Goal: Task Accomplishment & Management: Manage account settings

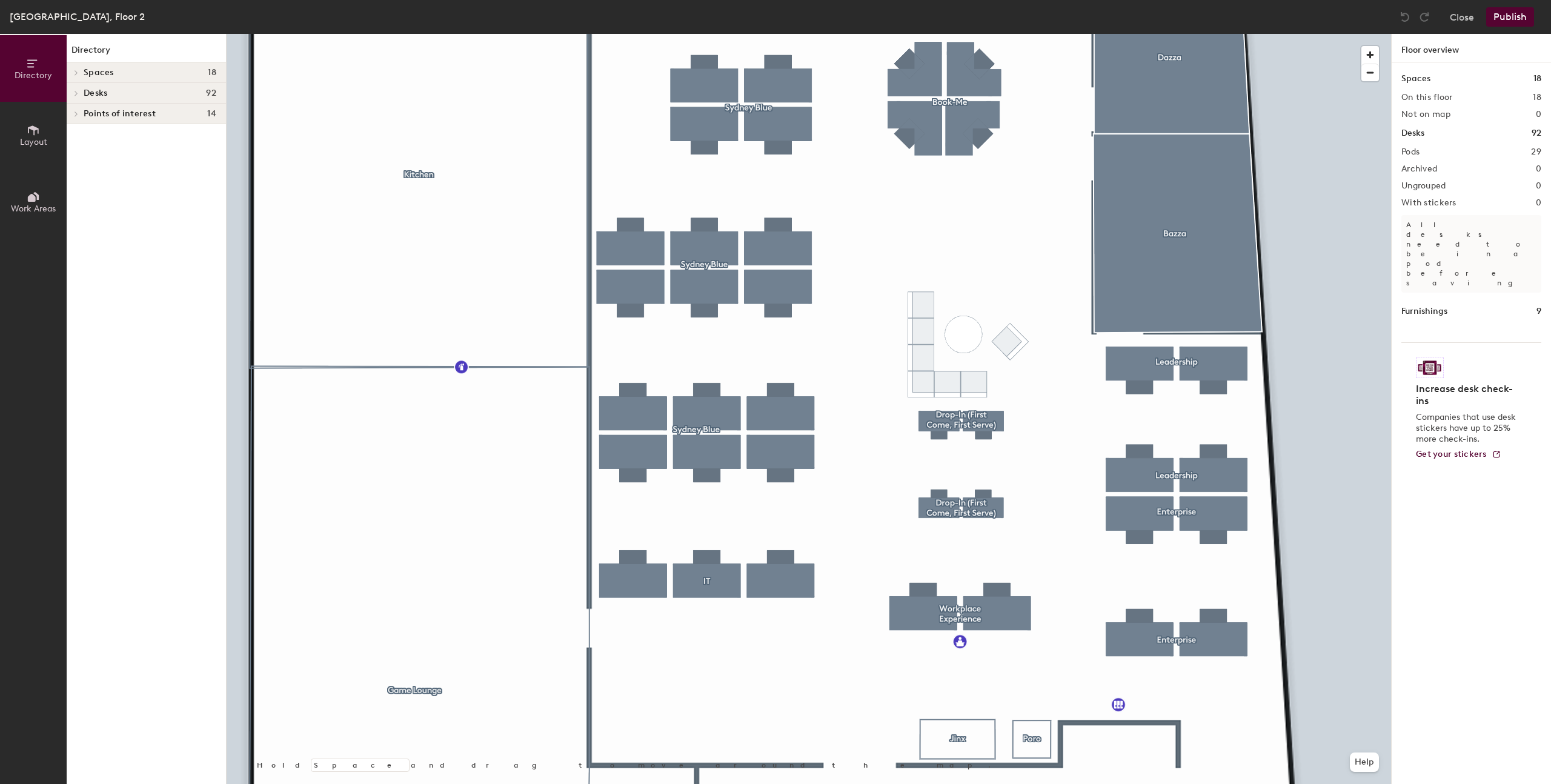
click at [764, 34] on div at bounding box center [809, 34] width 1164 height 0
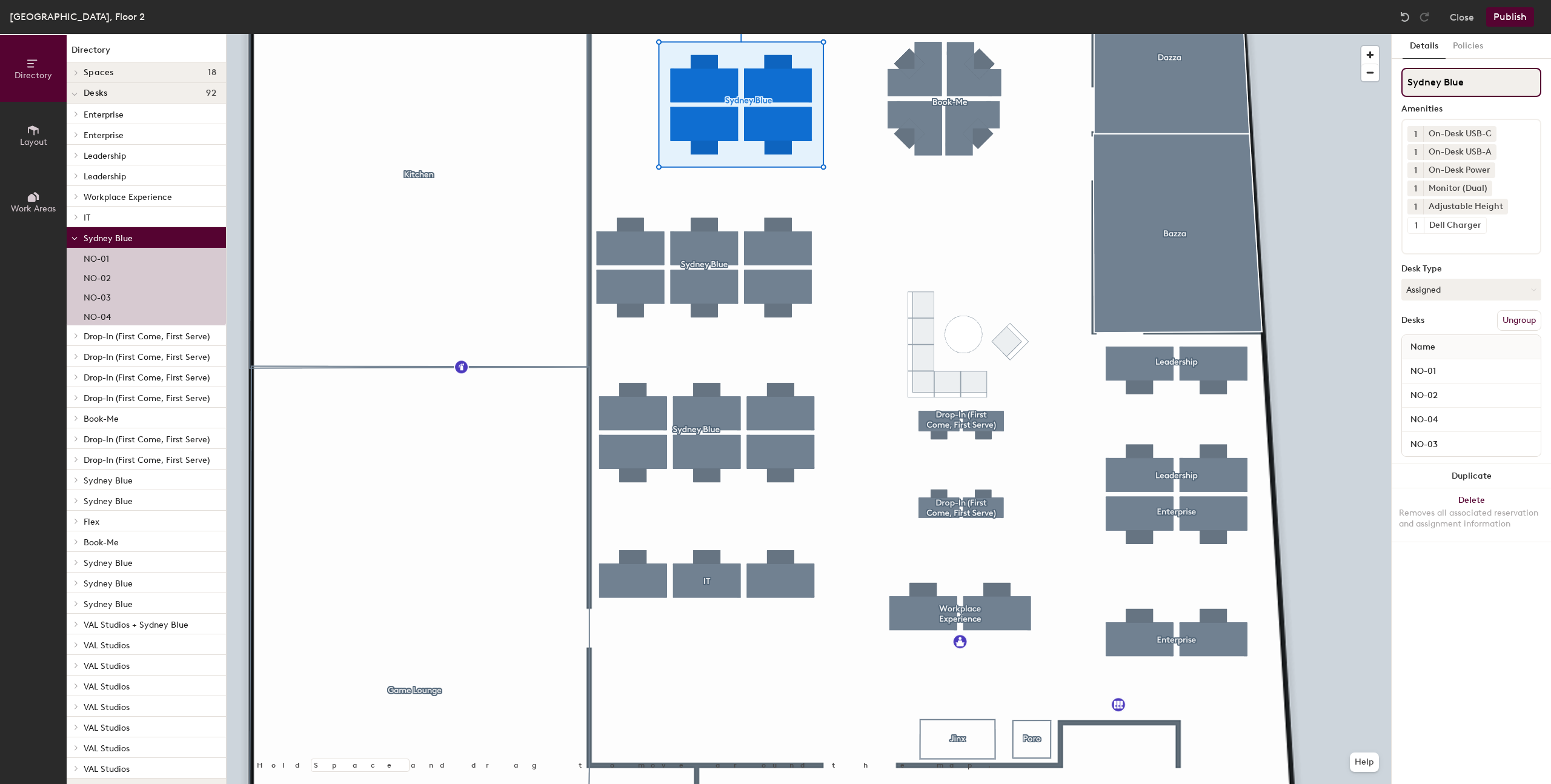
click at [1477, 84] on input "Sydney Blue" at bounding box center [1471, 82] width 140 height 29
click at [1512, 325] on button "Ungroup" at bounding box center [1519, 320] width 44 height 21
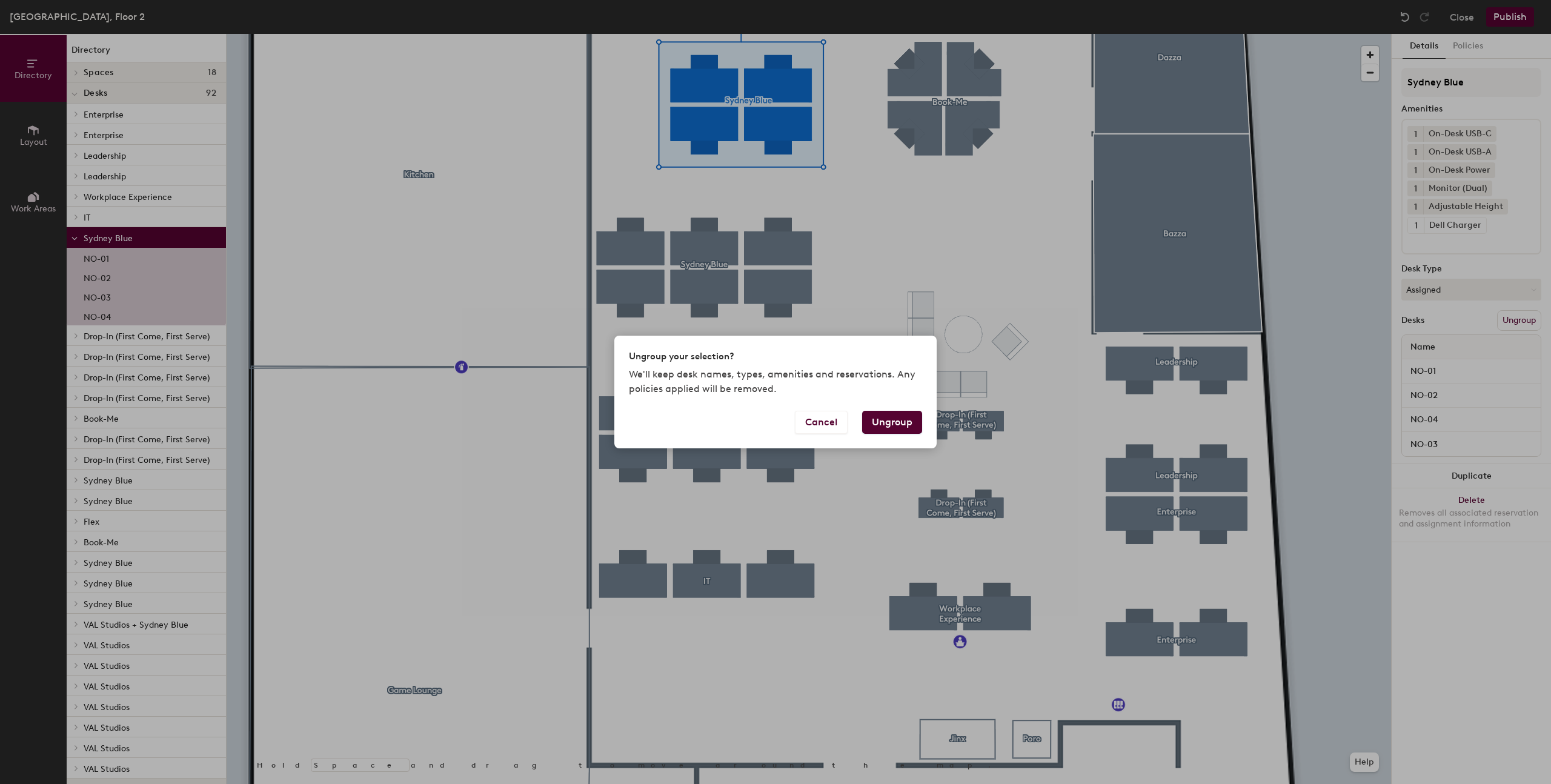
click at [896, 417] on button "Ungroup" at bounding box center [892, 422] width 60 height 23
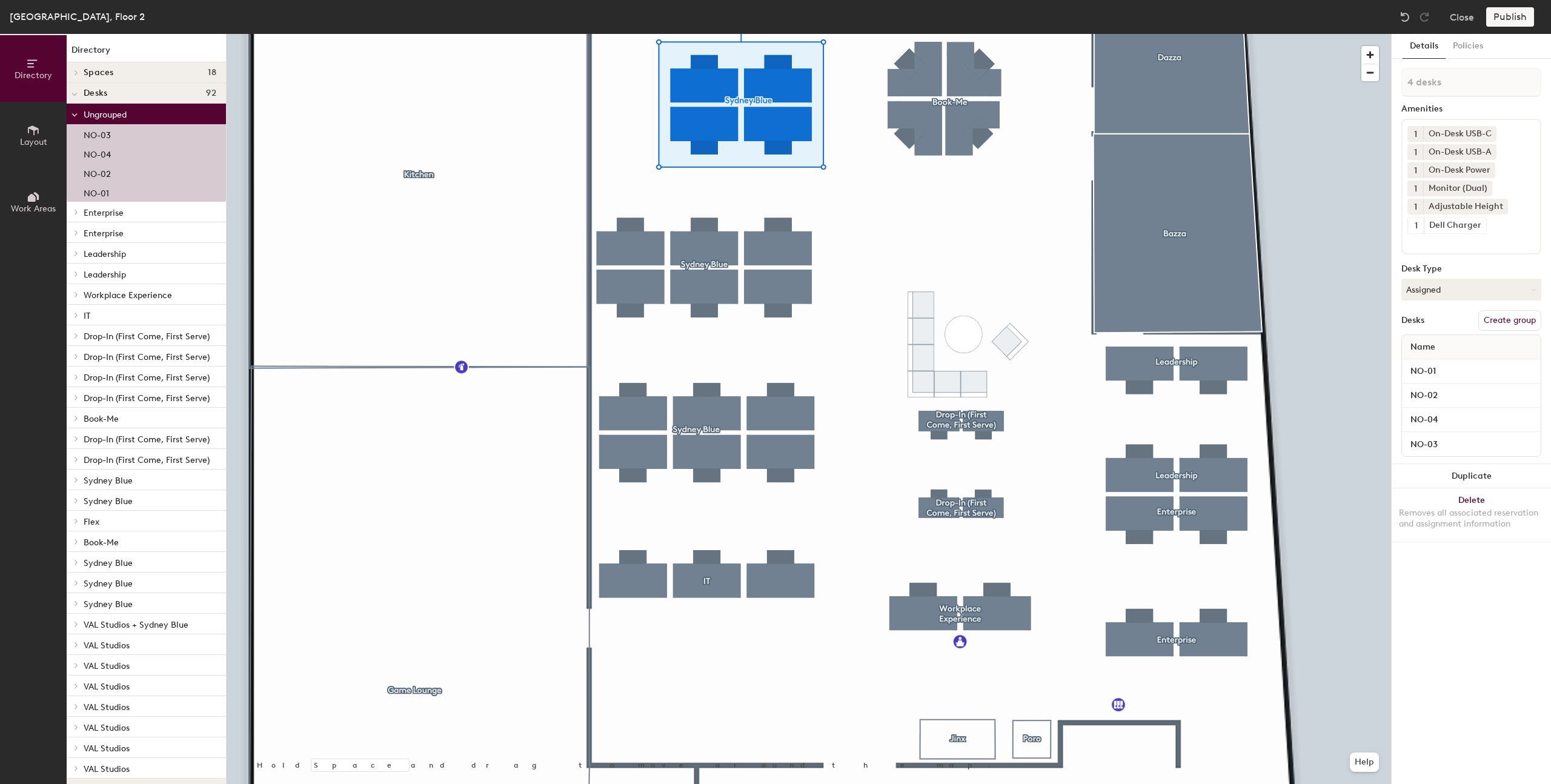
click at [640, 34] on div at bounding box center [809, 34] width 1164 height 0
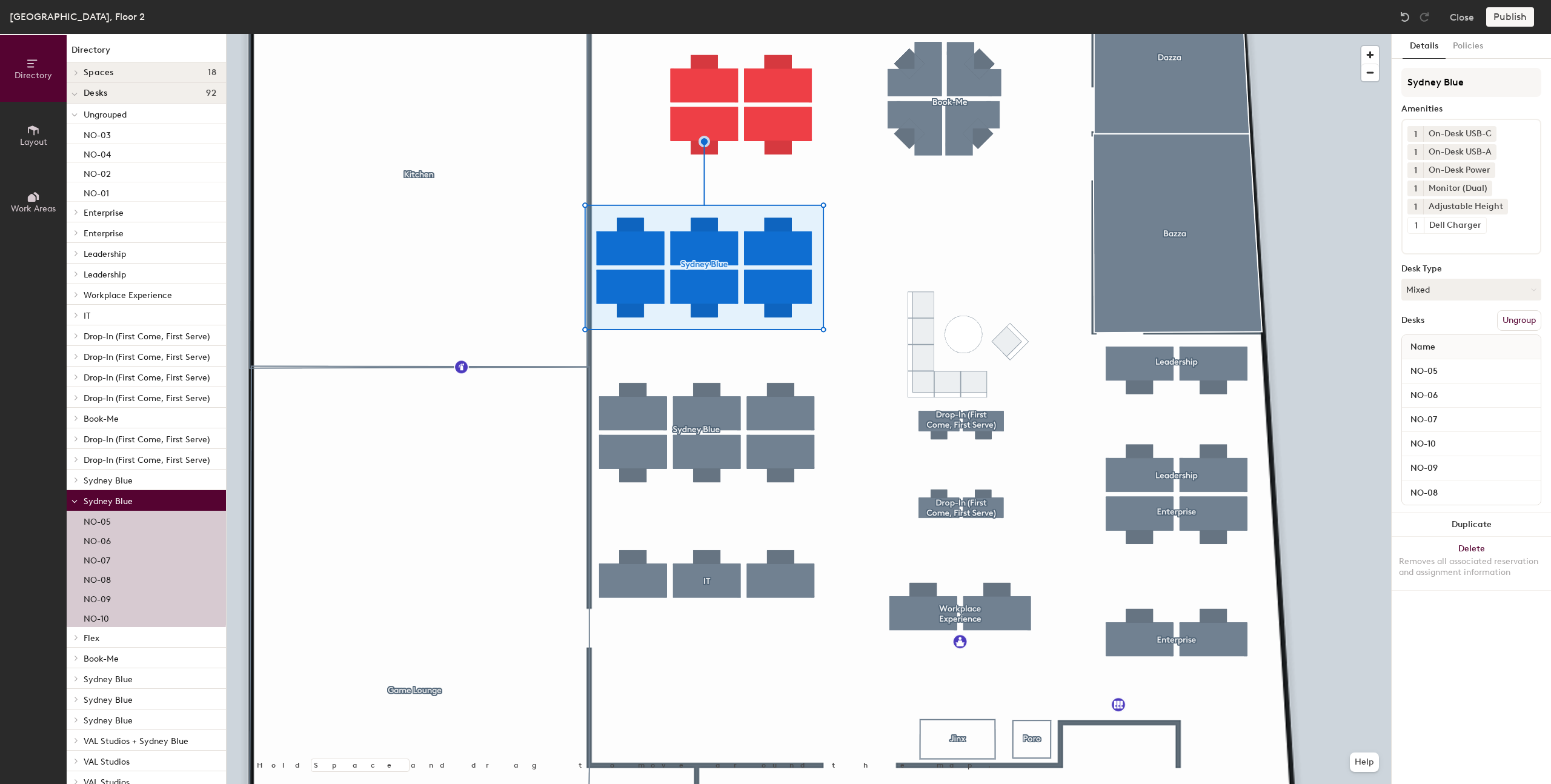
click at [1517, 317] on button "Ungroup" at bounding box center [1519, 320] width 44 height 21
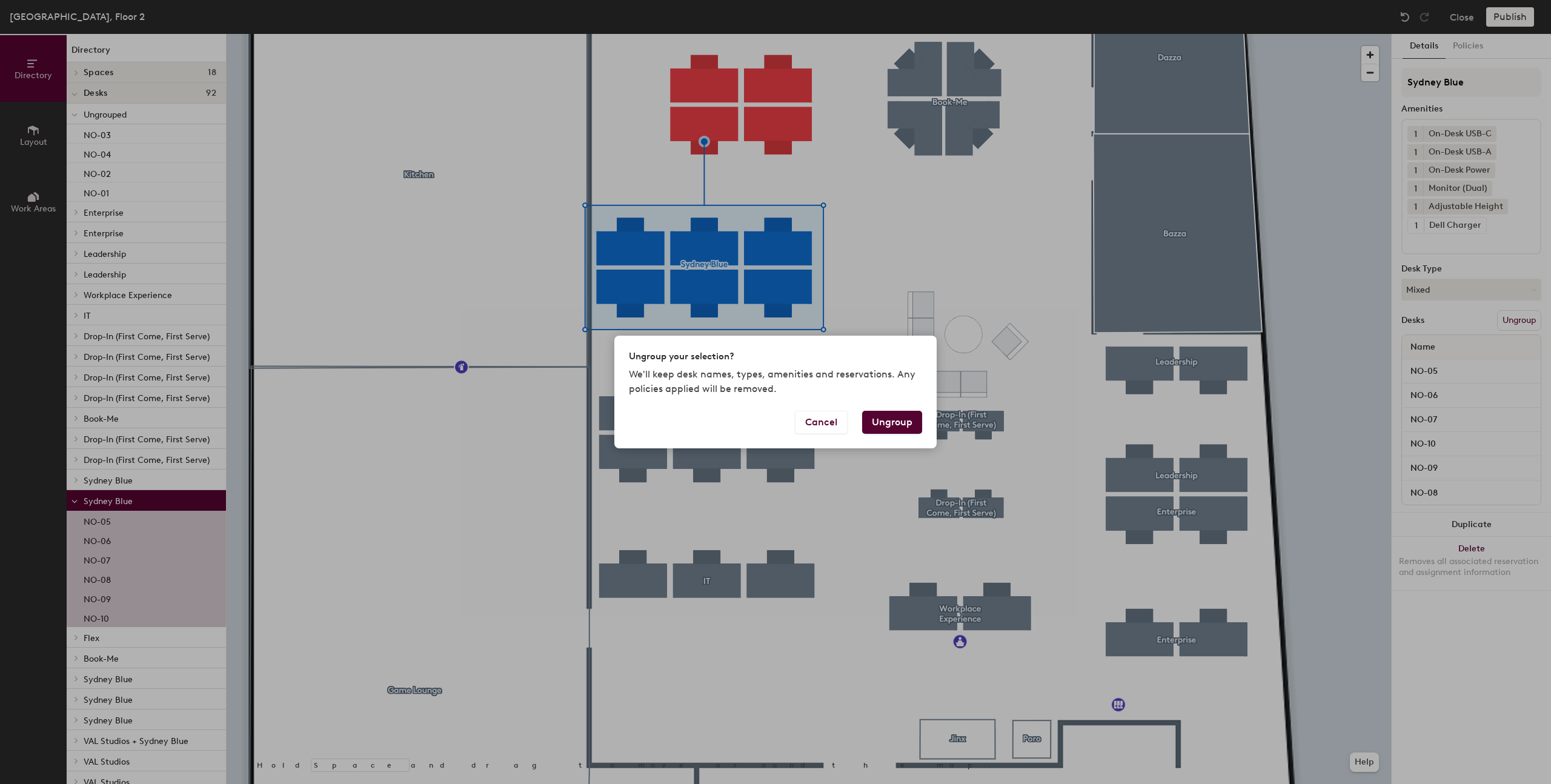
click at [901, 423] on button "Ungroup" at bounding box center [892, 422] width 60 height 23
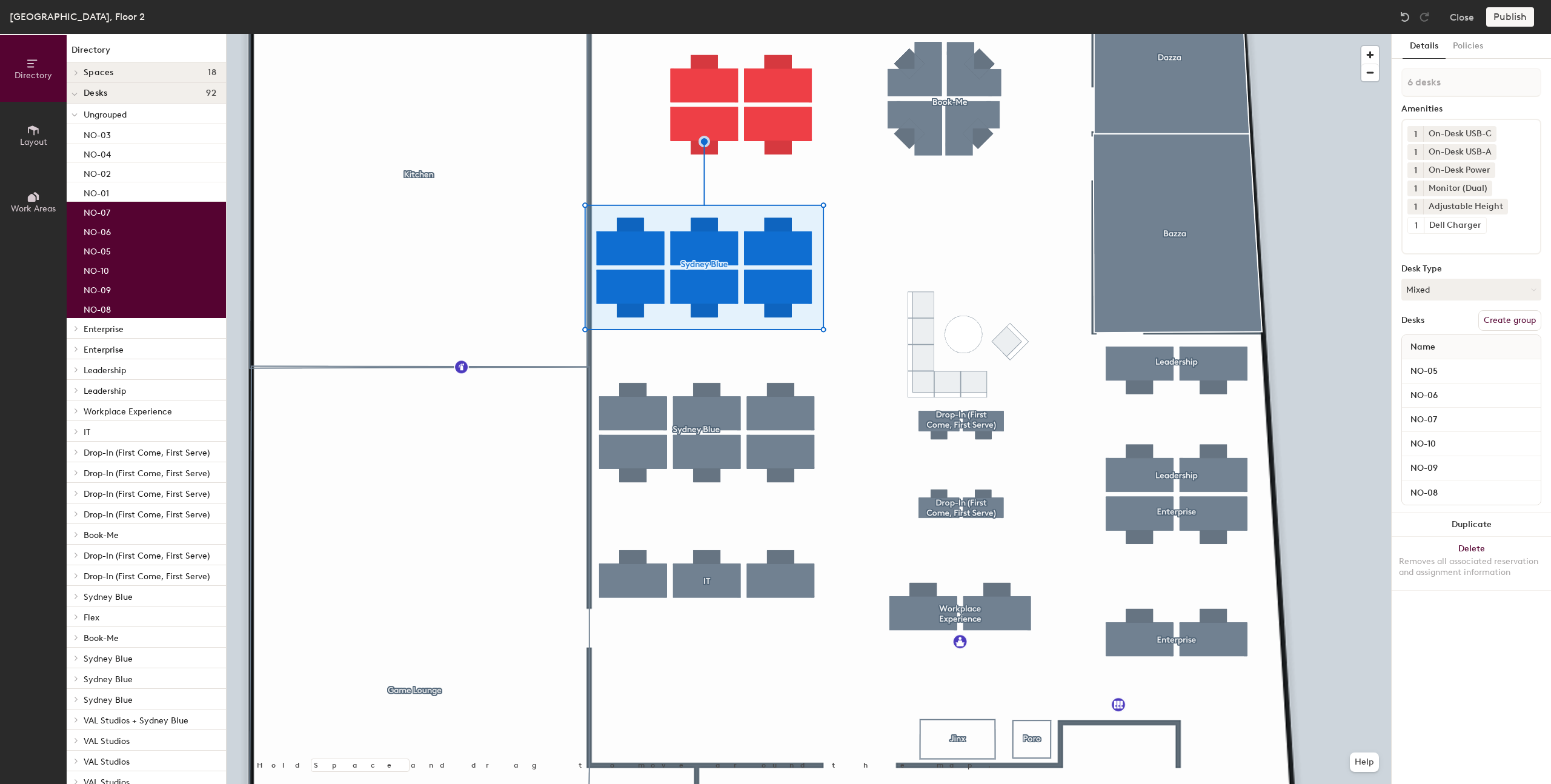
click at [706, 34] on div at bounding box center [809, 34] width 1164 height 0
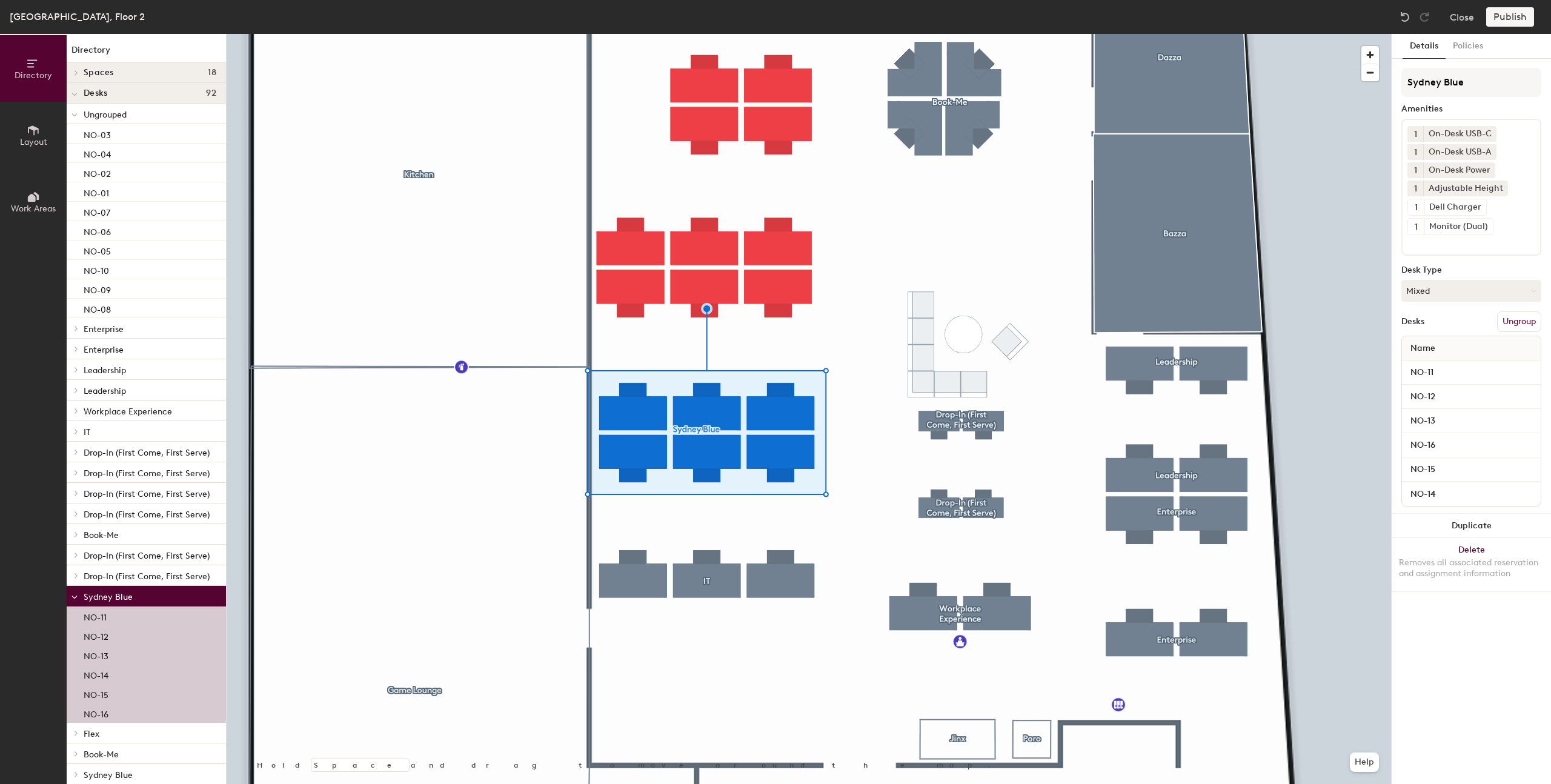
click at [1517, 322] on button "Ungroup" at bounding box center [1519, 322] width 44 height 21
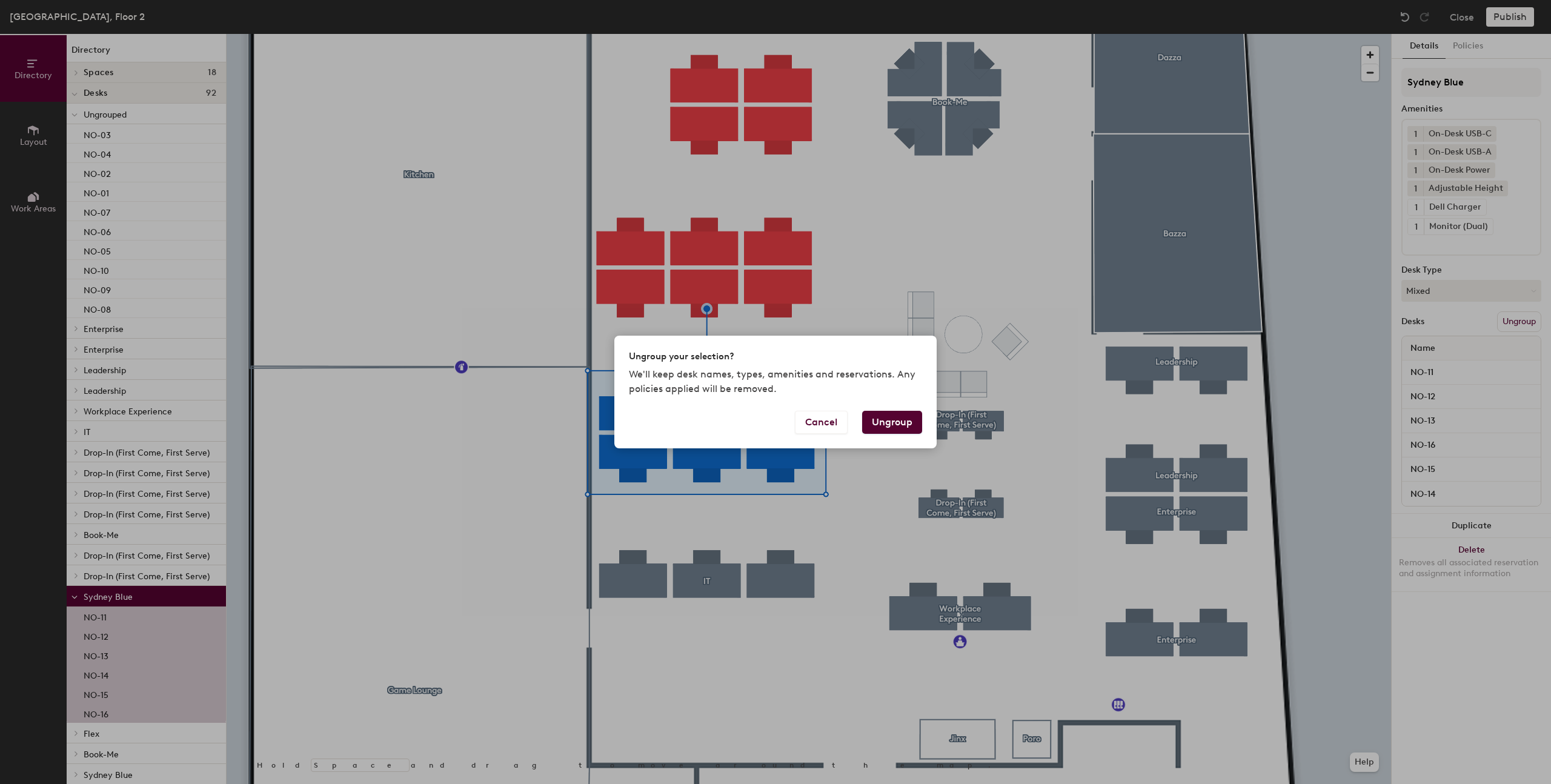
click at [874, 424] on button "Ungroup" at bounding box center [892, 422] width 60 height 23
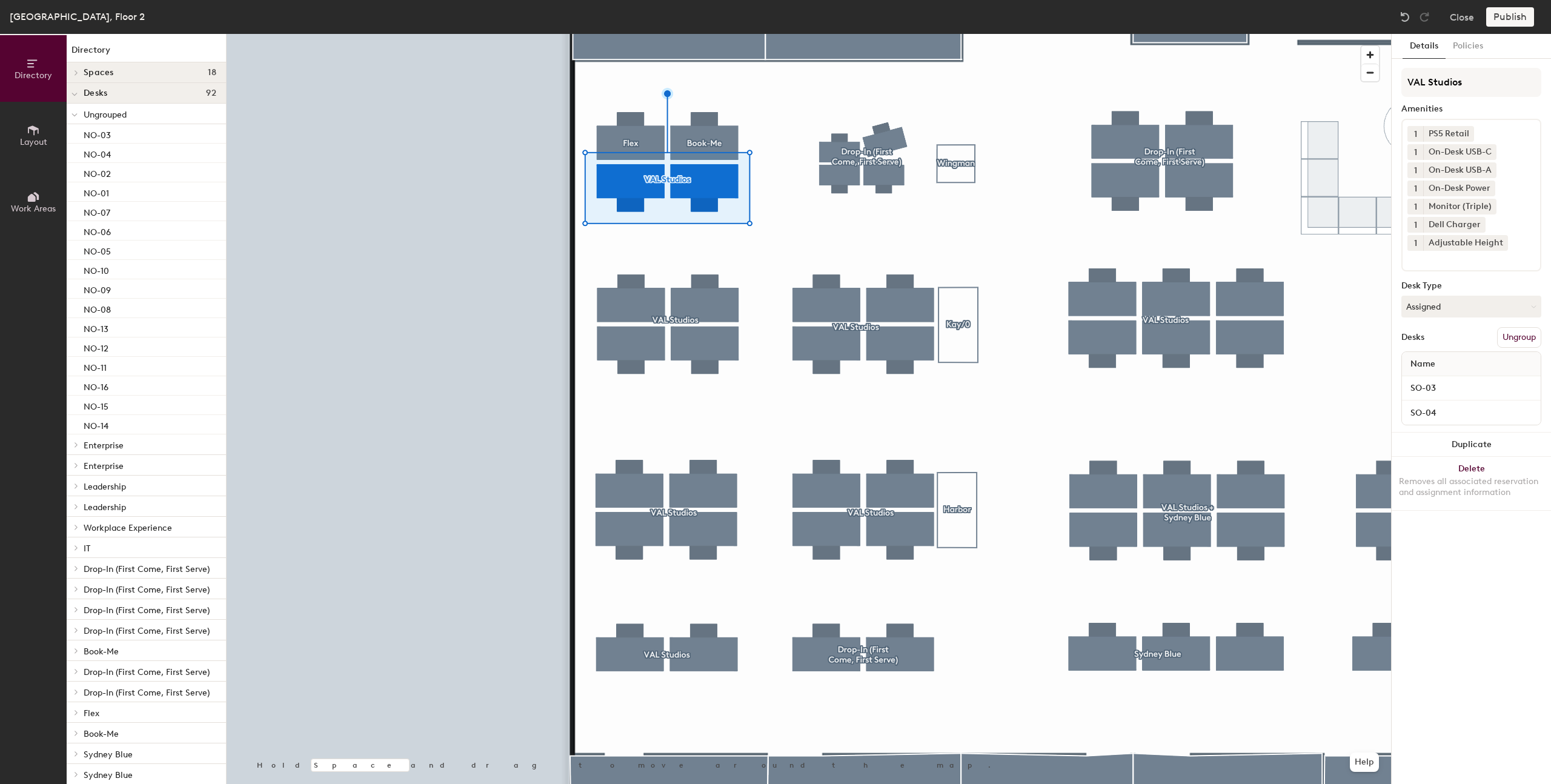
click at [1523, 341] on button "Ungroup" at bounding box center [1519, 337] width 44 height 21
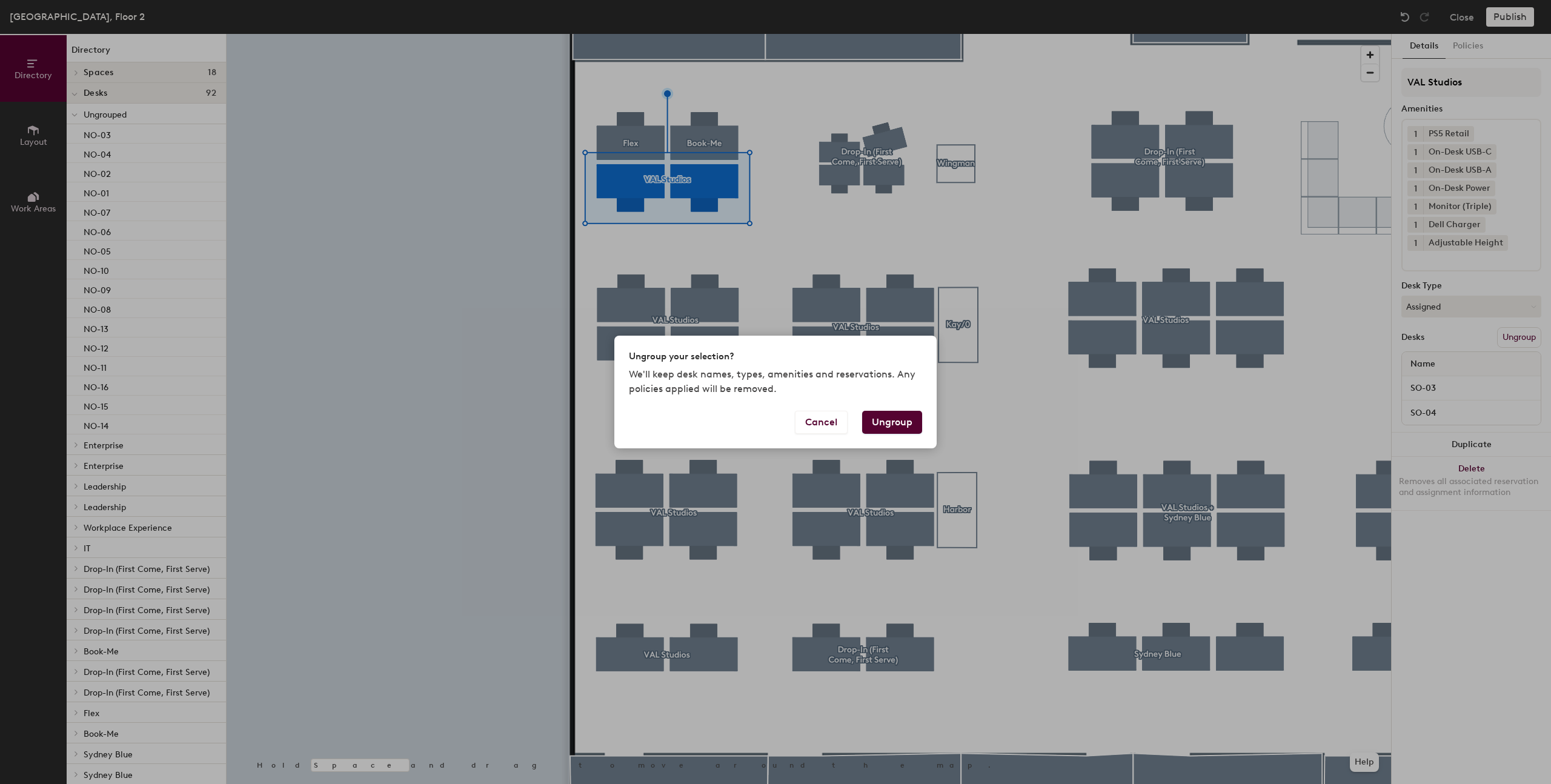
click at [889, 430] on button "Ungroup" at bounding box center [892, 422] width 60 height 23
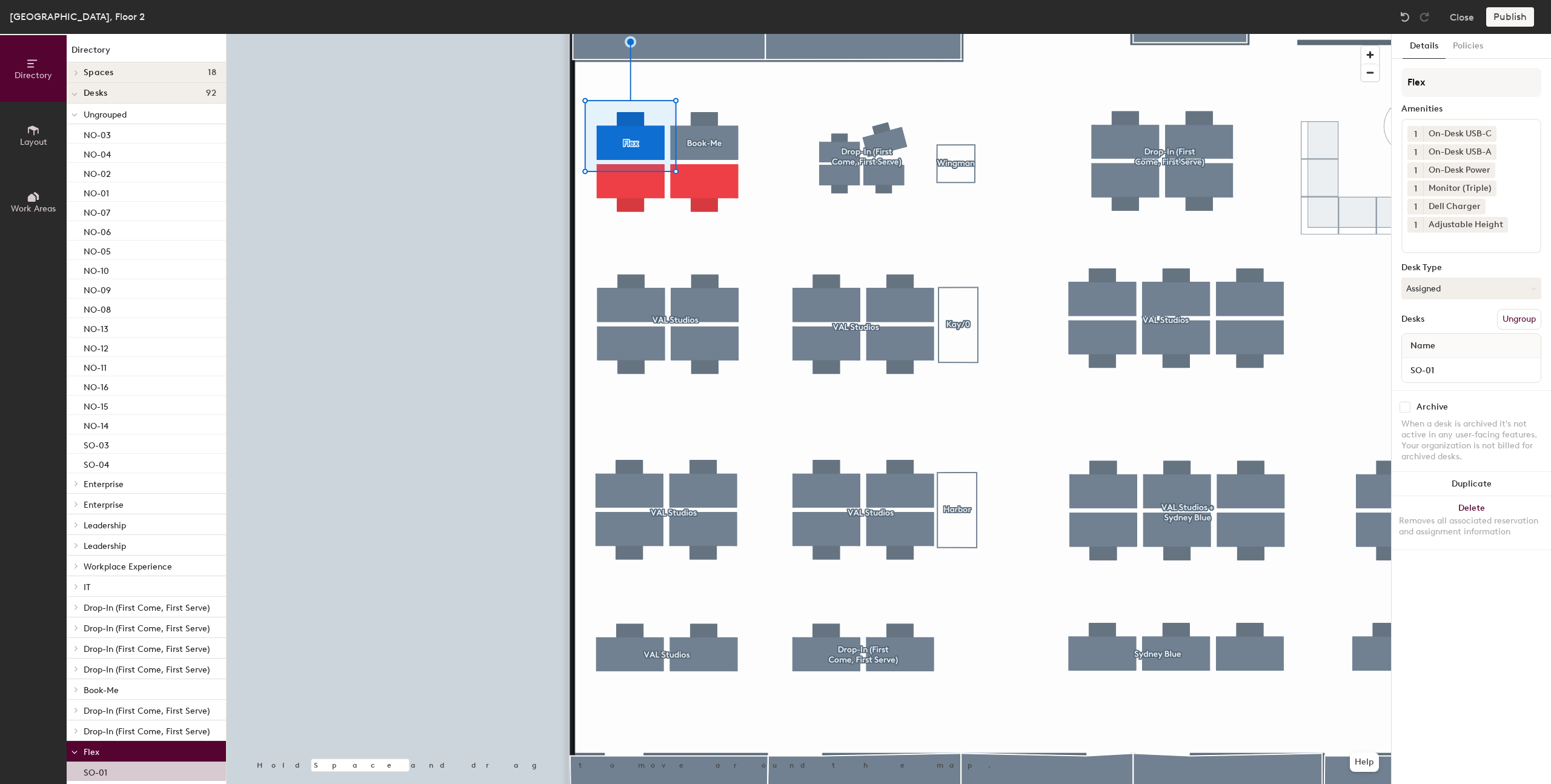
click at [1509, 326] on button "Ungroup" at bounding box center [1519, 319] width 44 height 21
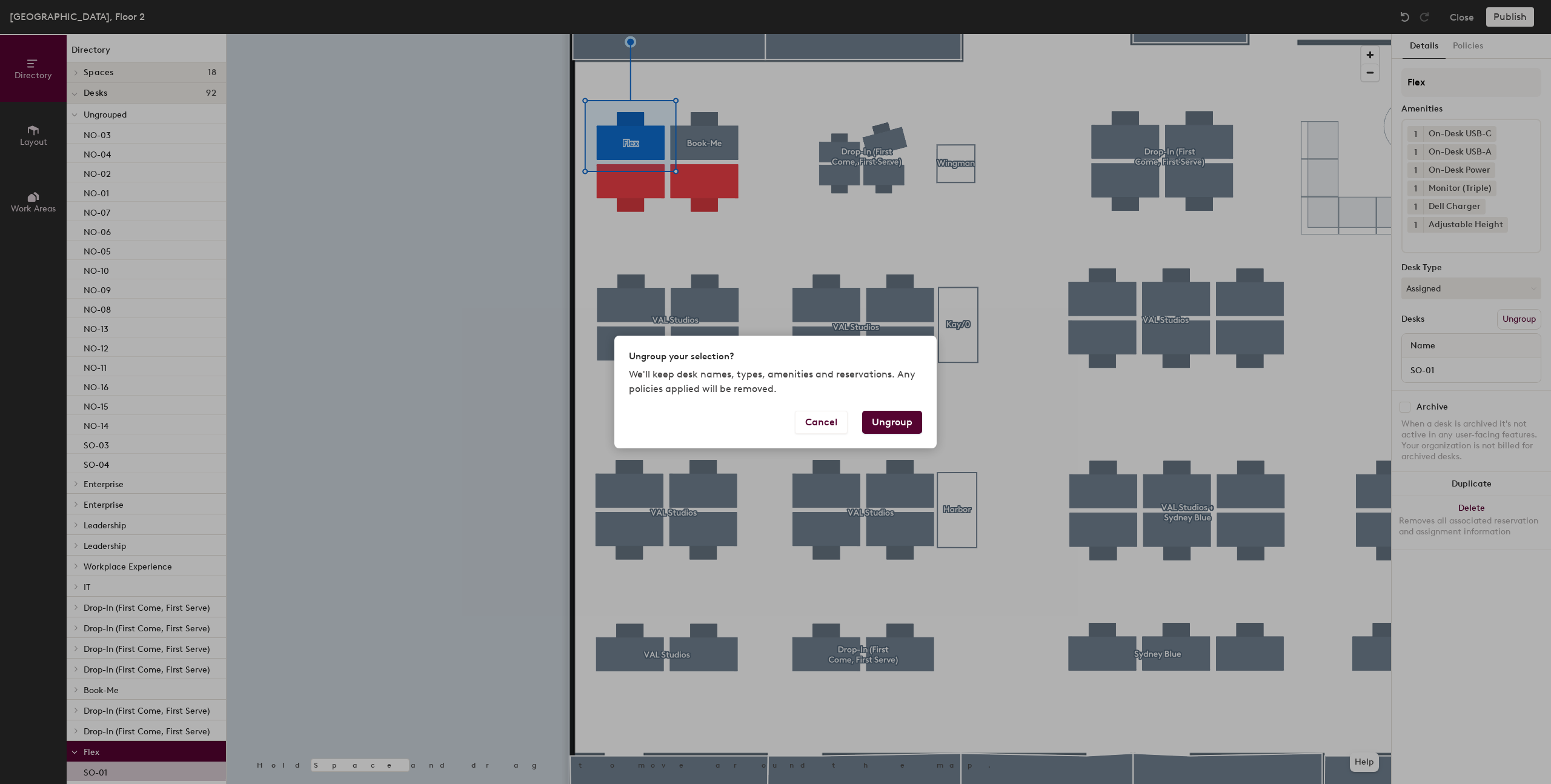
click at [903, 425] on button "Ungroup" at bounding box center [892, 422] width 60 height 23
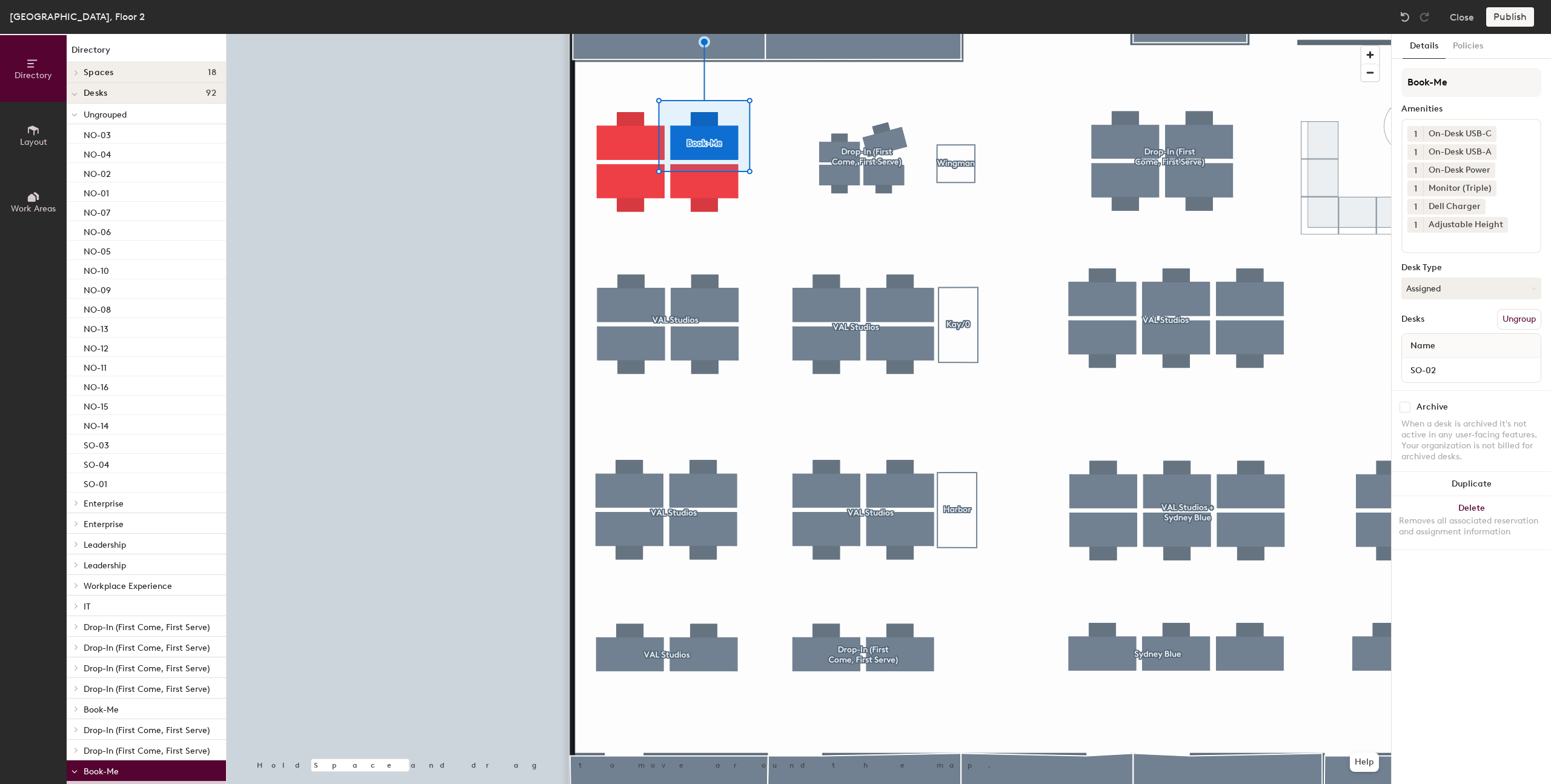
click at [1511, 325] on button "Ungroup" at bounding box center [1519, 319] width 44 height 21
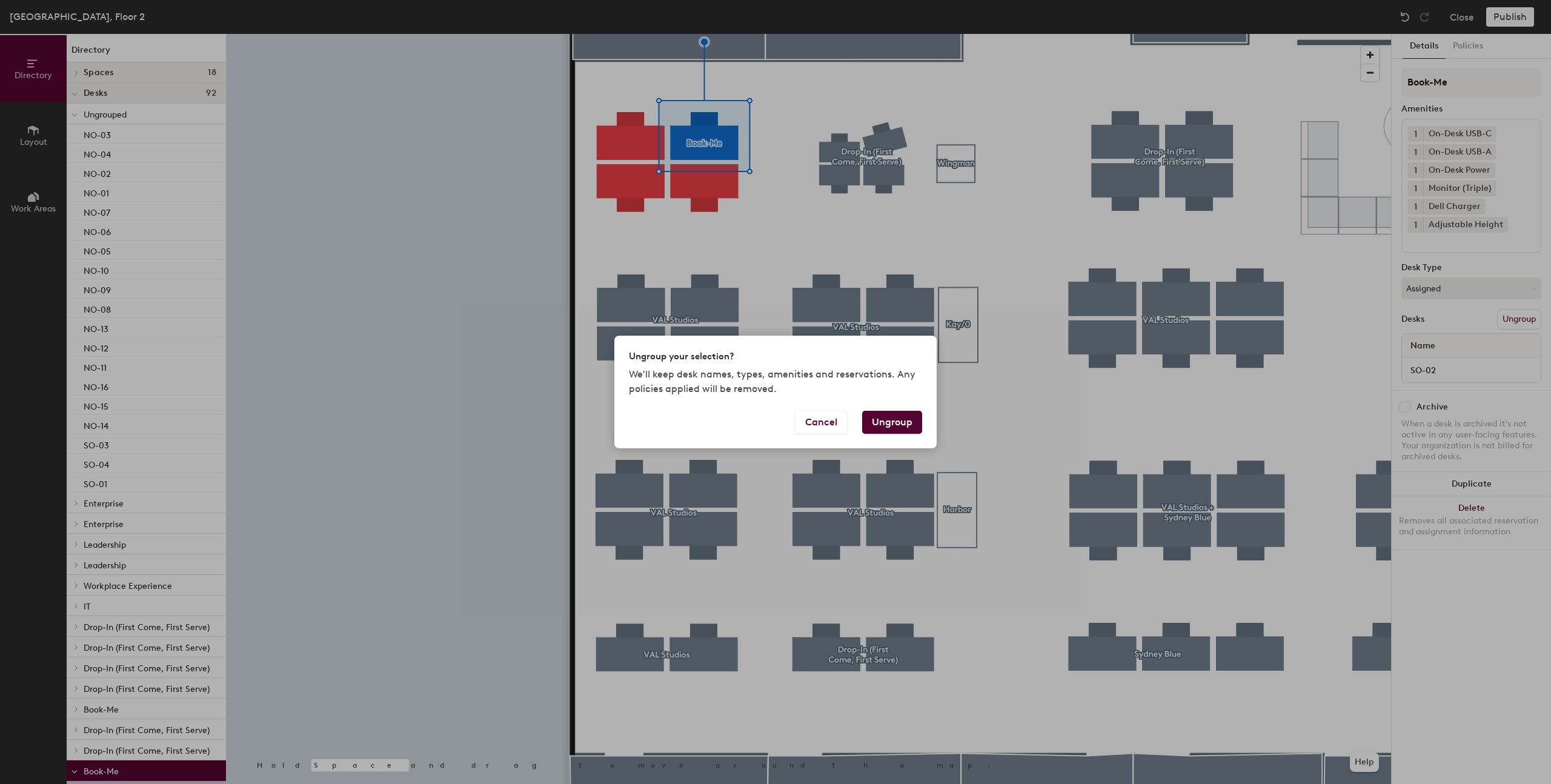
click at [874, 416] on button "Ungroup" at bounding box center [892, 422] width 60 height 23
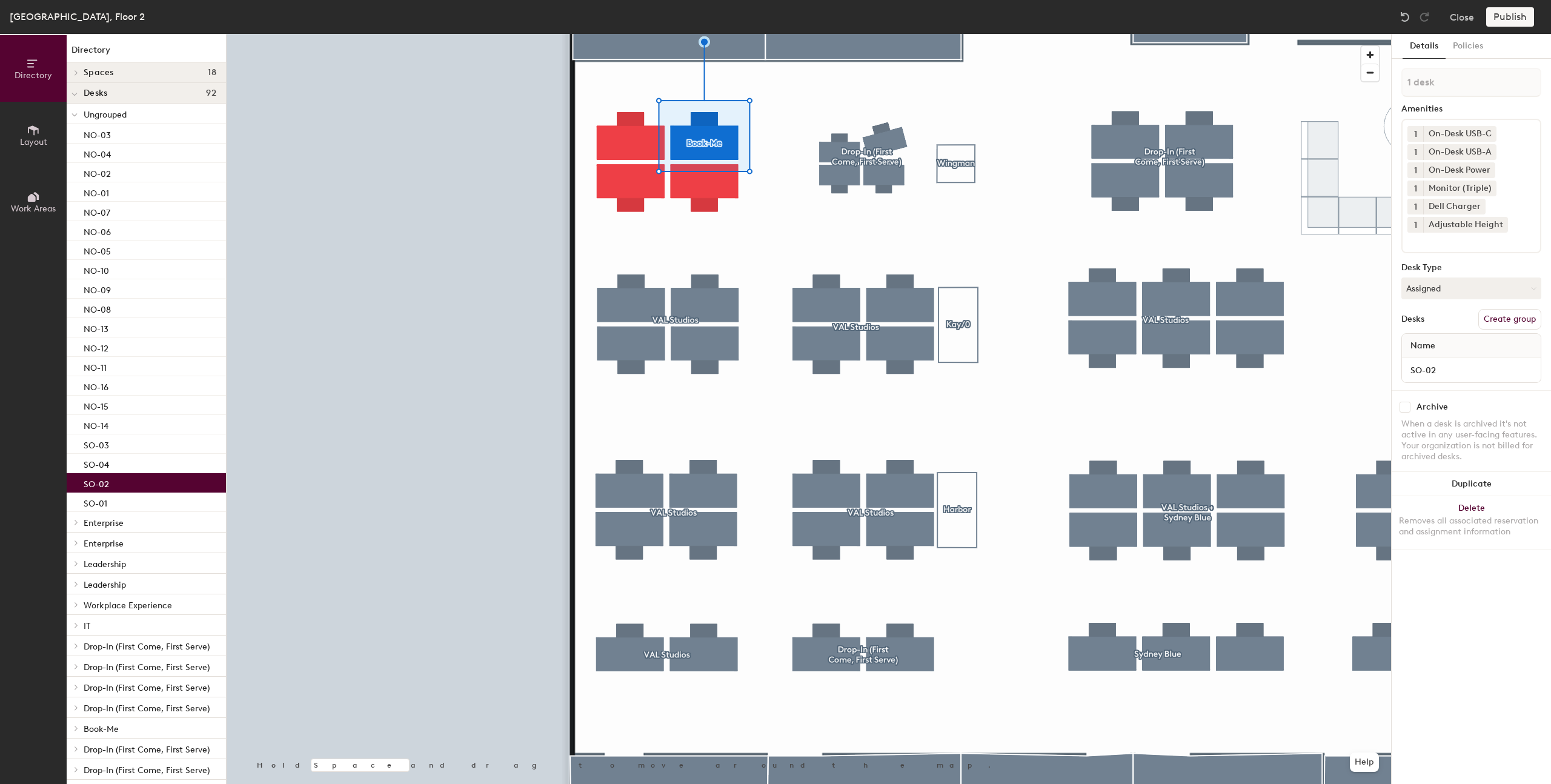
click at [646, 34] on div at bounding box center [809, 34] width 1164 height 0
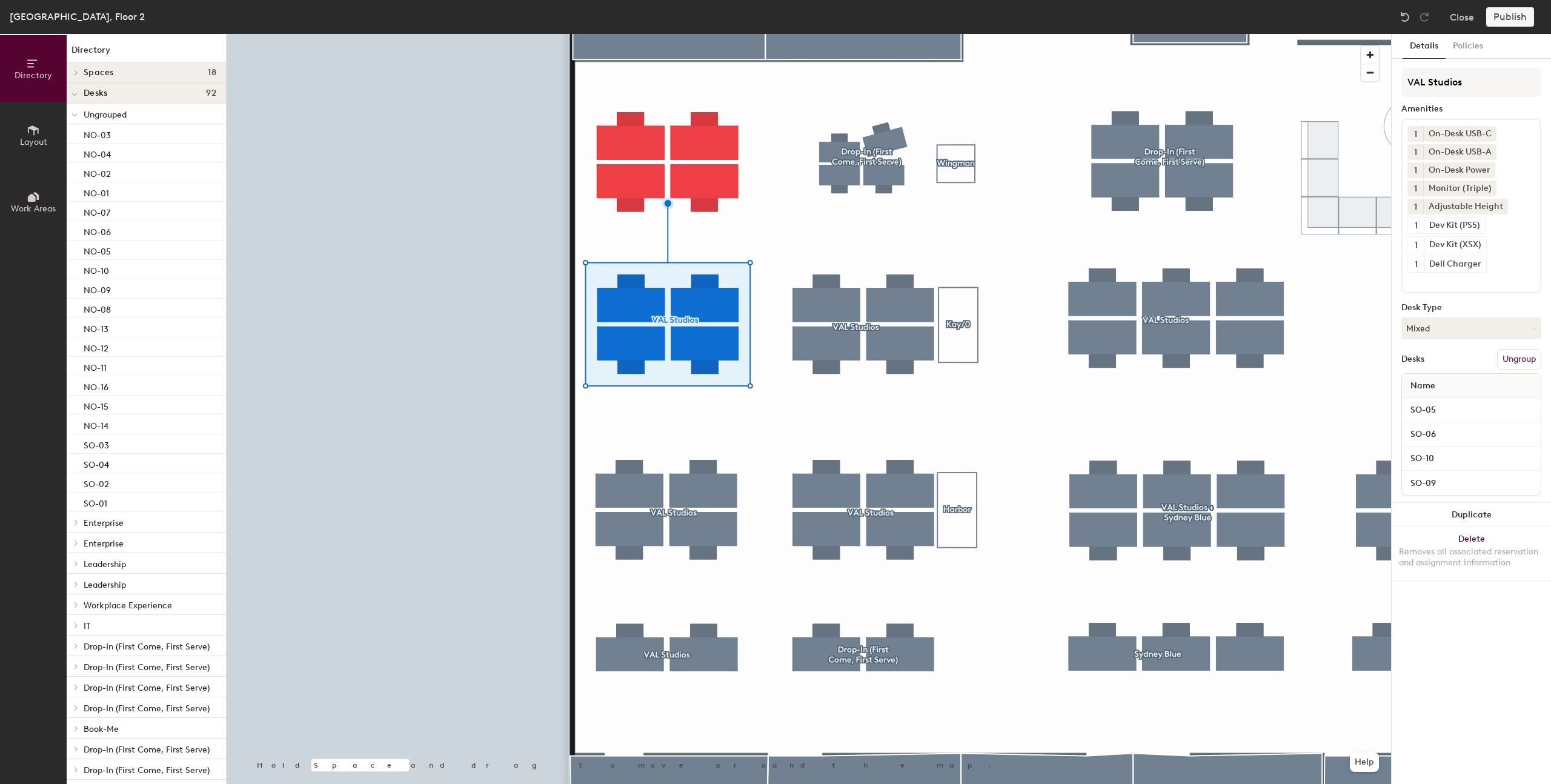
click at [1525, 355] on button "Ungroup" at bounding box center [1519, 359] width 44 height 21
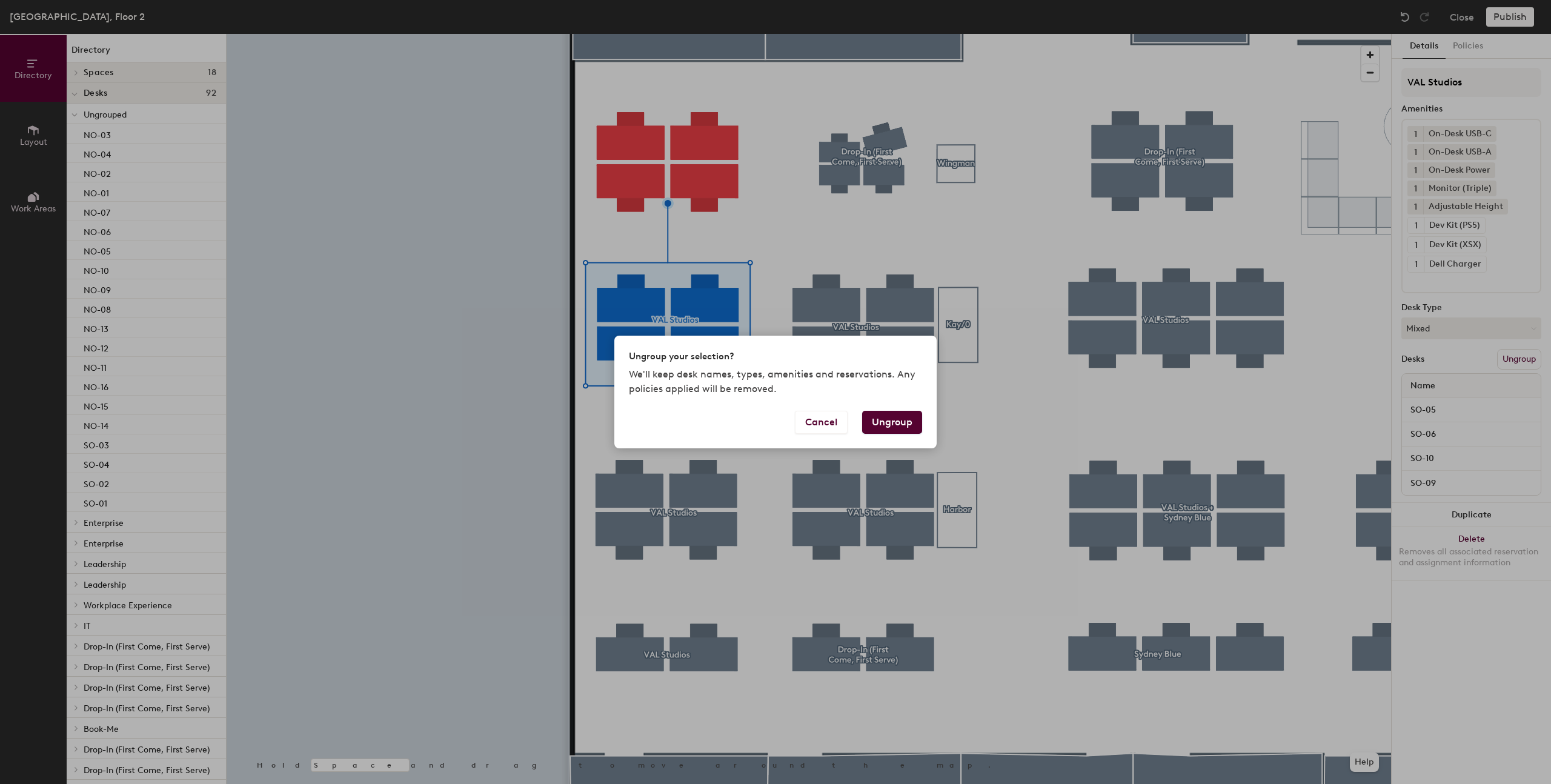
click at [896, 432] on button "Ungroup" at bounding box center [892, 422] width 60 height 23
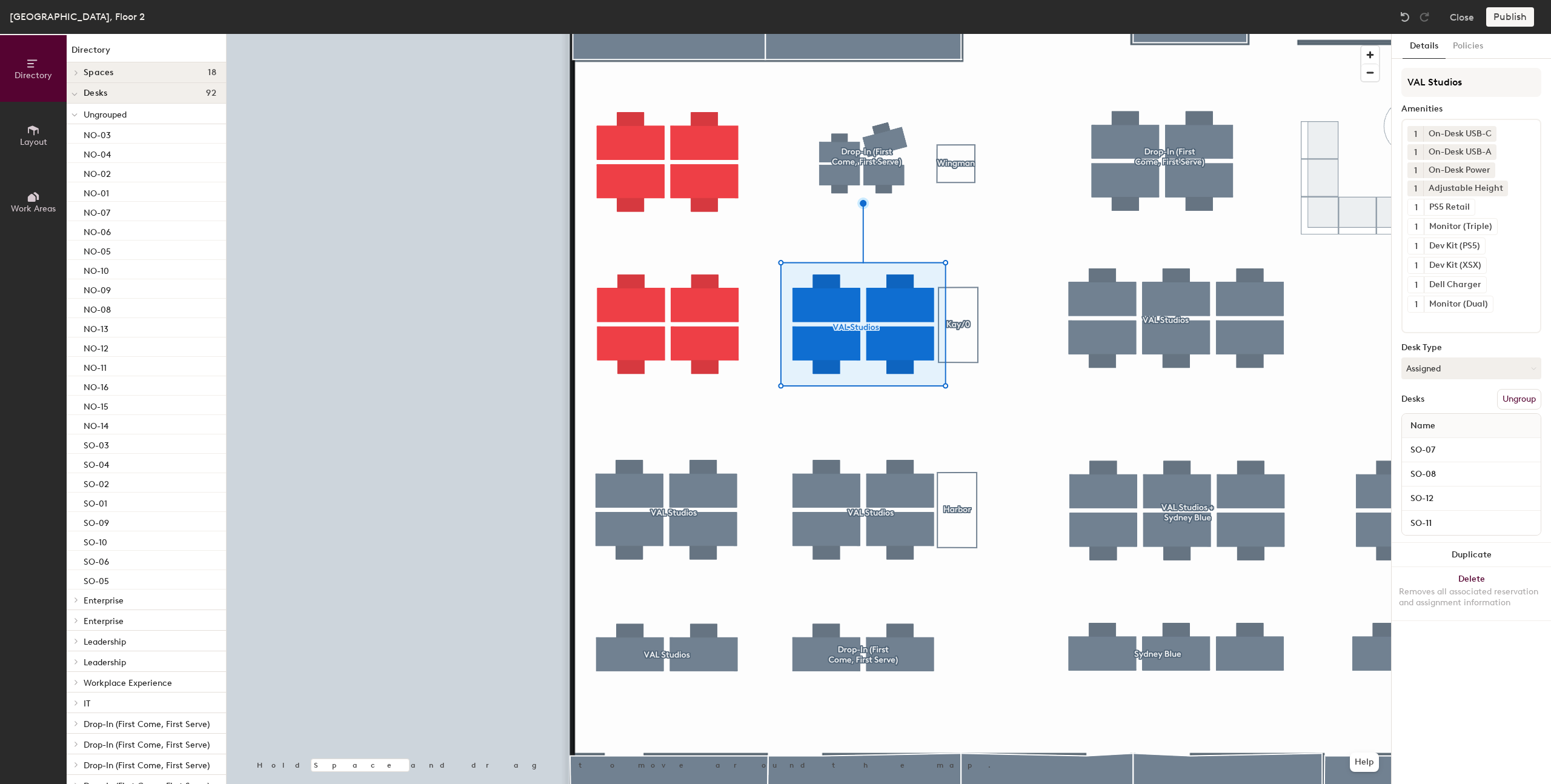
click at [1515, 394] on button "Ungroup" at bounding box center [1519, 399] width 44 height 21
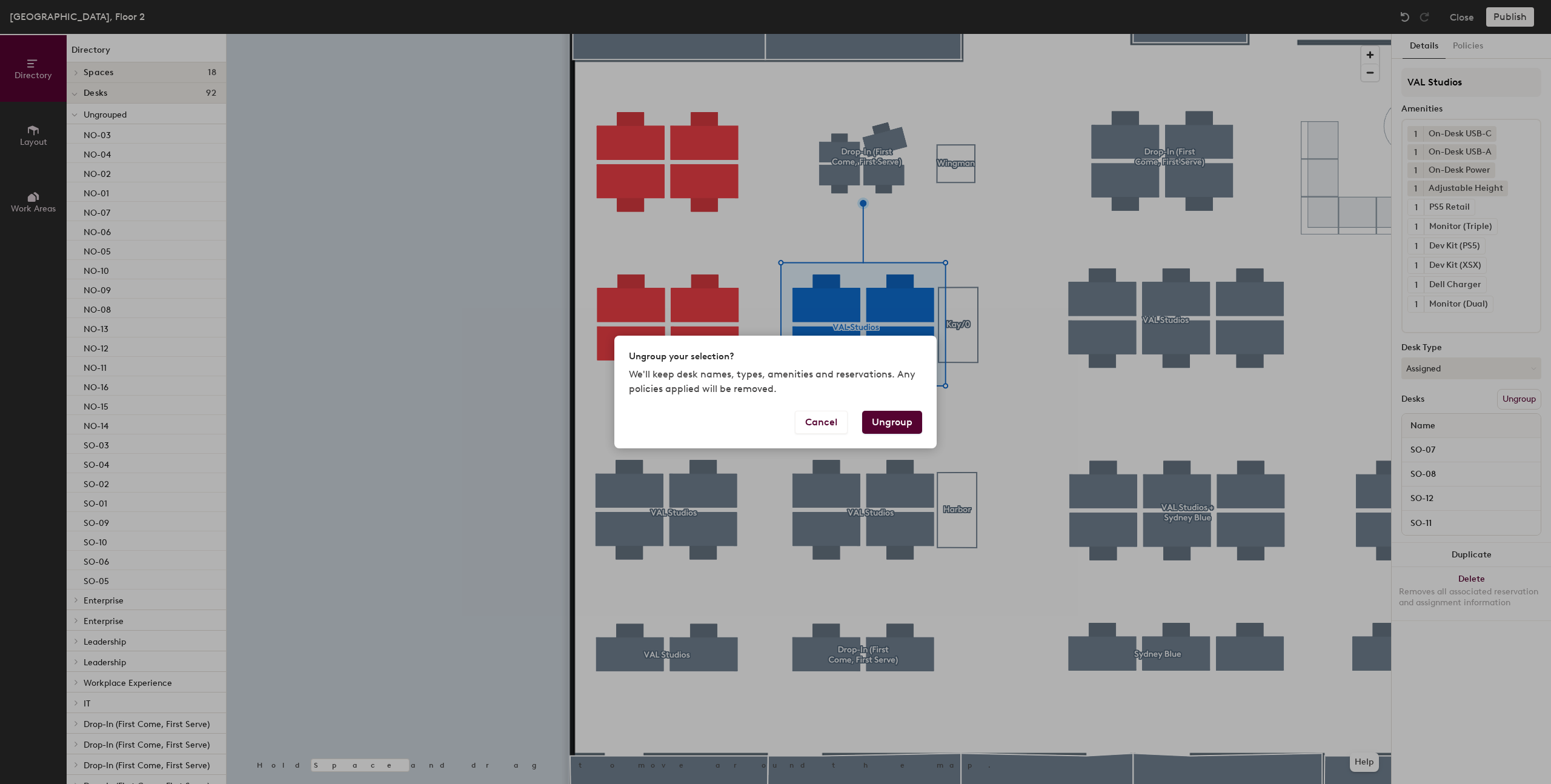
click at [885, 425] on button "Ungroup" at bounding box center [892, 422] width 60 height 23
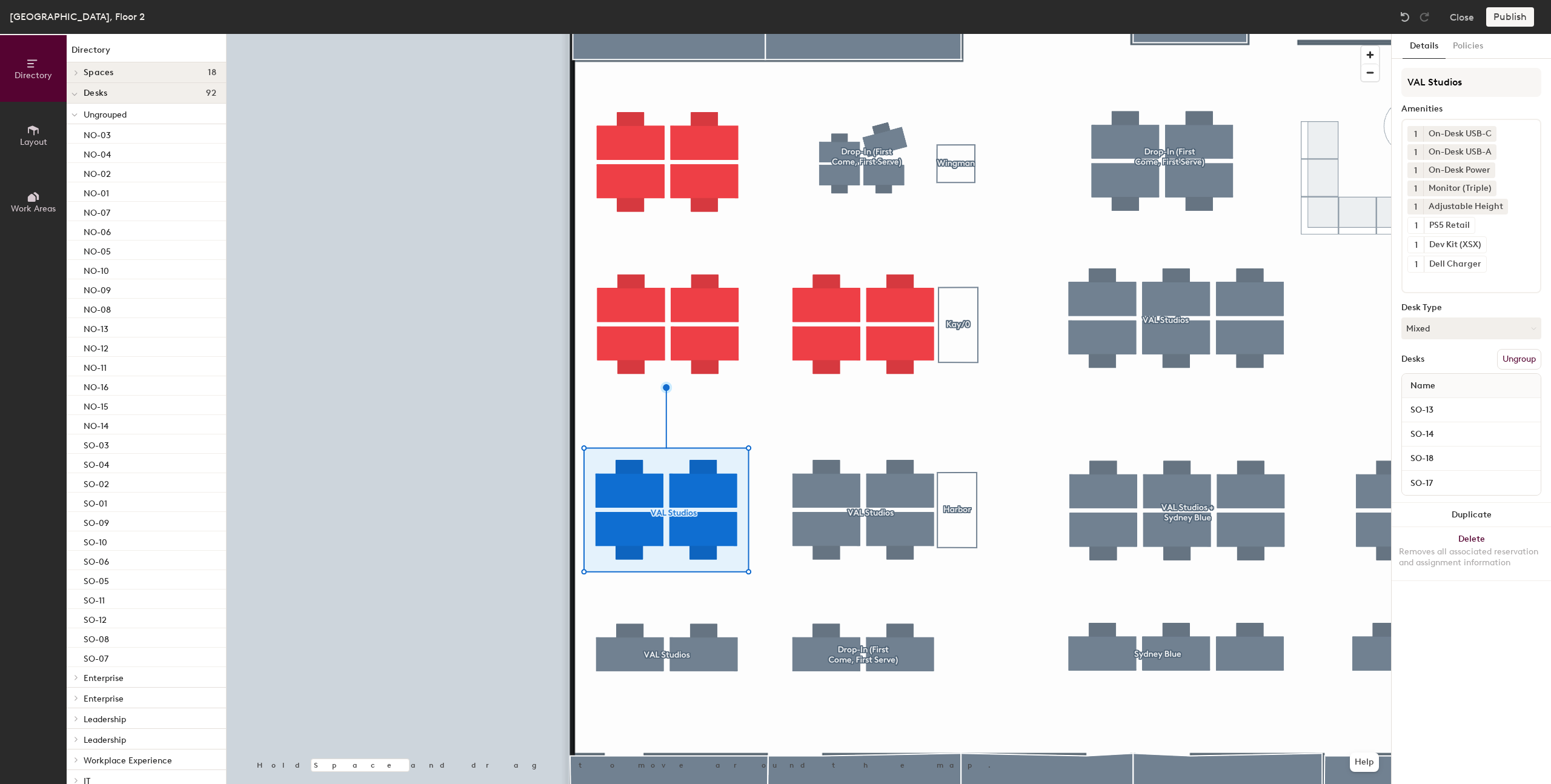
click at [1526, 353] on button "Ungroup" at bounding box center [1519, 359] width 44 height 21
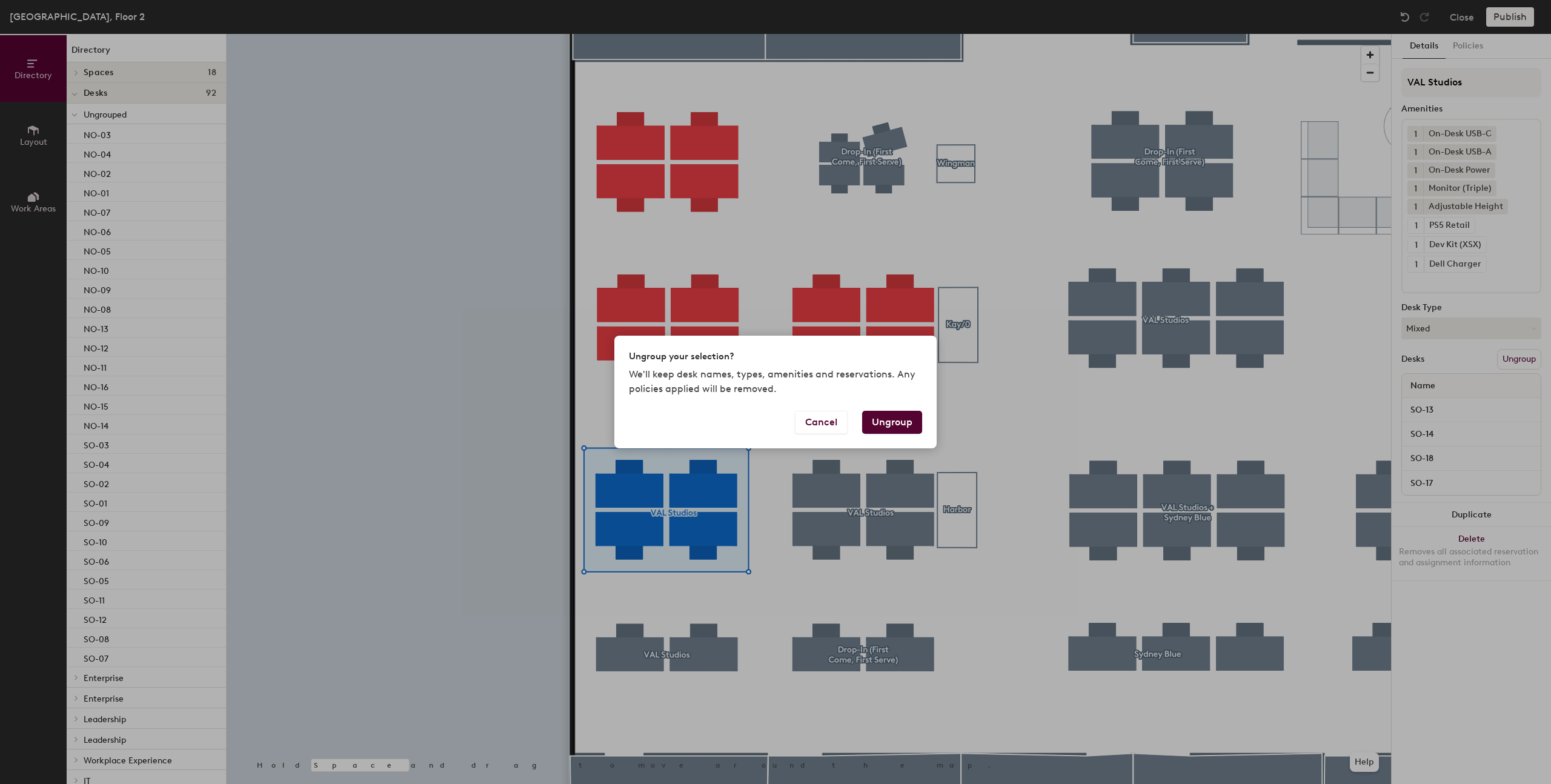
click at [879, 420] on button "Ungroup" at bounding box center [892, 422] width 60 height 23
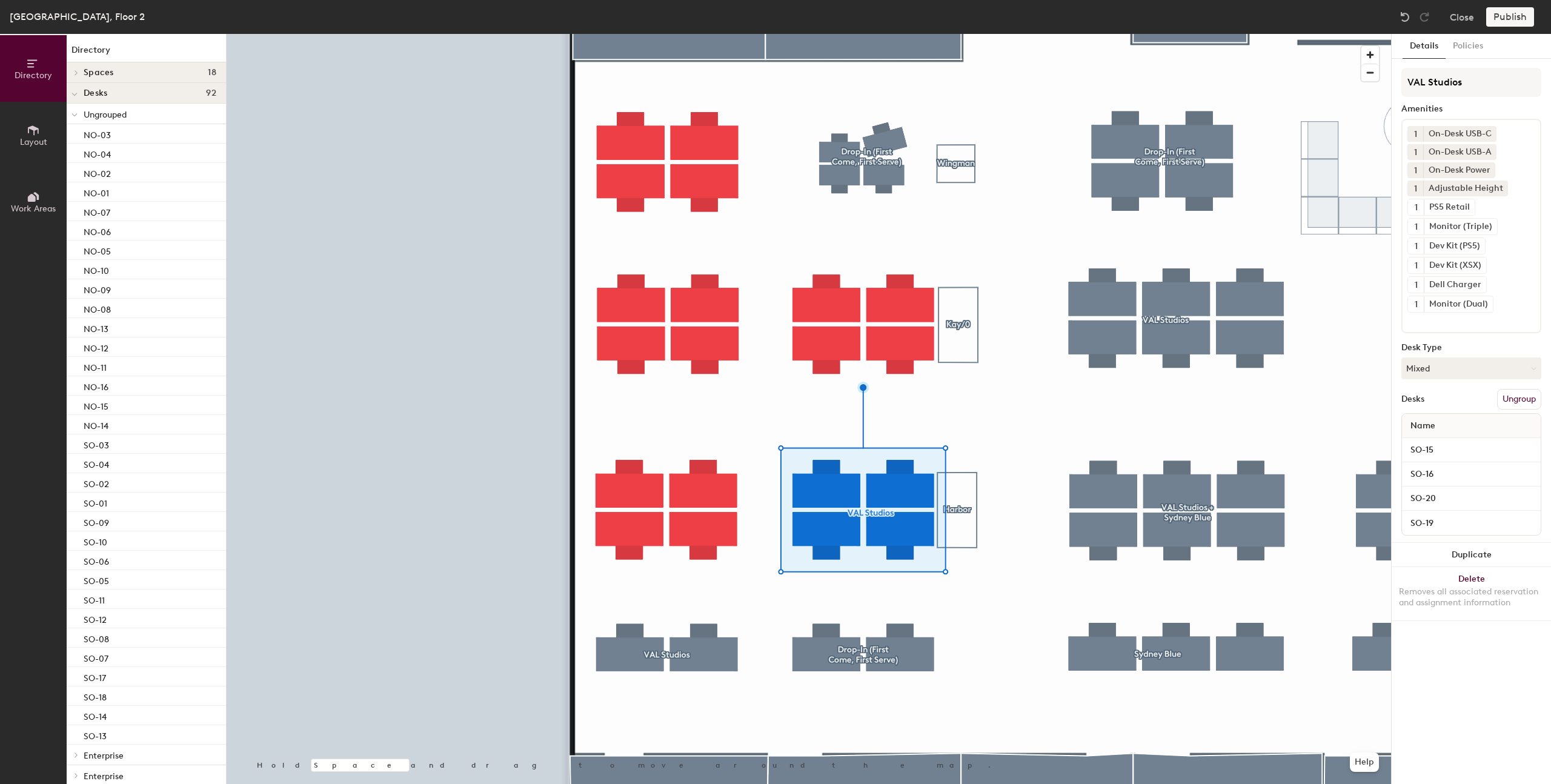
click at [1508, 405] on button "Ungroup" at bounding box center [1519, 399] width 44 height 21
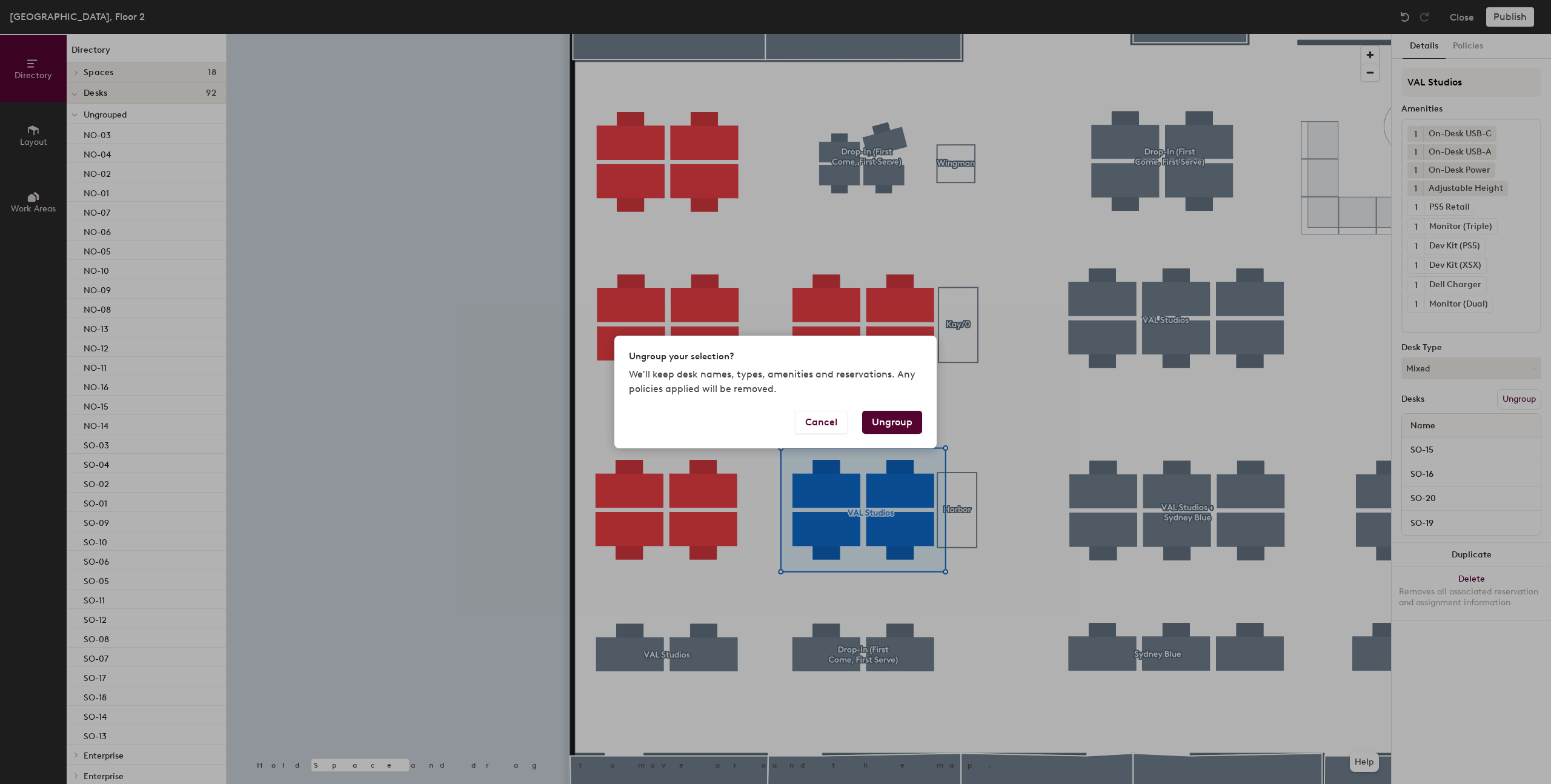
click at [877, 429] on button "Ungroup" at bounding box center [892, 422] width 60 height 23
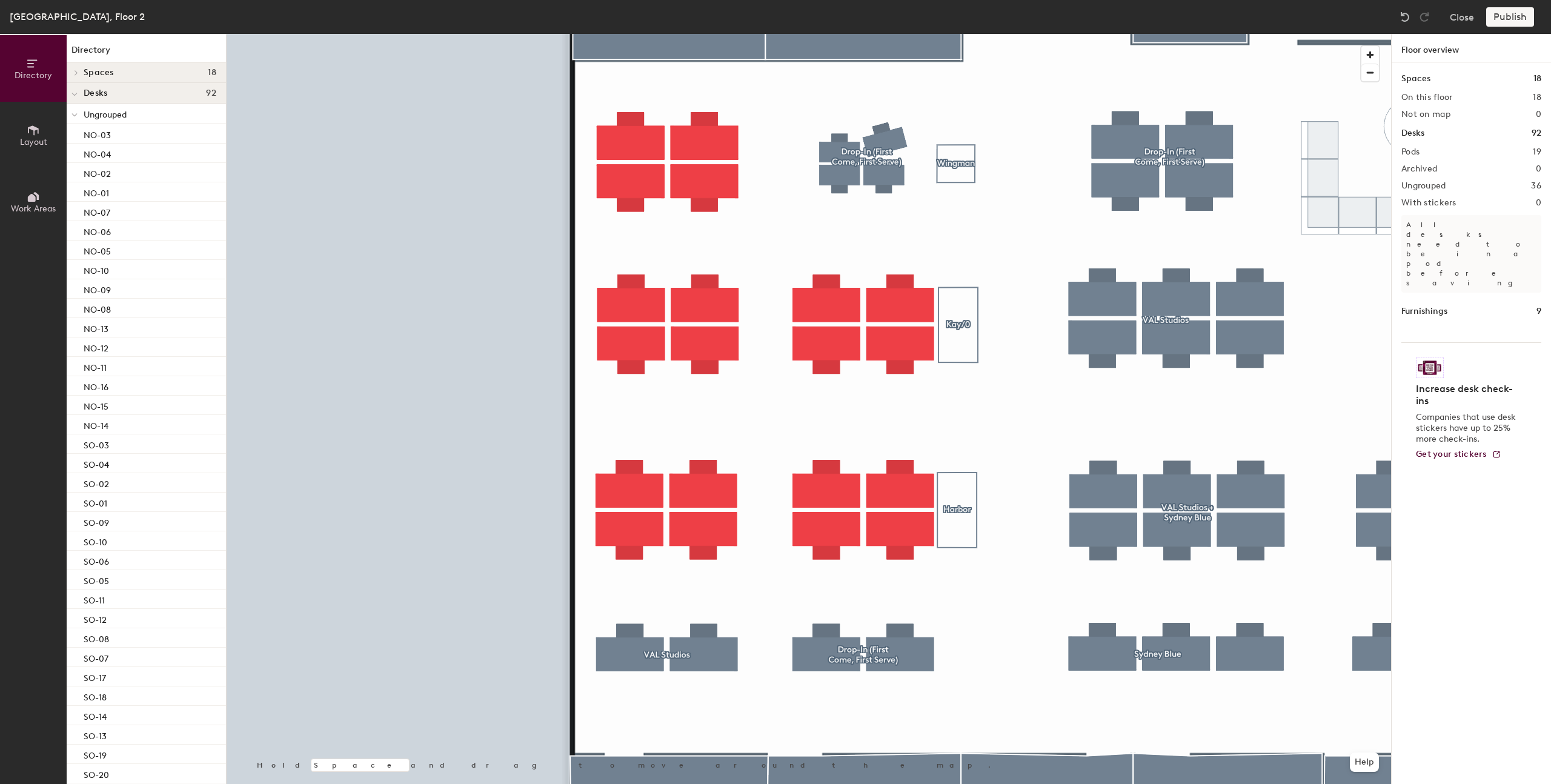
click at [690, 34] on div at bounding box center [809, 34] width 1164 height 0
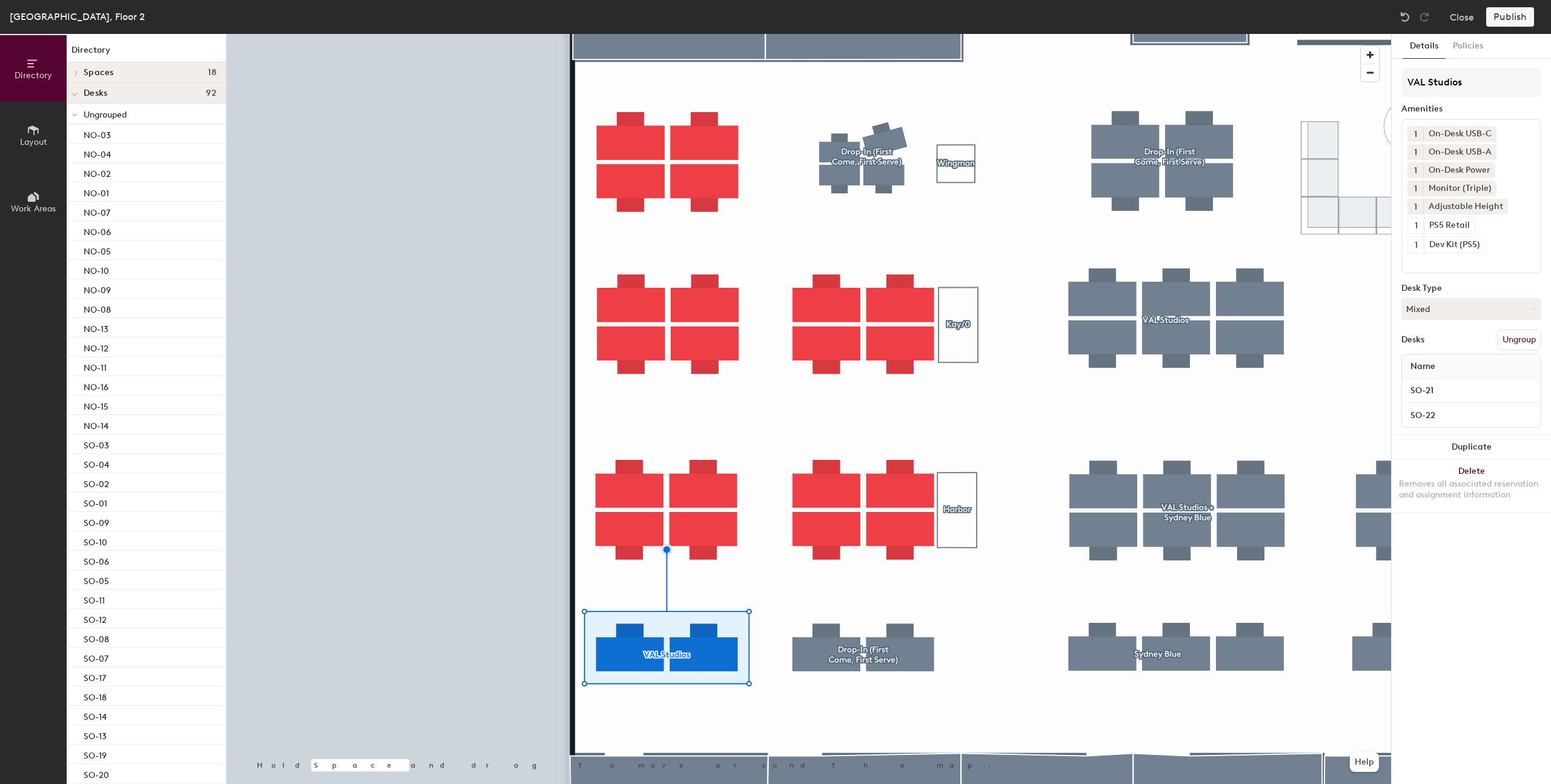
click at [1511, 344] on button "Ungroup" at bounding box center [1519, 340] width 44 height 21
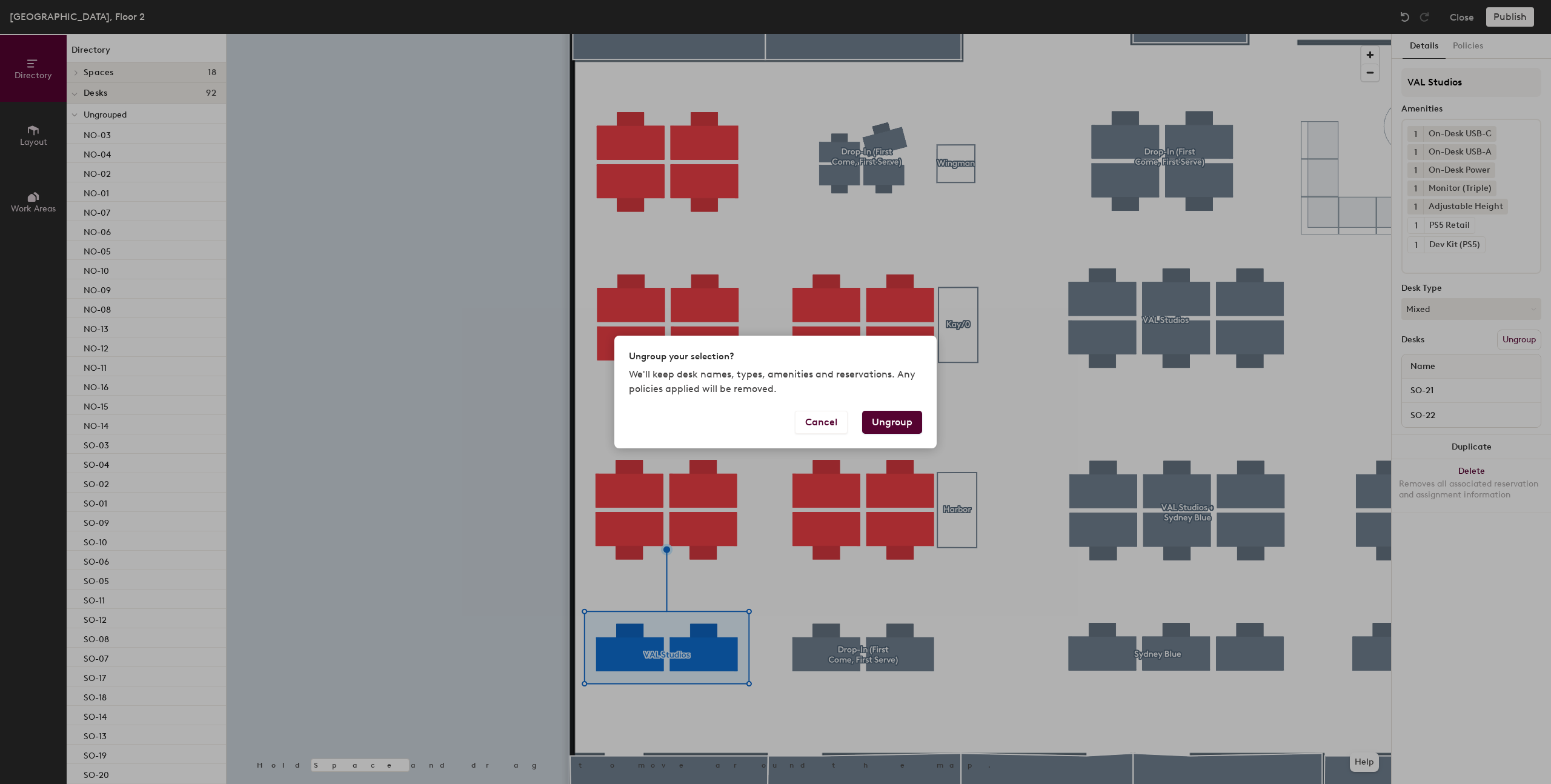
click at [889, 420] on button "Ungroup" at bounding box center [892, 422] width 60 height 23
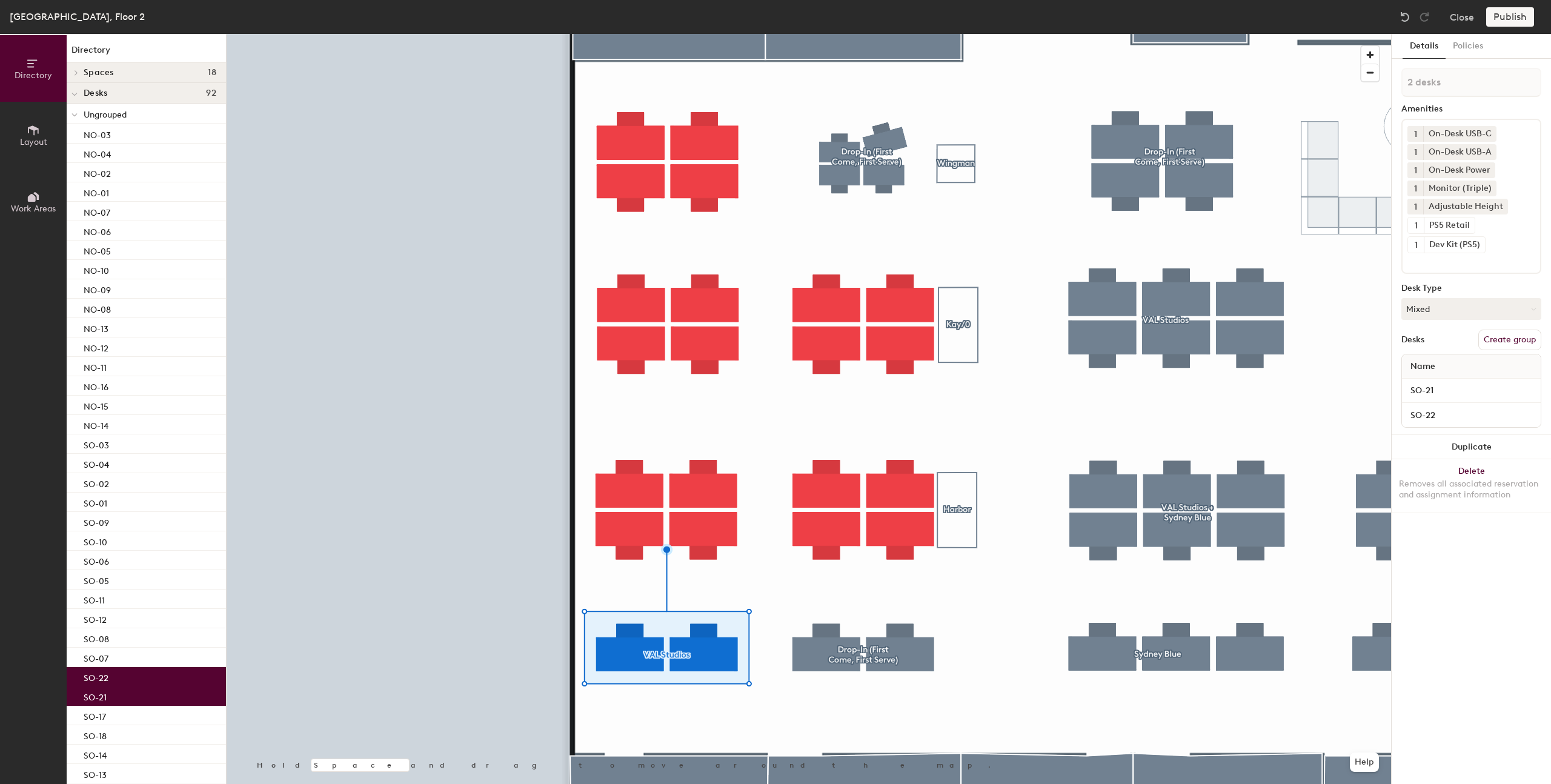
click at [1004, 34] on div at bounding box center [809, 34] width 1164 height 0
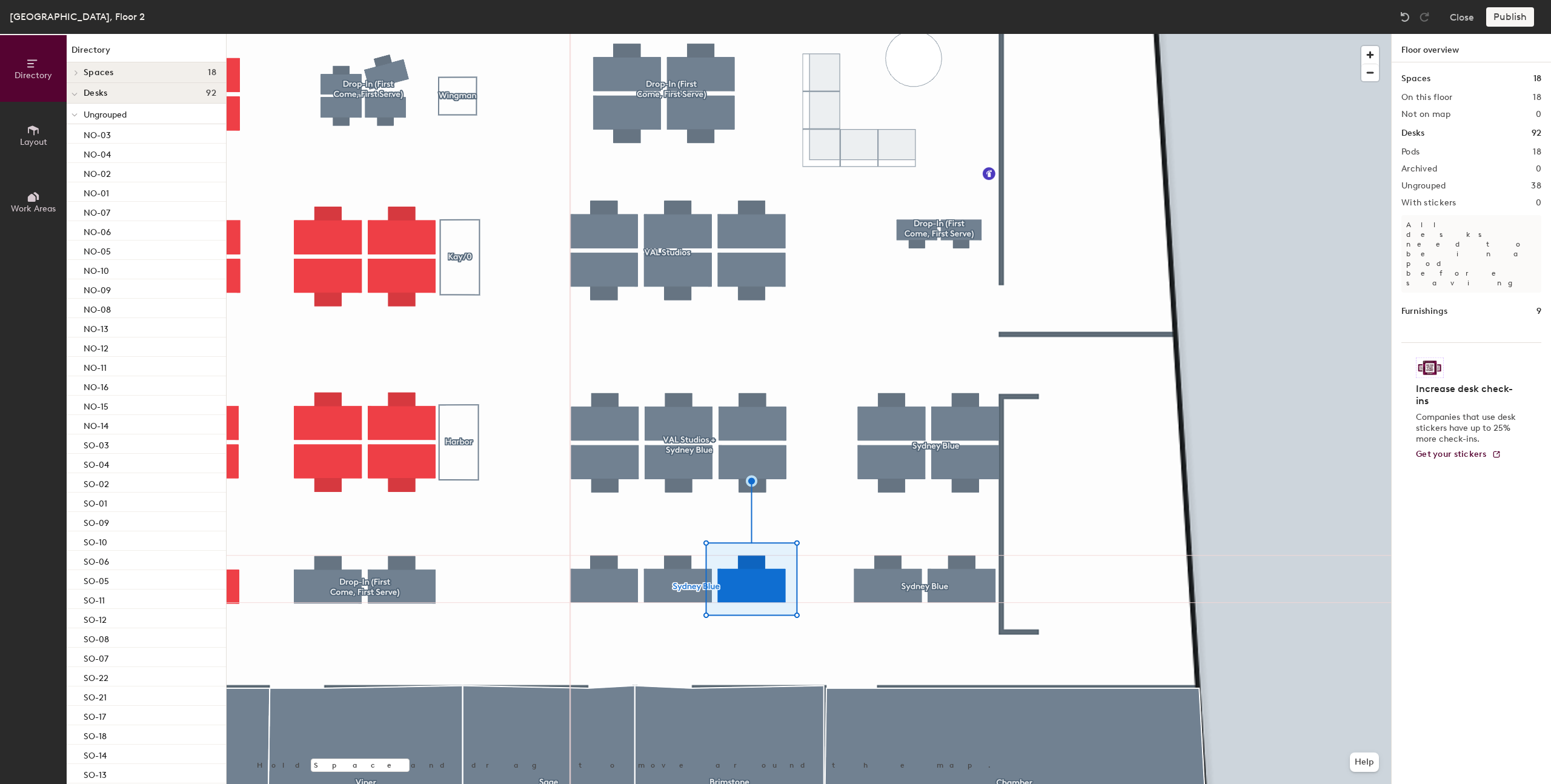
click at [642, 34] on div at bounding box center [809, 34] width 1164 height 0
click at [606, 34] on div at bounding box center [809, 34] width 1164 height 0
click at [693, 34] on div at bounding box center [809, 34] width 1164 height 0
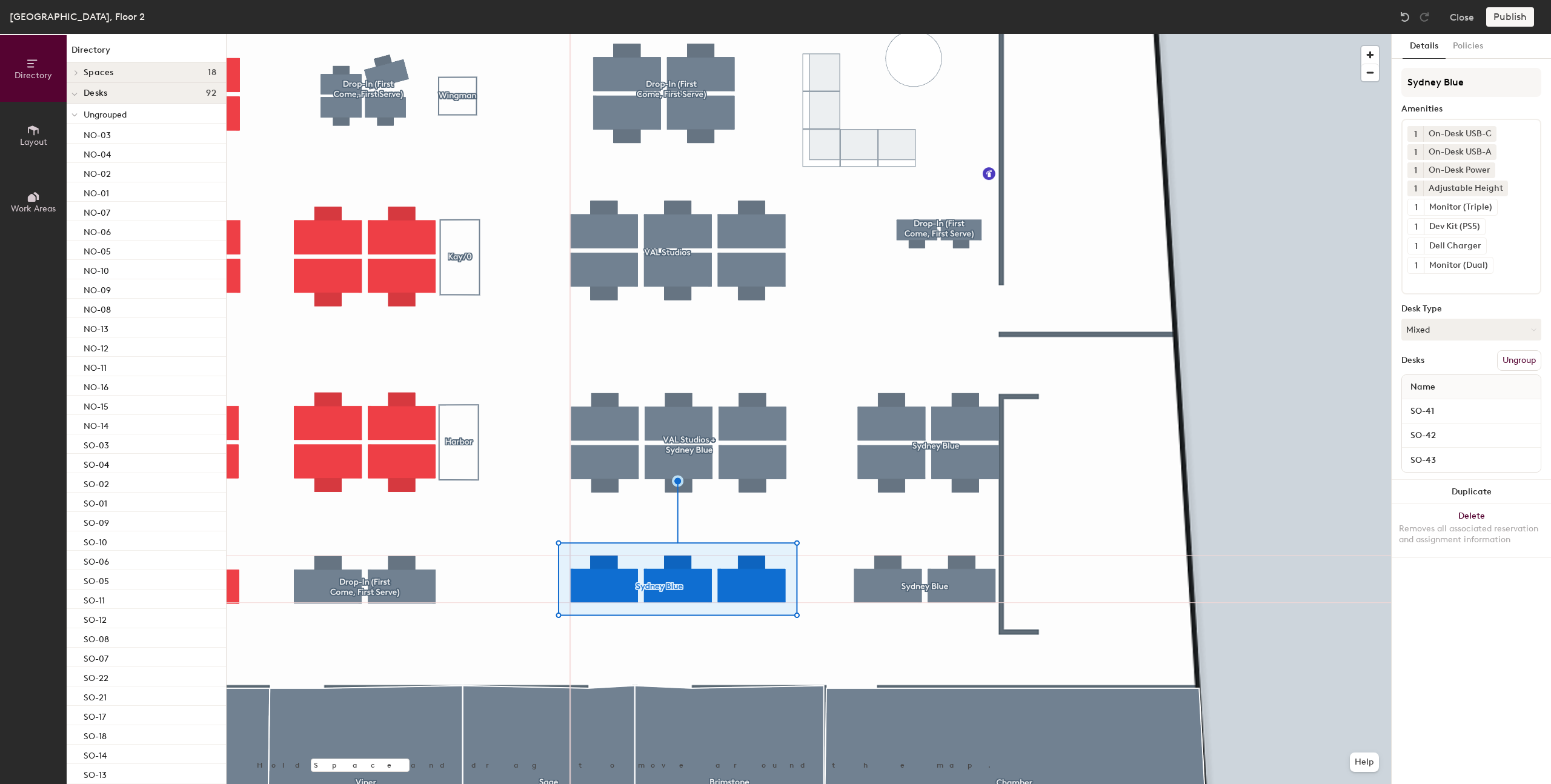
click at [1529, 359] on button "Ungroup" at bounding box center [1519, 361] width 44 height 21
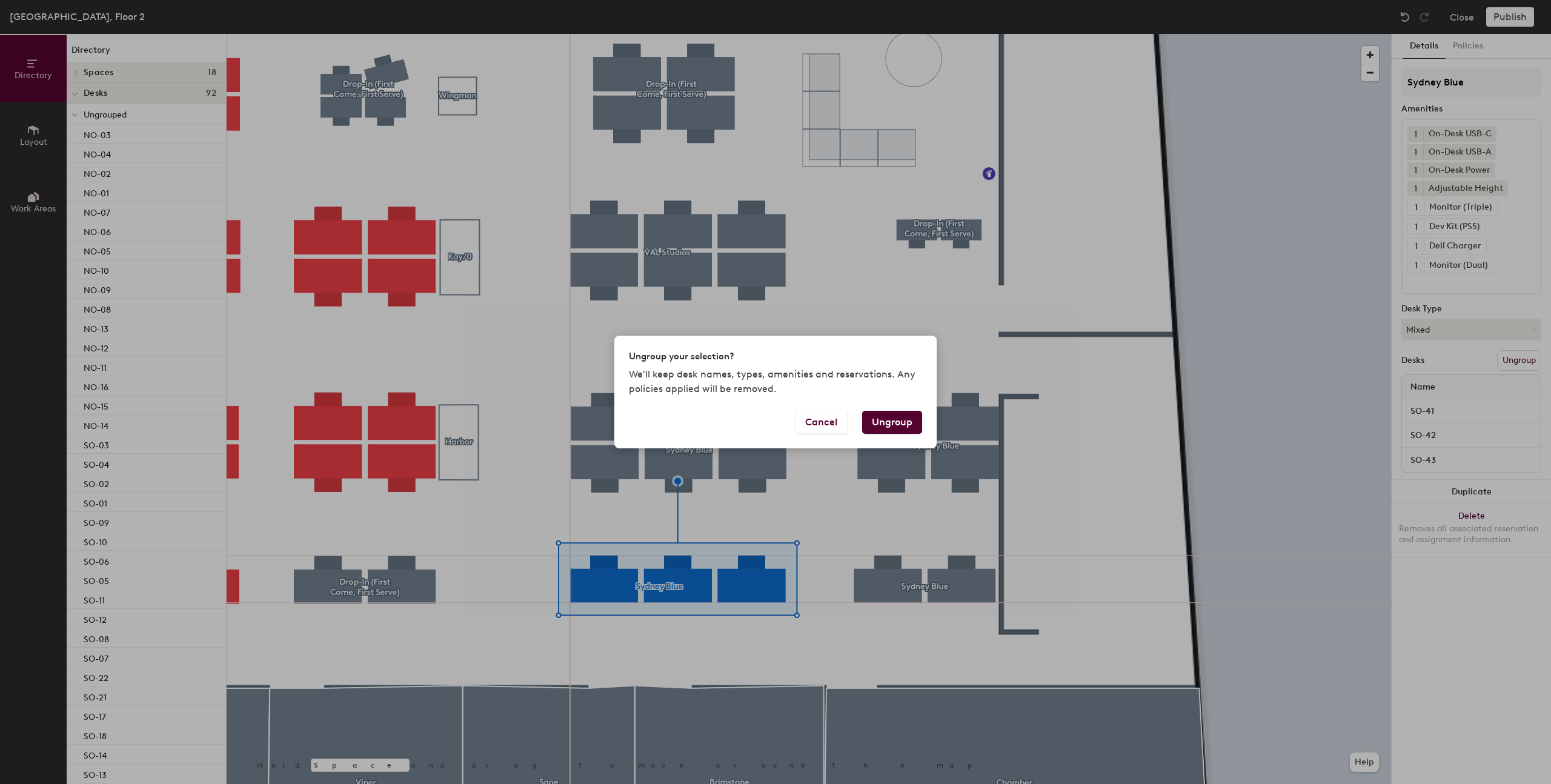
click at [880, 410] on button "Ungroup" at bounding box center [892, 422] width 60 height 23
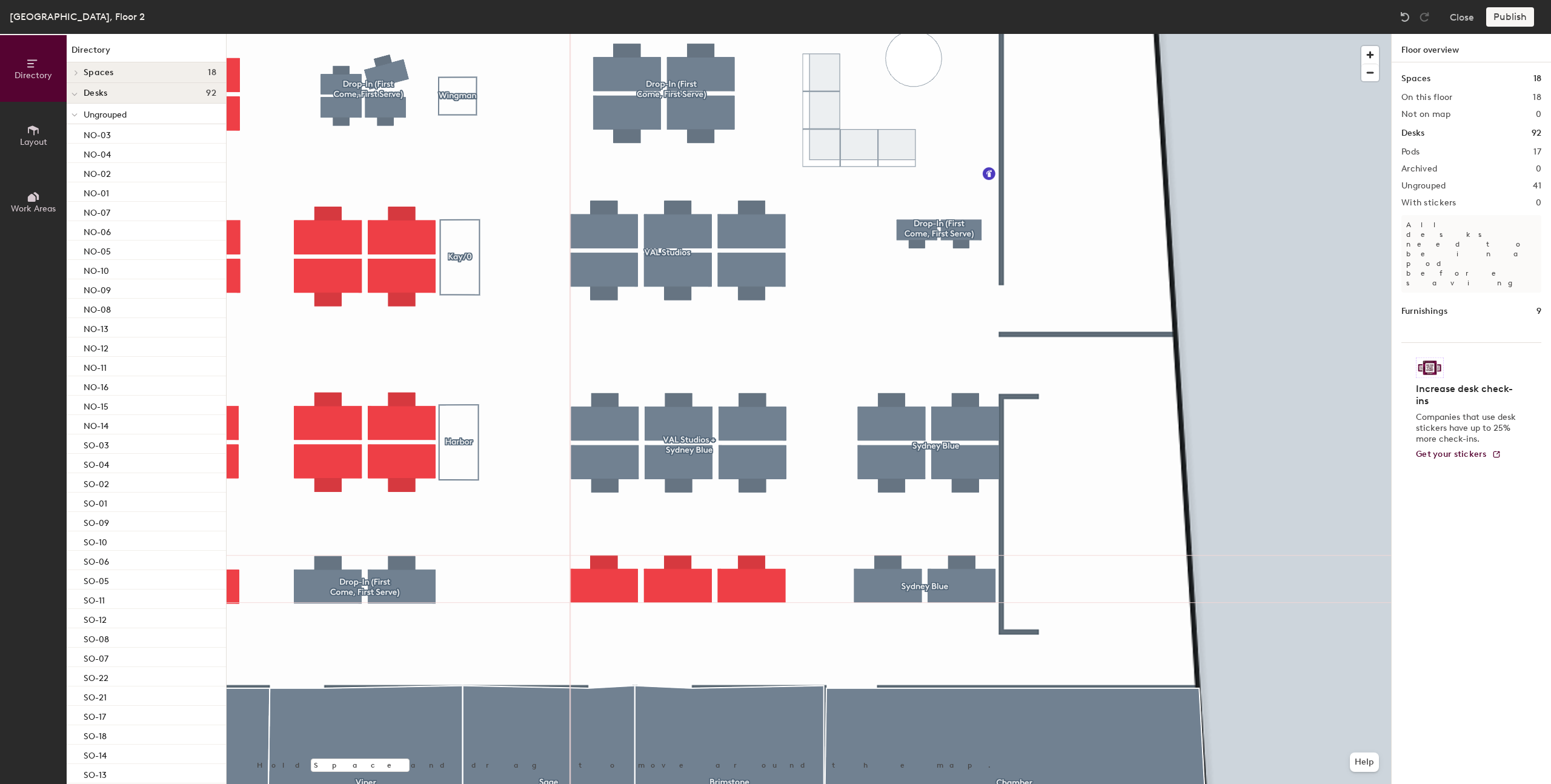
click at [638, 34] on div at bounding box center [809, 34] width 1164 height 0
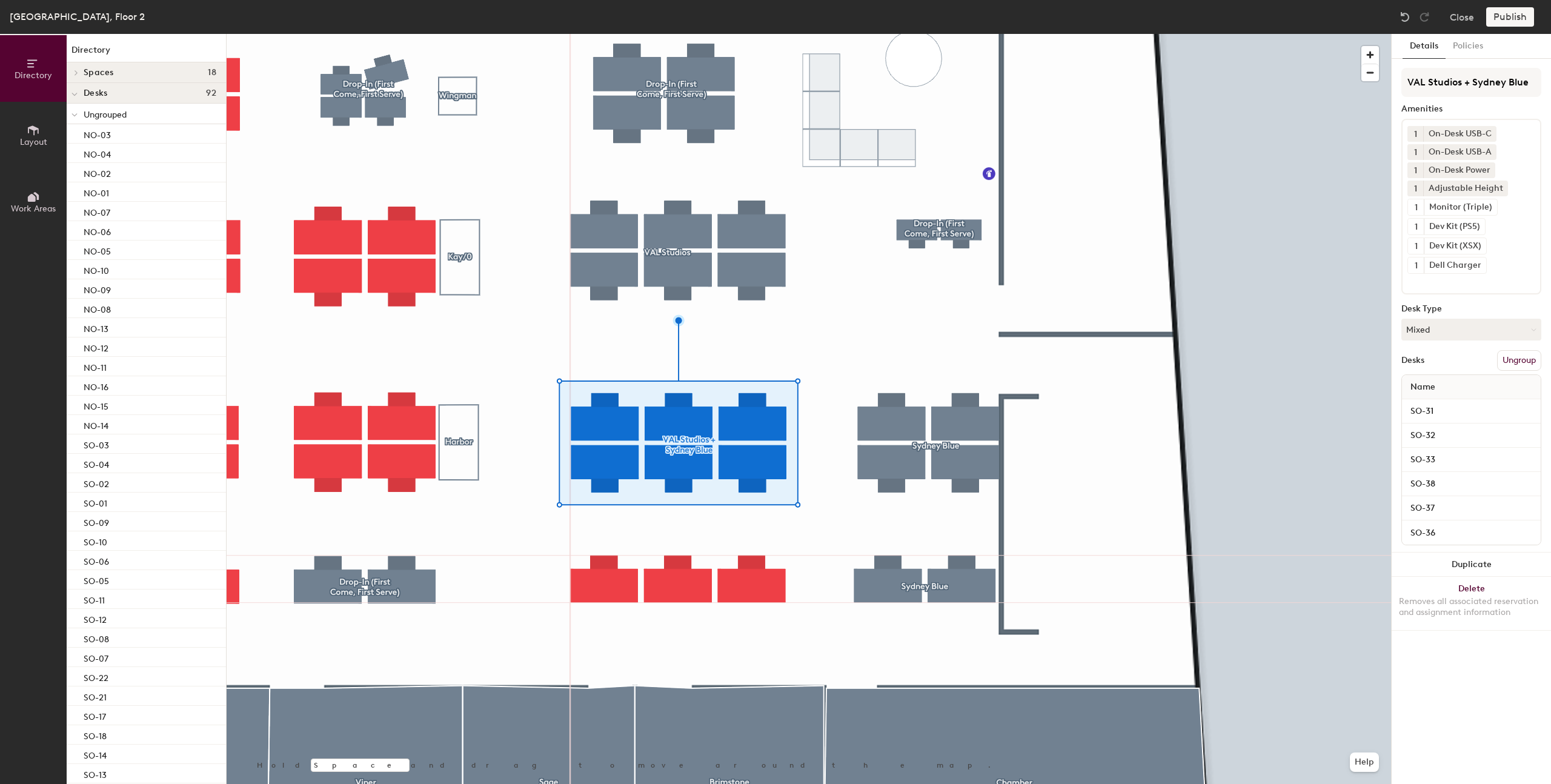
click at [1500, 353] on button "Ungroup" at bounding box center [1519, 361] width 44 height 21
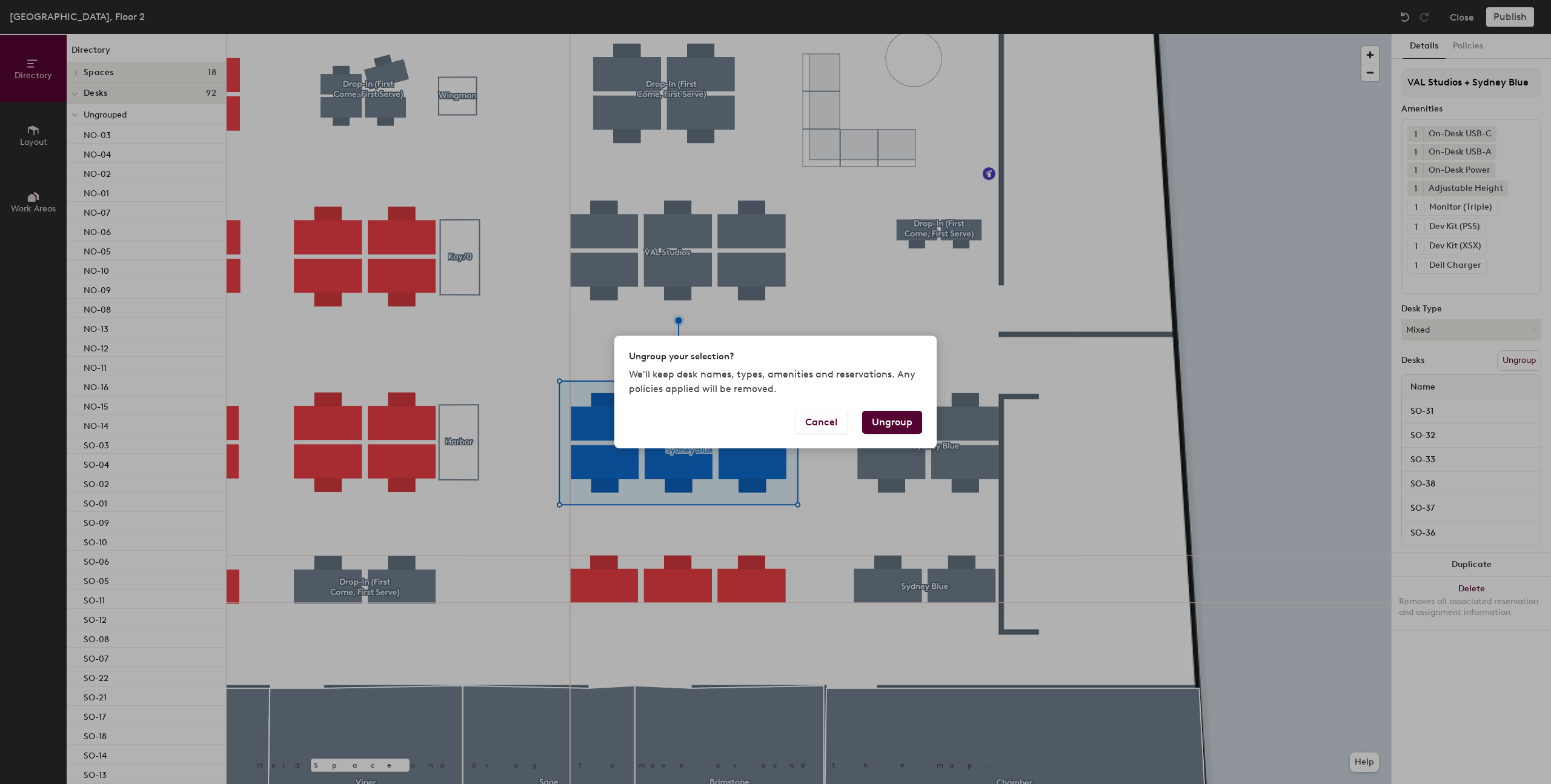
click at [897, 411] on button "Ungroup" at bounding box center [892, 422] width 60 height 23
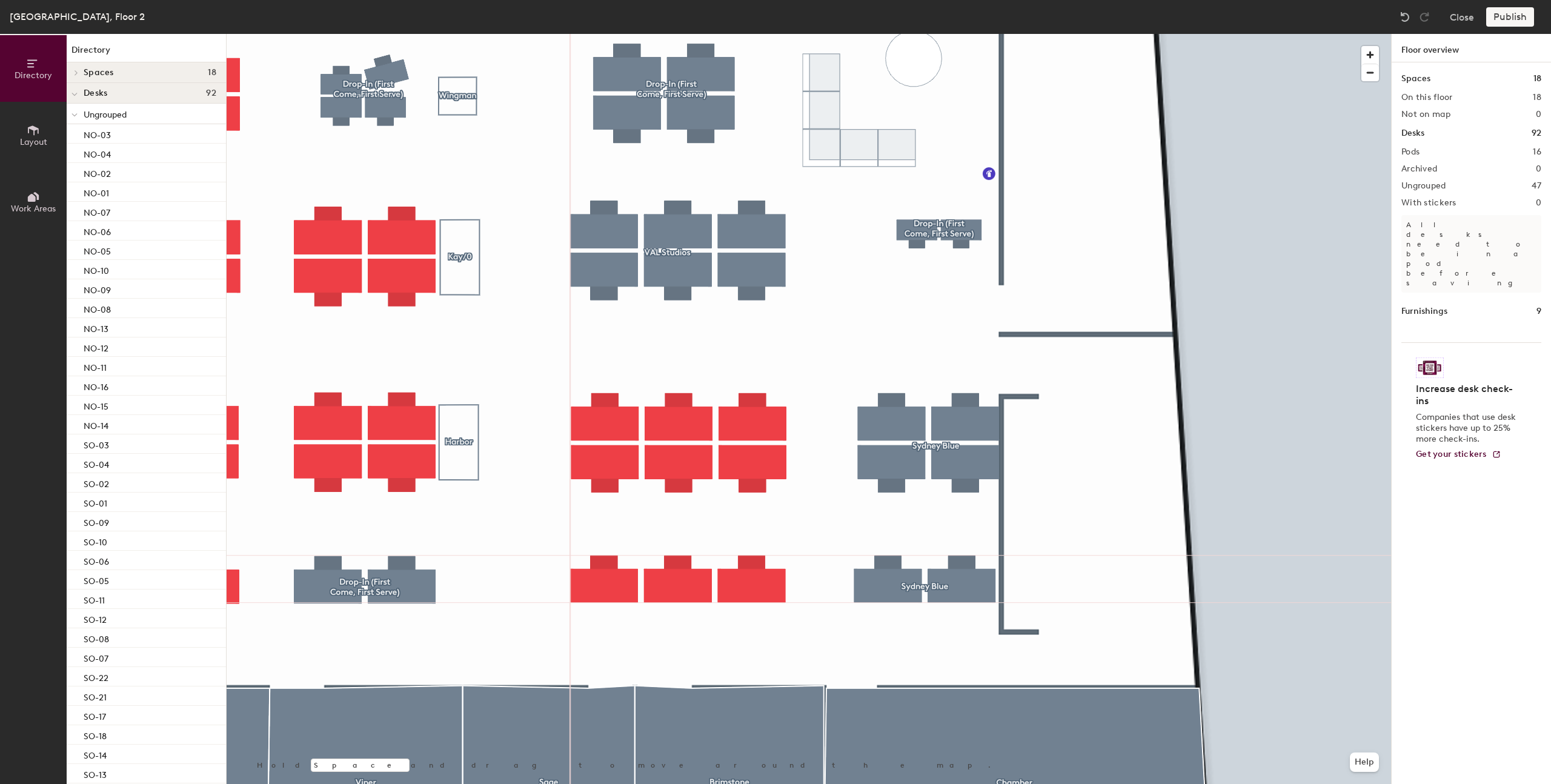
click at [699, 34] on div at bounding box center [809, 34] width 1164 height 0
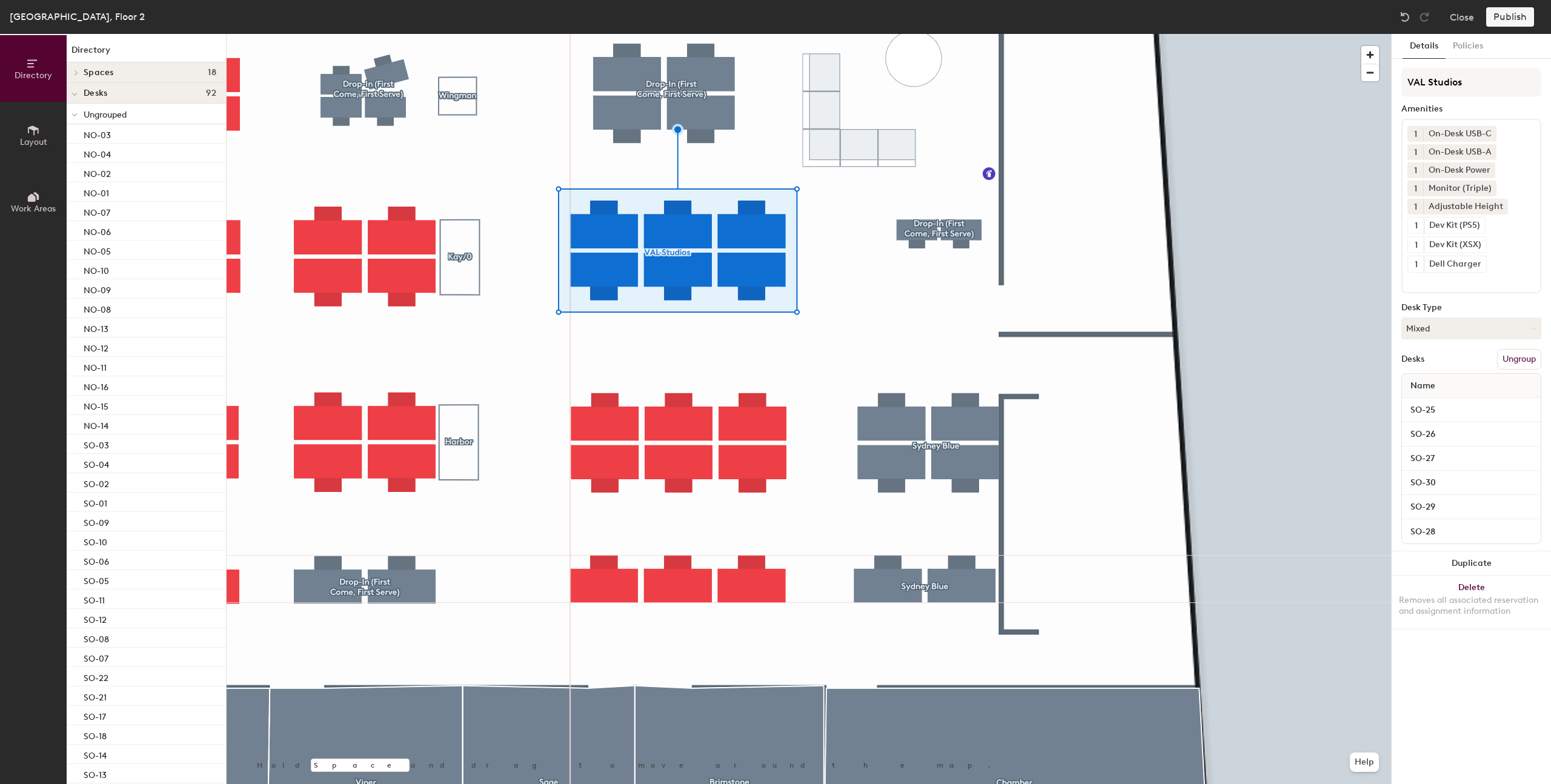
click at [1506, 355] on button "Ungroup" at bounding box center [1519, 359] width 44 height 21
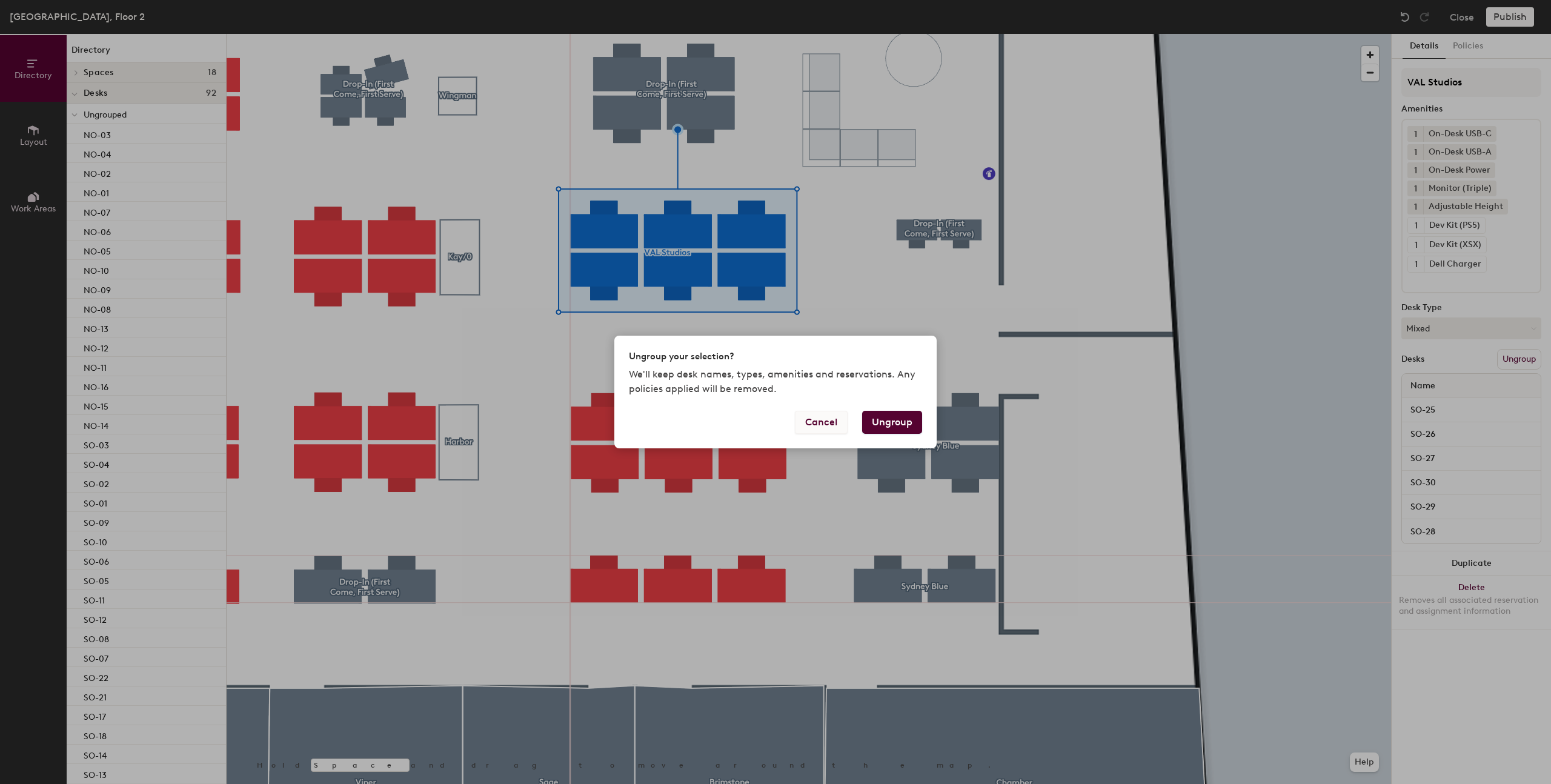
click at [843, 425] on button "Cancel" at bounding box center [821, 422] width 52 height 23
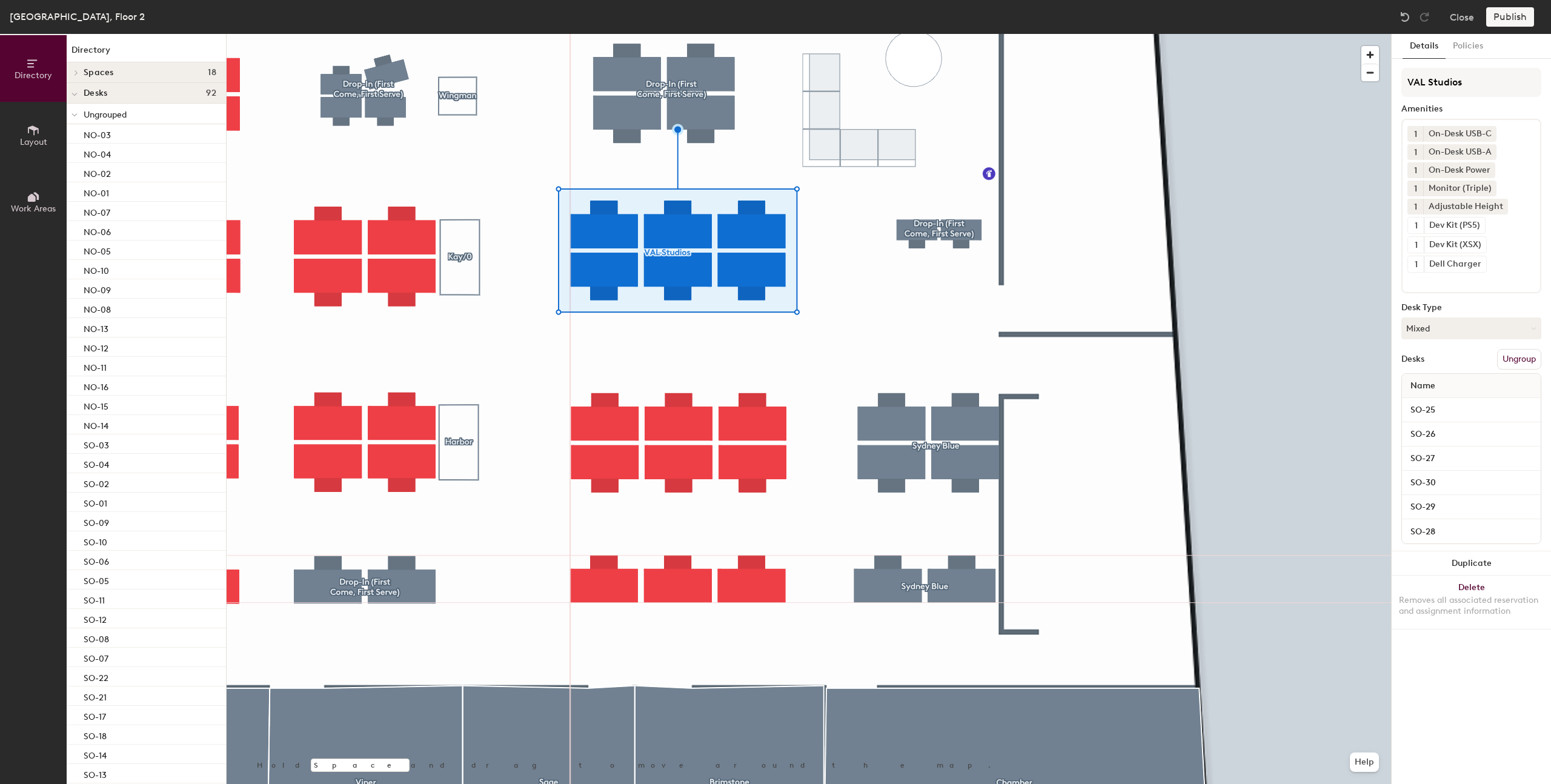
click at [1524, 356] on button "Ungroup" at bounding box center [1519, 359] width 44 height 21
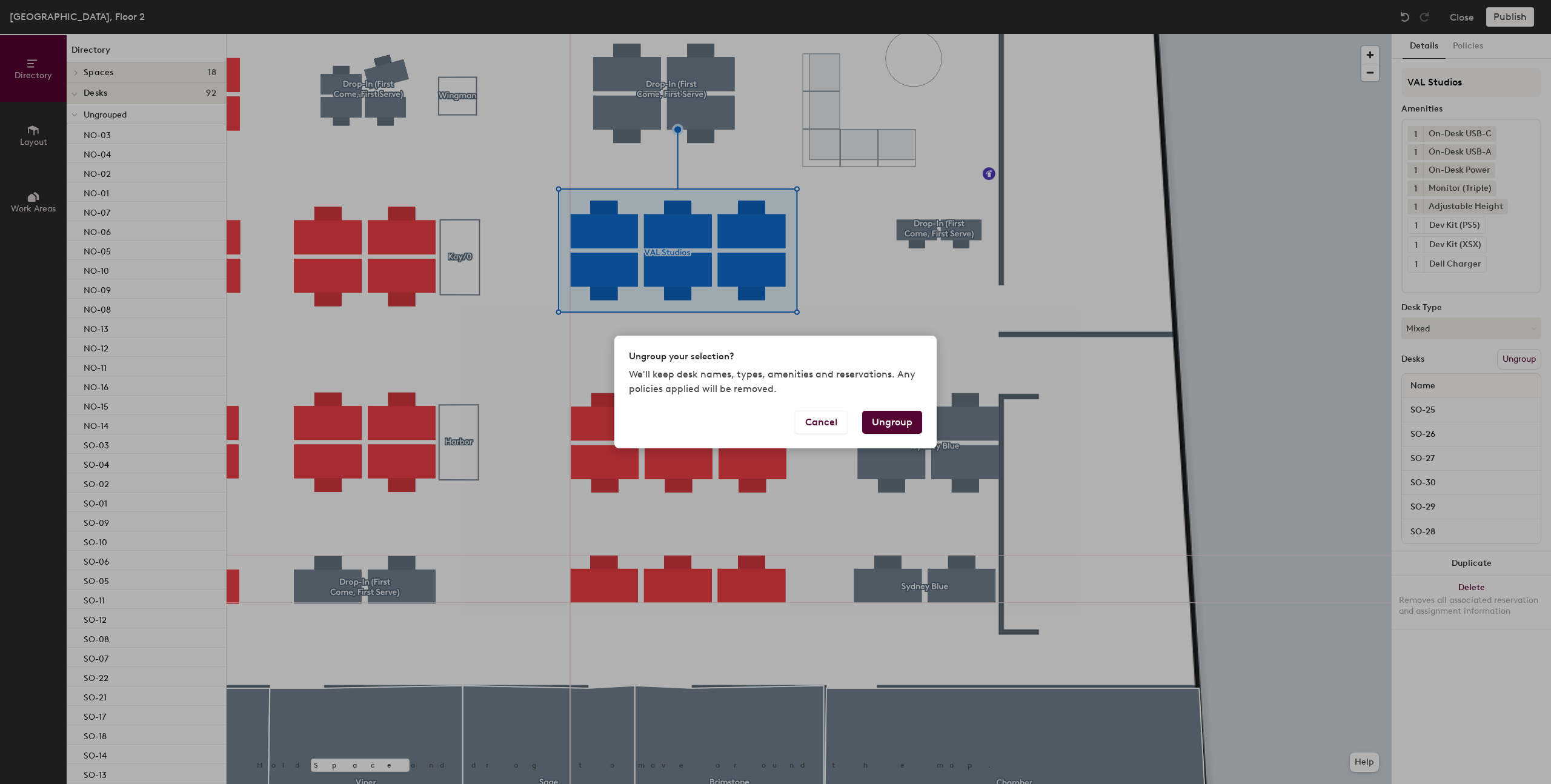
click at [880, 426] on button "Ungroup" at bounding box center [892, 422] width 60 height 23
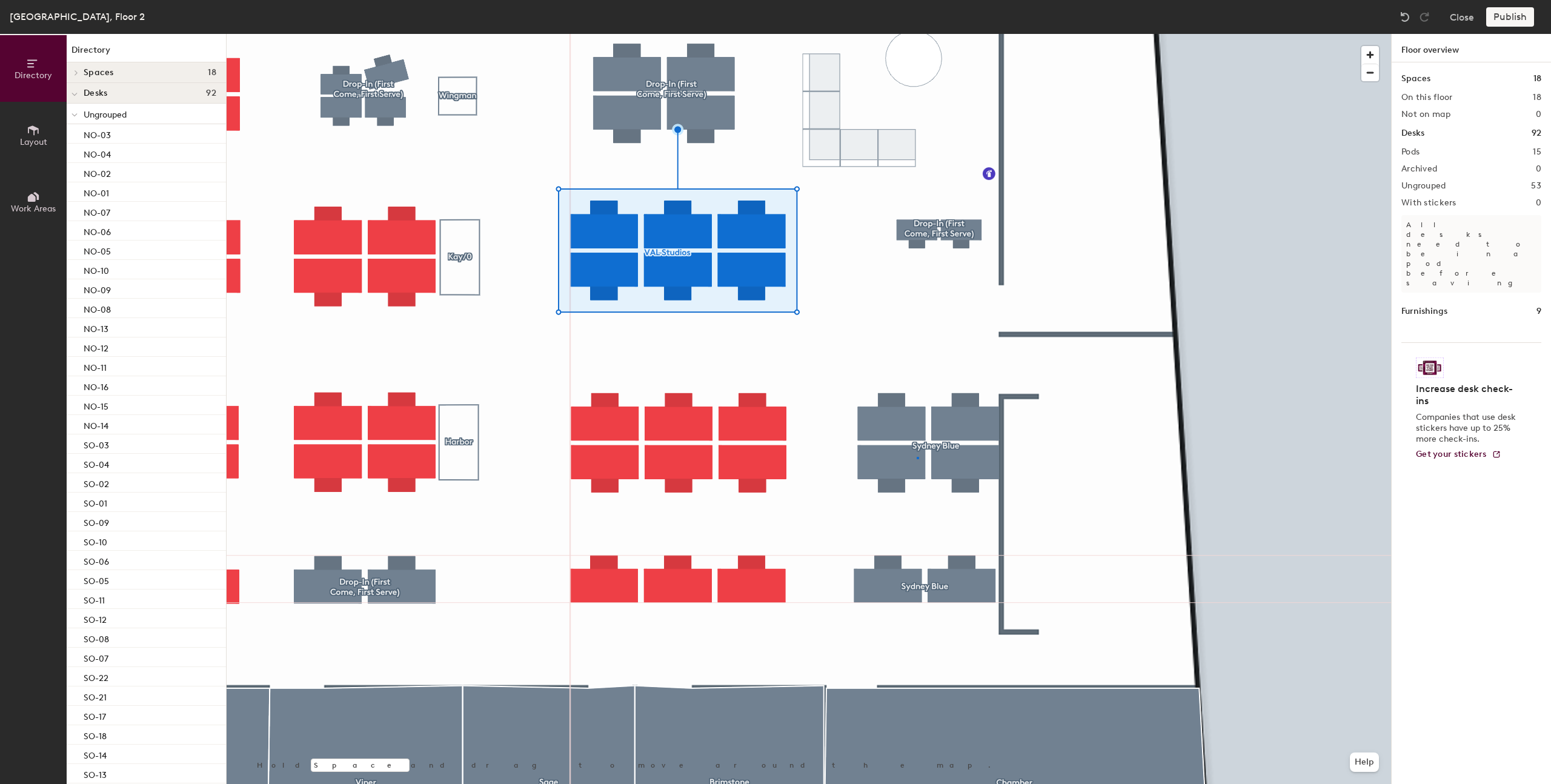
click at [917, 34] on div at bounding box center [809, 34] width 1164 height 0
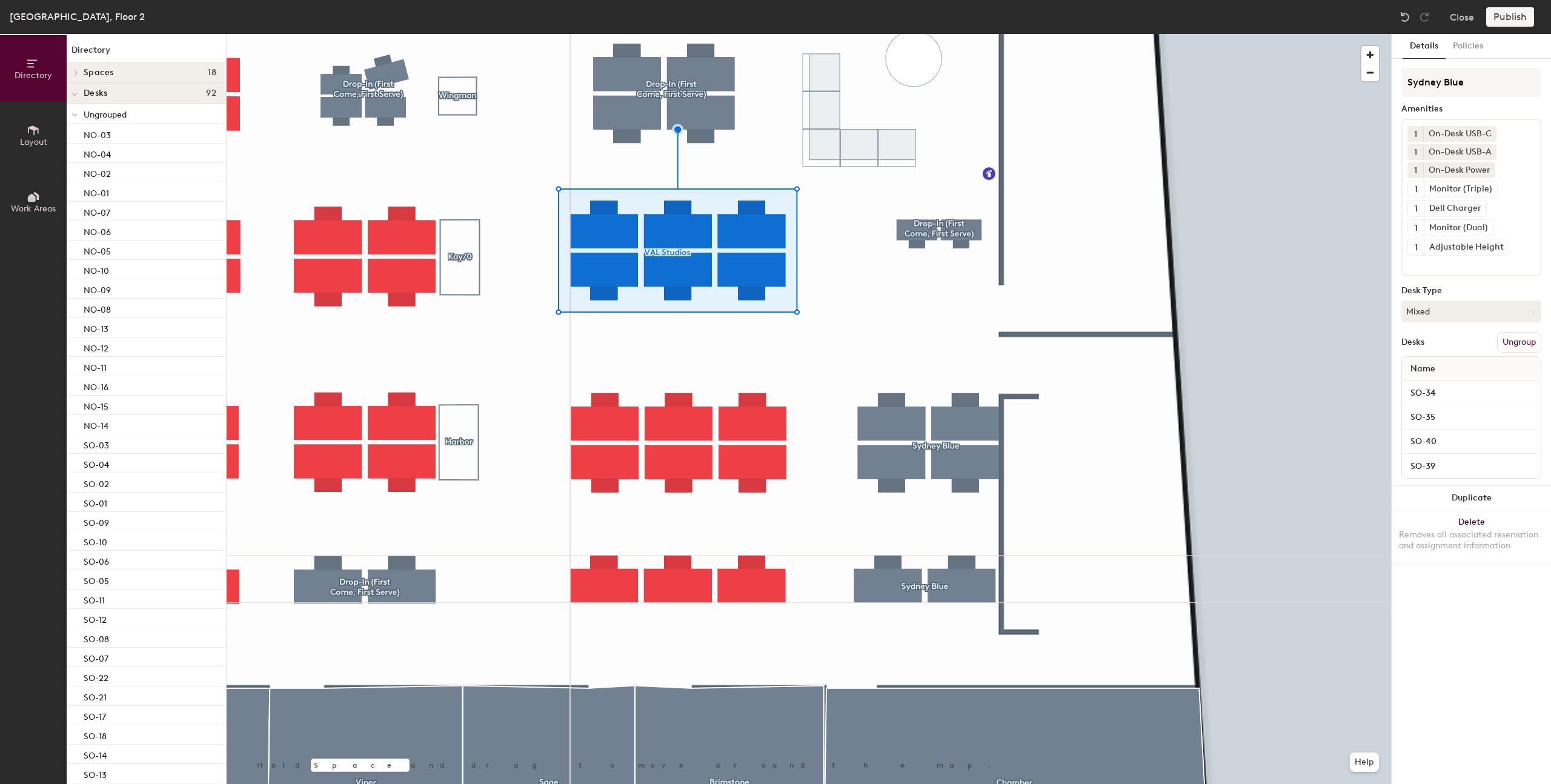
click at [1500, 343] on button "Ungroup" at bounding box center [1519, 342] width 44 height 21
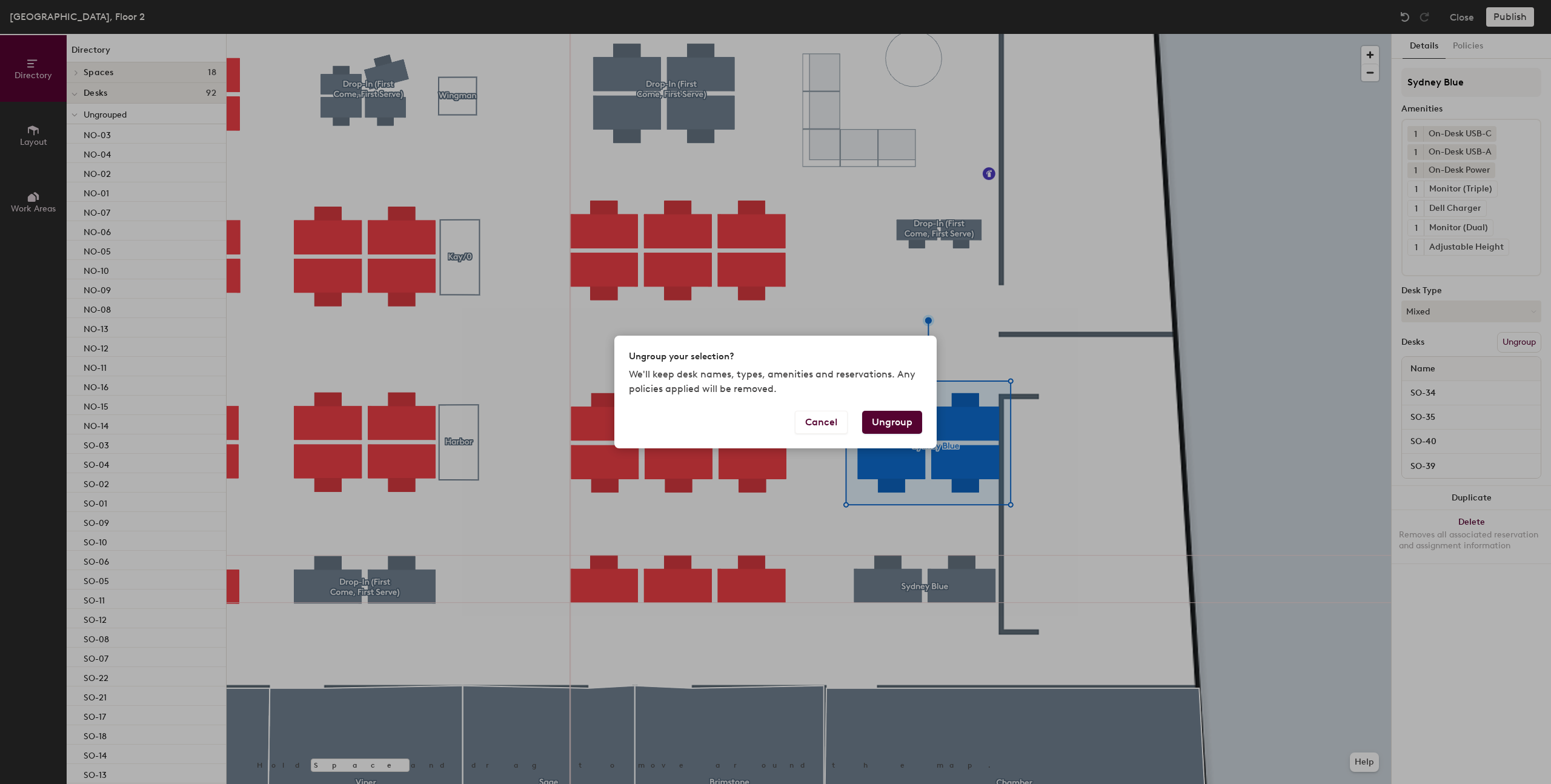
click at [891, 423] on button "Ungroup" at bounding box center [892, 422] width 60 height 23
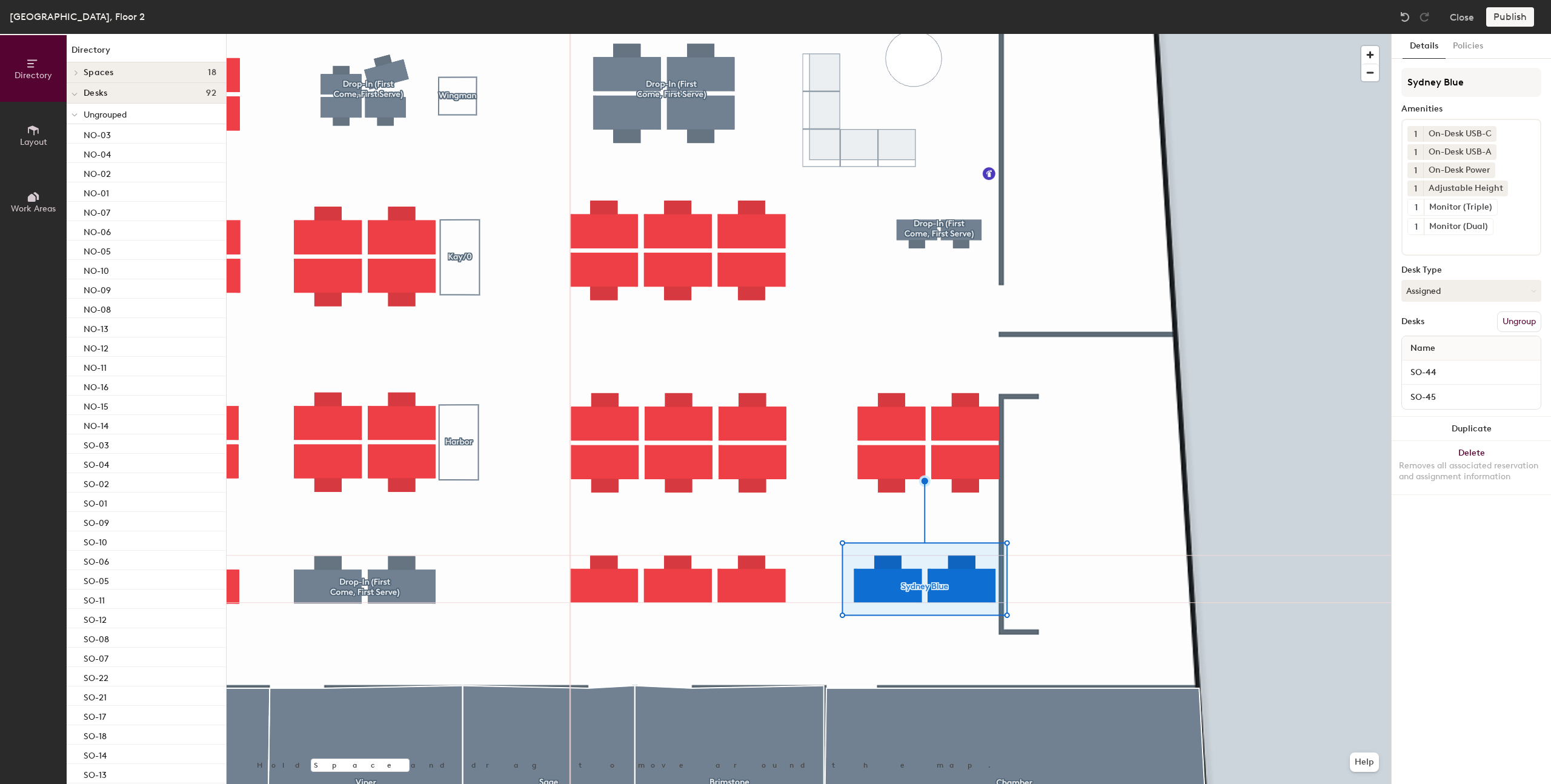
click at [1523, 320] on button "Ungroup" at bounding box center [1519, 322] width 44 height 21
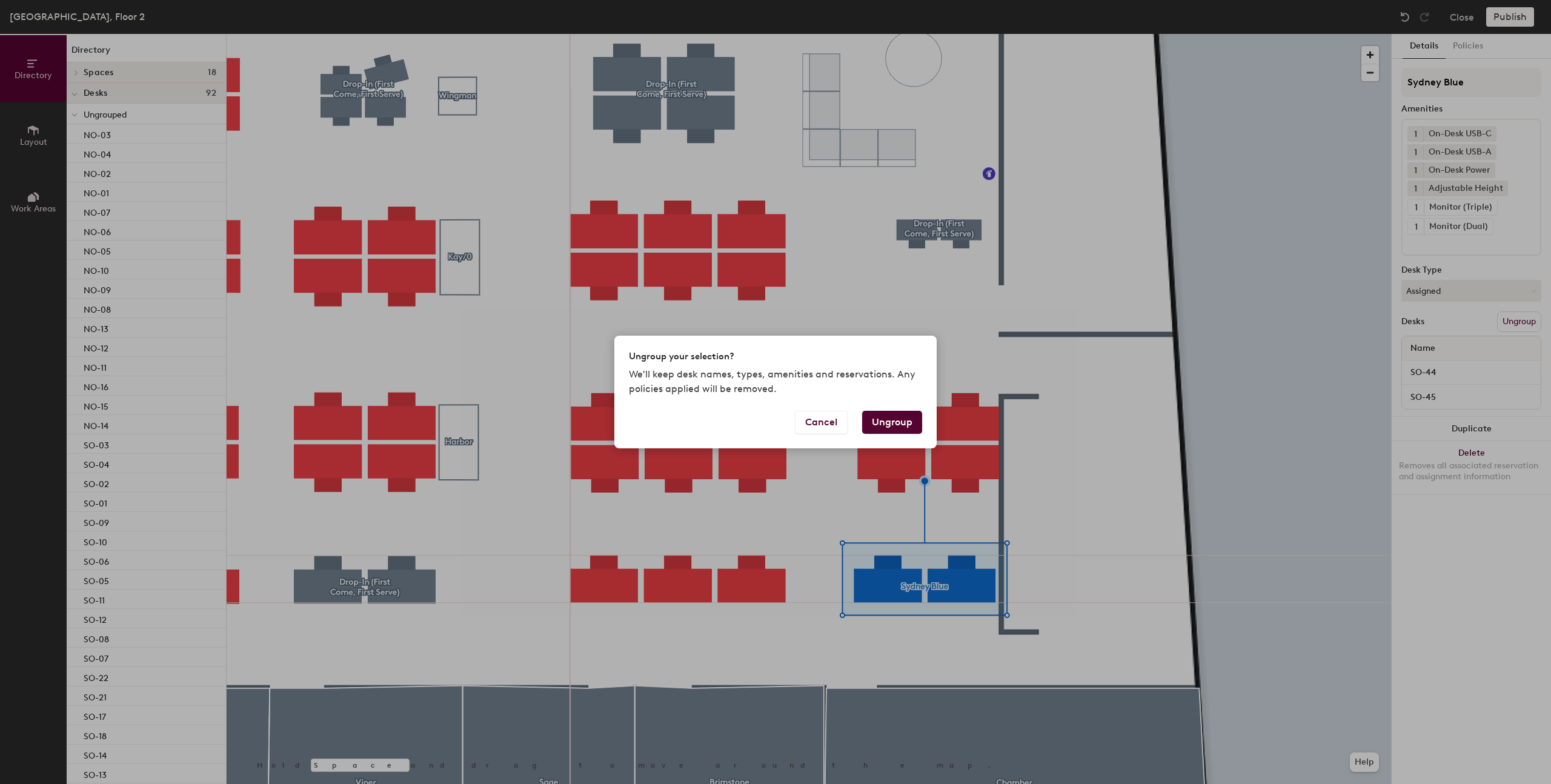
click at [889, 419] on button "Ungroup" at bounding box center [892, 422] width 60 height 23
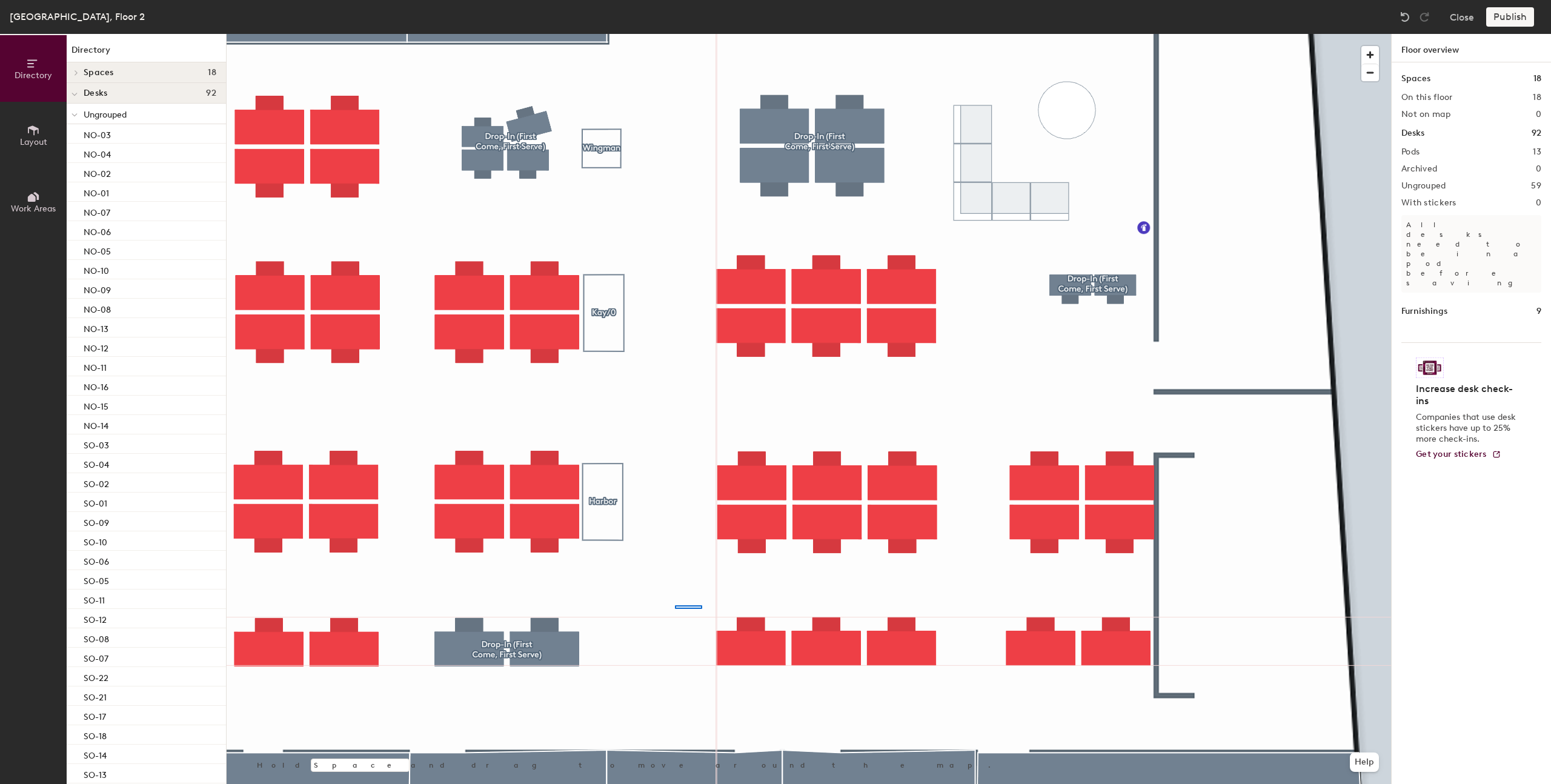
click at [650, 34] on div at bounding box center [809, 34] width 1164 height 0
click at [625, 34] on div at bounding box center [809, 34] width 1164 height 0
click at [712, 34] on div at bounding box center [809, 34] width 1164 height 0
click at [709, 34] on div at bounding box center [809, 34] width 1164 height 0
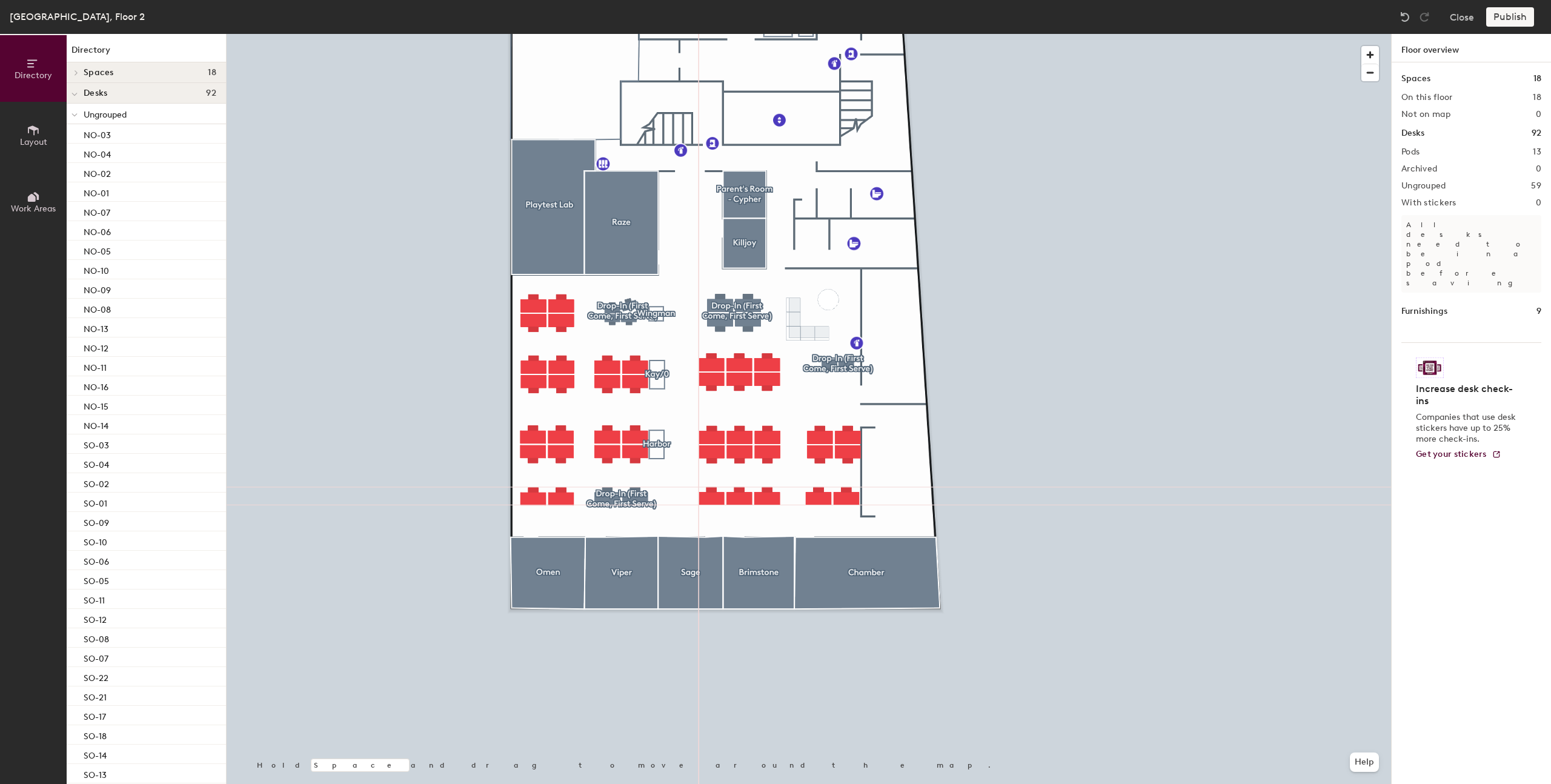
click at [756, 34] on div at bounding box center [809, 34] width 1164 height 0
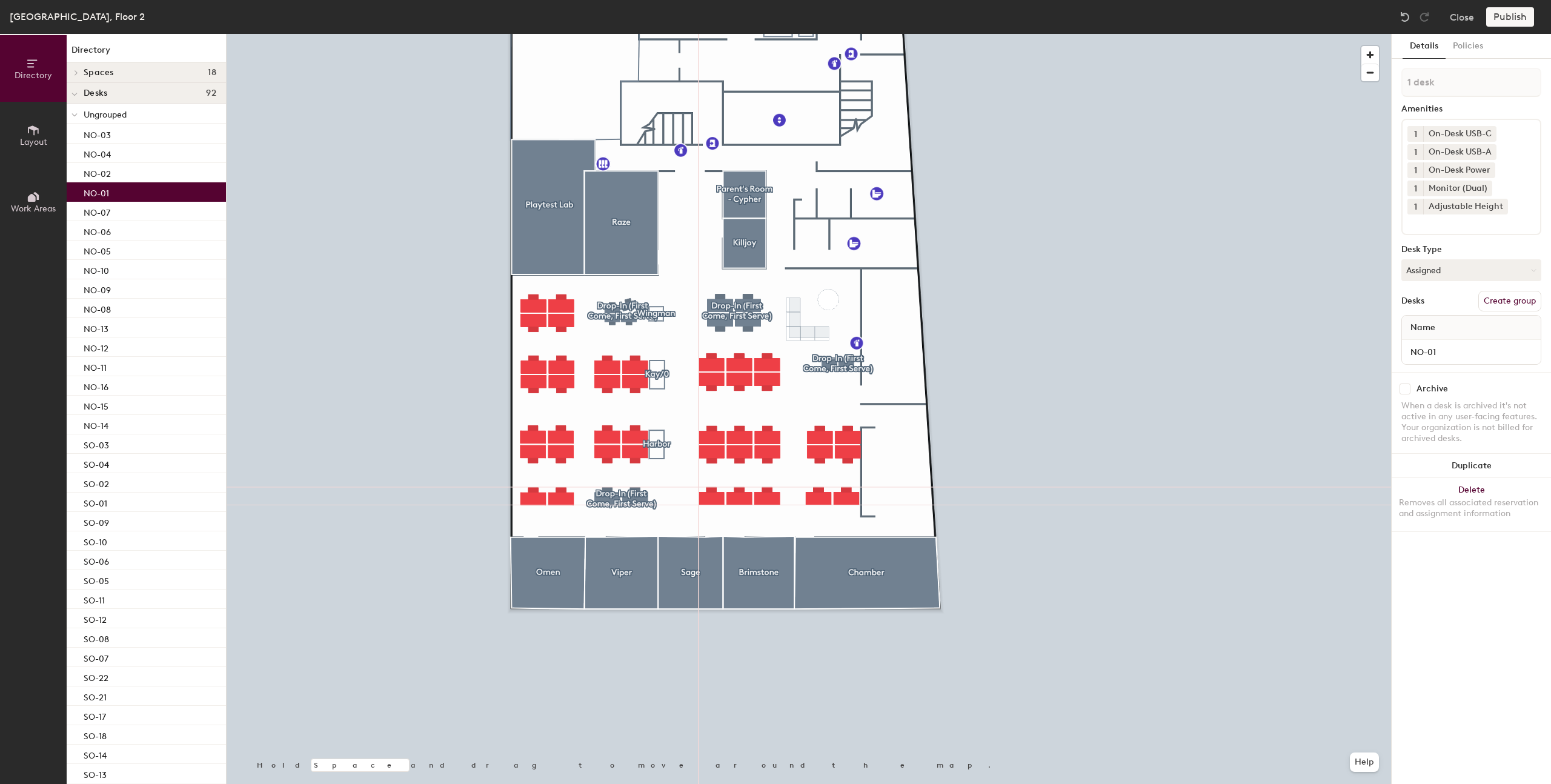
type input "2 desks"
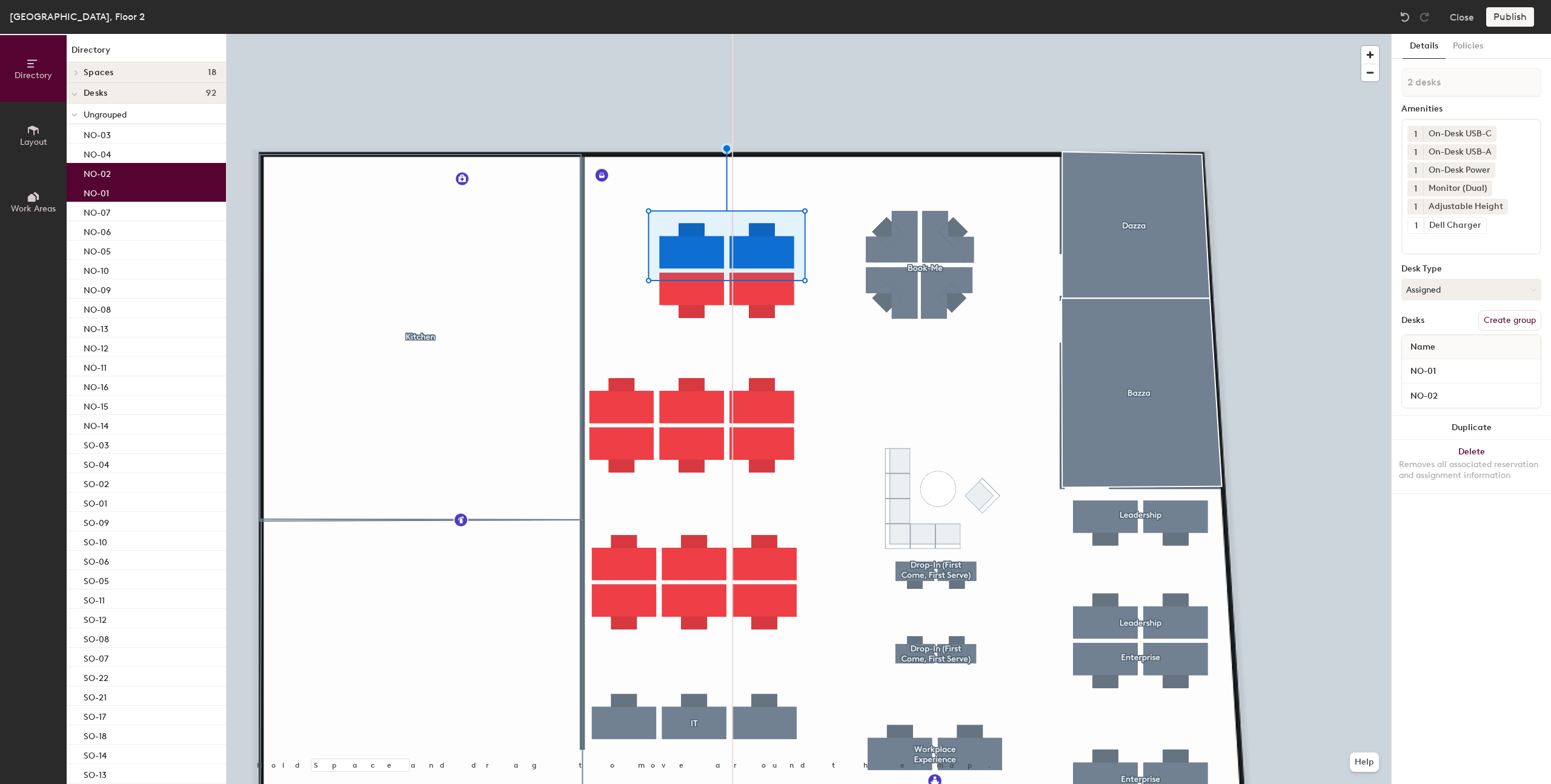
click at [1509, 319] on button "Create group" at bounding box center [1510, 320] width 63 height 21
click at [1440, 91] on input "Pod 14" at bounding box center [1471, 82] width 140 height 29
click at [1440, 91] on input "Pod 14" at bounding box center [1471, 82] width 140 height 29
type input "F"
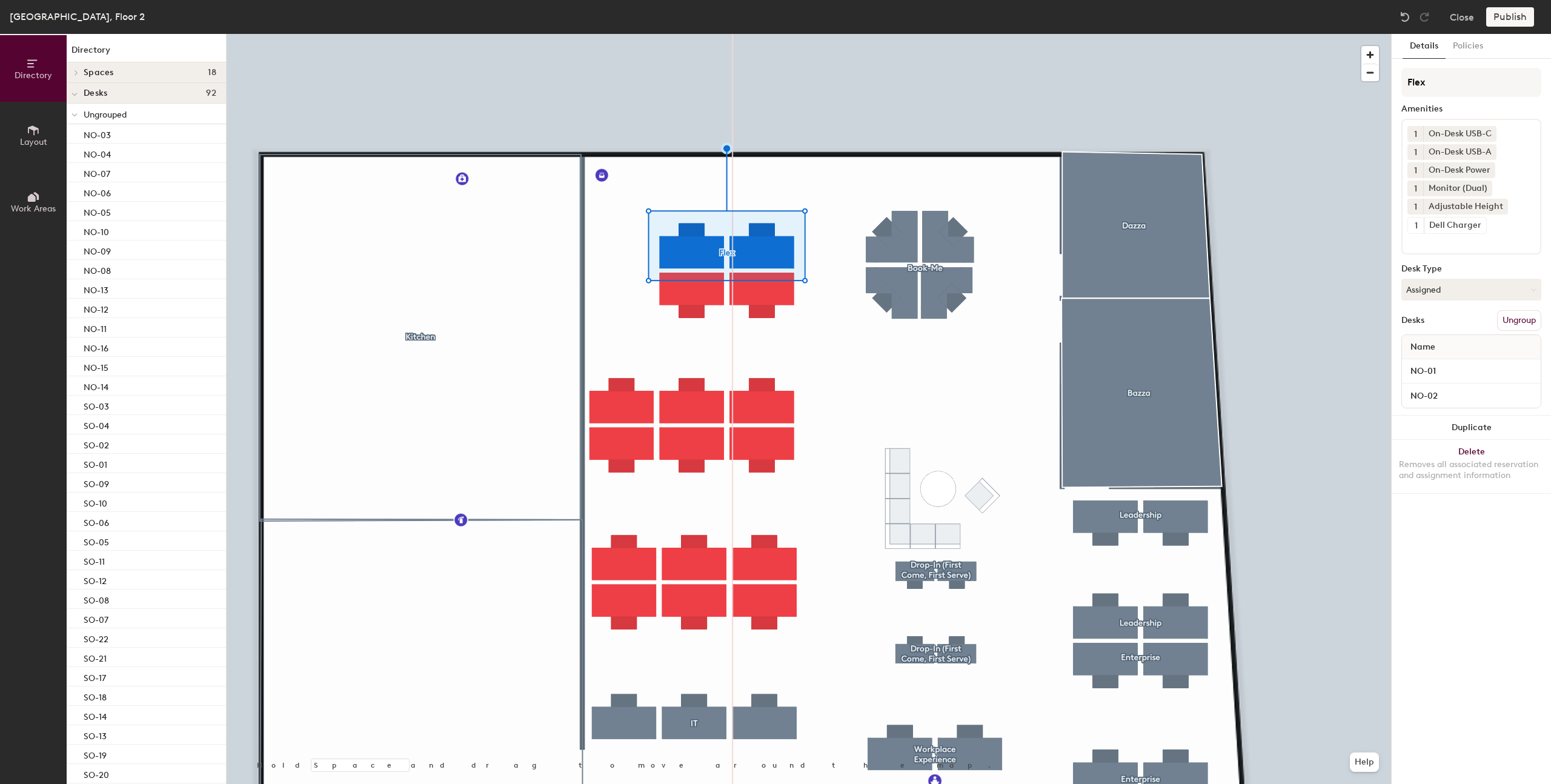
type input "Flex"
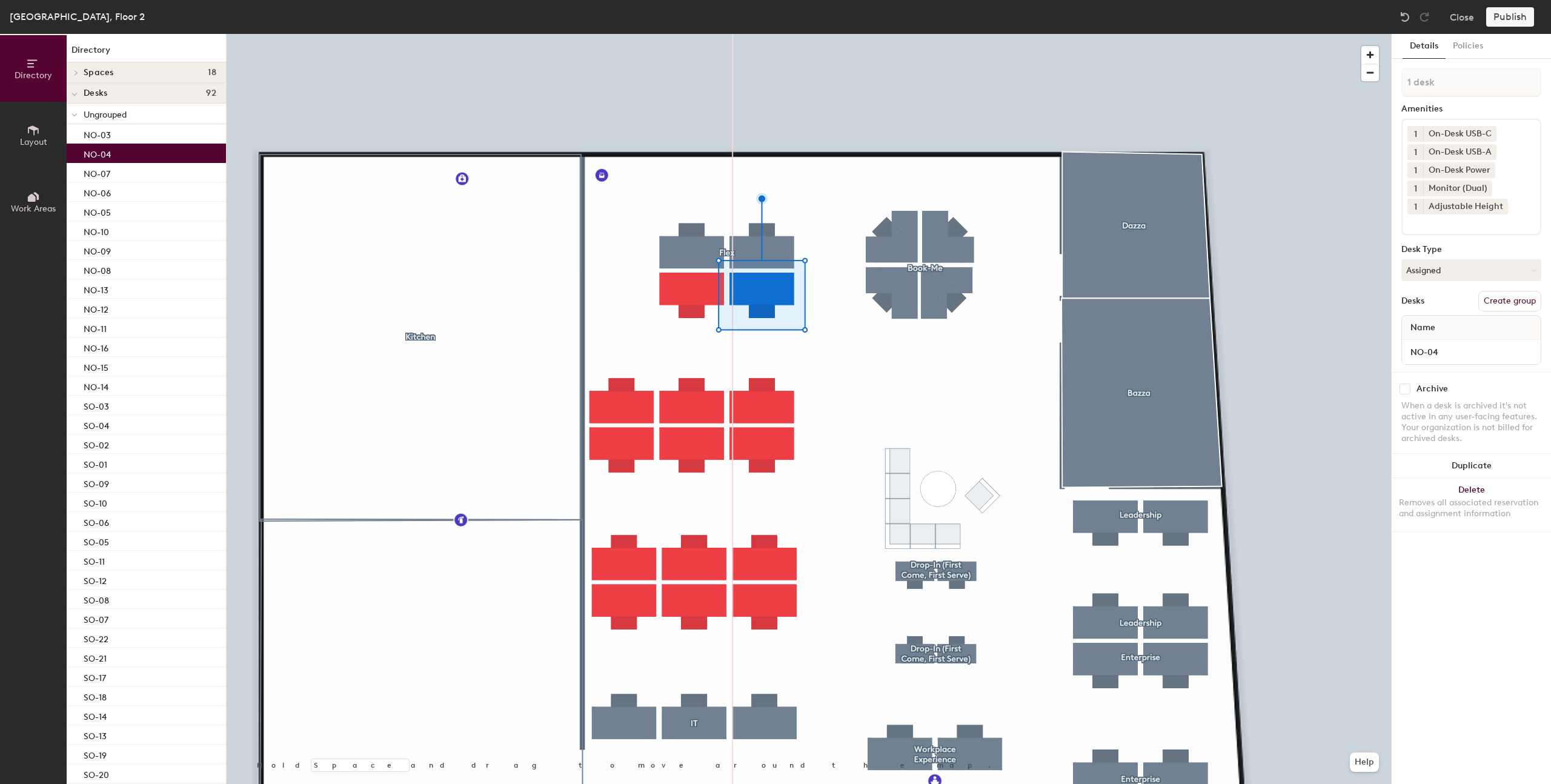
type input "2 desks"
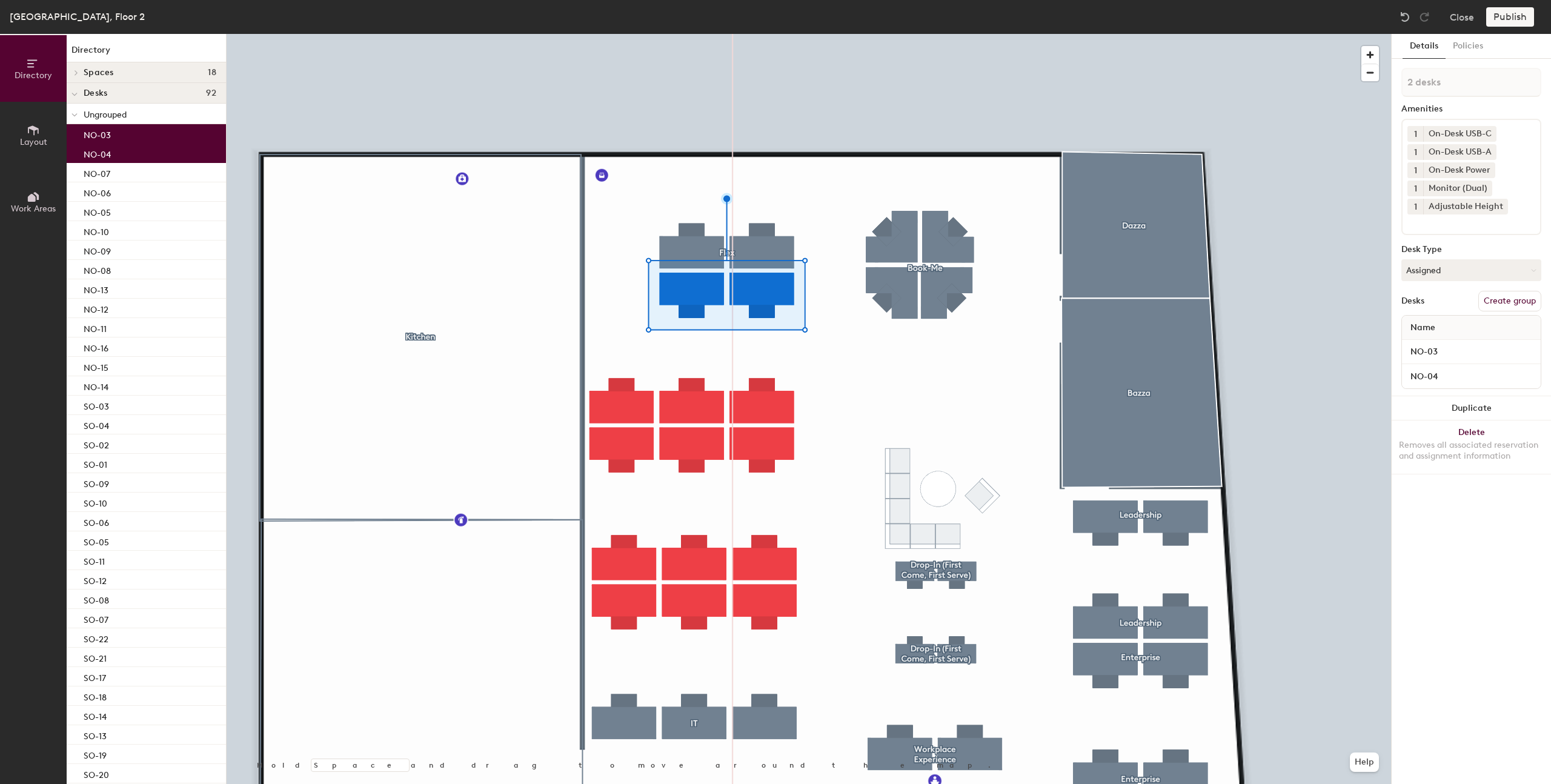
click at [1500, 302] on button "Create group" at bounding box center [1510, 301] width 63 height 21
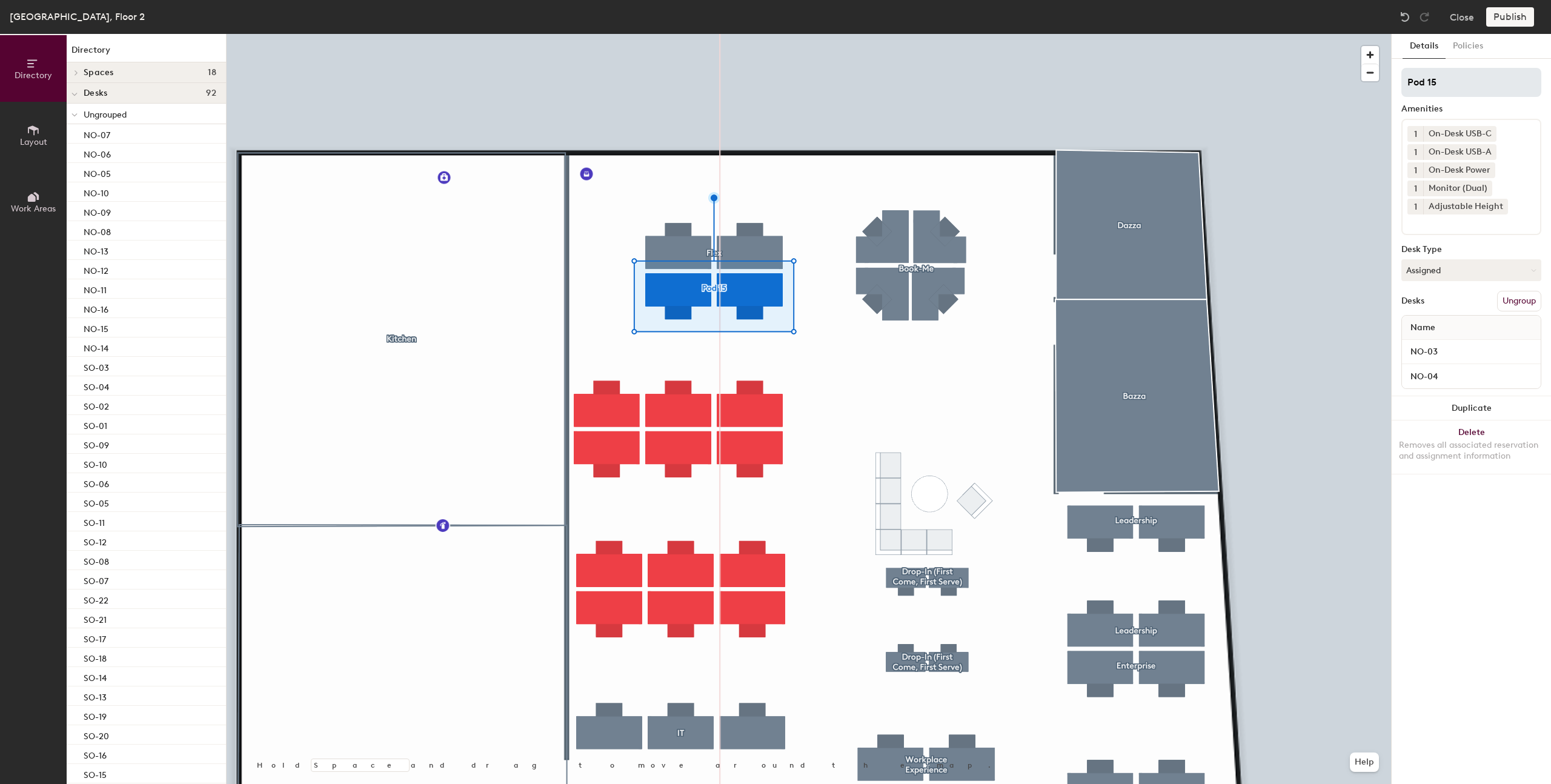
click at [1449, 89] on input "Pod 15" at bounding box center [1471, 82] width 140 height 29
click at [1449, 89] on input "Pod 15" at bounding box center [1471, 82] width 140 height 29
type input "V"
click at [1408, 87] on input "Gameplay" at bounding box center [1471, 82] width 140 height 29
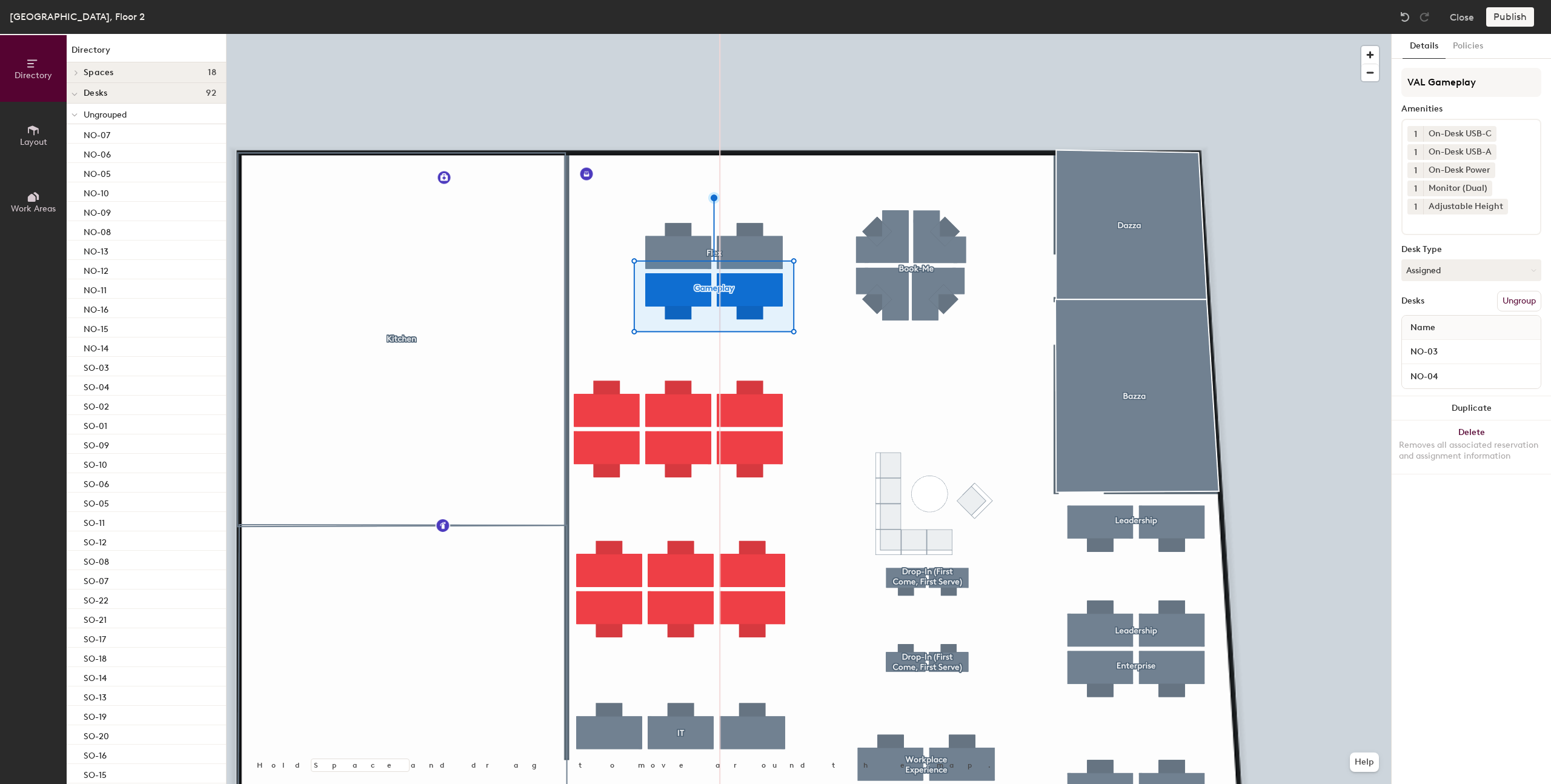
type input "VAL Gameplay"
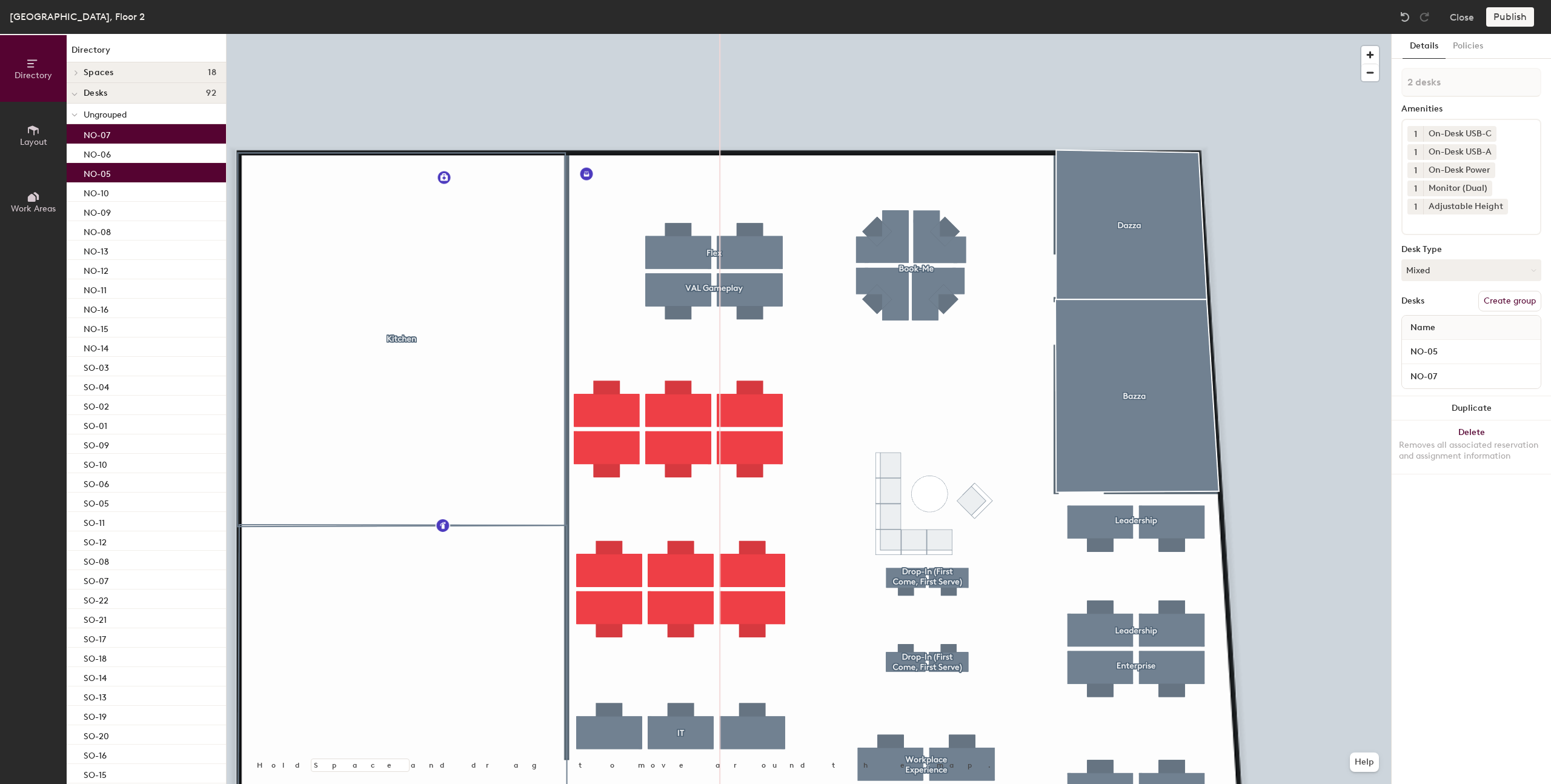
type input "3 desks"
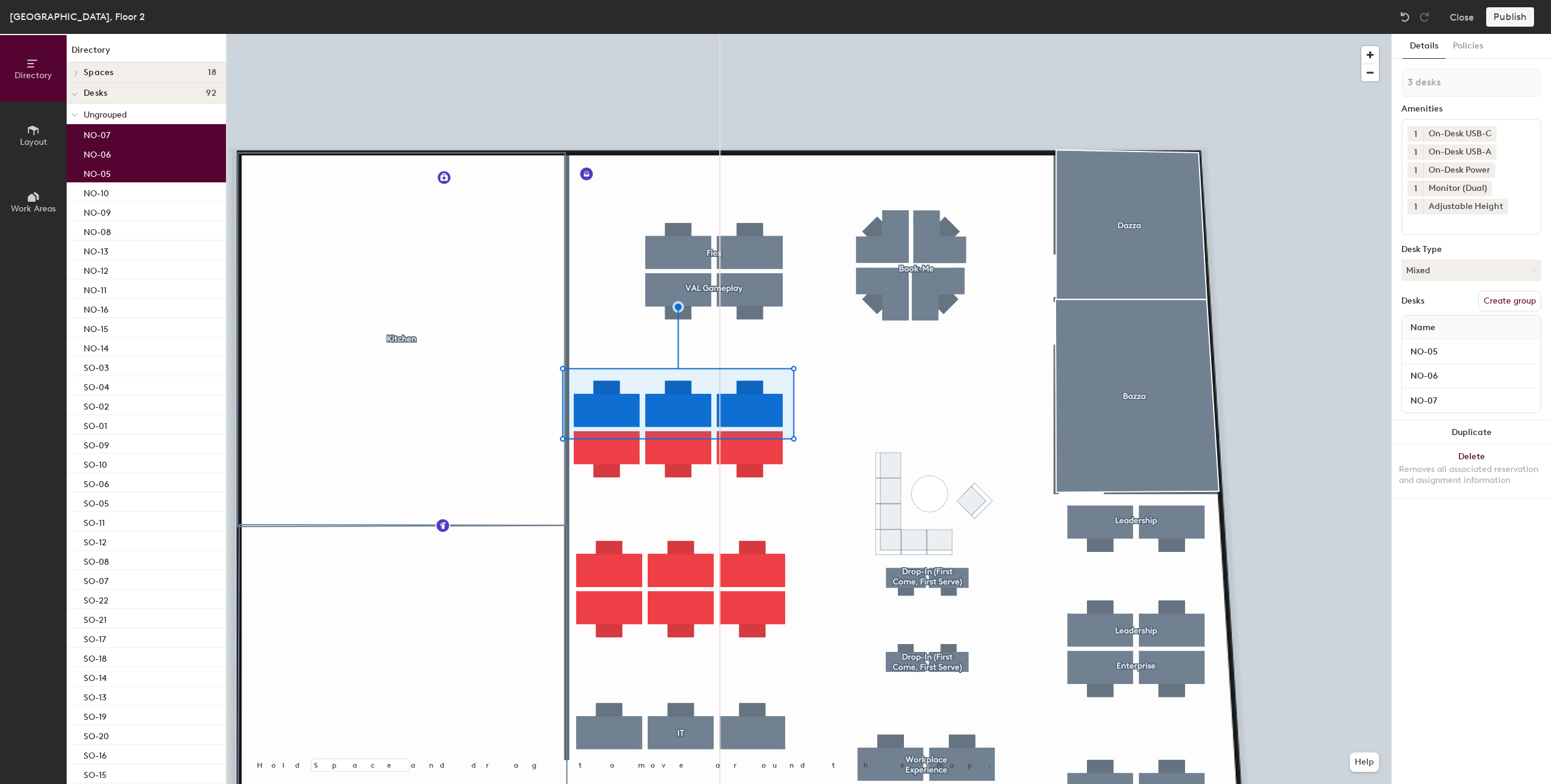
click at [1524, 302] on button "Create group" at bounding box center [1510, 301] width 63 height 21
click at [1368, 84] on div "Directory Layout Work Areas Directory Spaces 18 Bazza Brimstone Chamber Dazza G…" at bounding box center [775, 409] width 1551 height 750
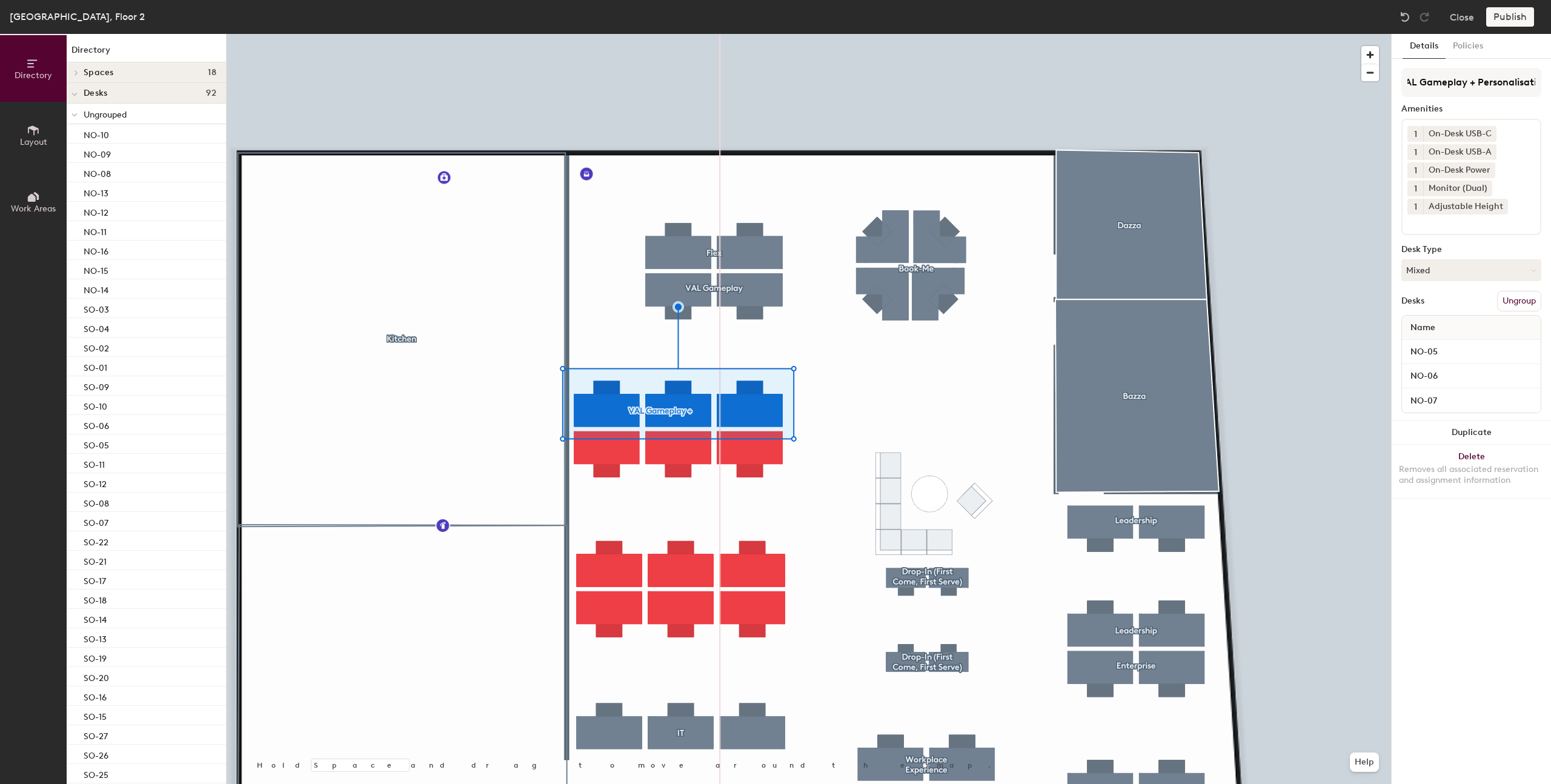
scroll to position [0, 20]
click at [1431, 93] on input "VAL Gameplay + Personalisation" at bounding box center [1471, 82] width 140 height 29
click at [1431, 93] on input "VAL Gameplay + Personalisation" at bounding box center [1471, 82] width 140 height 29
type input "VAL Gameplay + Personalisation"
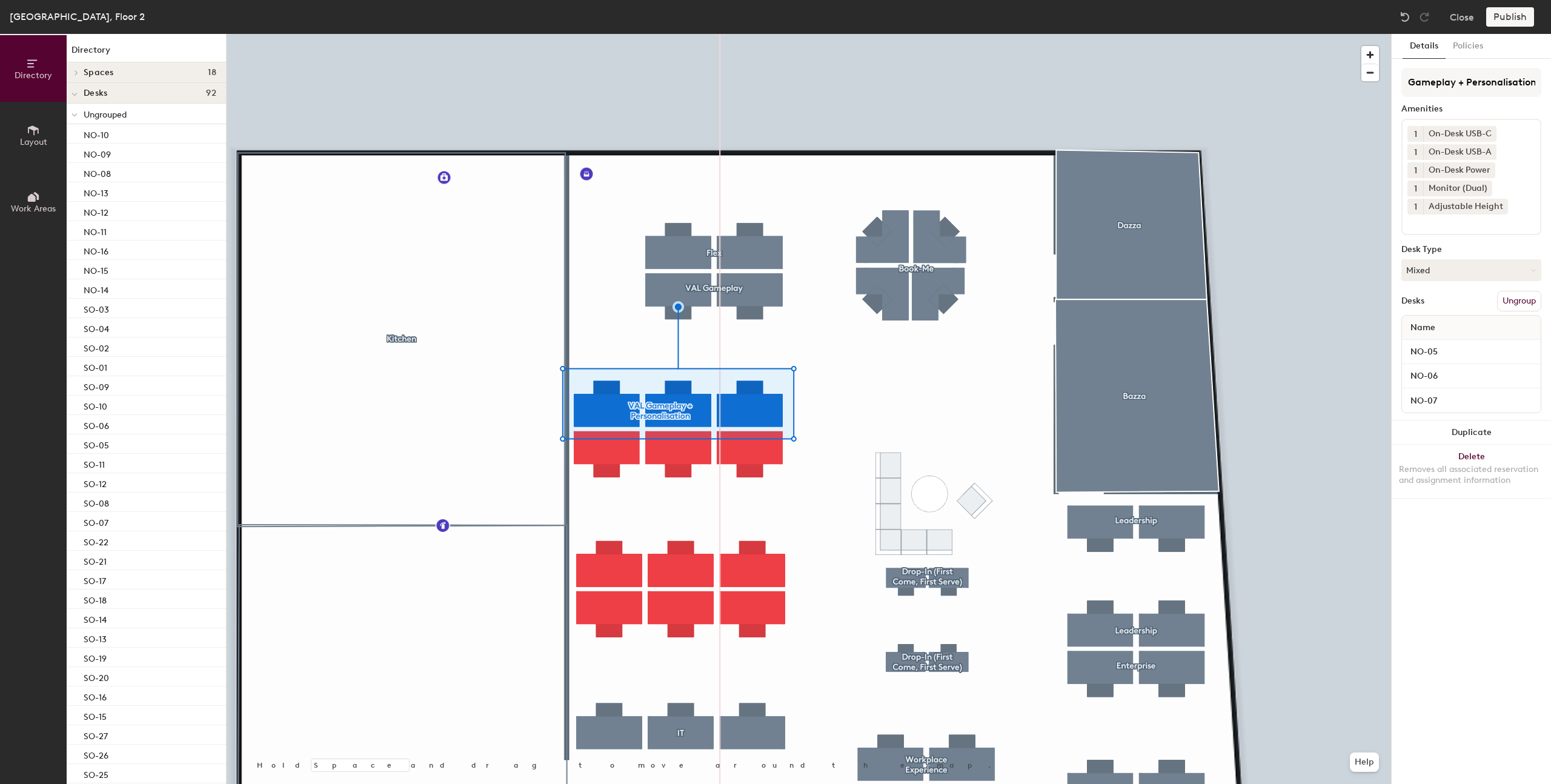
click at [813, 34] on div at bounding box center [809, 34] width 1164 height 0
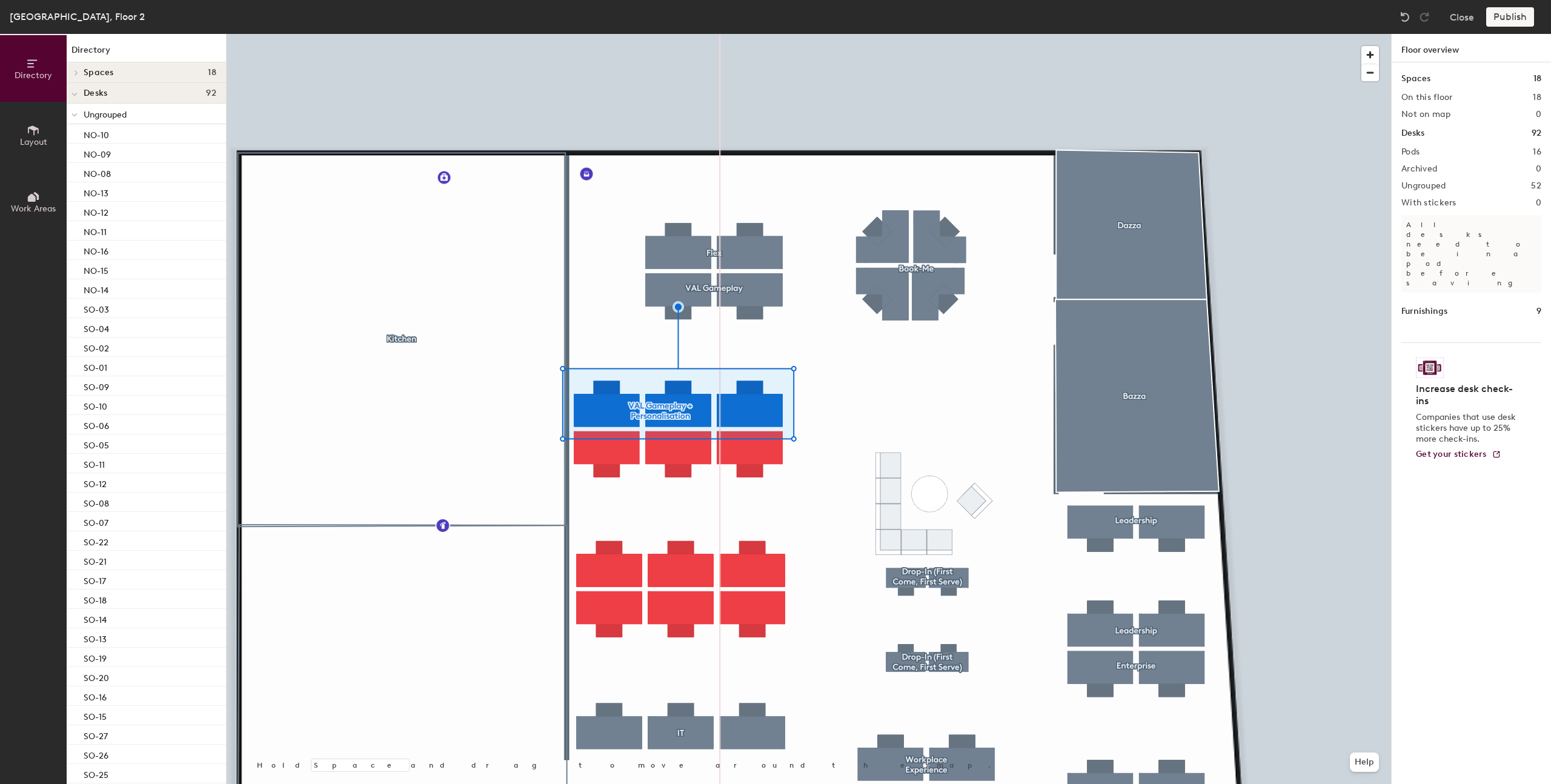
click at [756, 34] on div at bounding box center [809, 34] width 1164 height 0
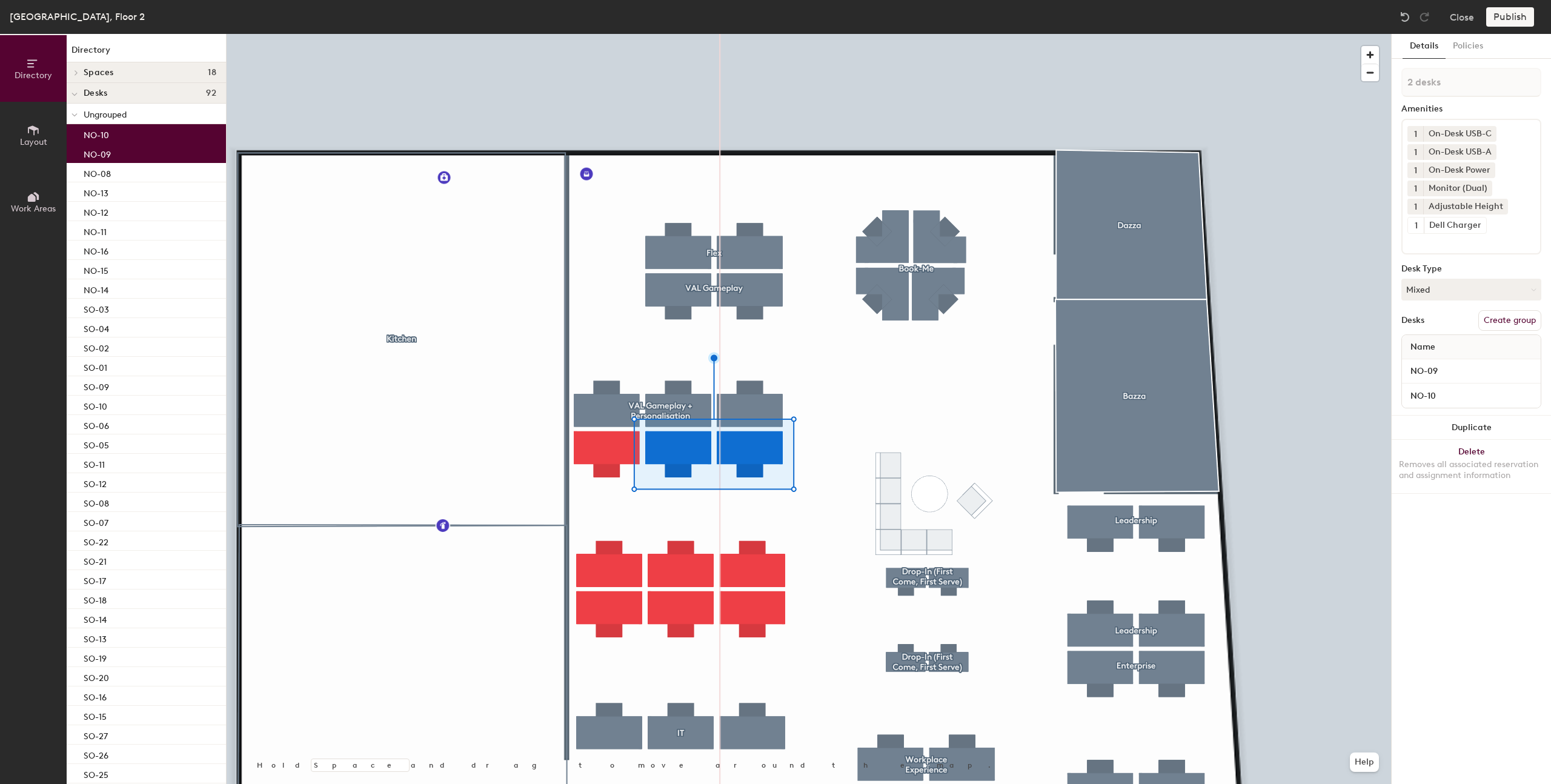
type input "3 desks"
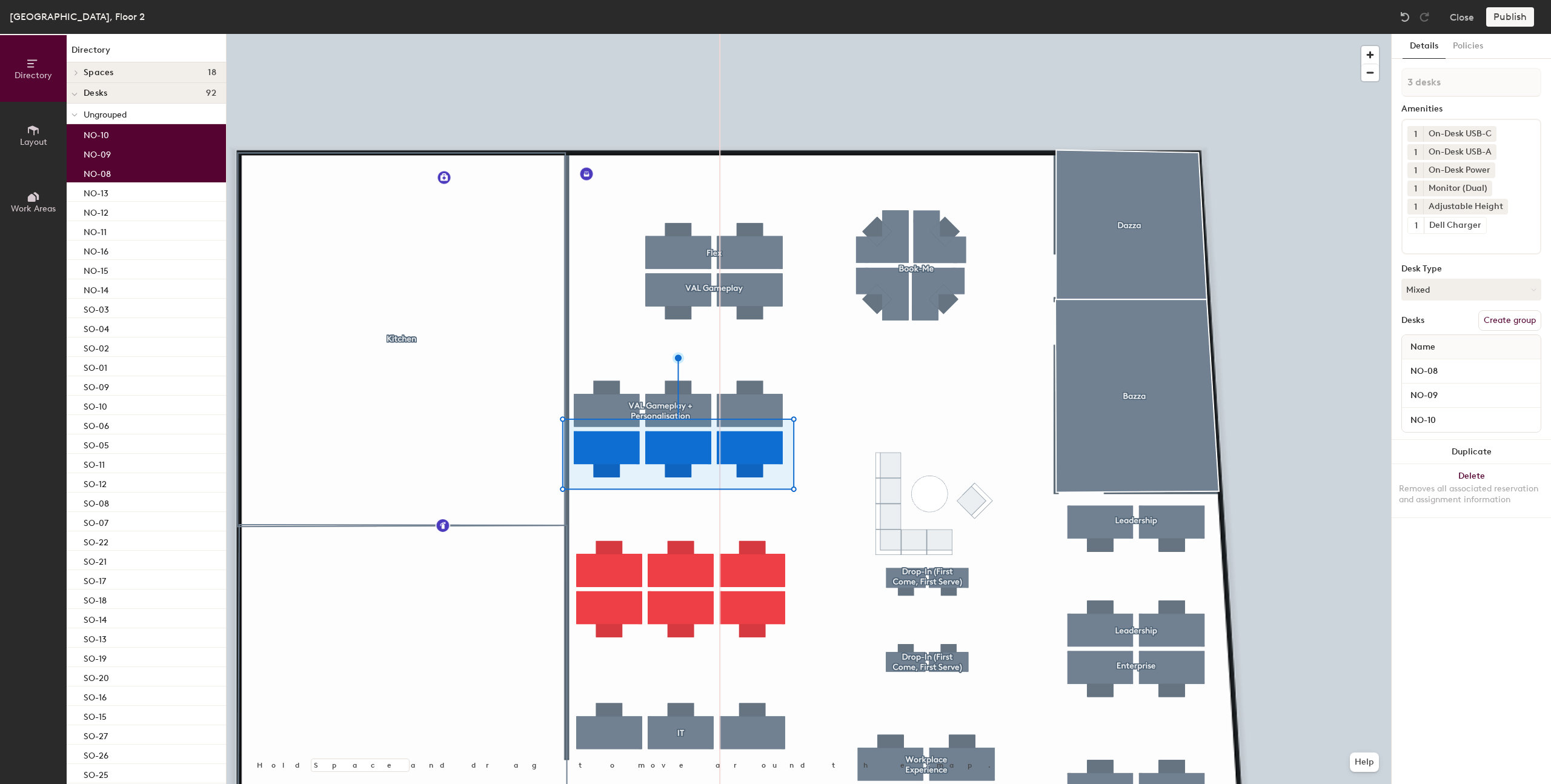
click at [1521, 320] on button "Create group" at bounding box center [1510, 320] width 63 height 21
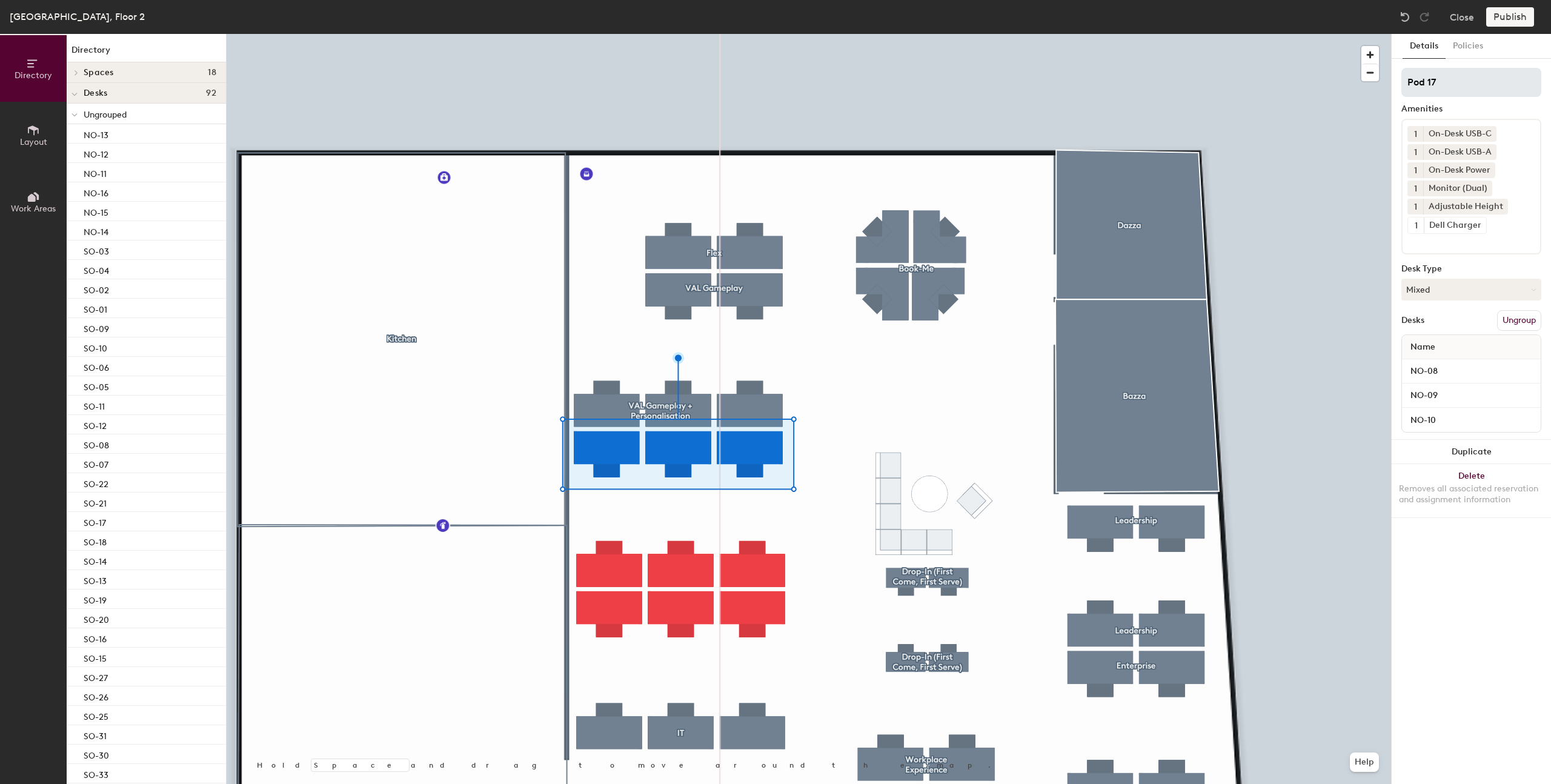
click at [1442, 78] on input "Pod 17" at bounding box center [1471, 82] width 140 height 29
type input "VAL Gameplay + Personalisation"
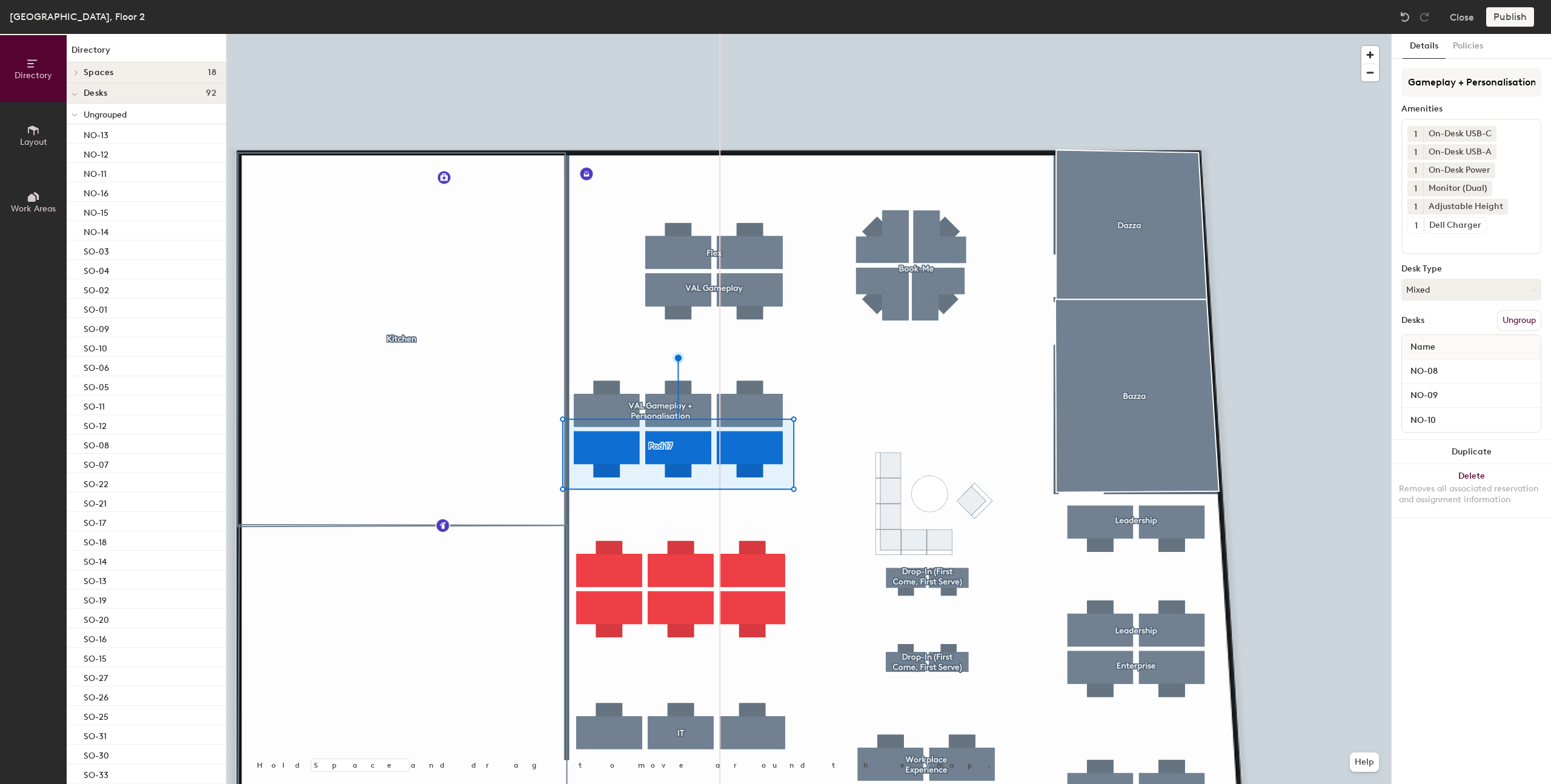
click at [1338, 34] on div at bounding box center [809, 34] width 1164 height 0
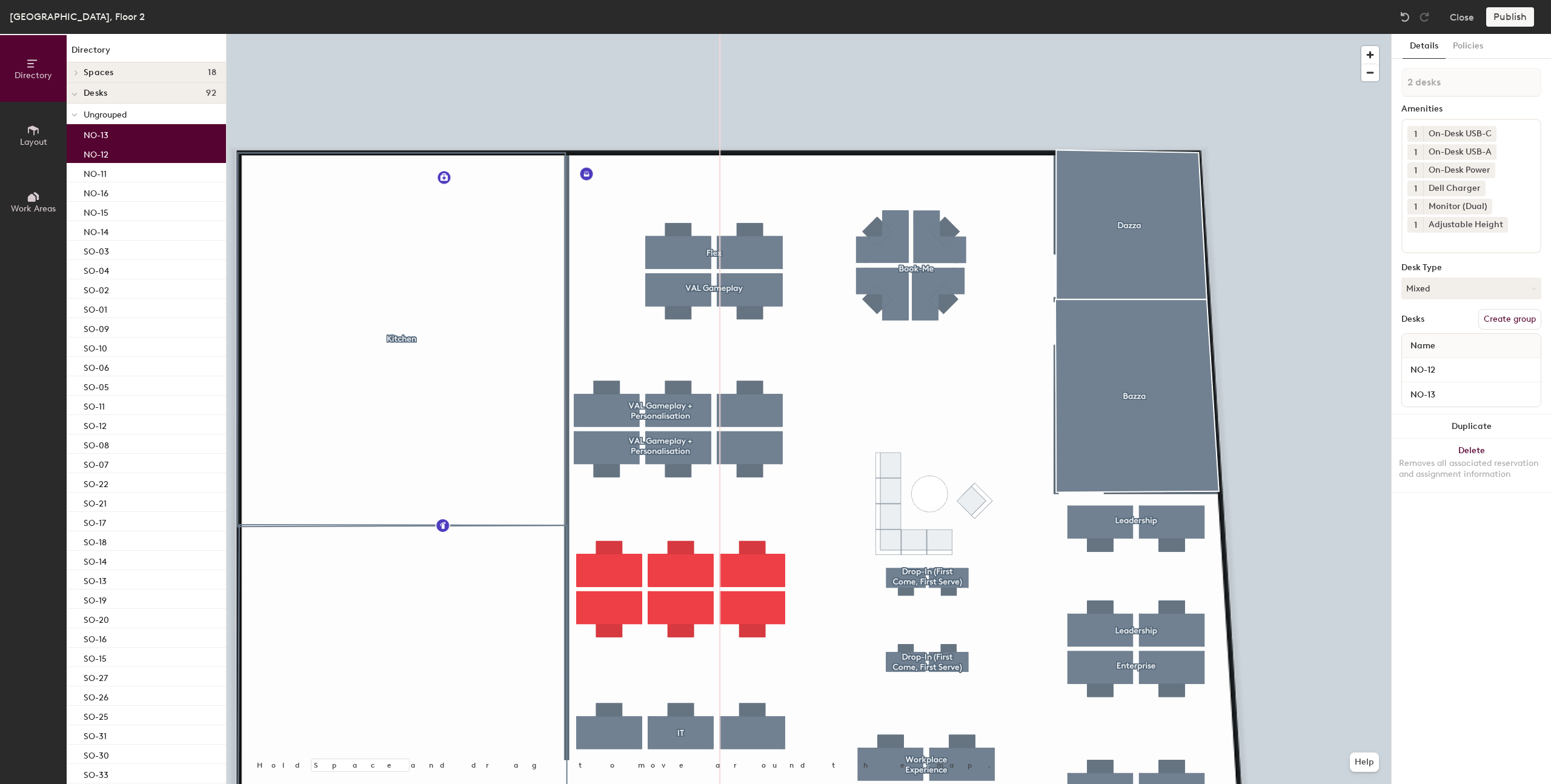
type input "3 desks"
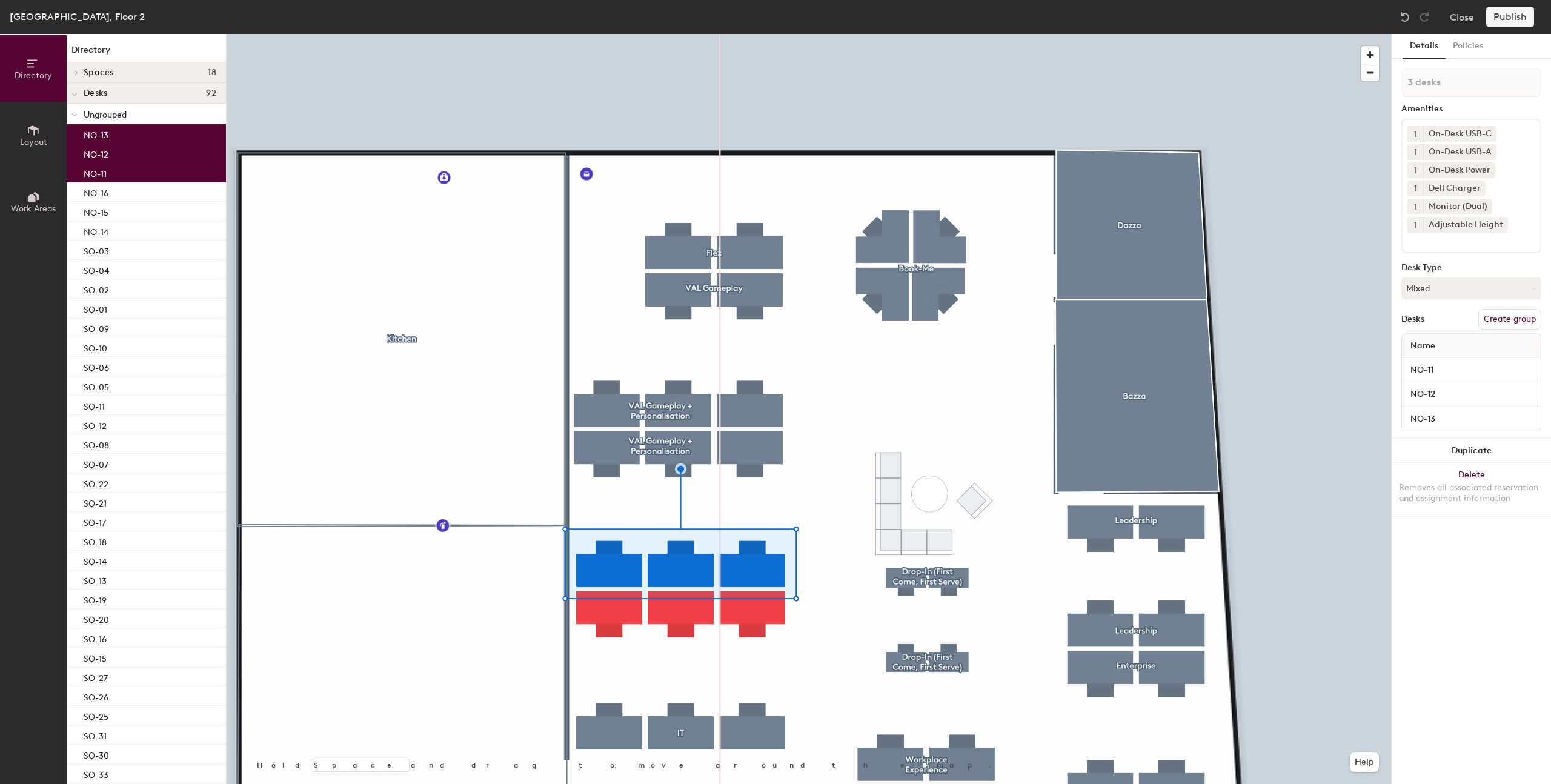
click at [1493, 322] on button "Create group" at bounding box center [1510, 319] width 63 height 21
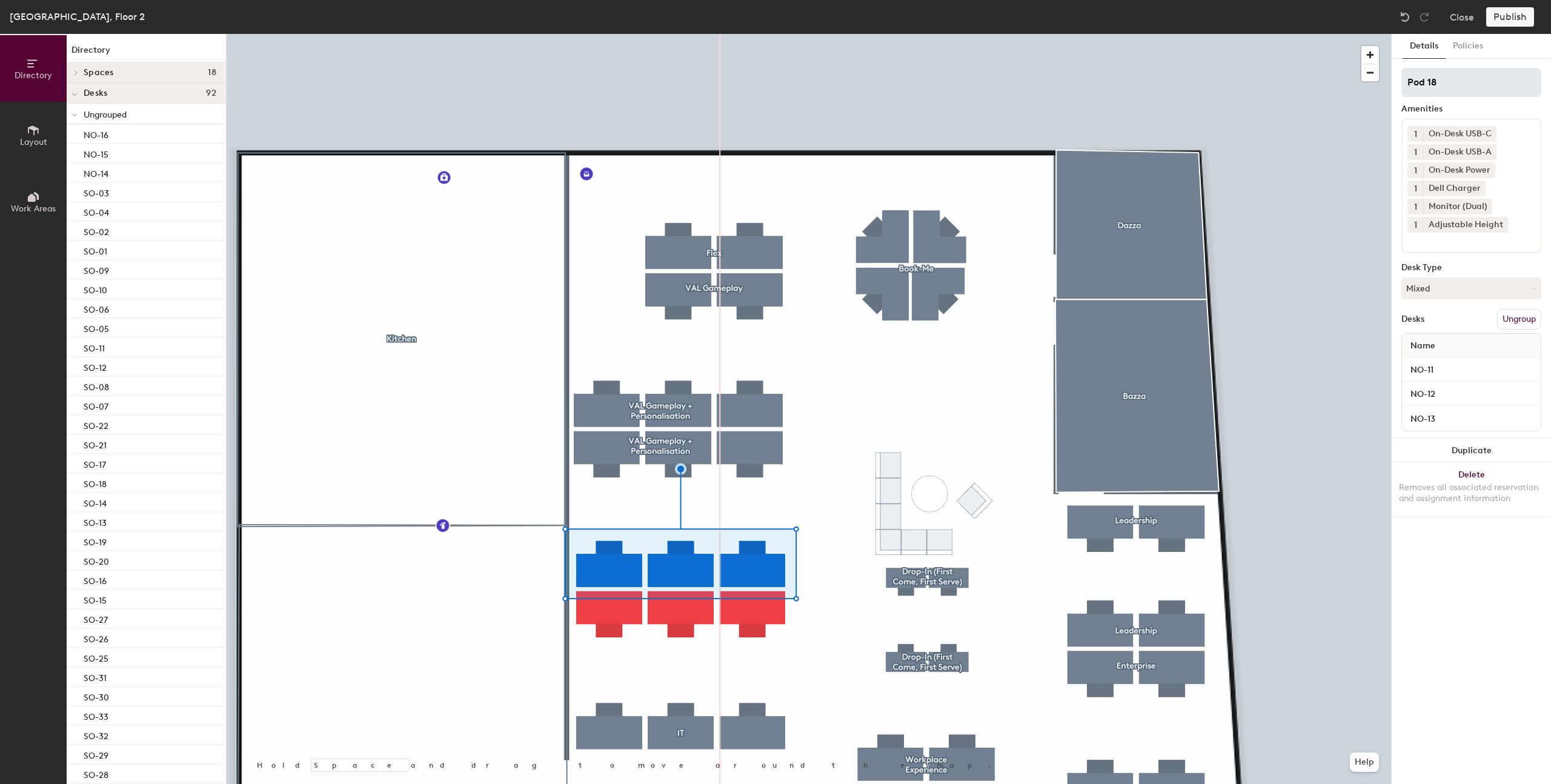
click at [1425, 78] on input "Pod 18" at bounding box center [1471, 82] width 140 height 29
click at [1426, 78] on input "Pod 18" at bounding box center [1471, 82] width 140 height 29
type input "VAL Personalisation + Gameplay"
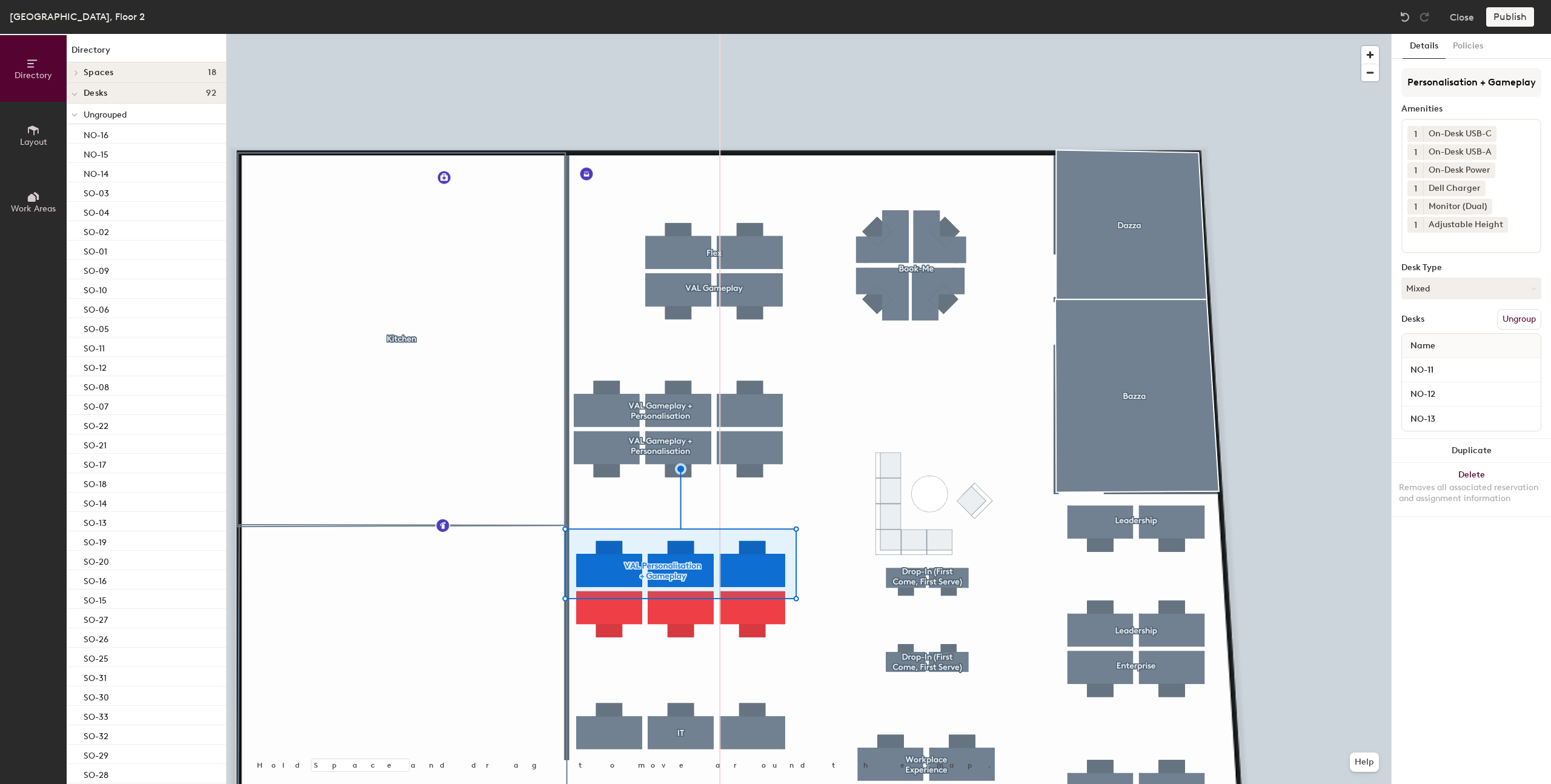
scroll to position [0, 0]
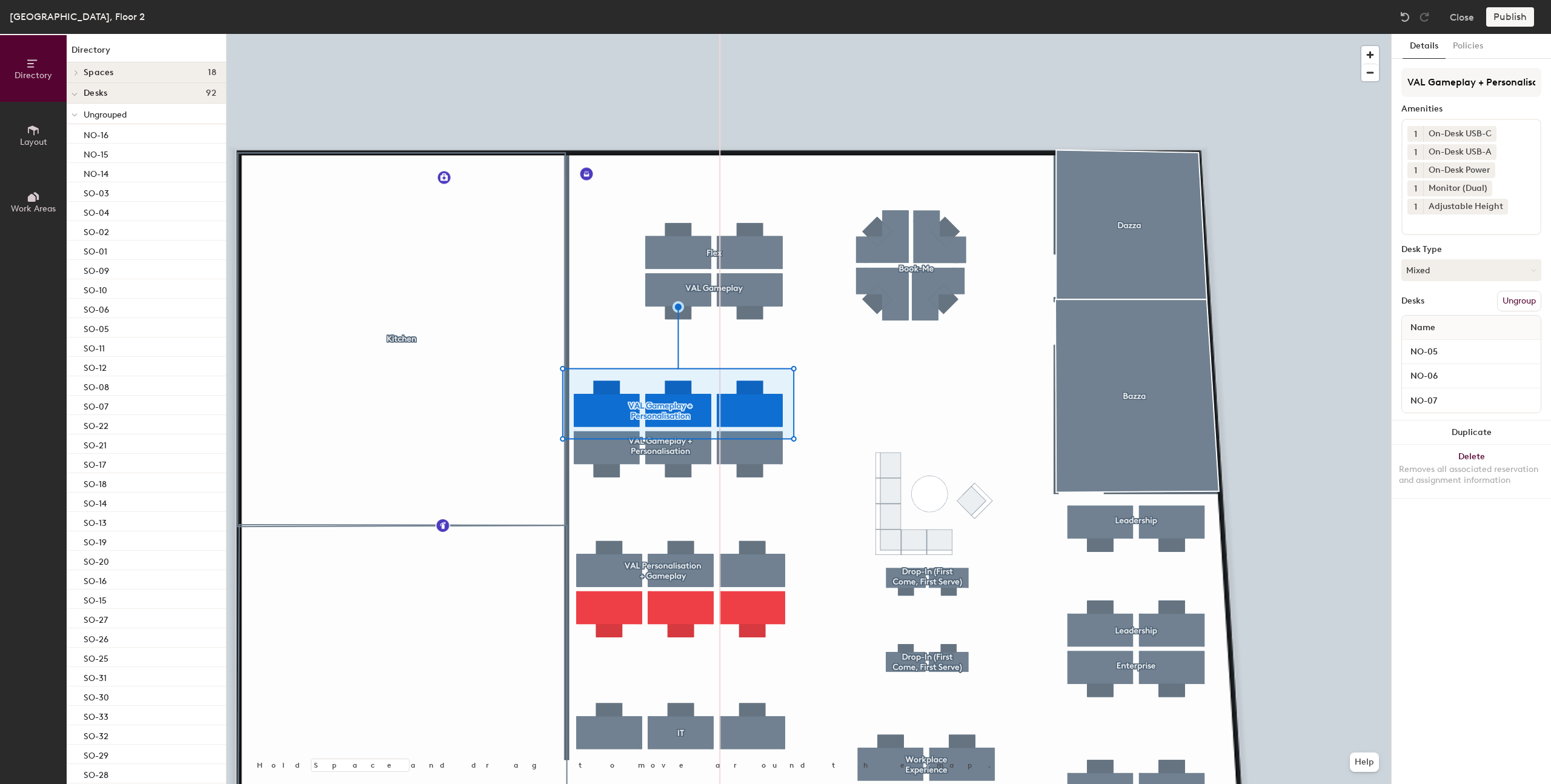
click at [1507, 300] on button "Ungroup" at bounding box center [1519, 301] width 44 height 21
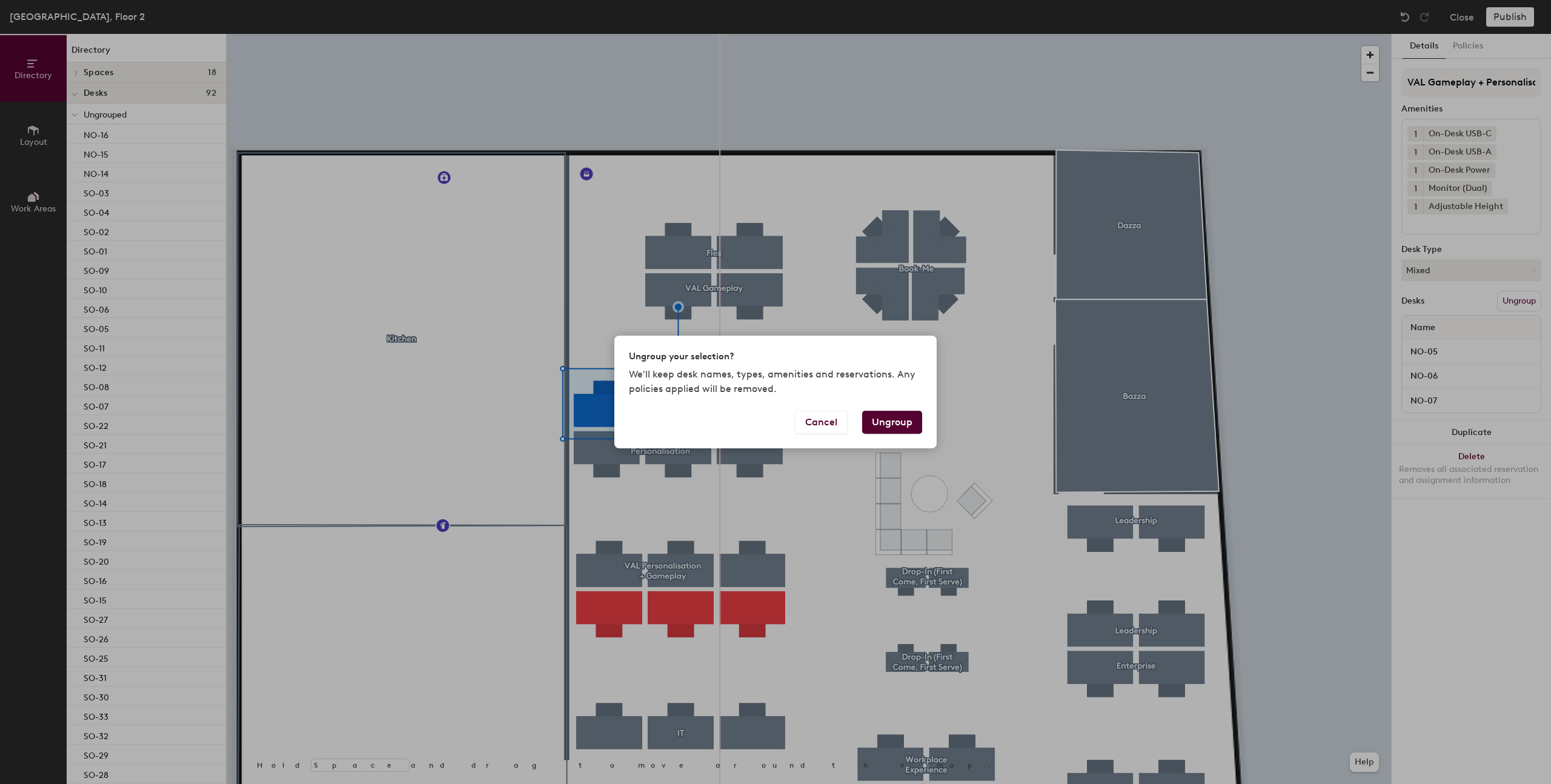
click at [892, 421] on button "Ungroup" at bounding box center [892, 422] width 60 height 23
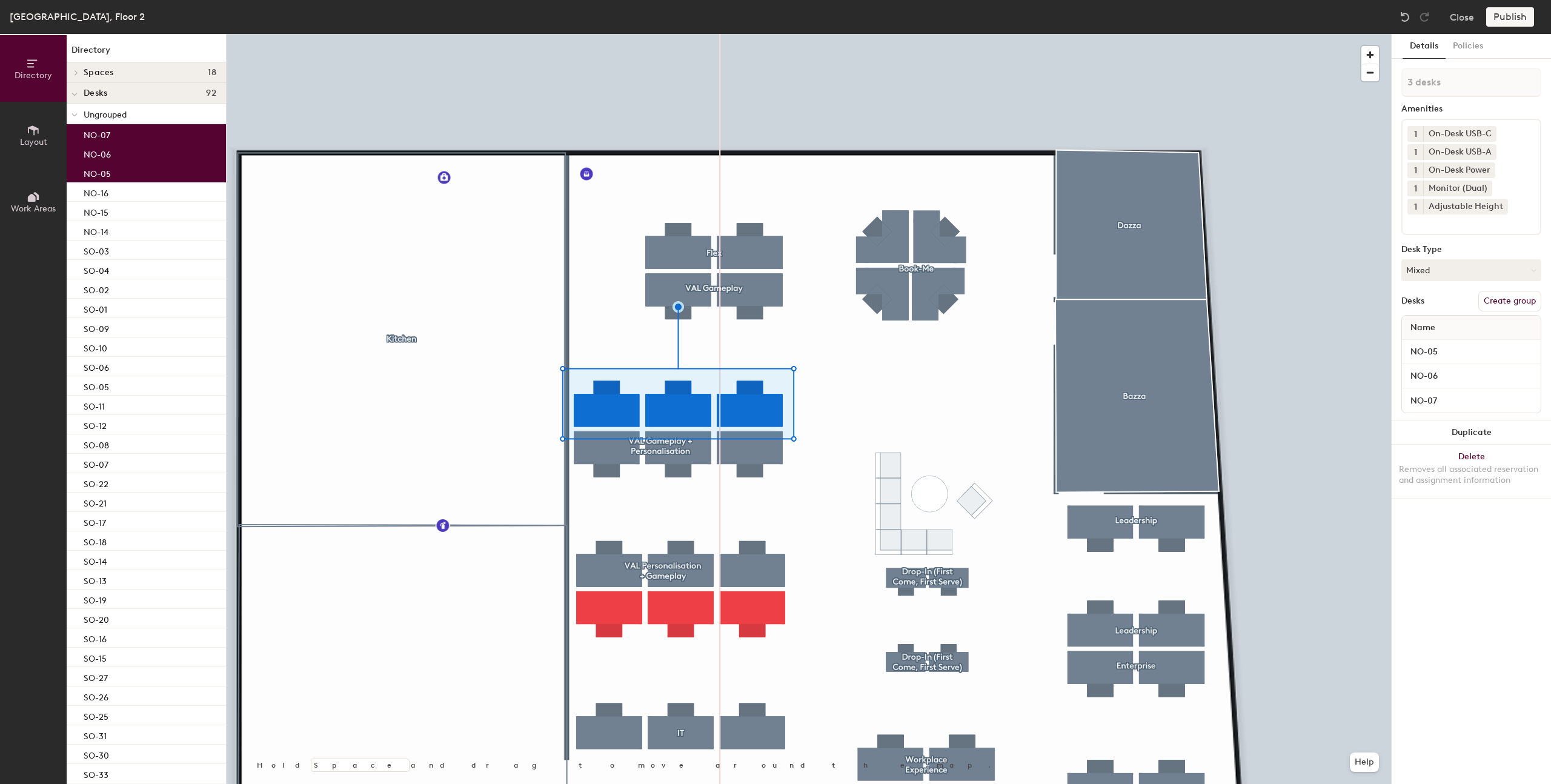
click at [1505, 306] on button "Create group" at bounding box center [1510, 301] width 63 height 21
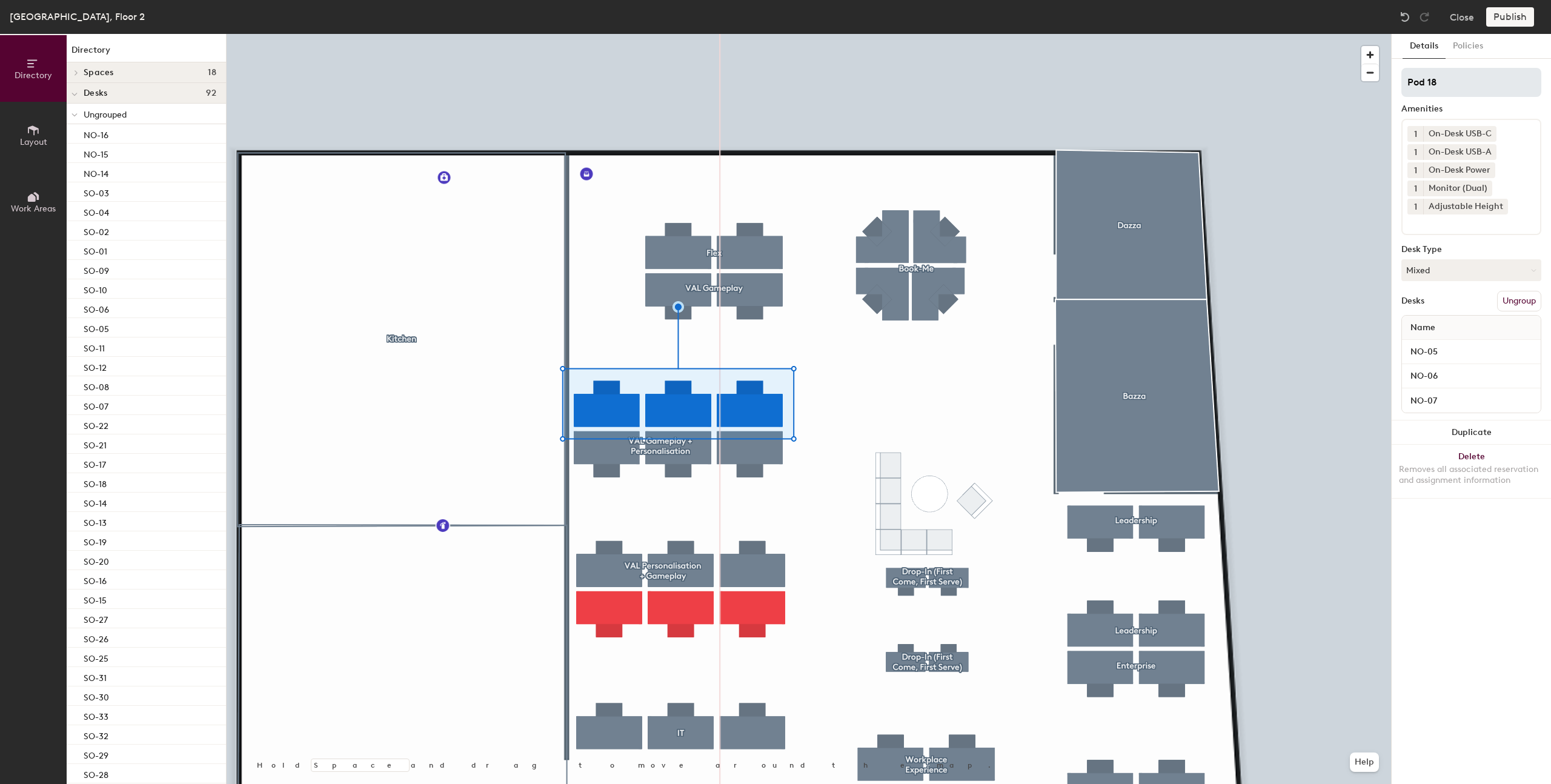
click at [1440, 82] on input "Pod 18" at bounding box center [1471, 82] width 140 height 29
type input "VAL Gameplay"
click at [826, 34] on div at bounding box center [809, 34] width 1164 height 0
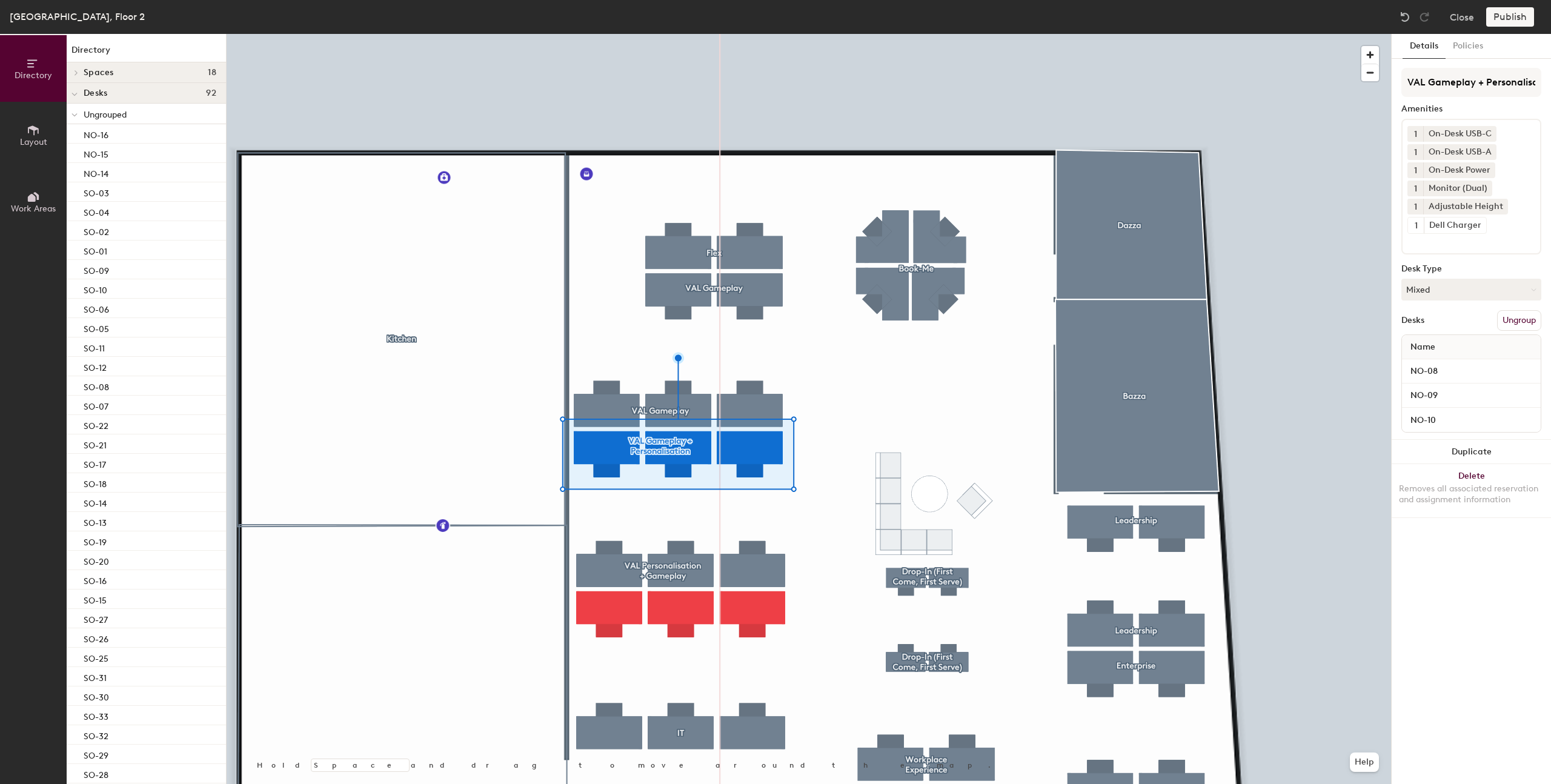
click at [1530, 313] on button "Ungroup" at bounding box center [1519, 320] width 44 height 21
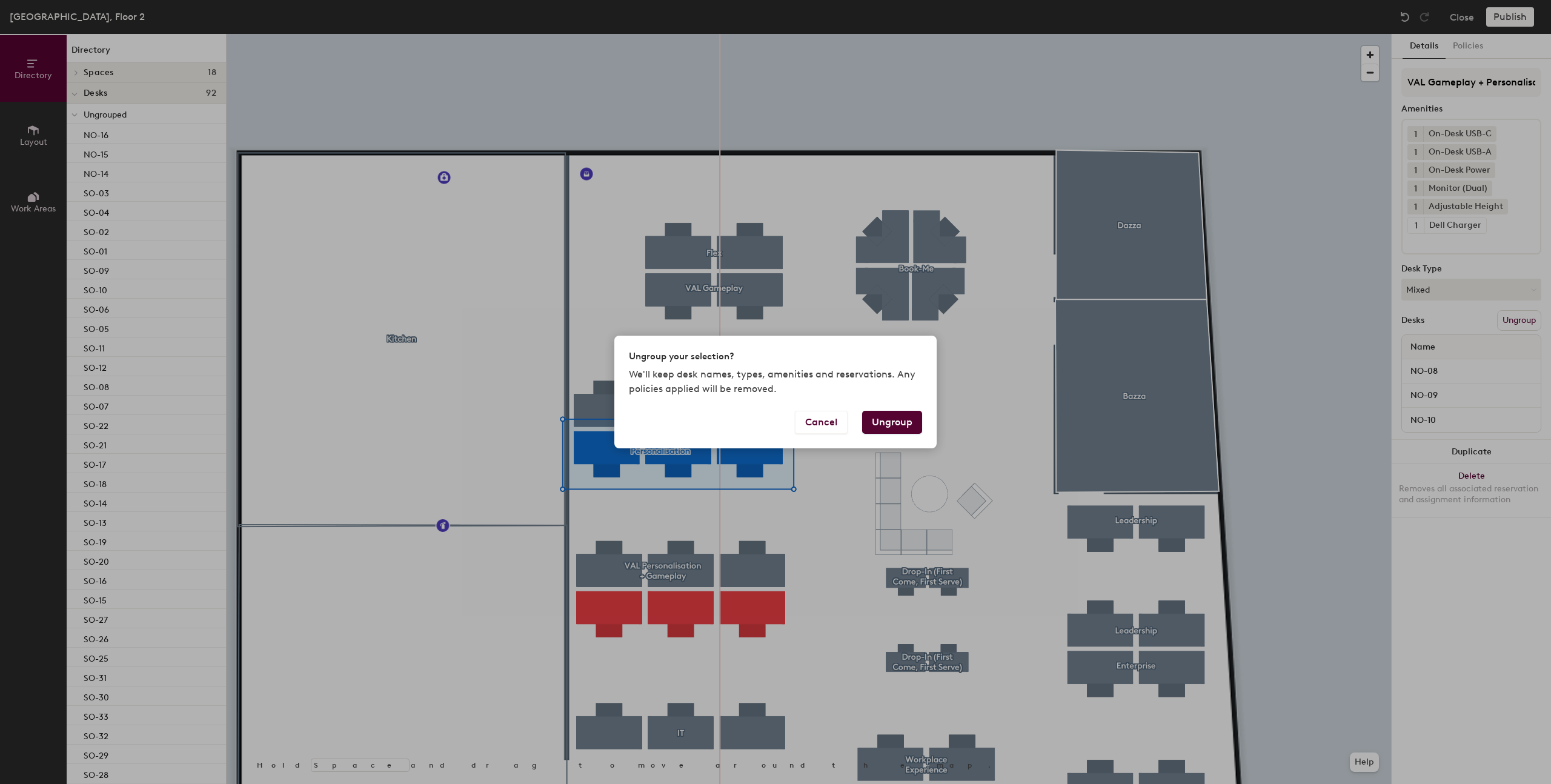
click at [890, 425] on button "Ungroup" at bounding box center [892, 422] width 60 height 23
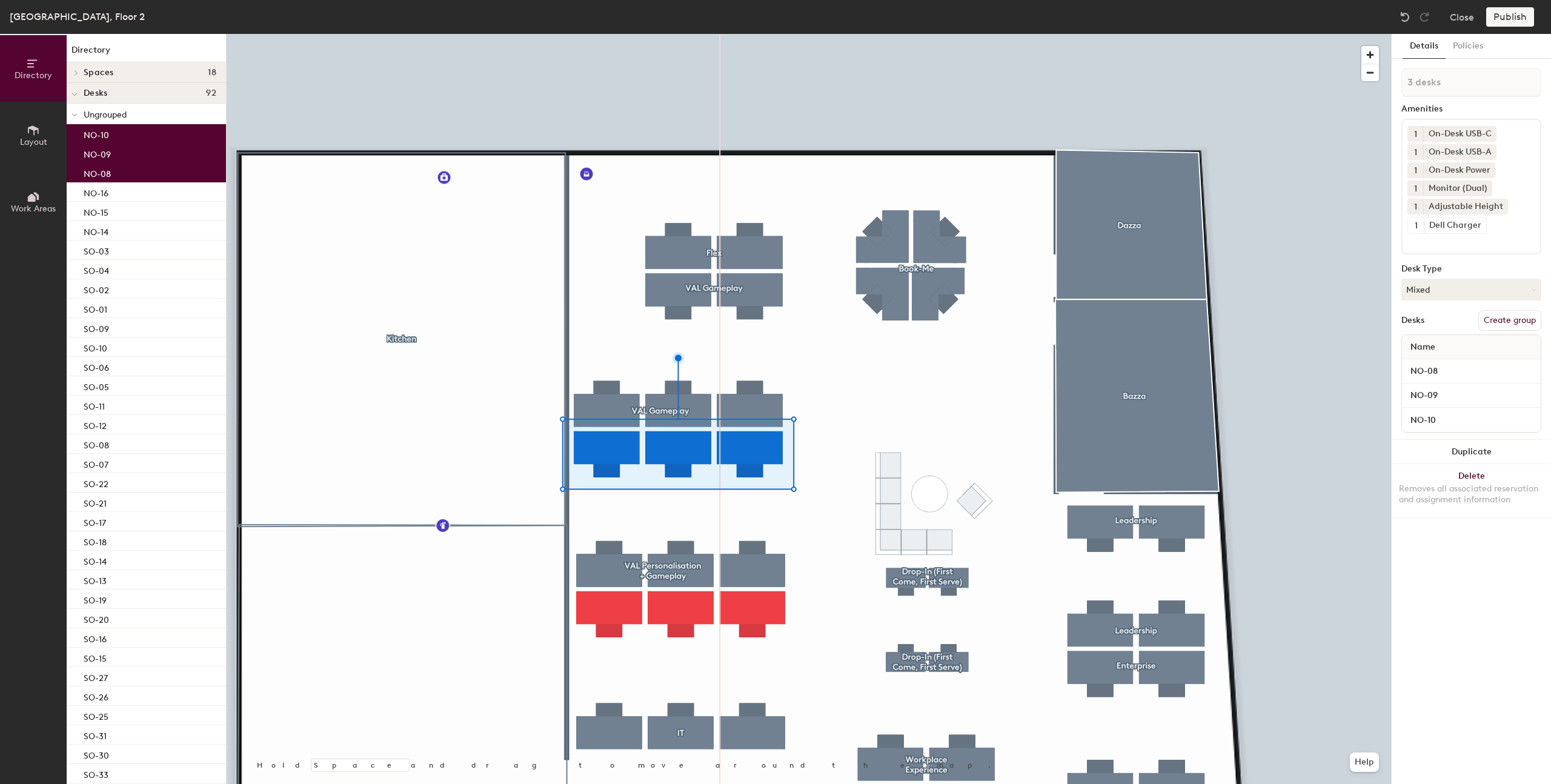
click at [1497, 322] on button "Create group" at bounding box center [1510, 320] width 63 height 21
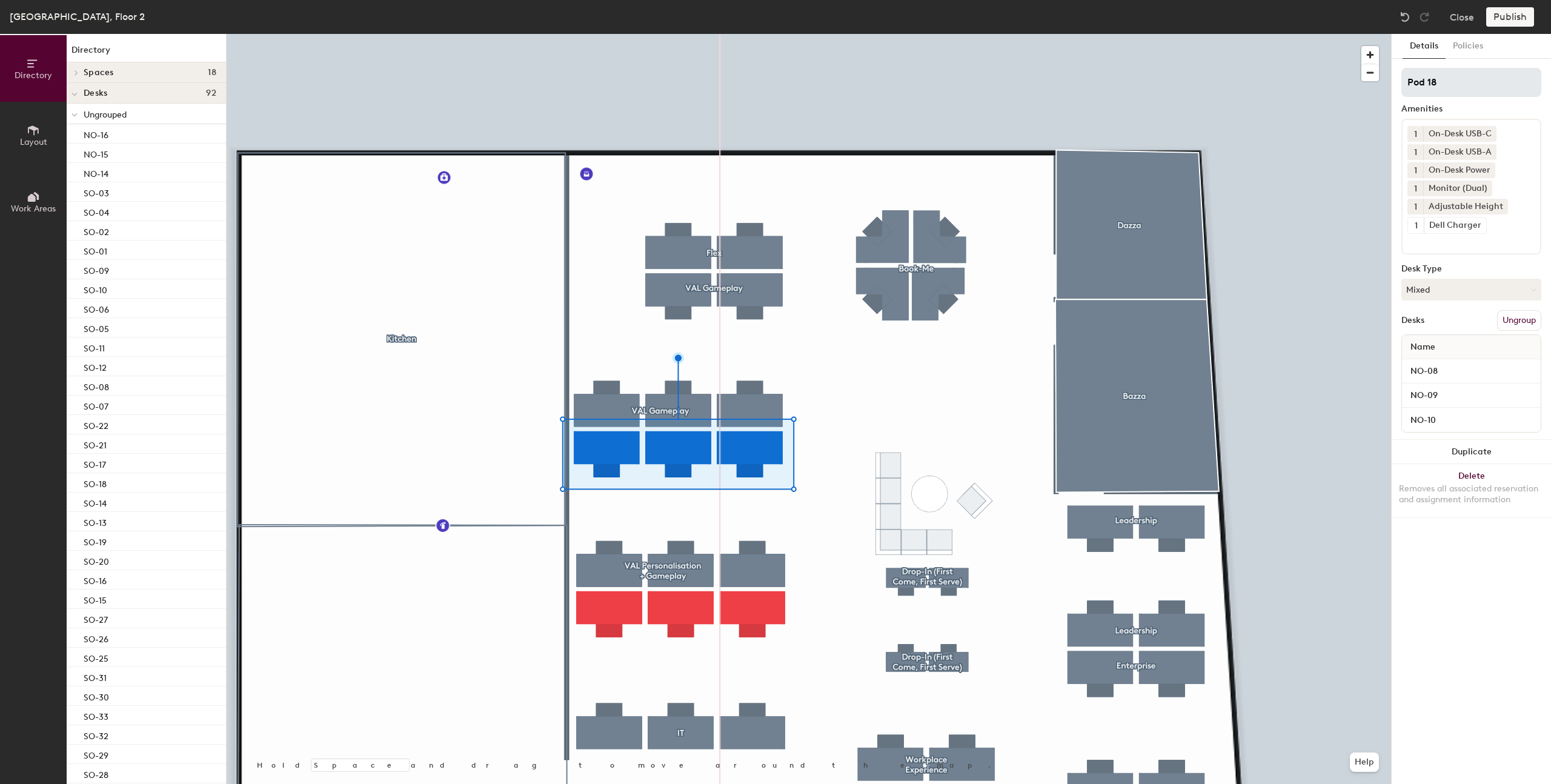
click at [1447, 90] on input "Pod 18" at bounding box center [1471, 82] width 140 height 29
type input "VAL Personalisation + Gameplay"
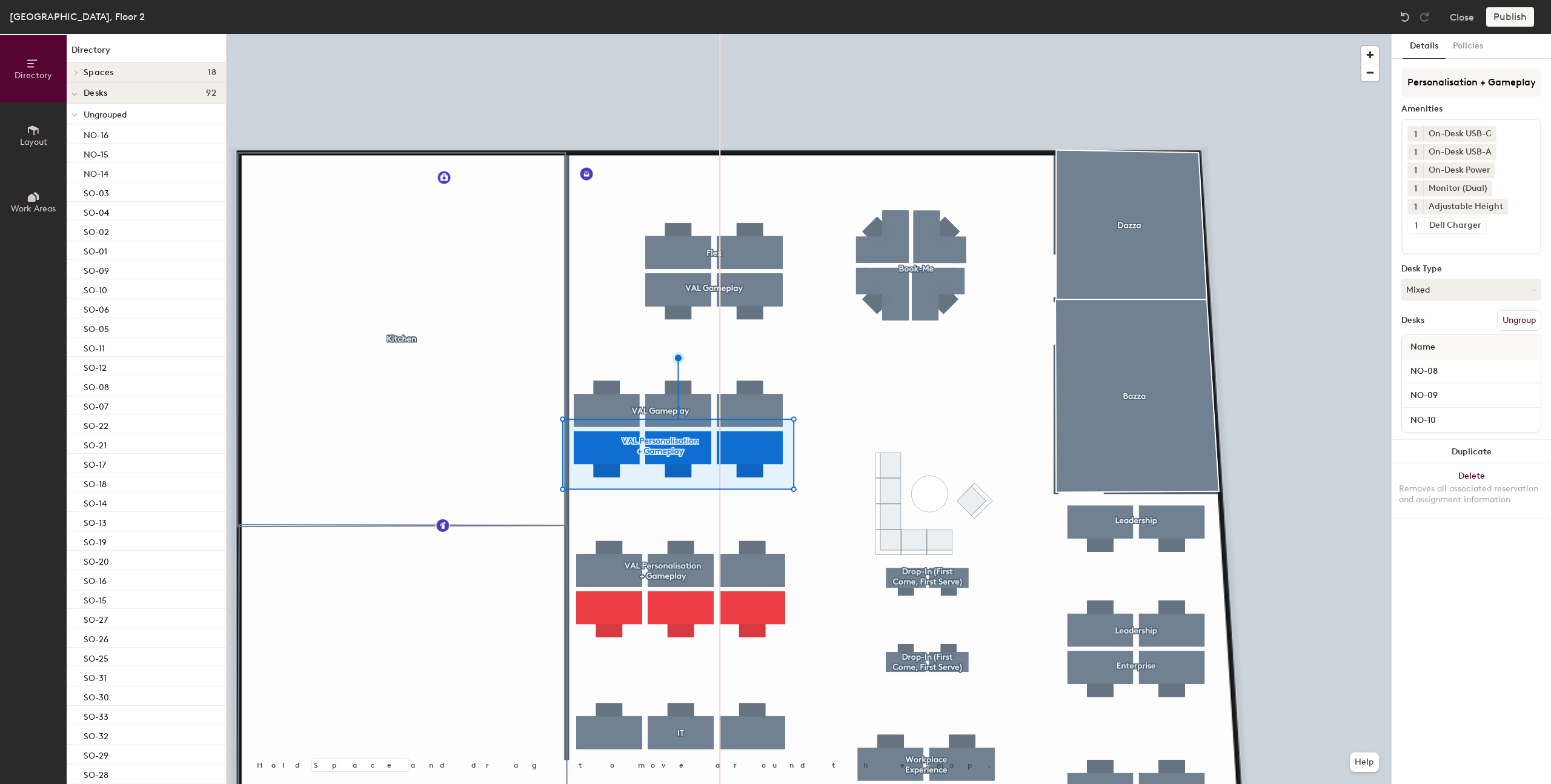
scroll to position [0, 0]
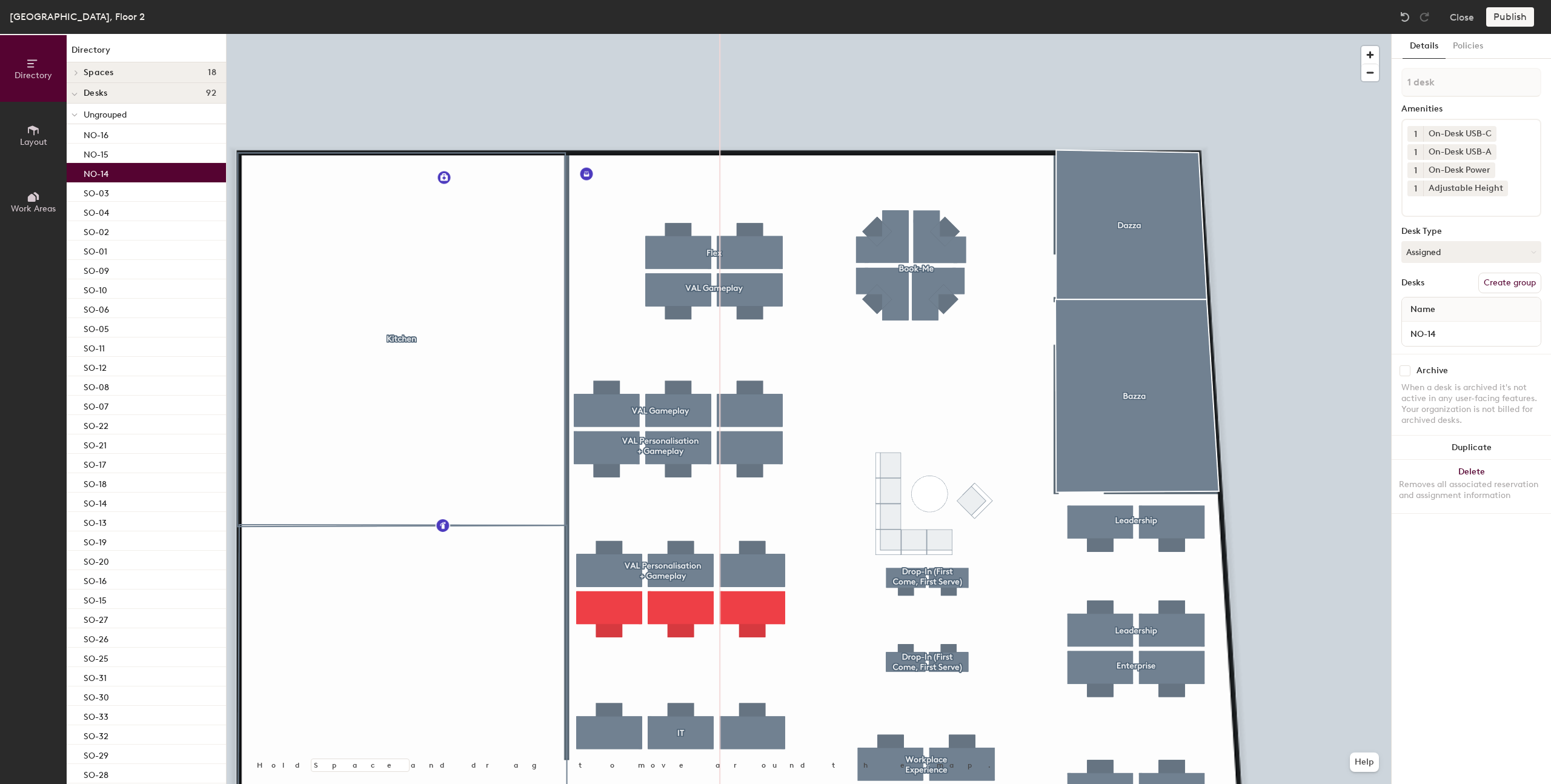
type input "2 desks"
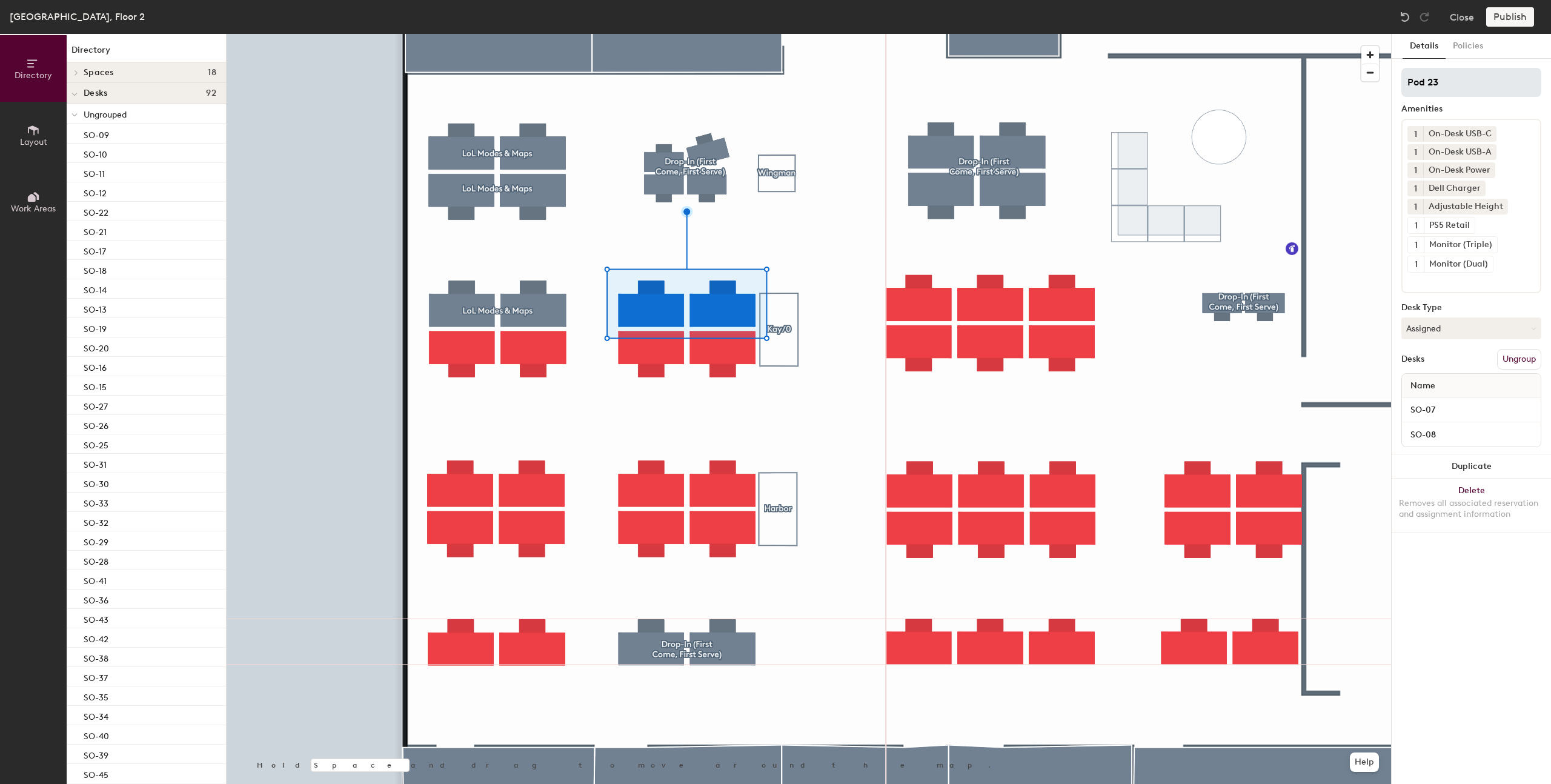
click at [1412, 80] on input "Pod 23" at bounding box center [1471, 82] width 140 height 29
type input "LoL Modes & Maps"
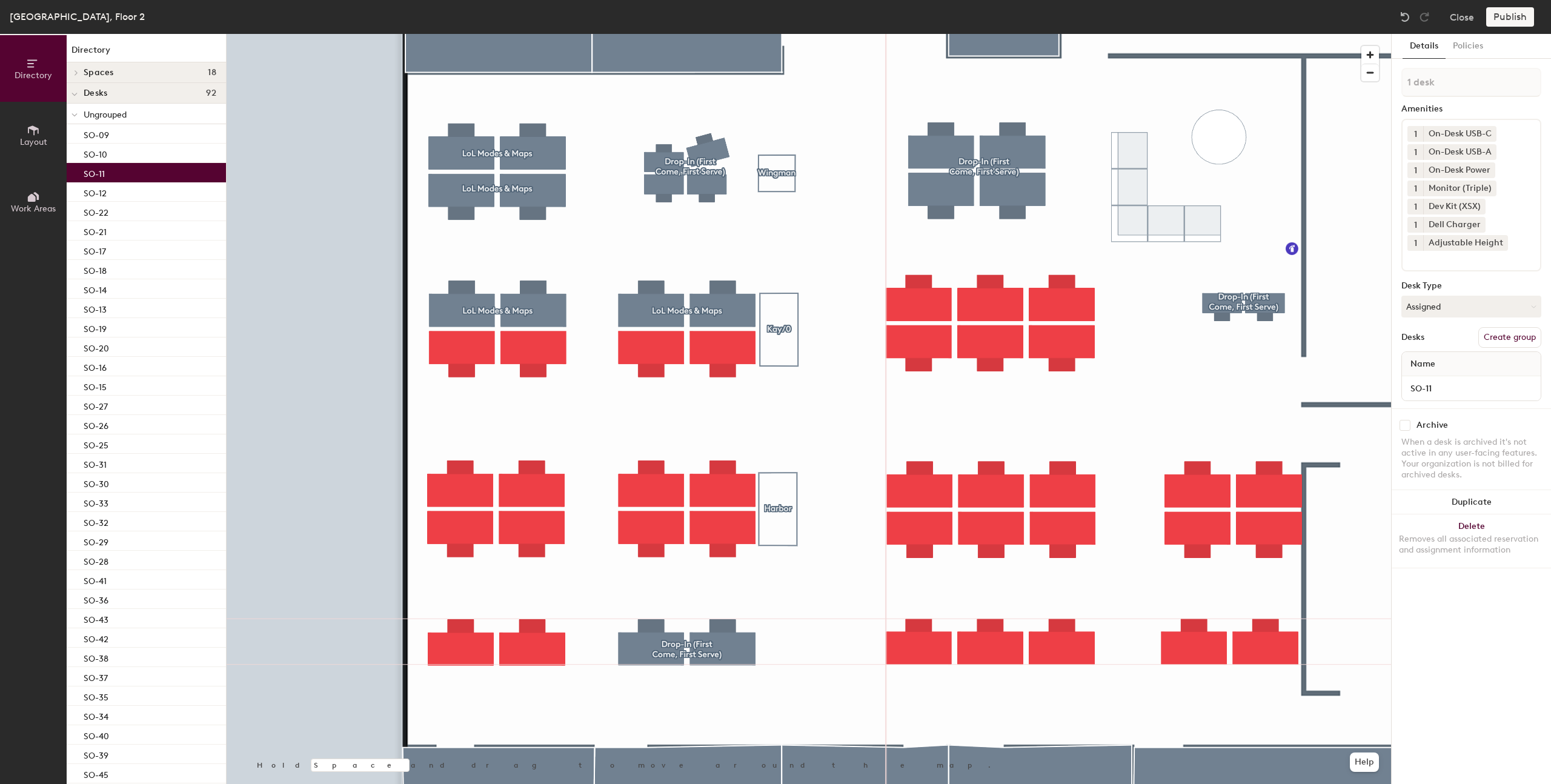
type input "2 desks"
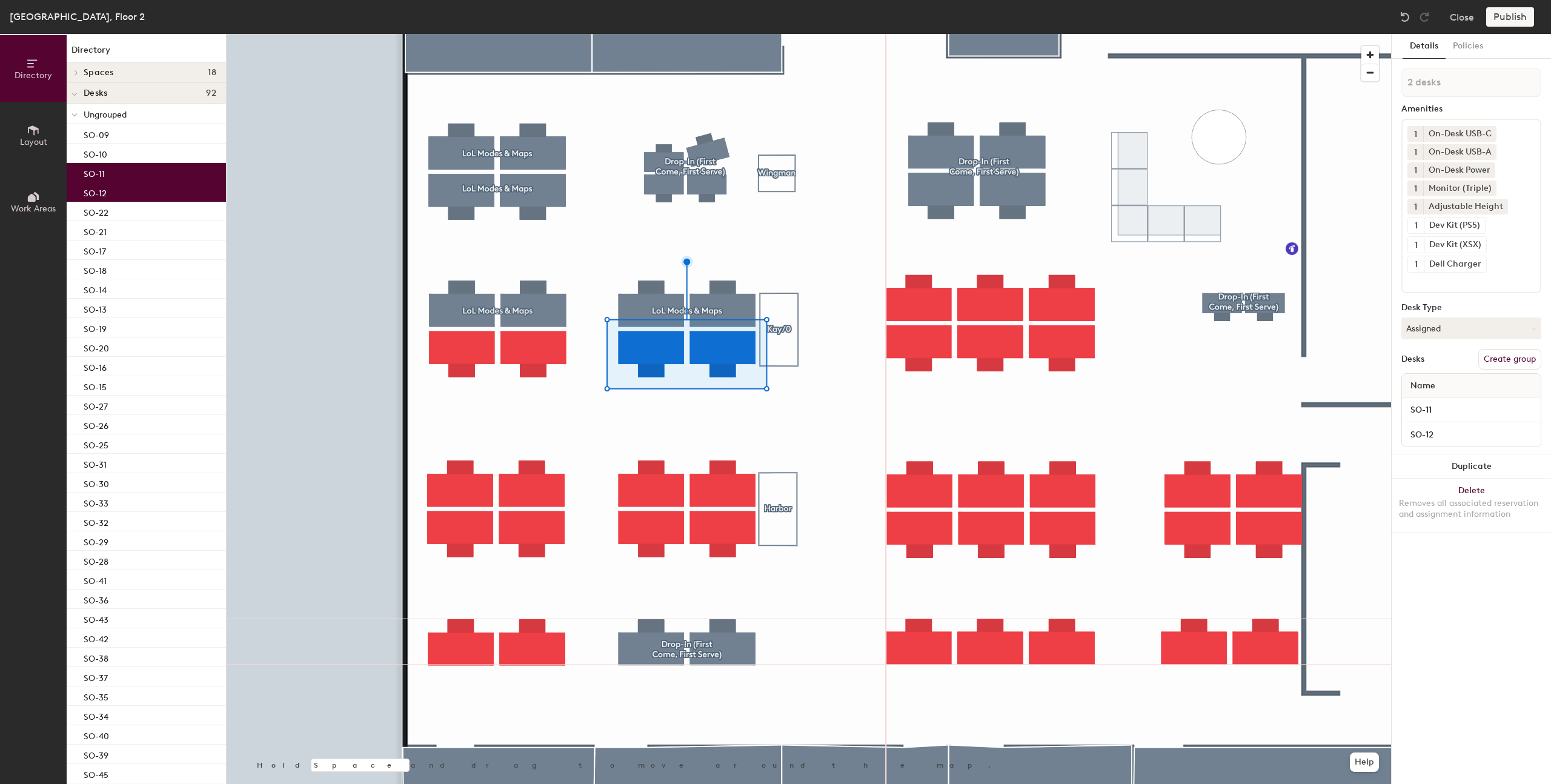
click at [1501, 356] on button "Create group" at bounding box center [1510, 359] width 63 height 21
click at [1428, 89] on input "Pod 24" at bounding box center [1471, 82] width 140 height 29
type input "Hextech"
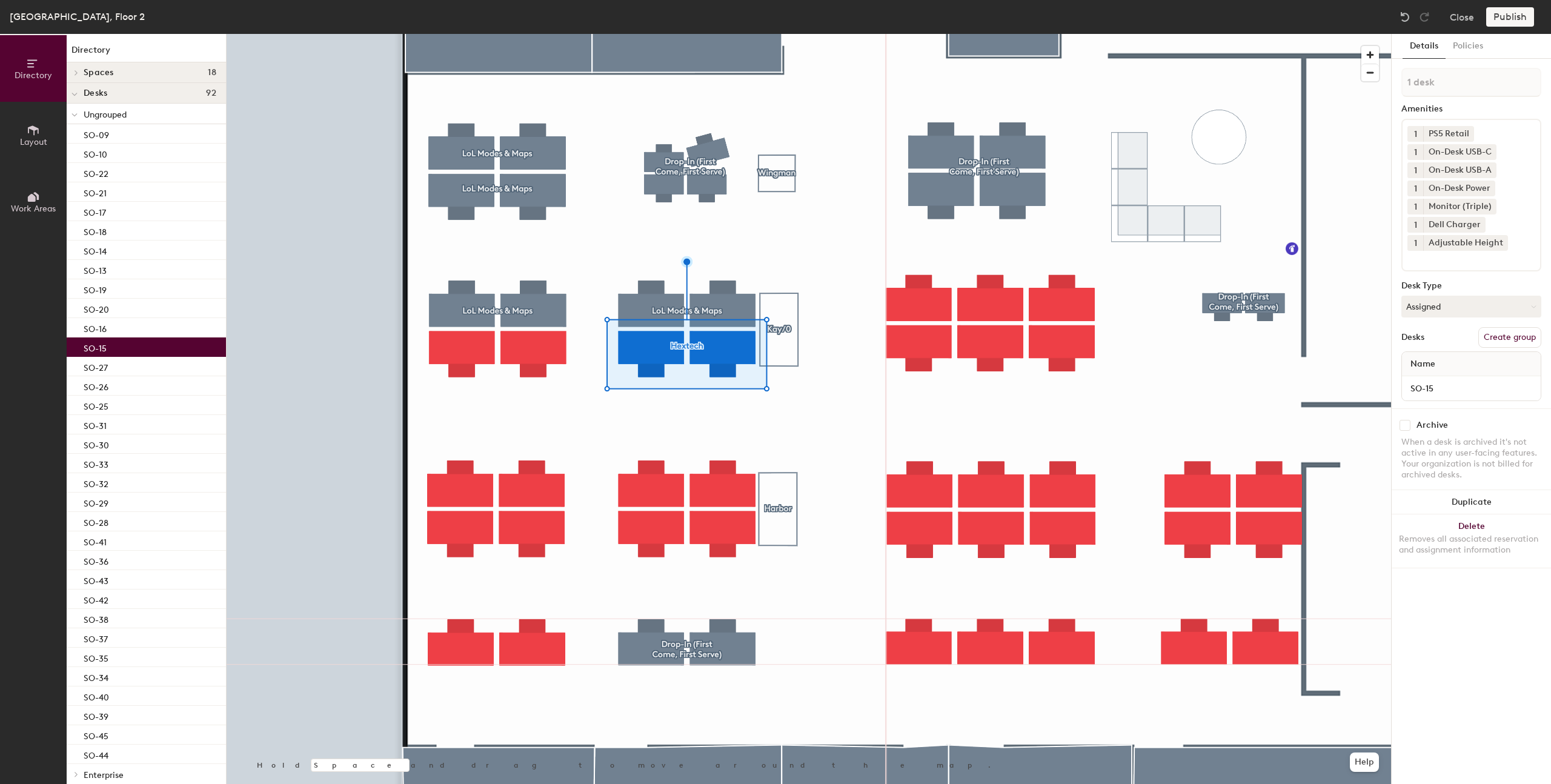
type input "2 desks"
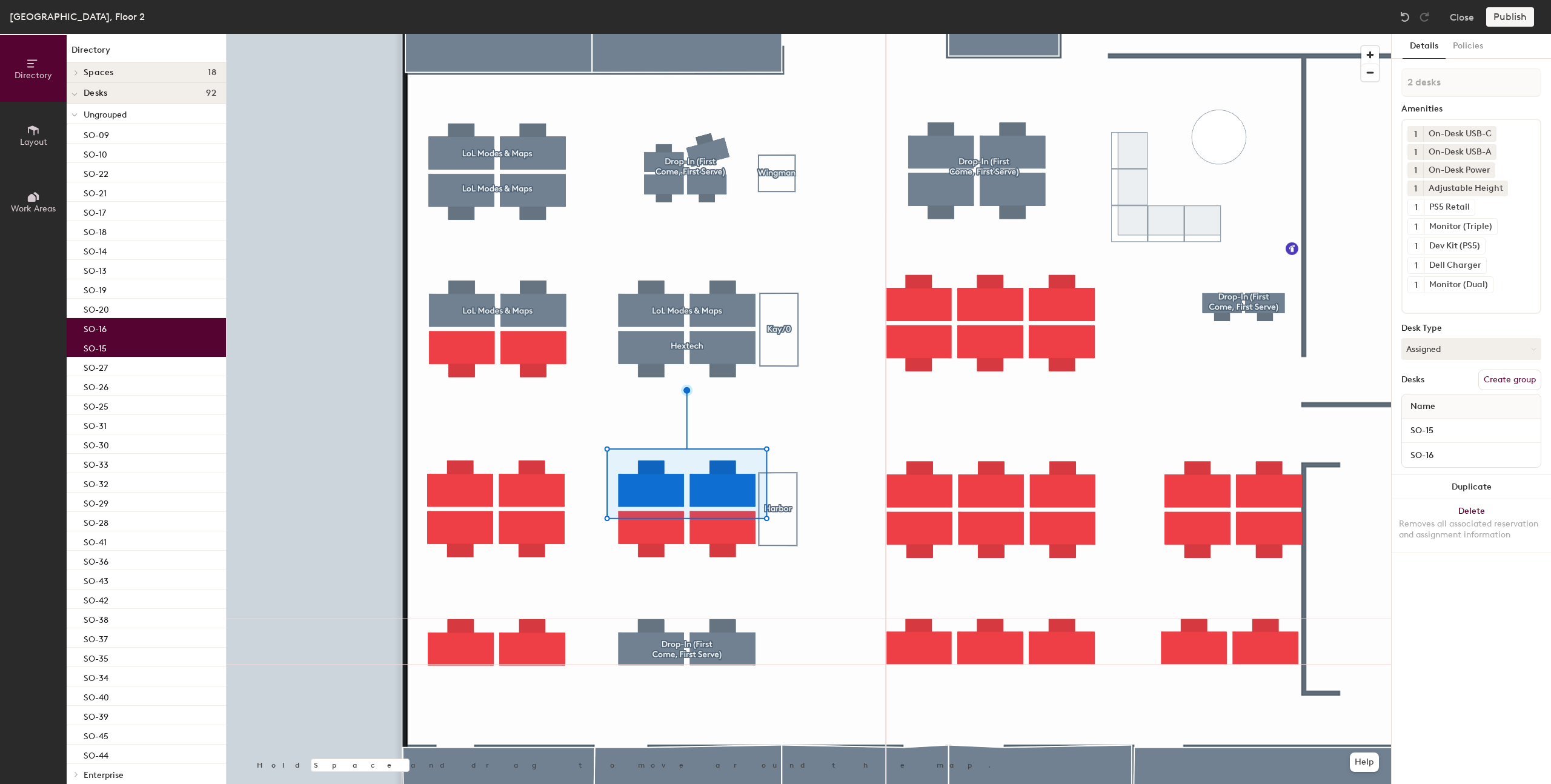
click at [1511, 375] on button "Create group" at bounding box center [1510, 380] width 63 height 21
click at [1440, 102] on div "Pod 25 Amenities 1 On-Desk USB-C 1 On-Desk USB-A 1 On-Desk Power 1 Adjustable H…" at bounding box center [1471, 271] width 140 height 407
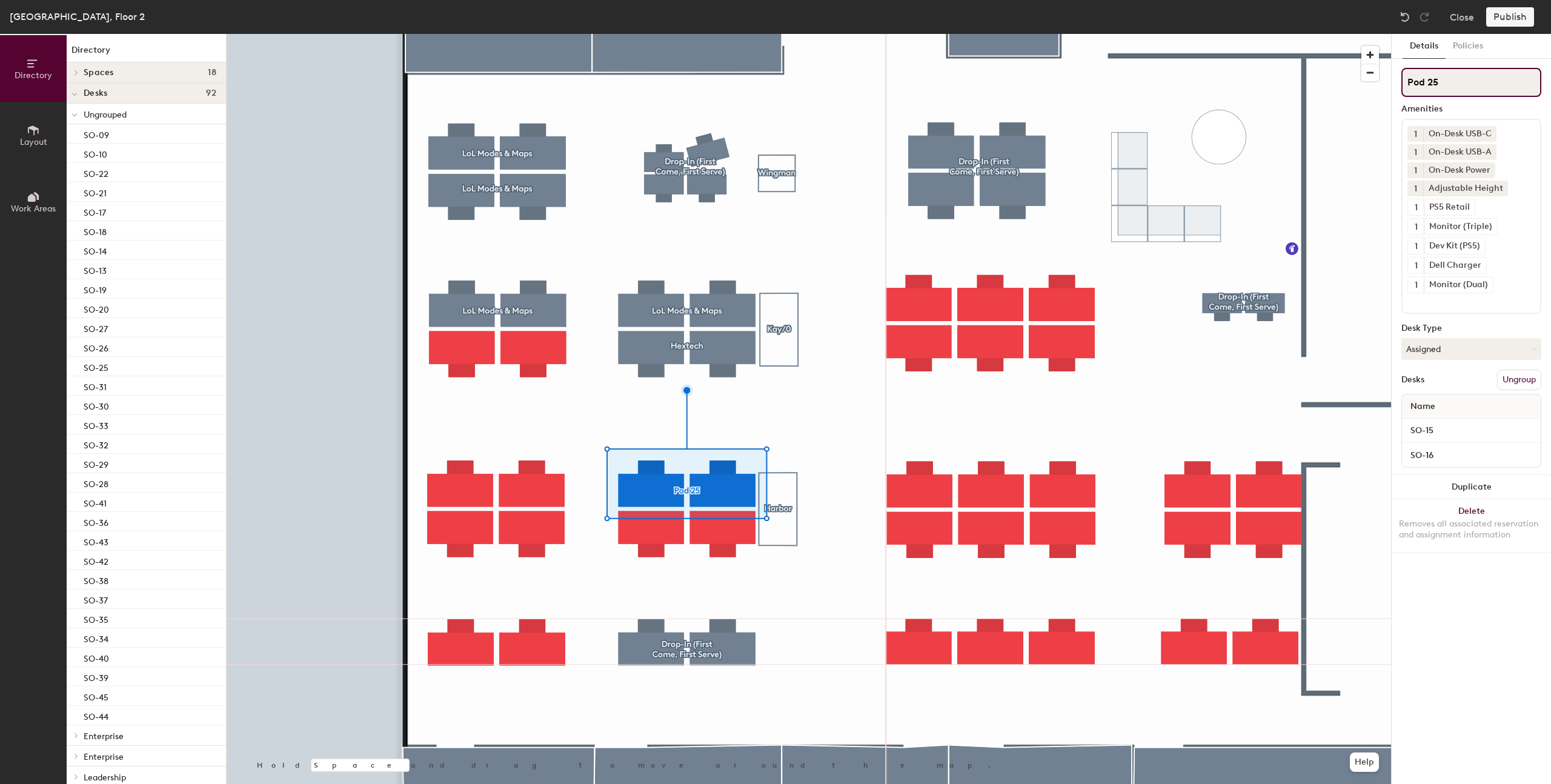
click at [1431, 85] on input "Pod 25" at bounding box center [1471, 82] width 140 height 29
type input "Hextech"
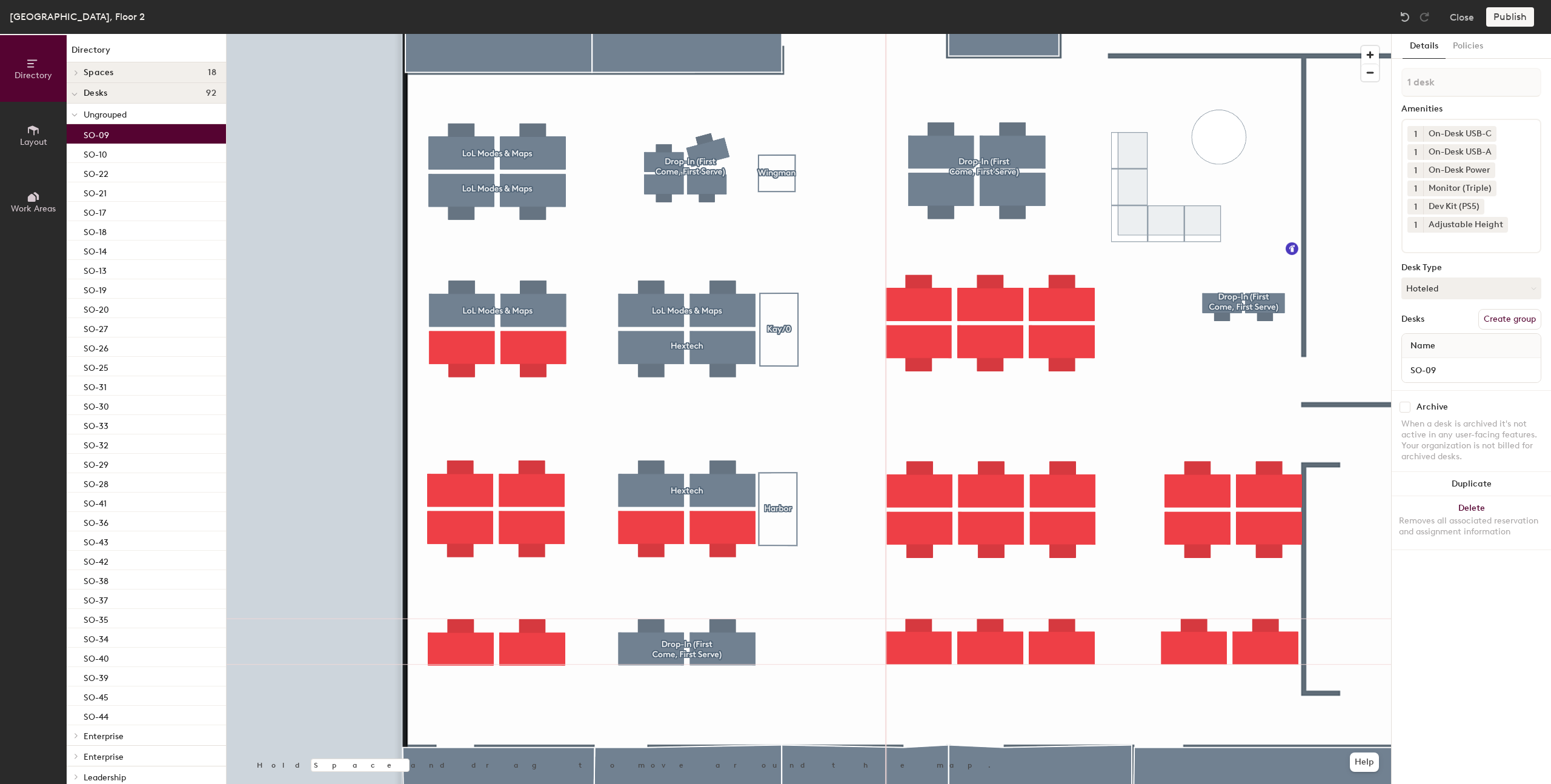
type input "2 desks"
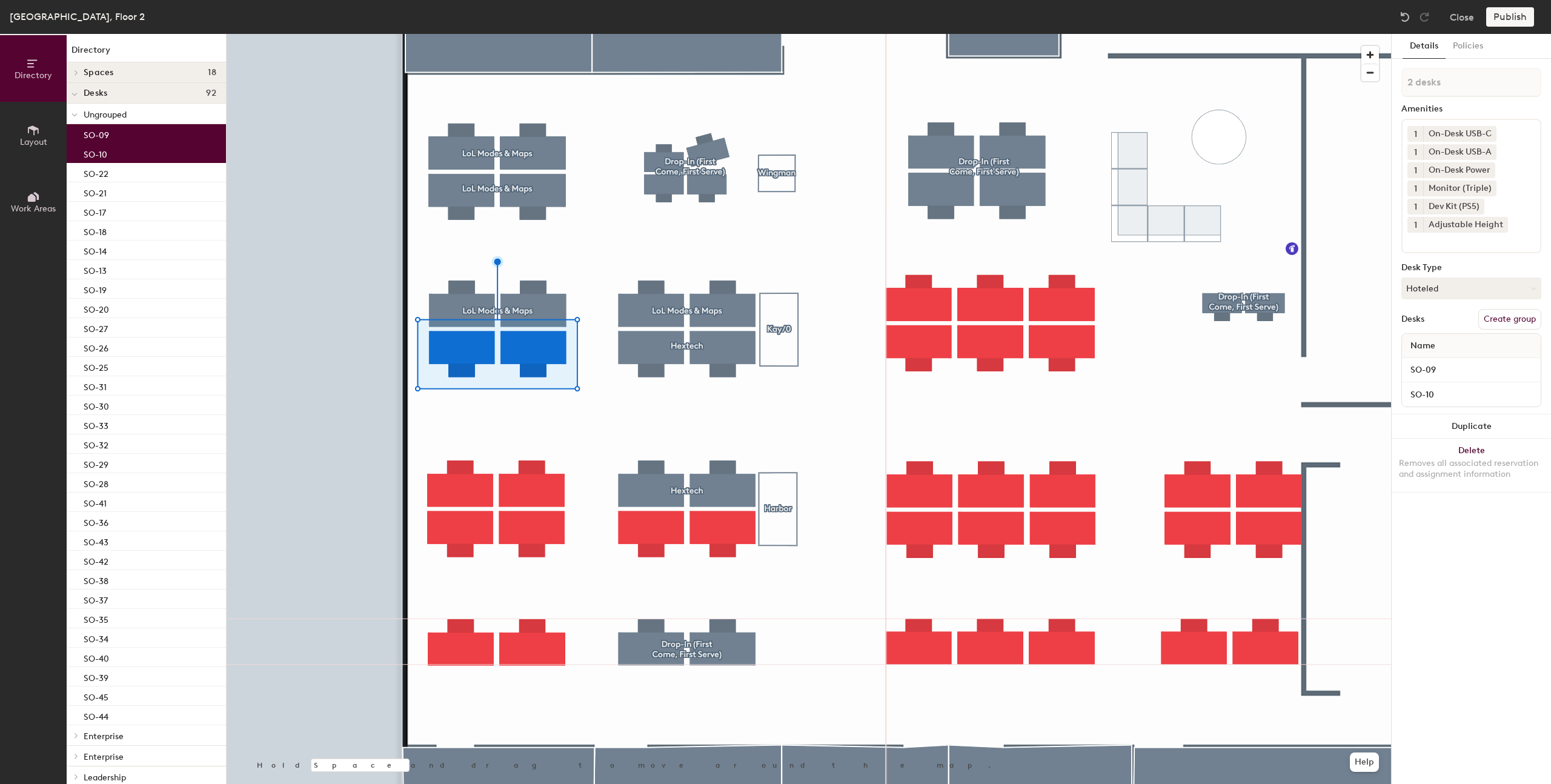
drag, startPoint x: 1512, startPoint y: 315, endPoint x: 1436, endPoint y: 249, distance: 100.7
click at [1512, 315] on button "Create group" at bounding box center [1510, 319] width 63 height 21
click at [1425, 81] on input "Pod 26" at bounding box center [1471, 82] width 140 height 29
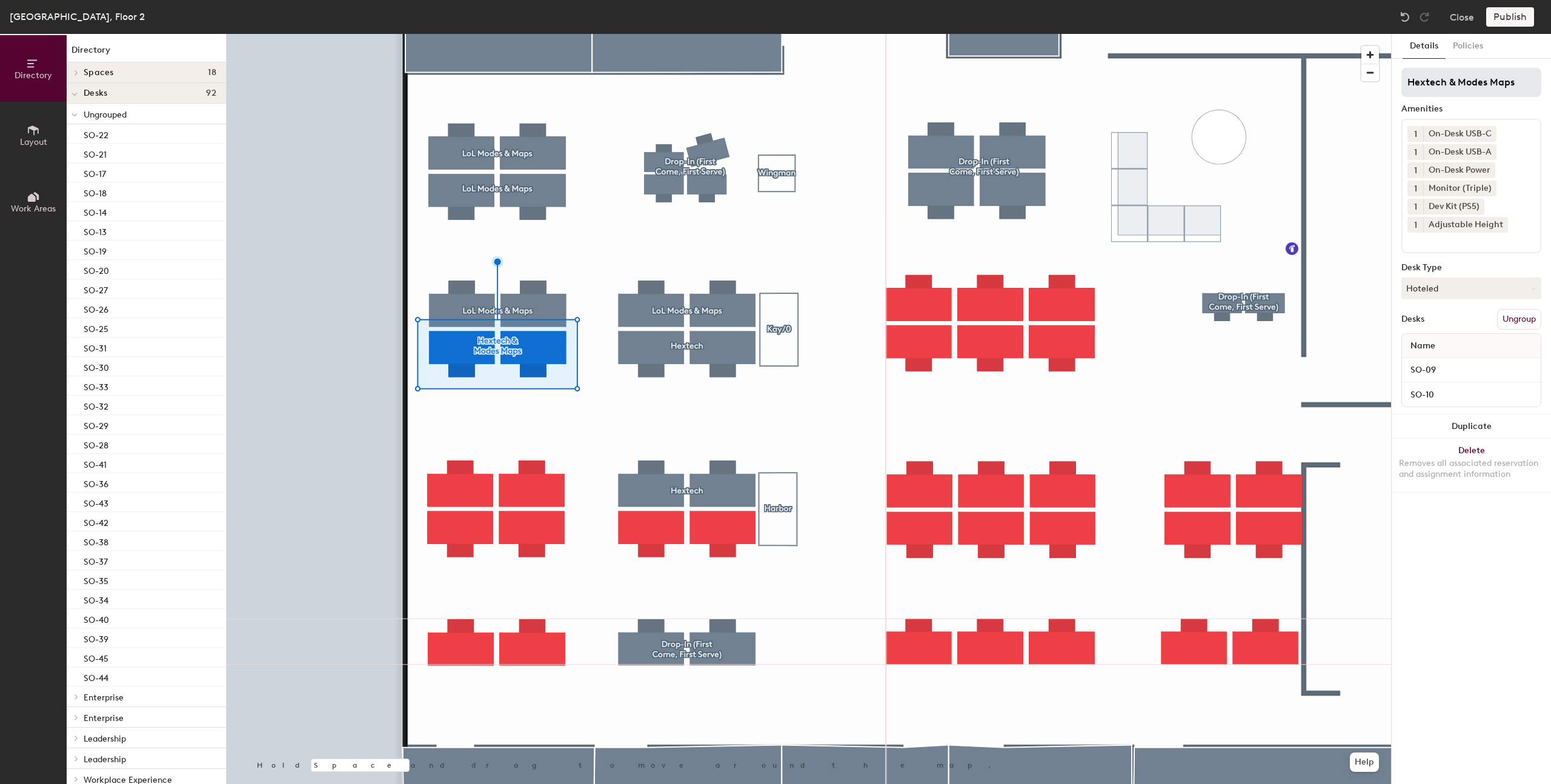
click at [1449, 82] on input "Hextech & Modes Maps" at bounding box center [1471, 82] width 140 height 29
click at [1489, 80] on input "Hextech + Modes Maps" at bounding box center [1471, 82] width 140 height 29
type input "Hextech + Modes & Maps"
click at [591, 34] on div at bounding box center [809, 34] width 1164 height 0
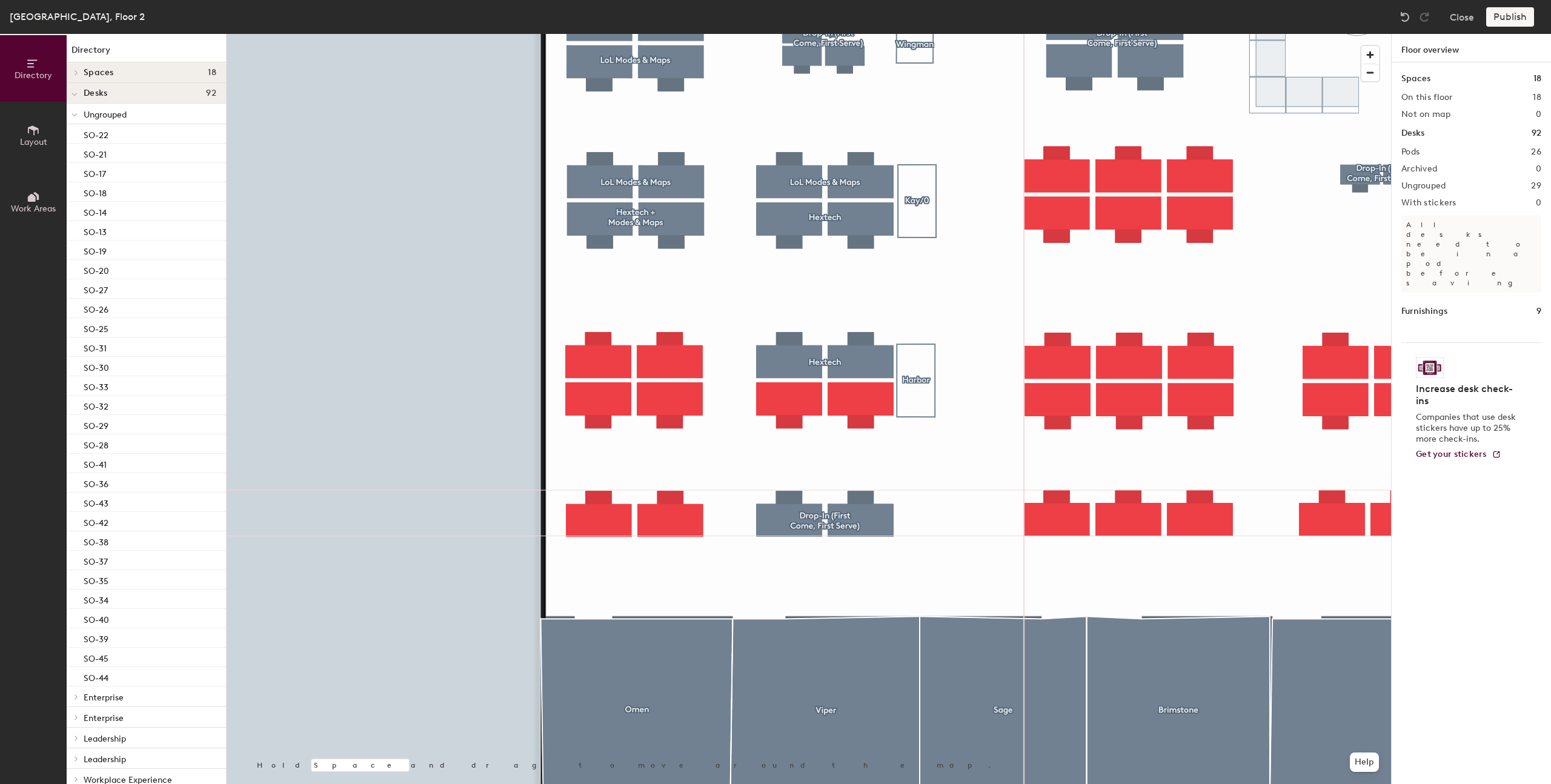
click at [608, 34] on div at bounding box center [809, 34] width 1164 height 0
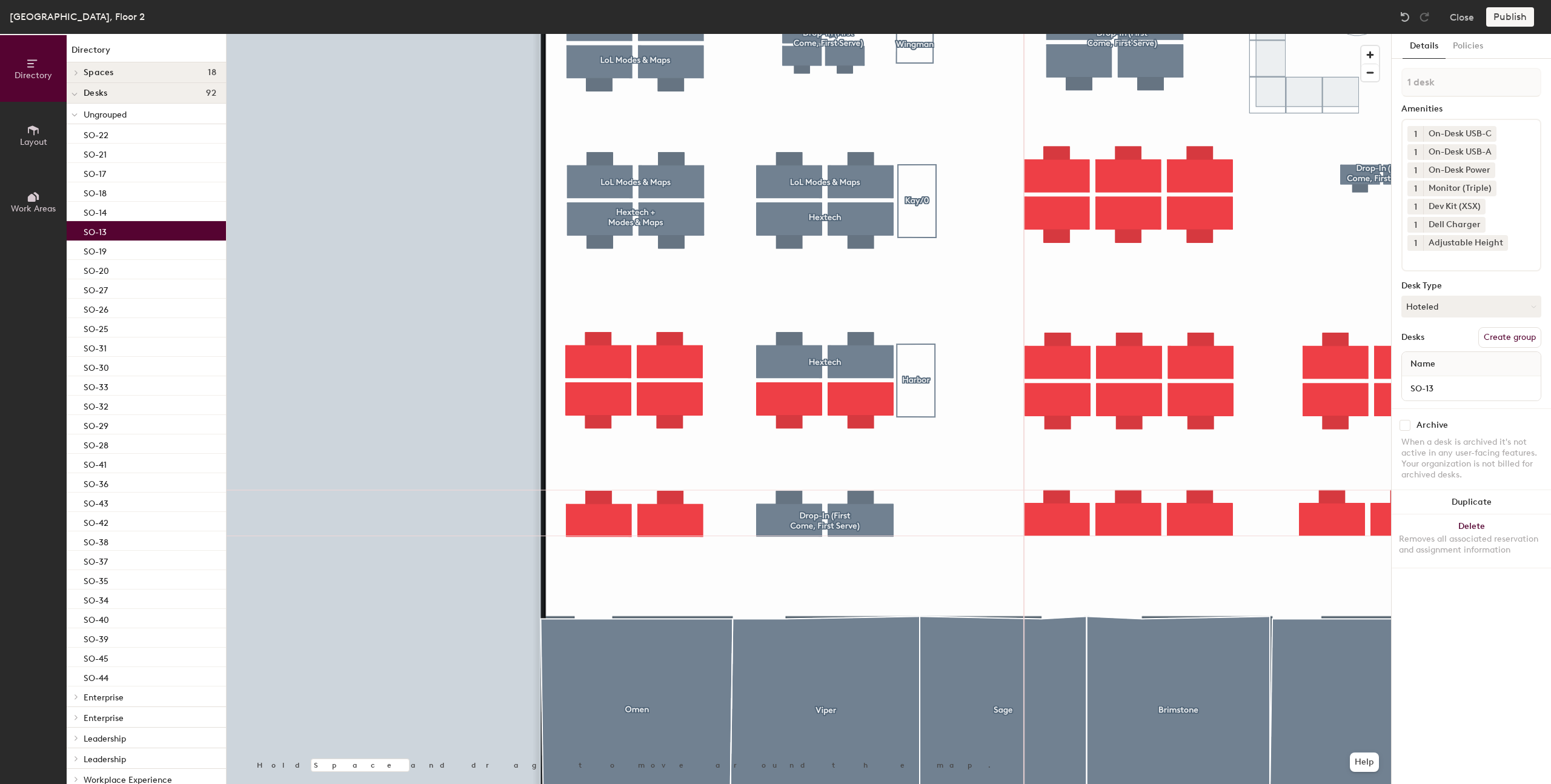
type input "2 desks"
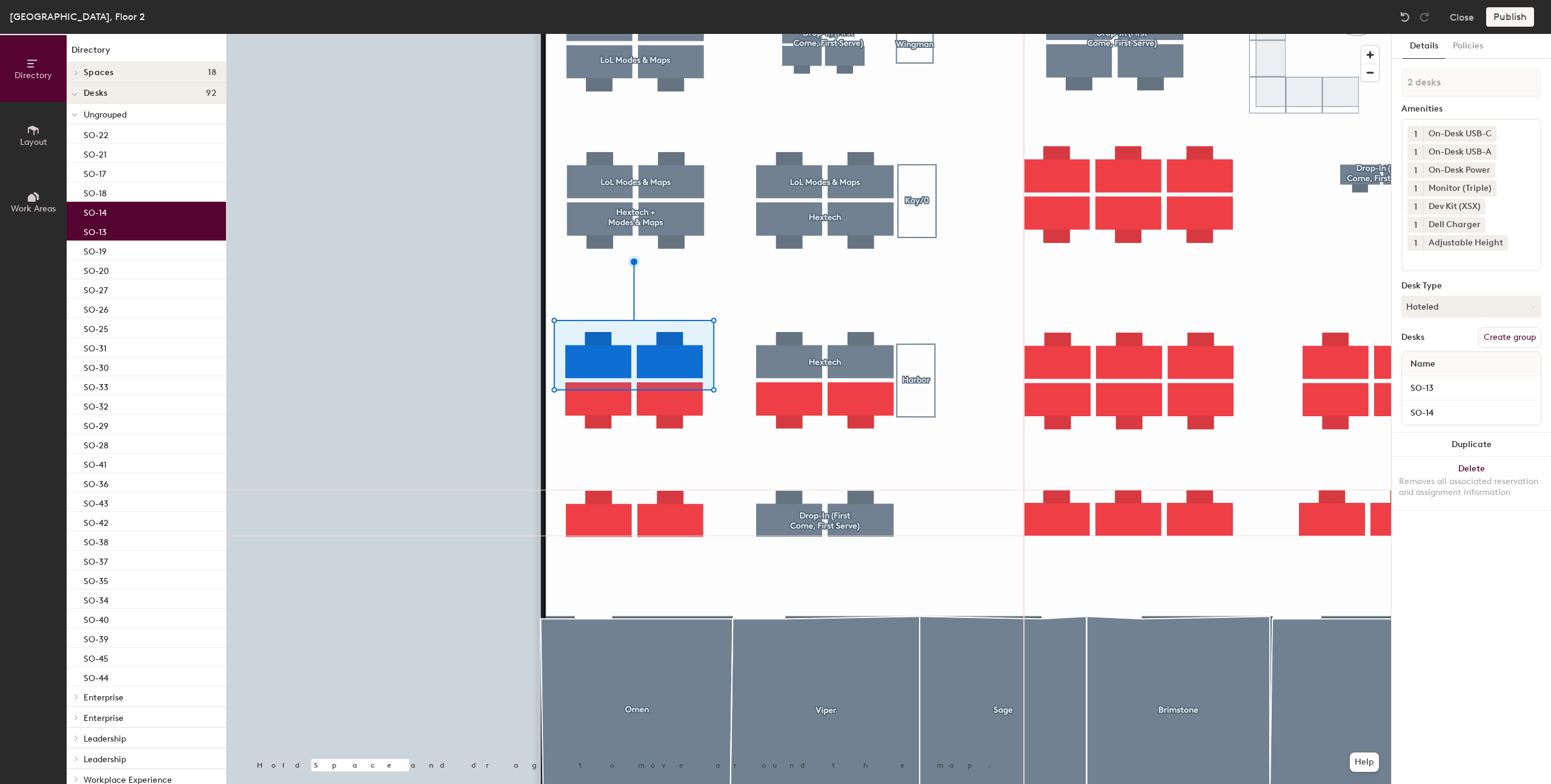
click at [1489, 337] on button "Create group" at bounding box center [1510, 337] width 63 height 21
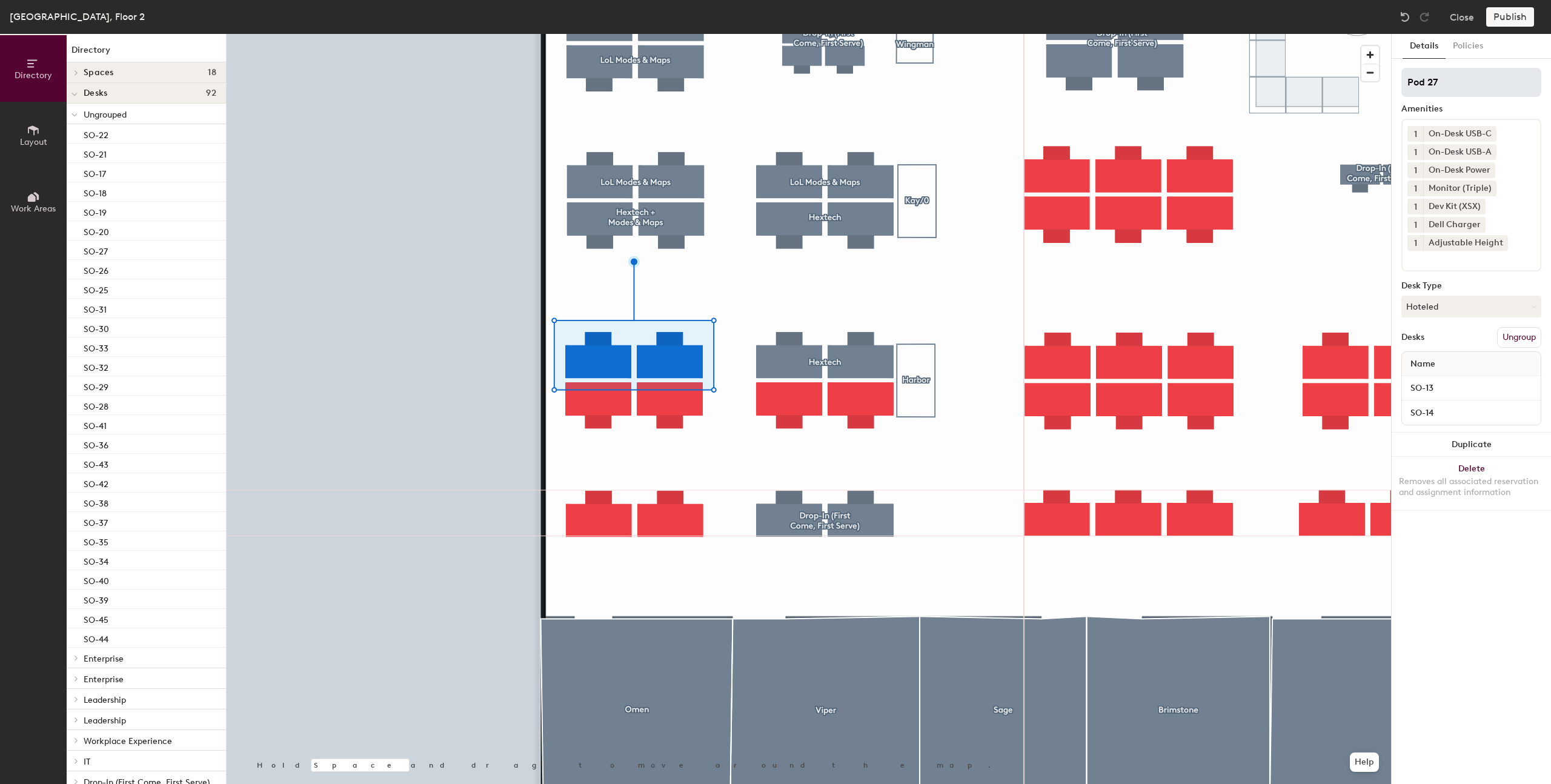
click at [1445, 85] on input "Pod 27" at bounding box center [1471, 82] width 140 height 29
drag, startPoint x: 1462, startPoint y: 84, endPoint x: 1370, endPoint y: 80, distance: 92.1
click at [1370, 80] on div "Directory Layout Work Areas Directory Spaces 18 Bazza Brimstone Chamber Dazza G…" at bounding box center [775, 409] width 1551 height 750
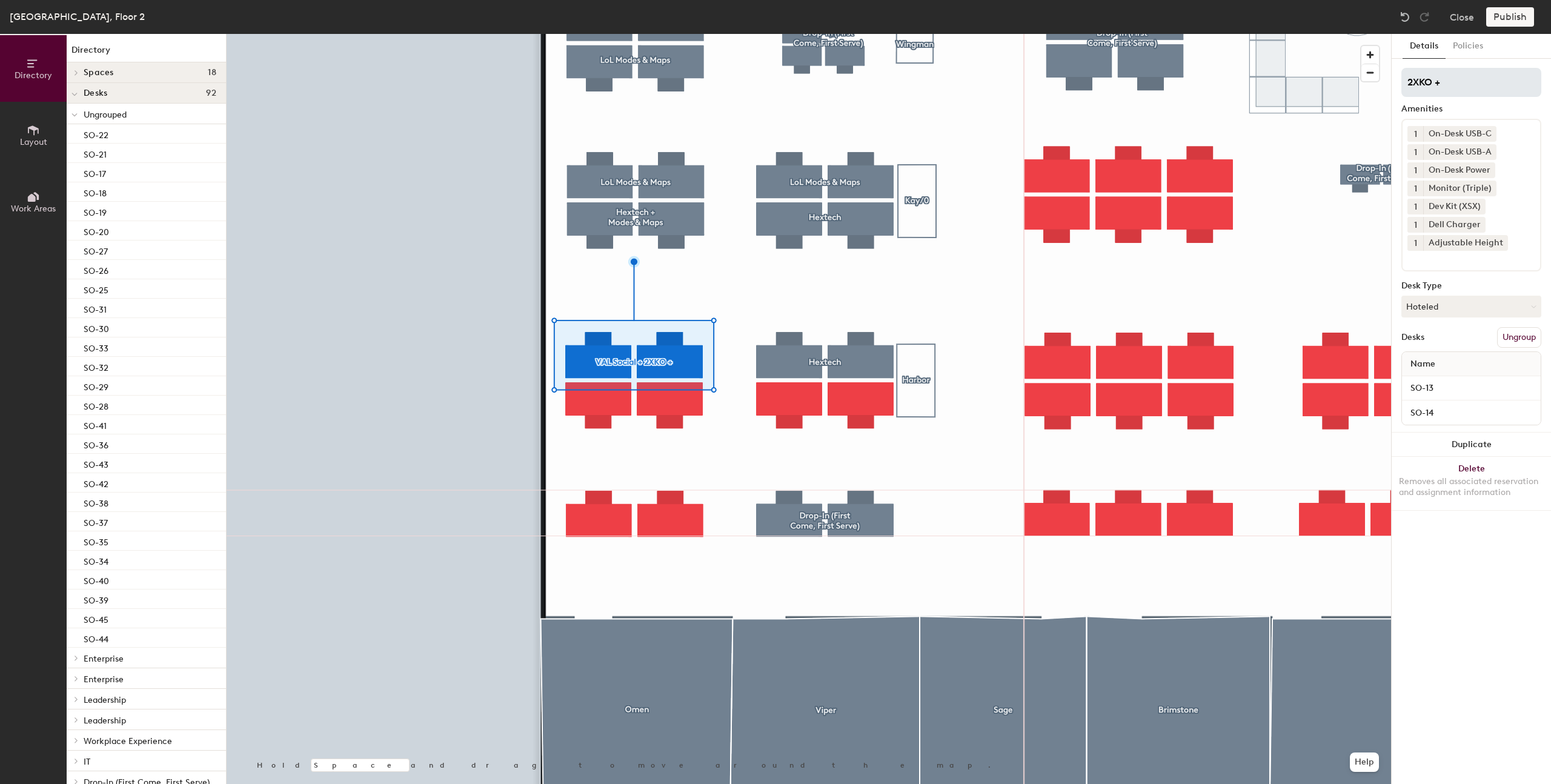
click at [1452, 80] on input "2XKO +" at bounding box center [1471, 82] width 140 height 29
type input "2XKO + Hextech"
click at [946, 34] on div at bounding box center [809, 34] width 1164 height 0
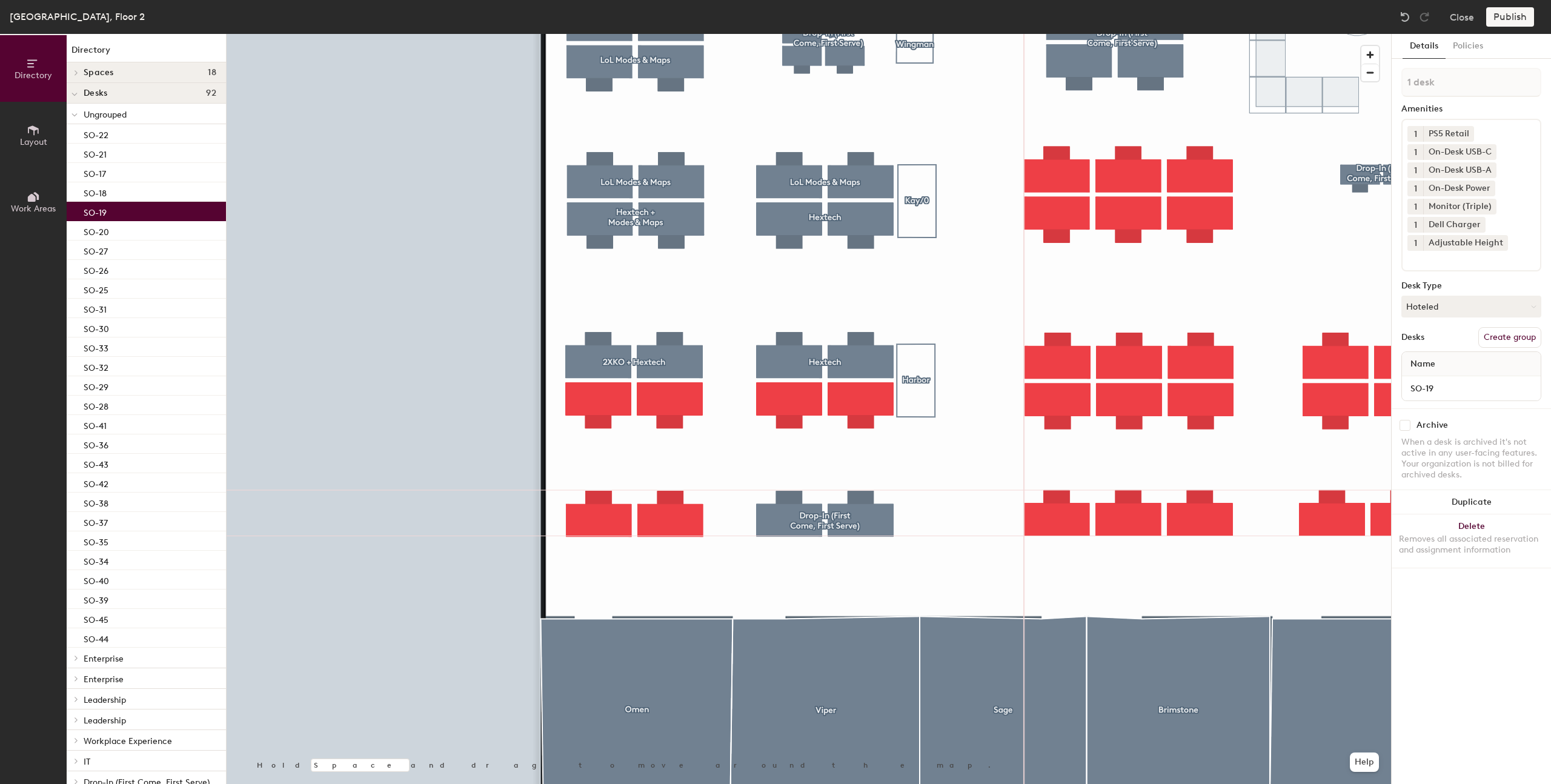
type input "2 desks"
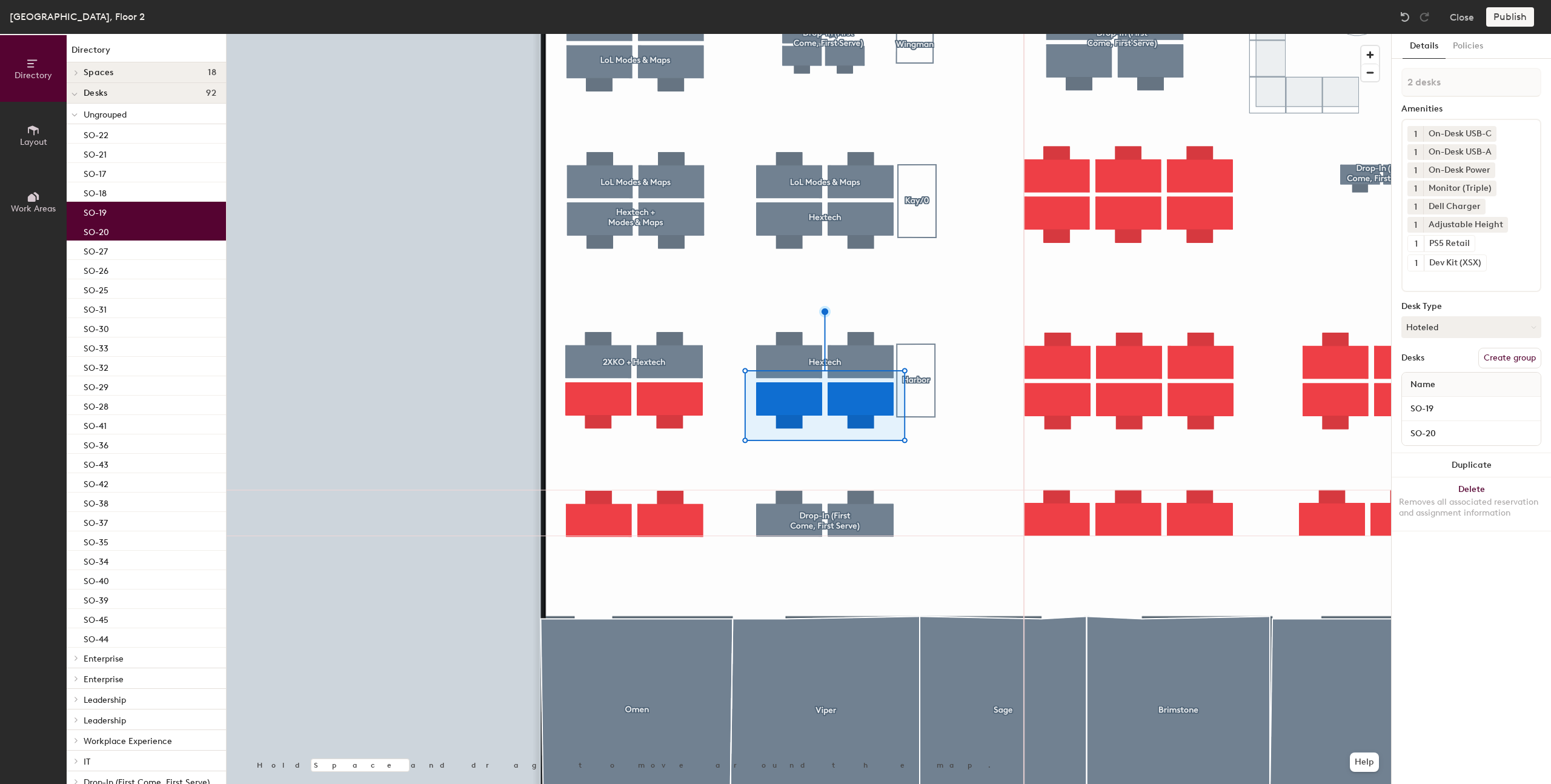
drag, startPoint x: 1503, startPoint y: 353, endPoint x: 1488, endPoint y: 306, distance: 49.3
click at [1503, 353] on button "Create group" at bounding box center [1510, 358] width 63 height 21
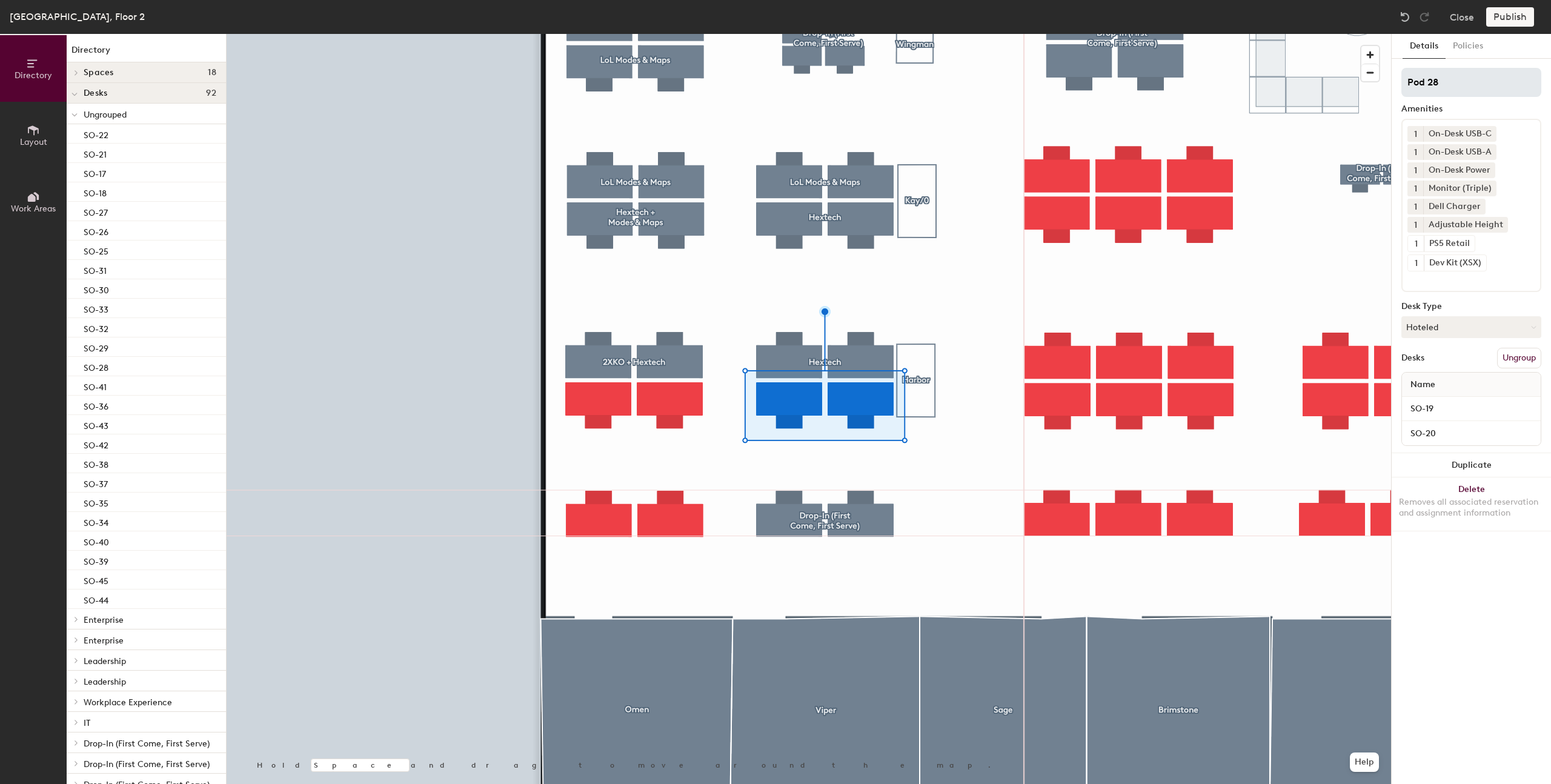
click at [1370, 81] on div "Directory Layout Work Areas Directory Spaces 18 Bazza Brimstone Chamber Dazza G…" at bounding box center [775, 409] width 1551 height 750
type input "VAL Social + UnEco"
drag, startPoint x: 1438, startPoint y: 81, endPoint x: 976, endPoint y: 293, distance: 508.3
click at [976, 34] on div at bounding box center [809, 34] width 1164 height 0
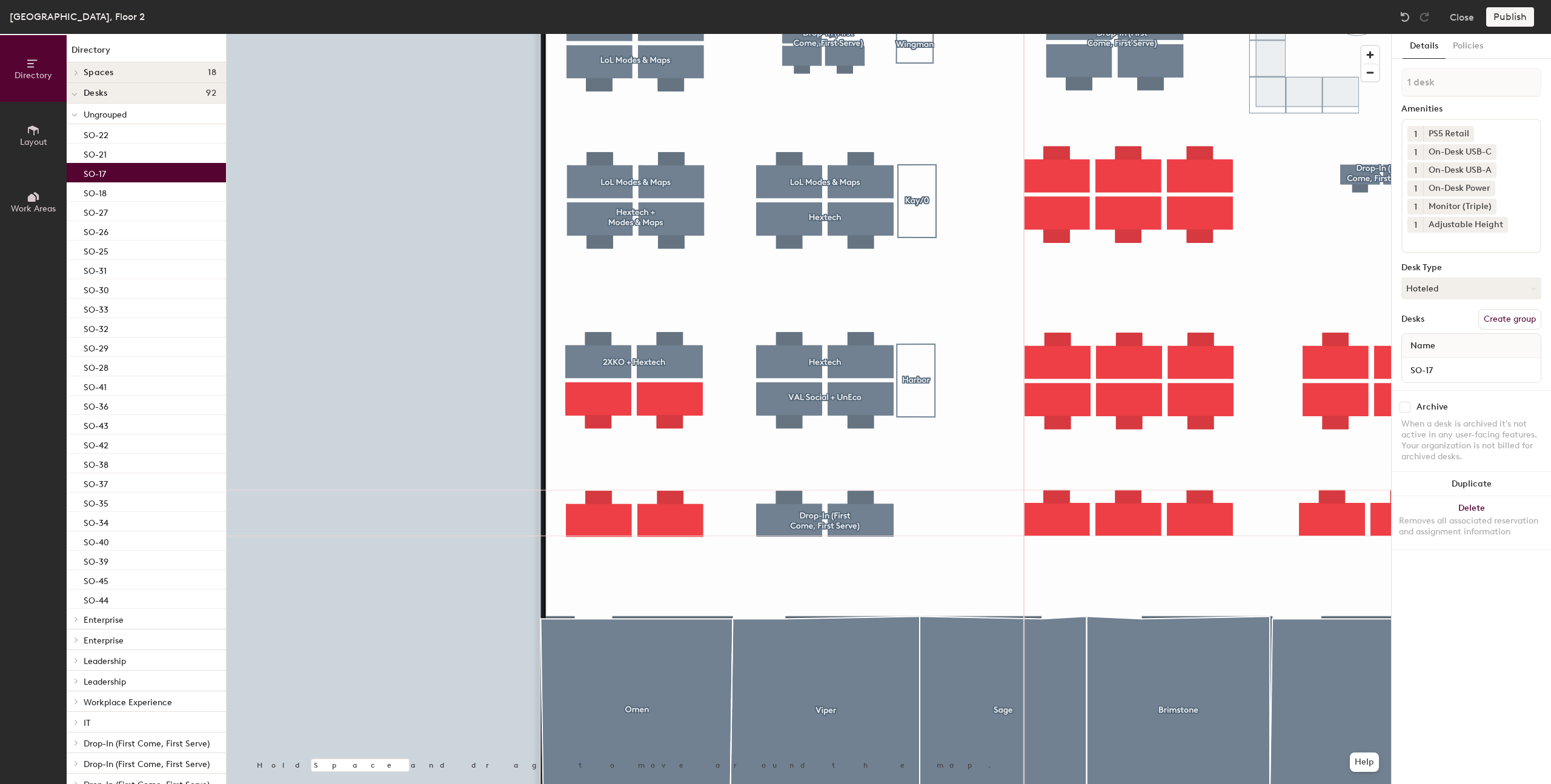
type input "2 desks"
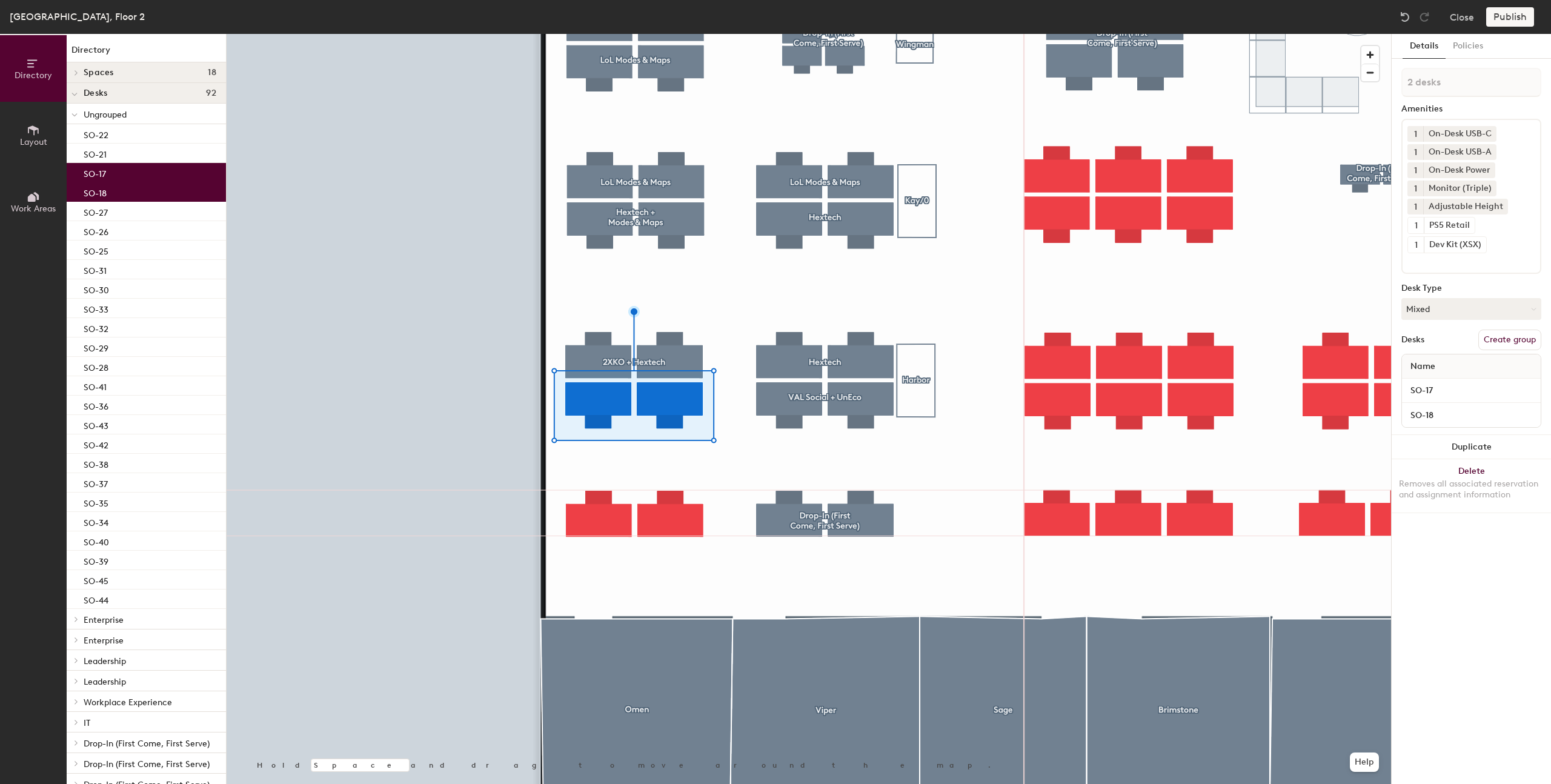
click at [1499, 342] on button "Create group" at bounding box center [1510, 340] width 63 height 21
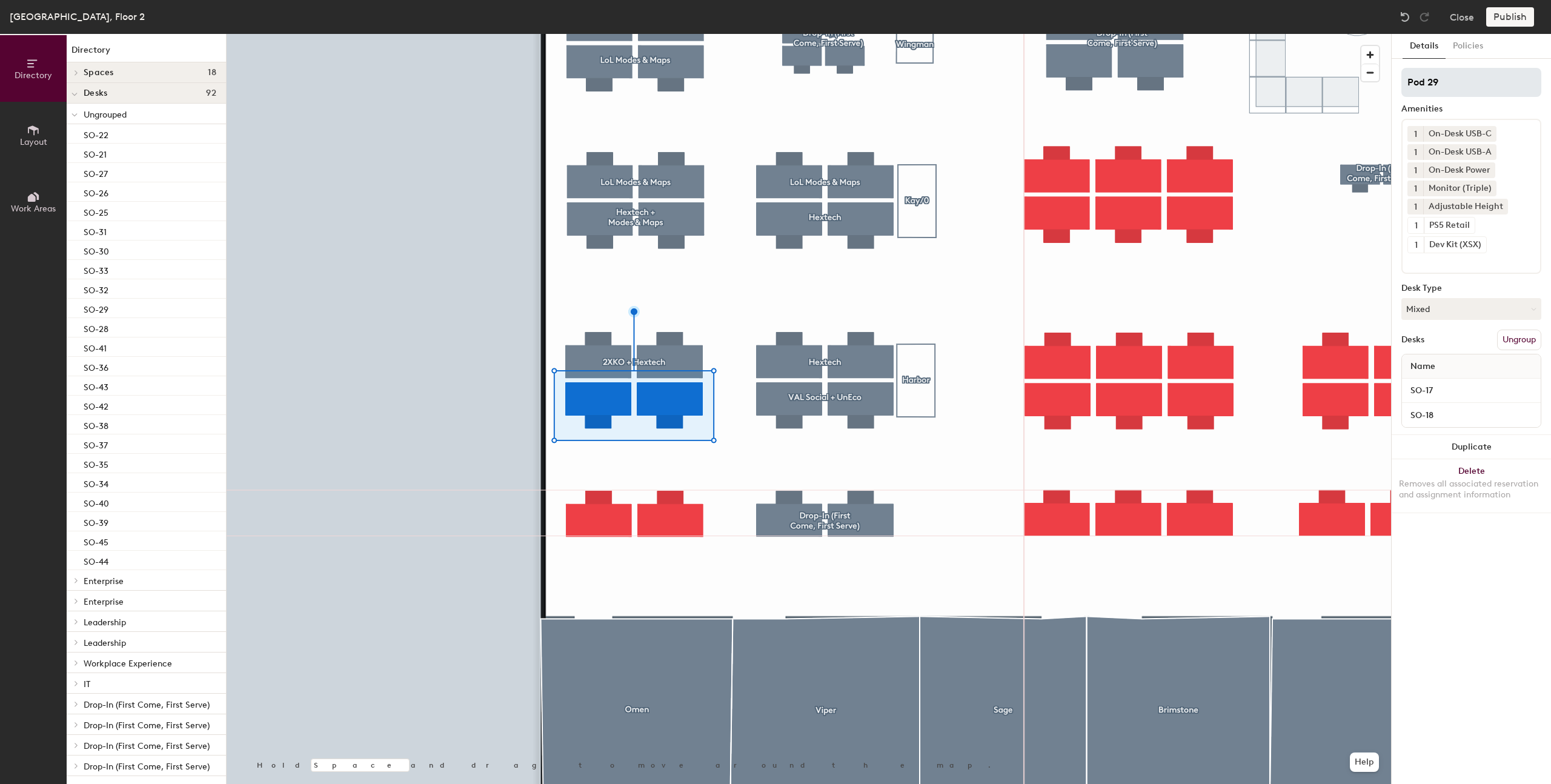
click at [1438, 91] on input "Pod 29" at bounding box center [1471, 82] width 140 height 29
type input "2XKO + VAL Social"
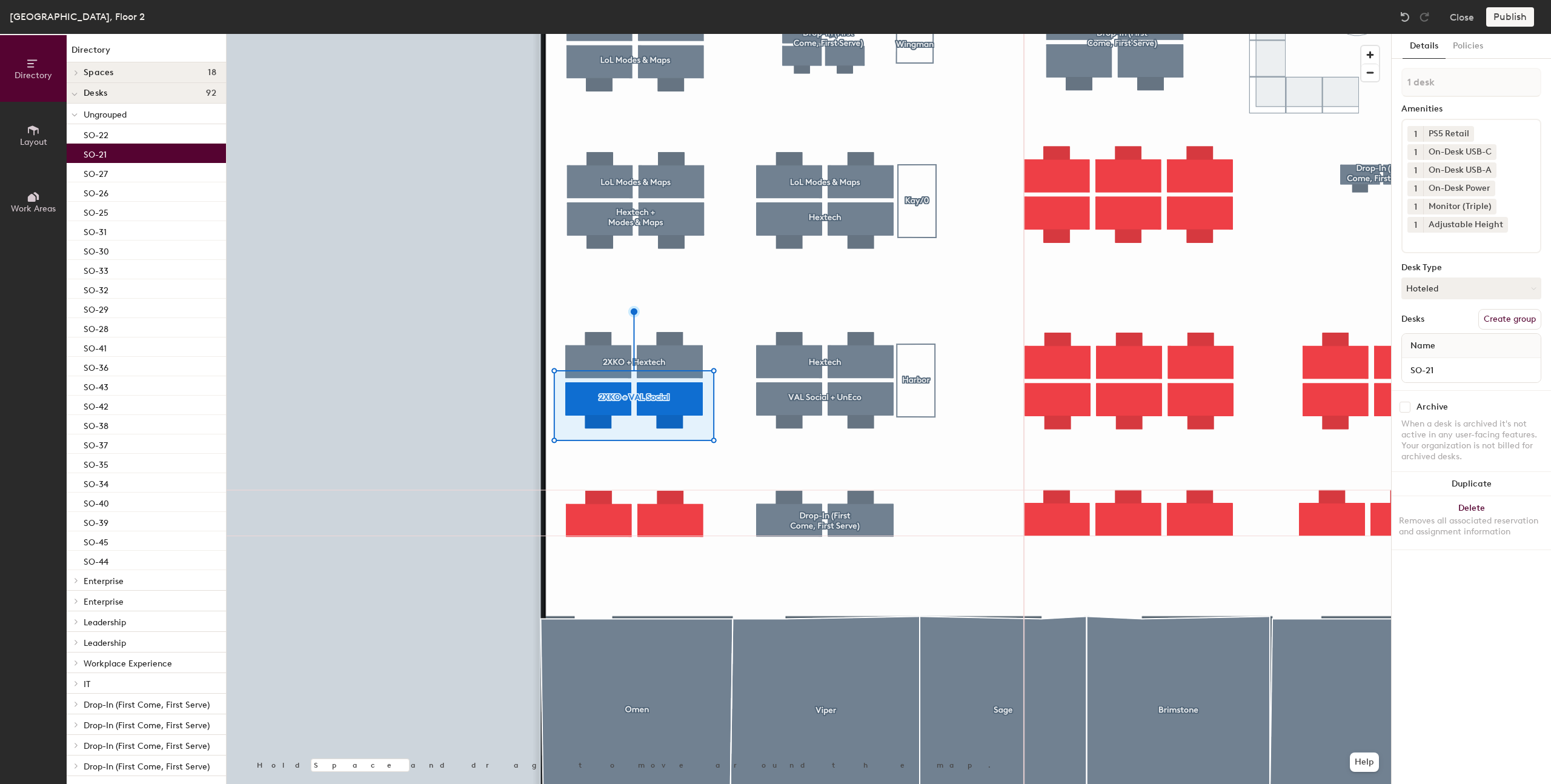
type input "2 desks"
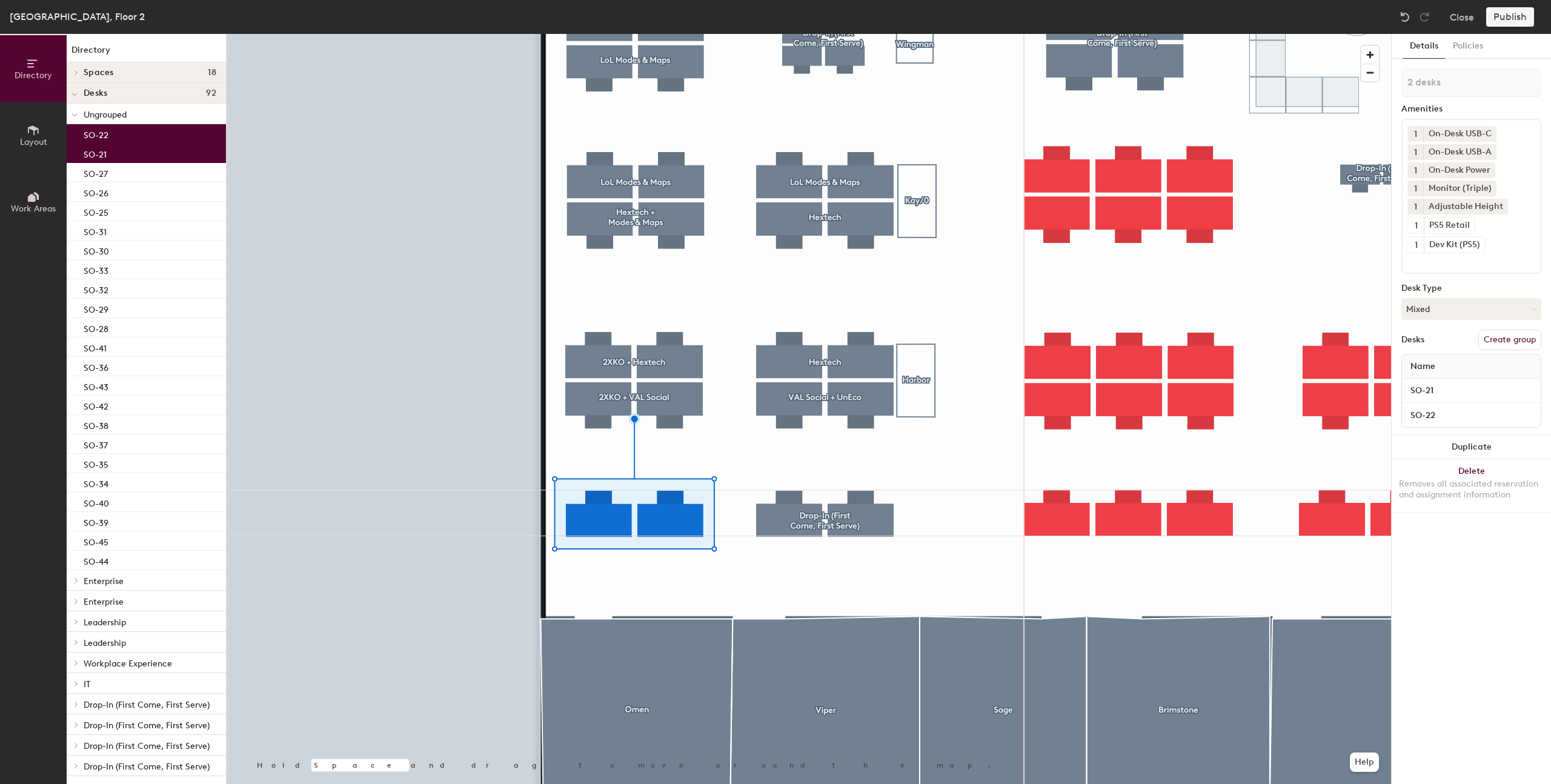
click at [1510, 342] on button "Create group" at bounding box center [1510, 340] width 63 height 21
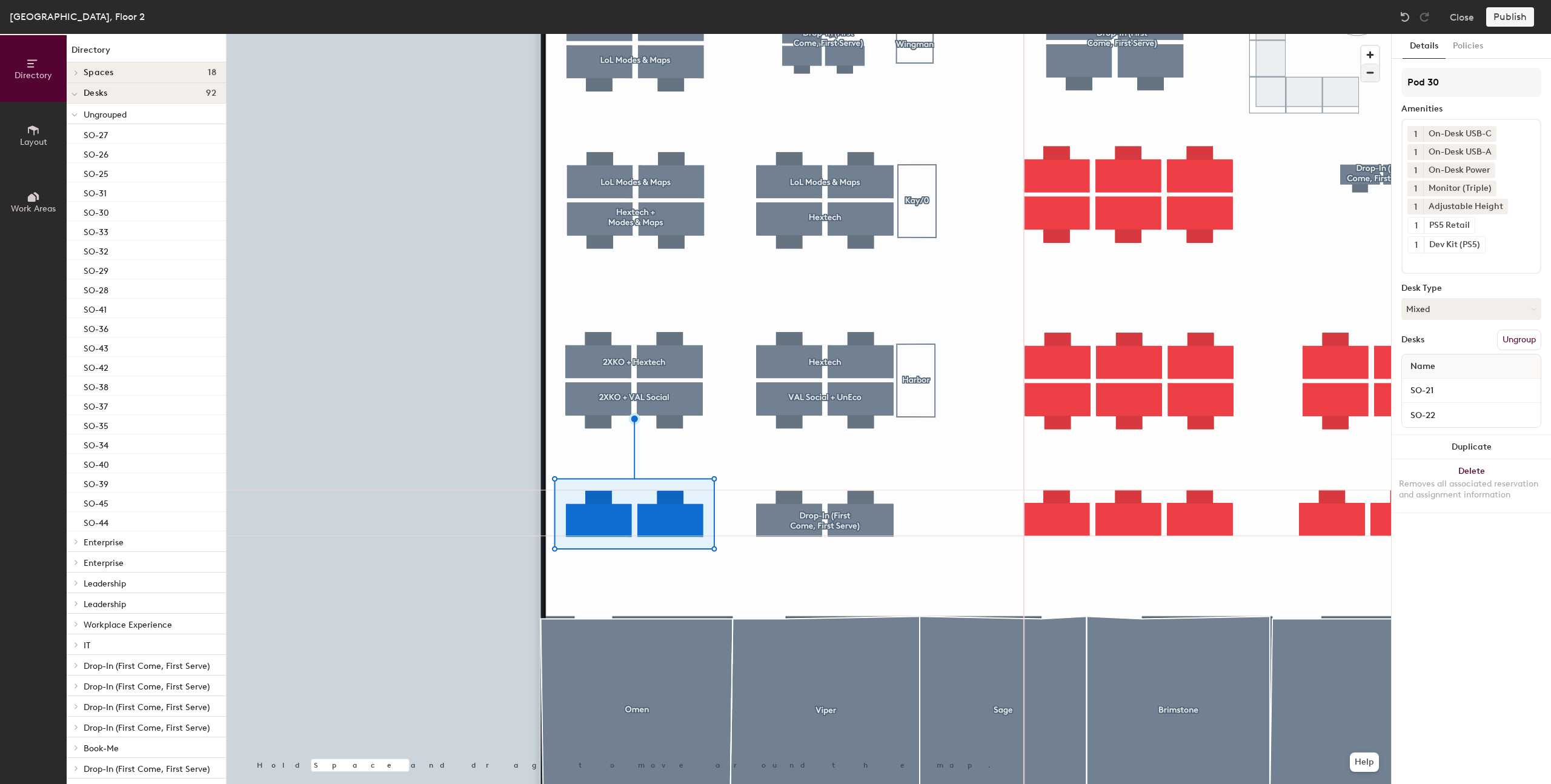
click at [1343, 74] on div "Directory Layout Work Areas Directory Spaces 18 Bazza Brimstone Chamber Dazza G…" at bounding box center [775, 409] width 1551 height 750
type input "VAL Social"
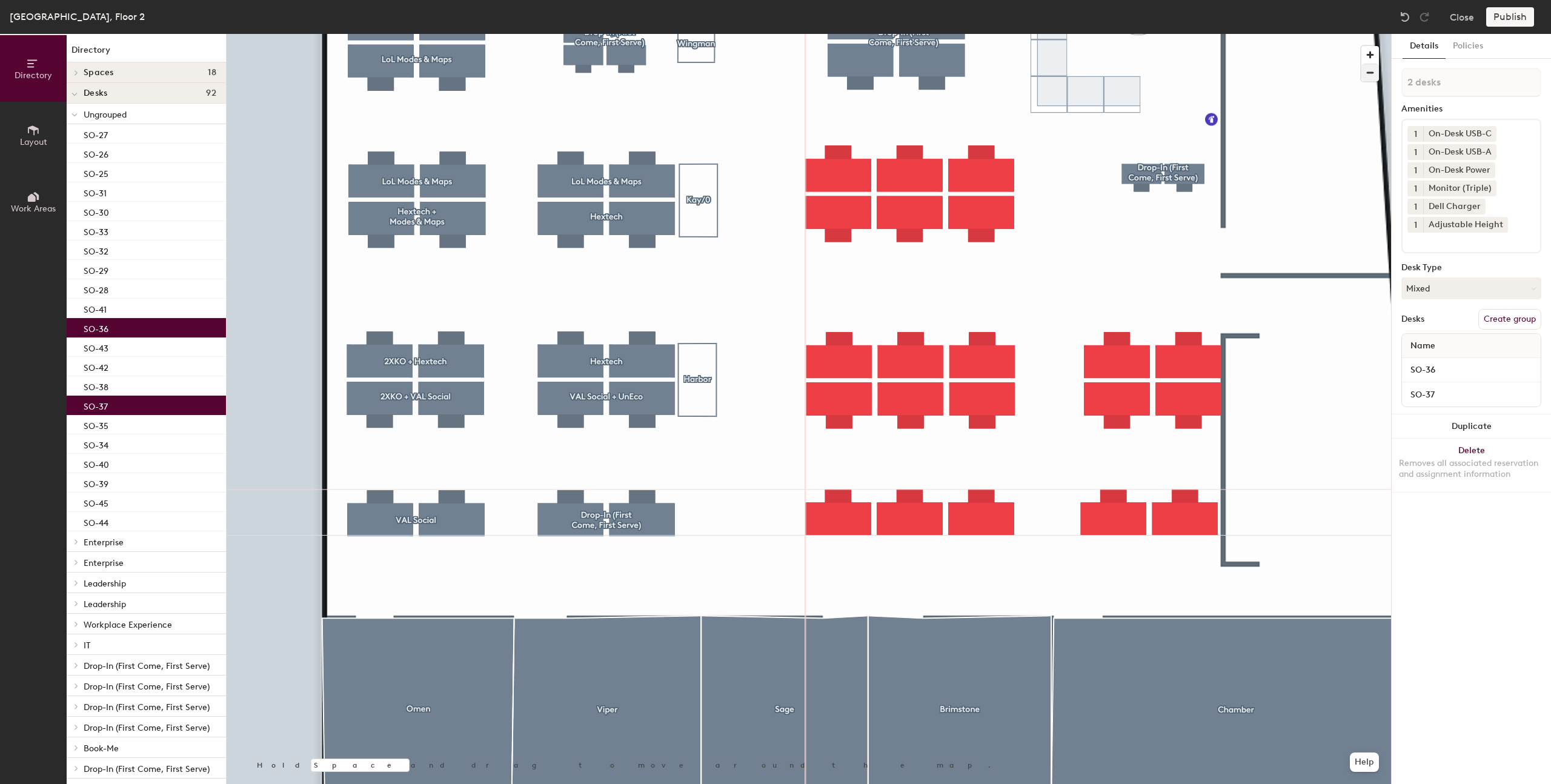
type input "3 desks"
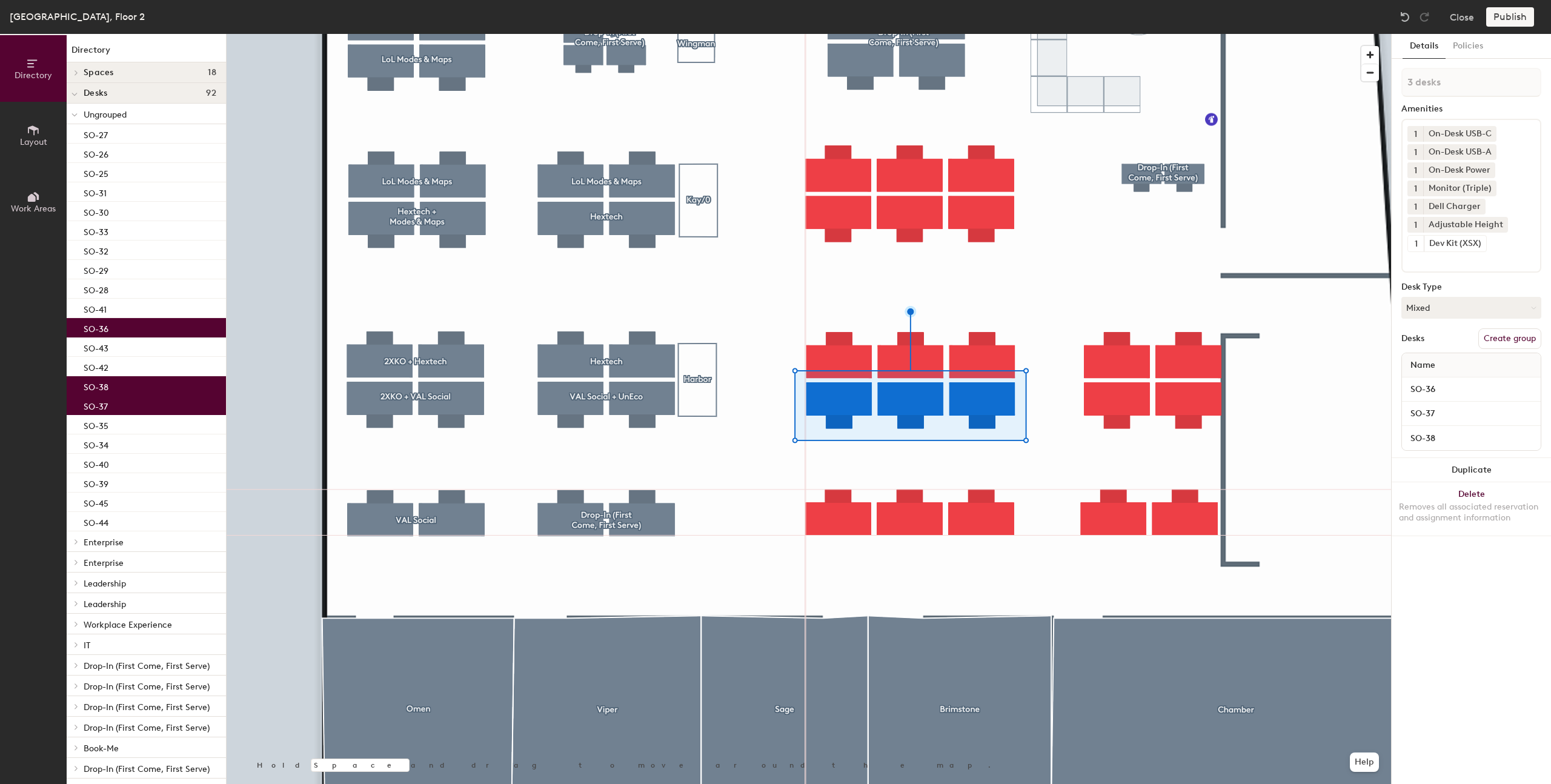
click at [1502, 341] on button "Create group" at bounding box center [1510, 339] width 63 height 21
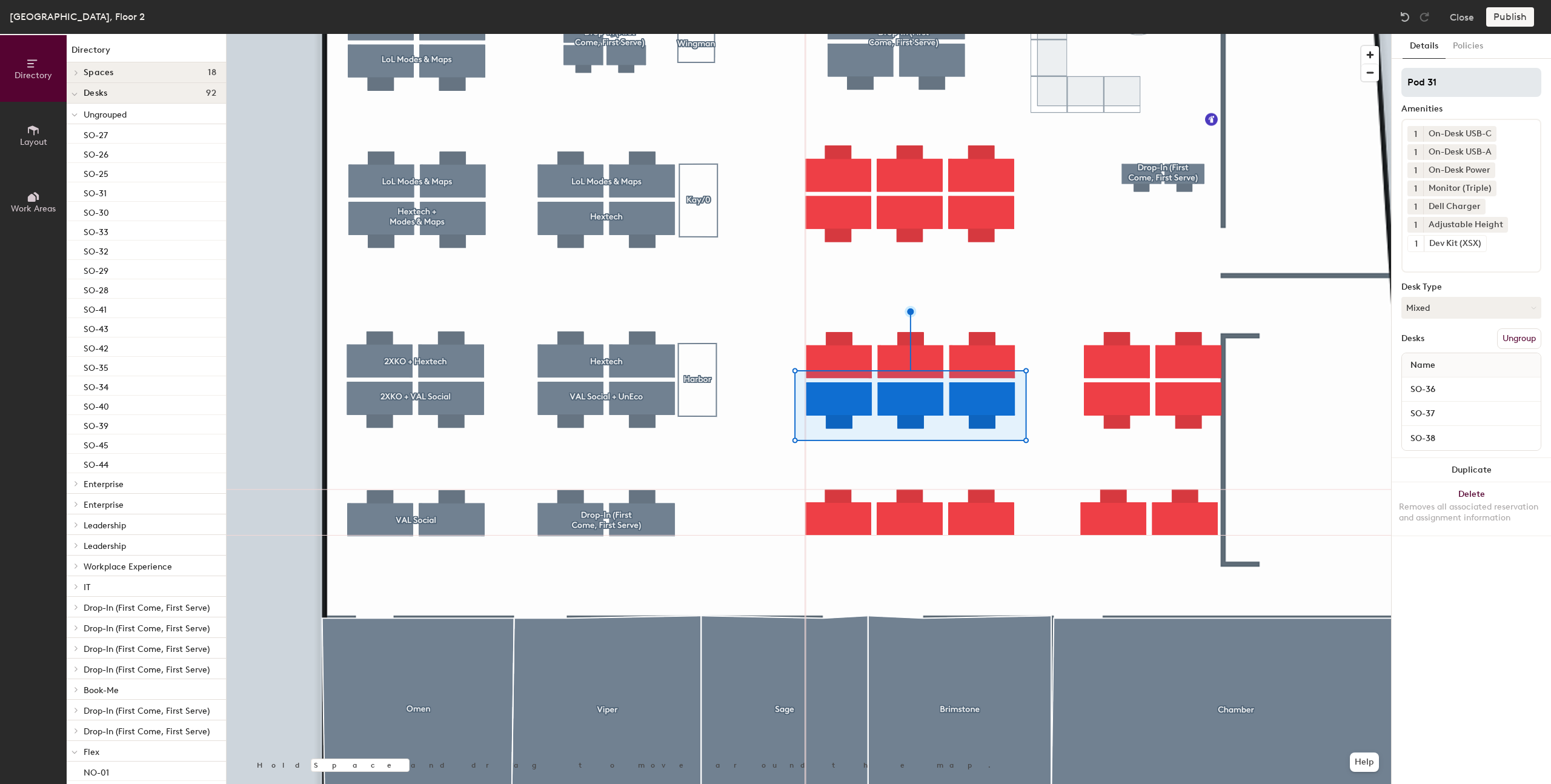
click at [1450, 87] on input "Pod 31" at bounding box center [1471, 82] width 140 height 29
type input "TFT + UnEco"
click at [1078, 34] on div at bounding box center [809, 34] width 1164 height 0
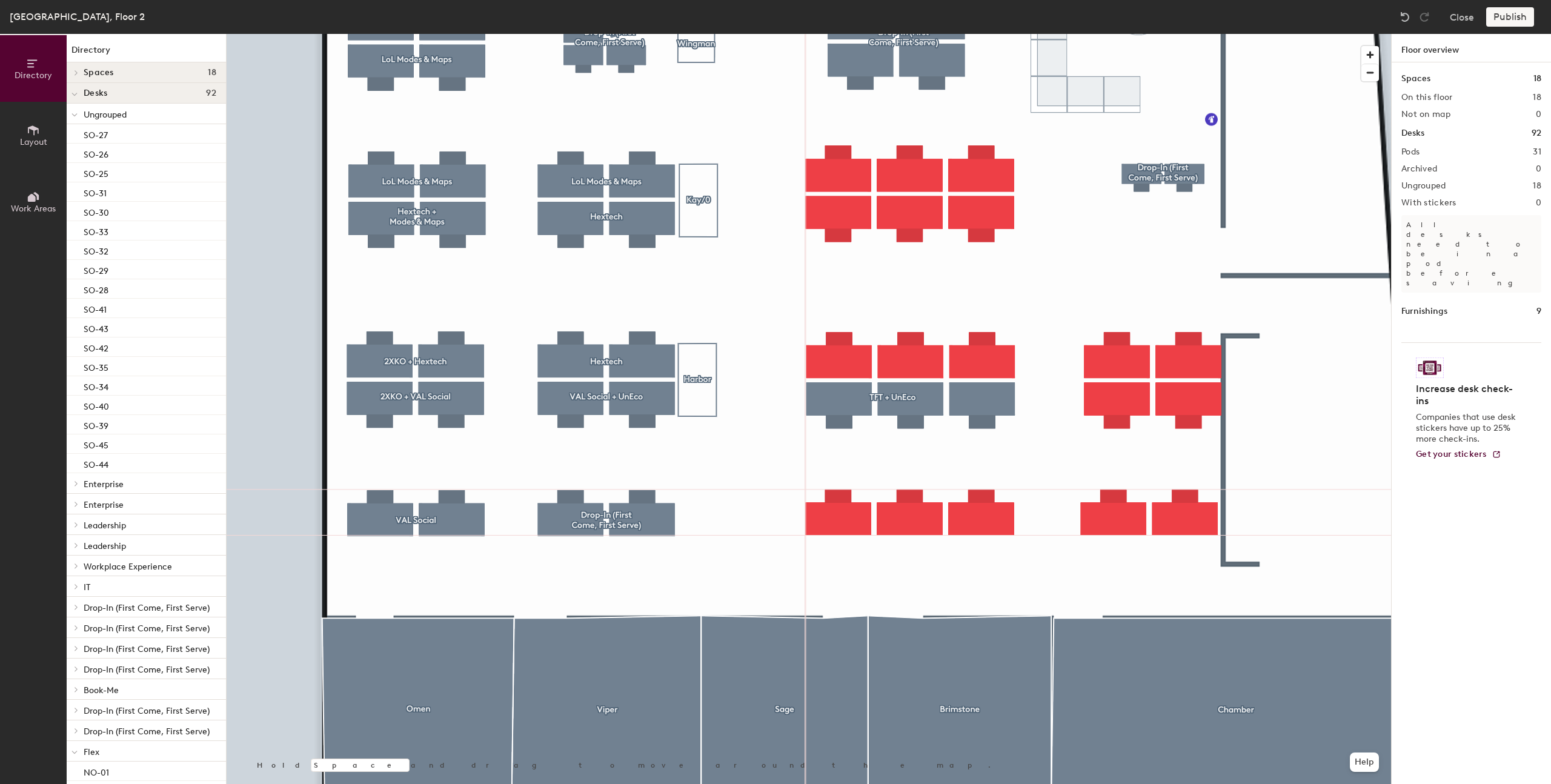
click at [631, 34] on div at bounding box center [809, 34] width 1164 height 0
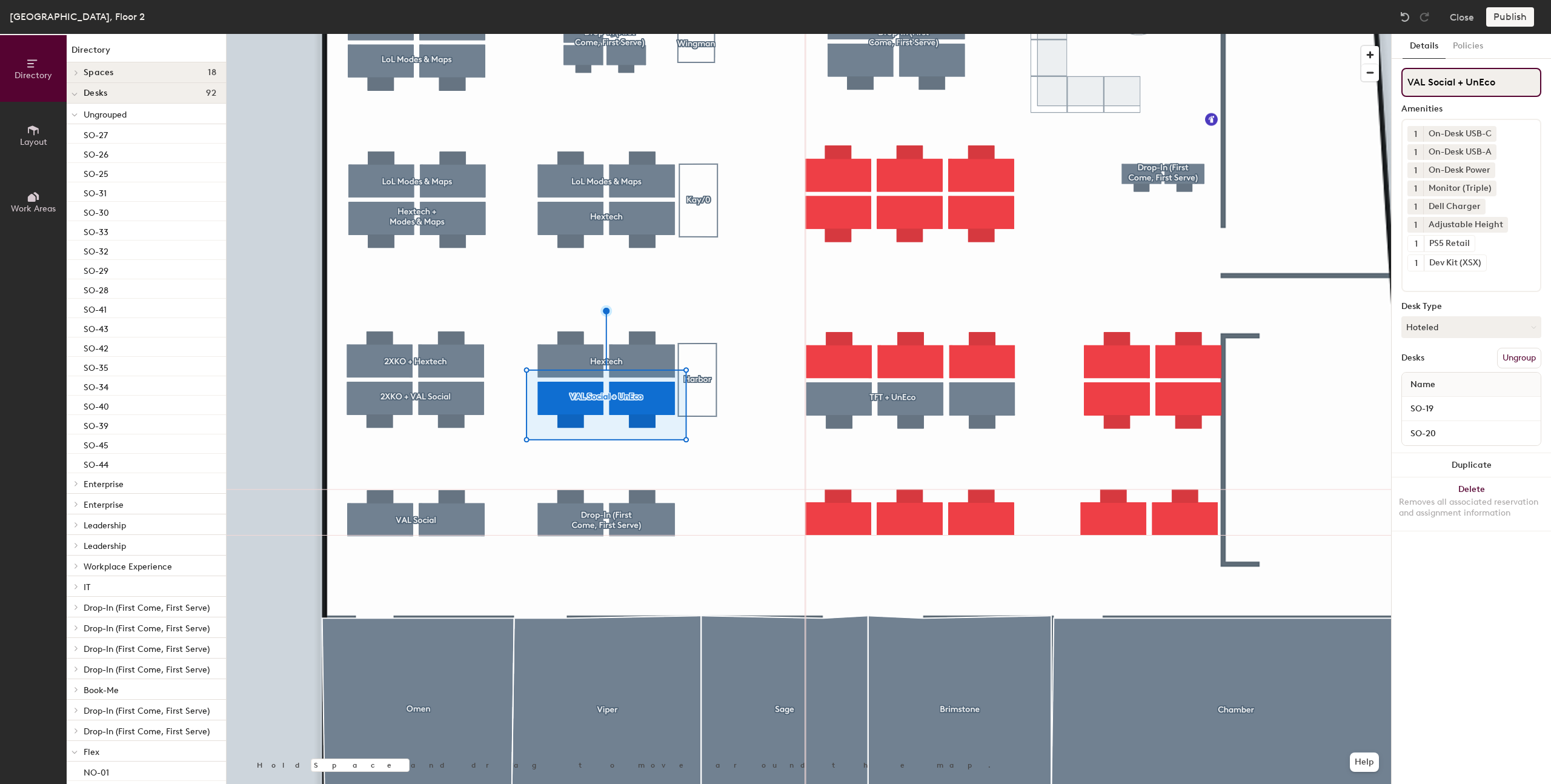
drag, startPoint x: 1465, startPoint y: 83, endPoint x: 1513, endPoint y: 95, distance: 49.5
click at [1513, 95] on input "VAL Social + UnEco" at bounding box center [1471, 82] width 140 height 29
type input "VAL Social + TFT"
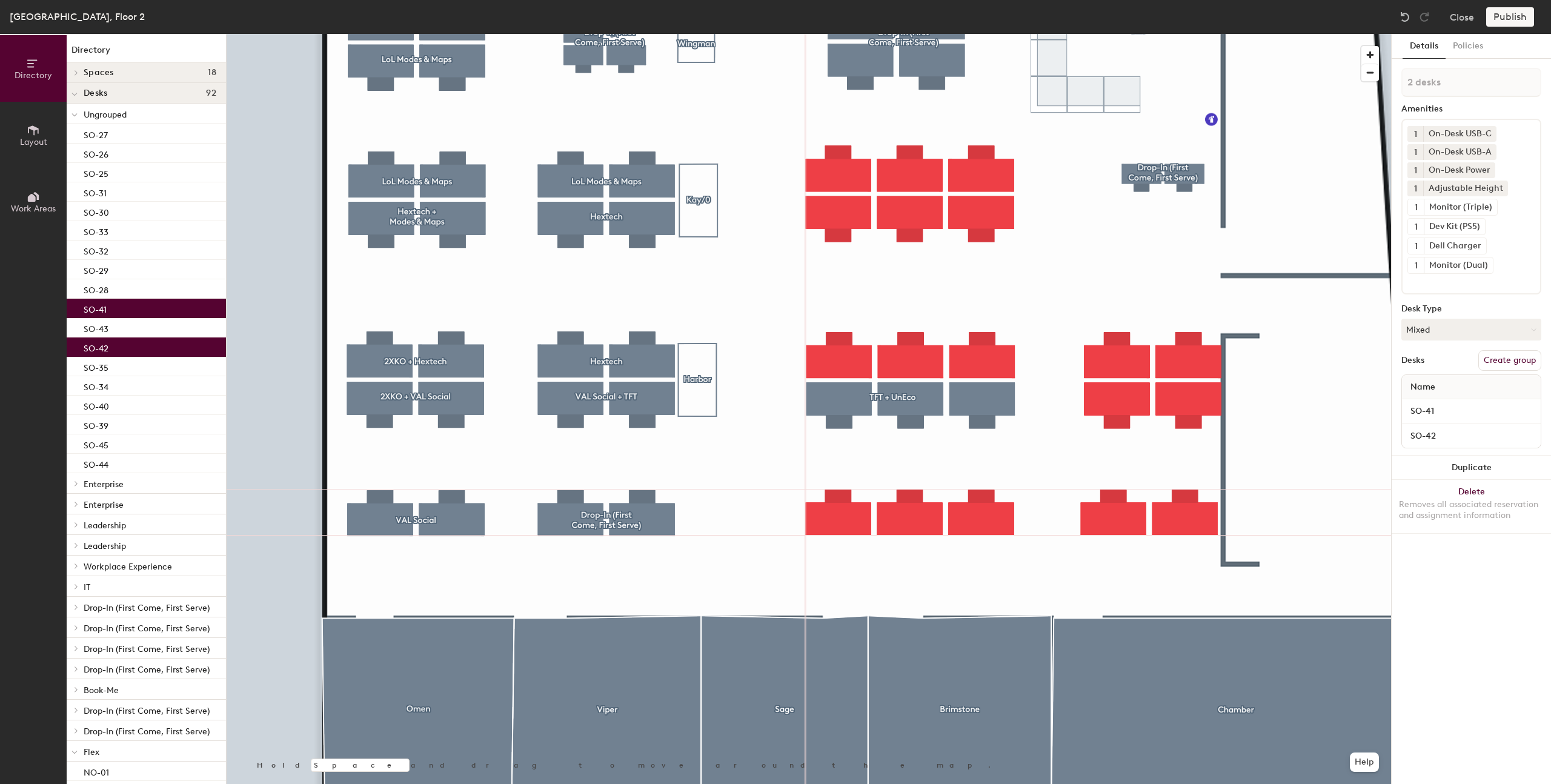
type input "3 desks"
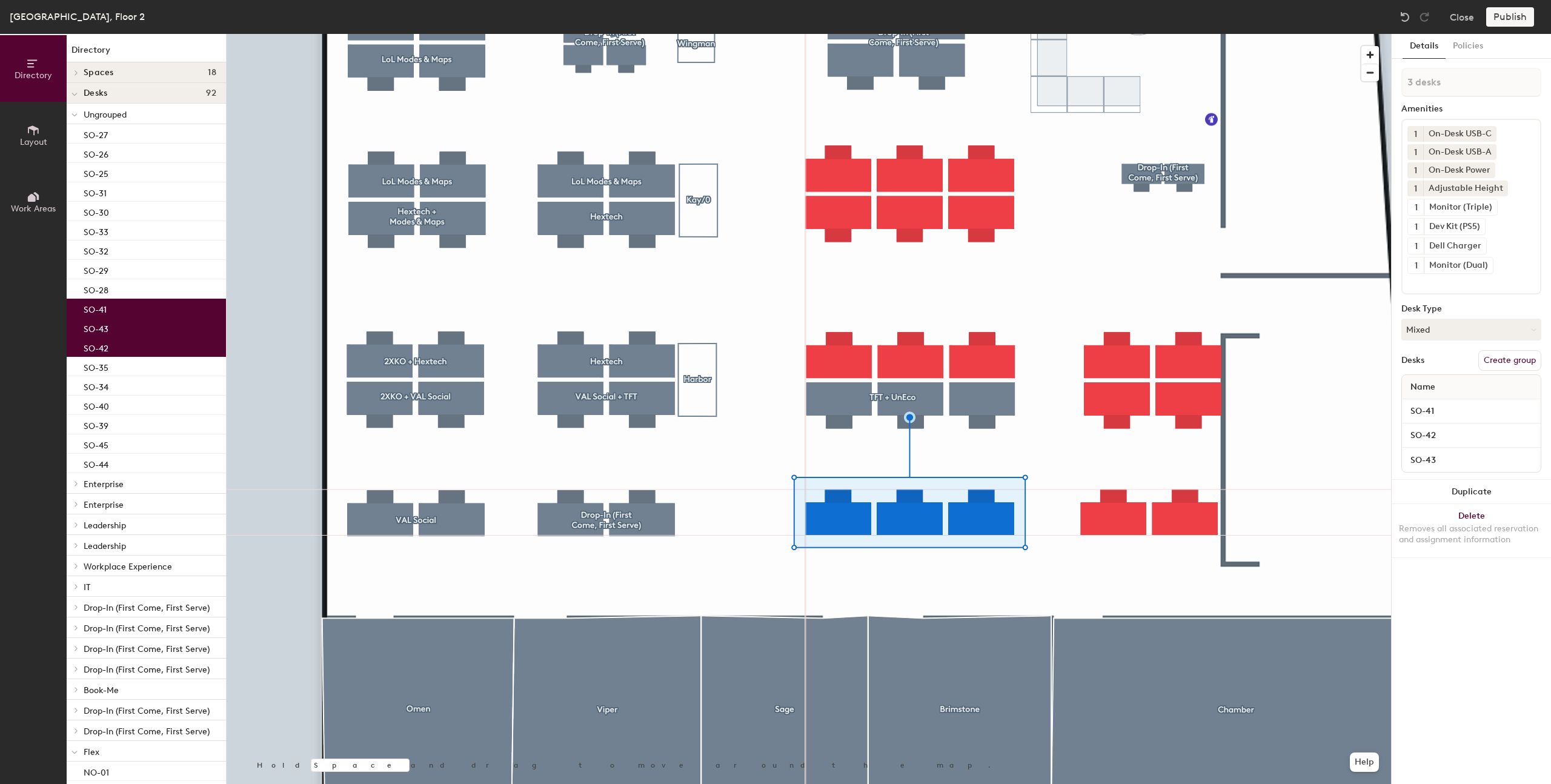
click at [1507, 363] on button "Create group" at bounding box center [1510, 361] width 63 height 21
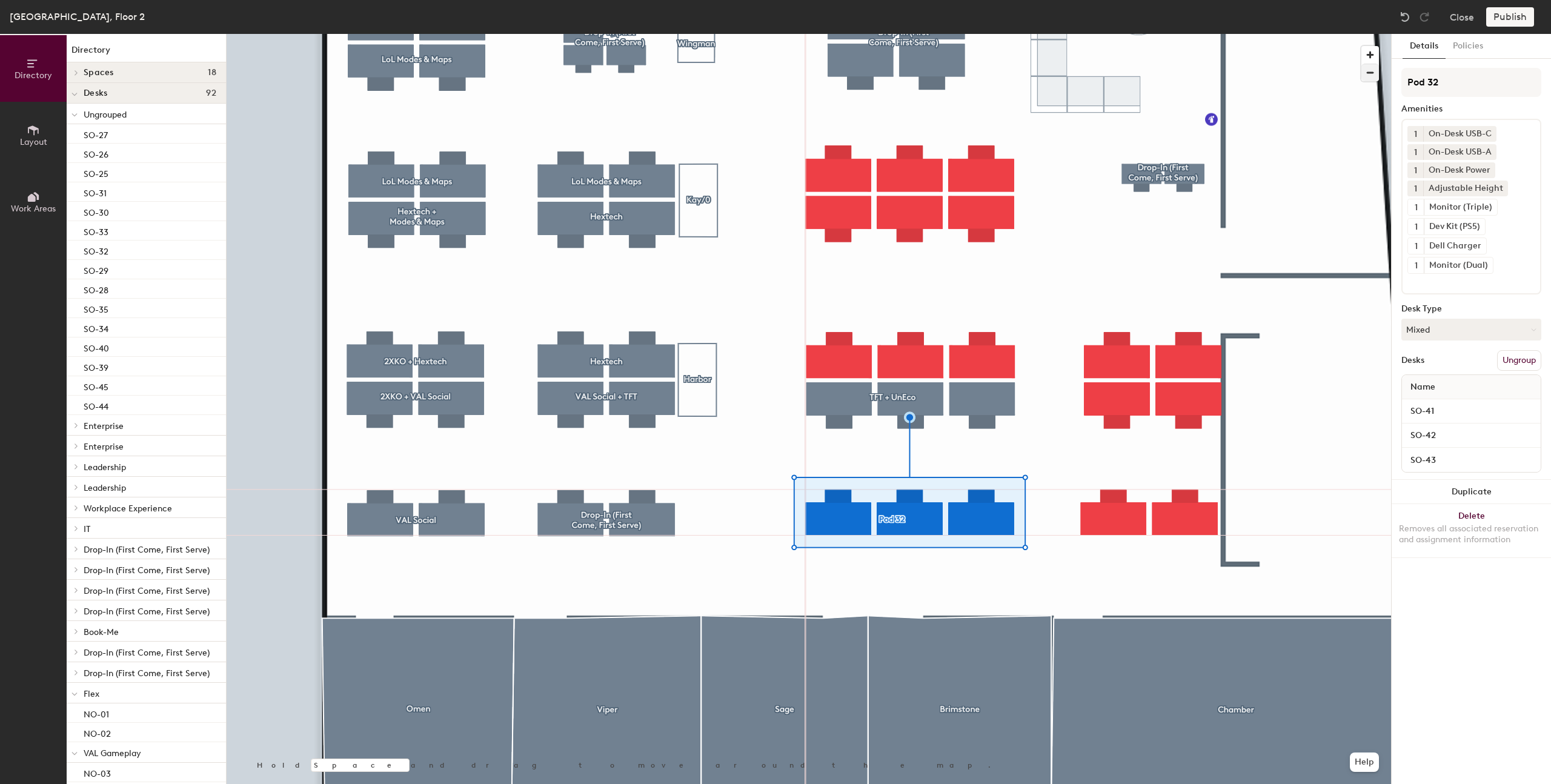
click at [1338, 76] on div "Directory Layout Work Areas Directory Spaces 18 Bazza Brimstone Chamber Dazza G…" at bounding box center [775, 409] width 1551 height 750
type input "TFT + UnEco"
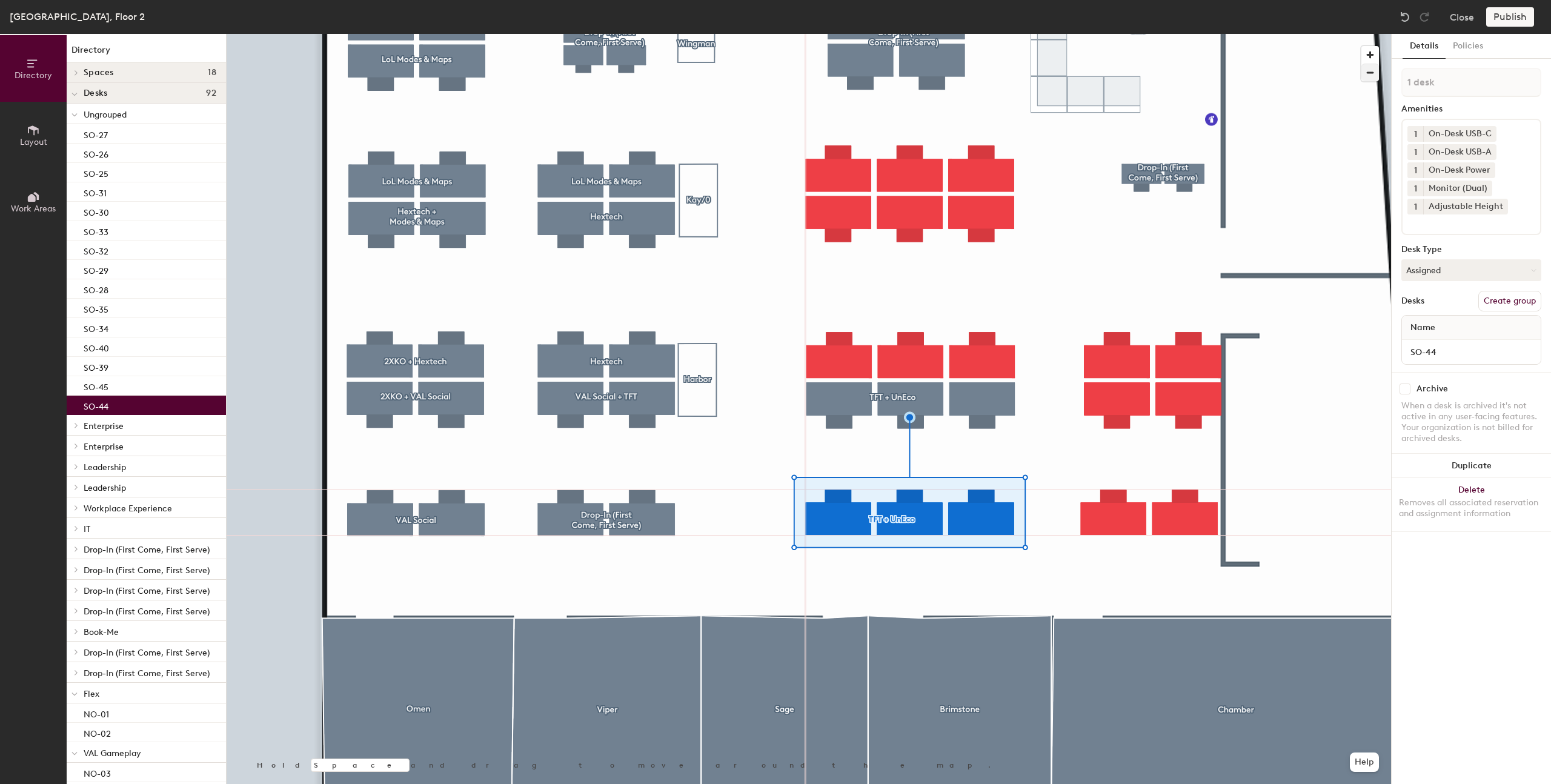
type input "2 desks"
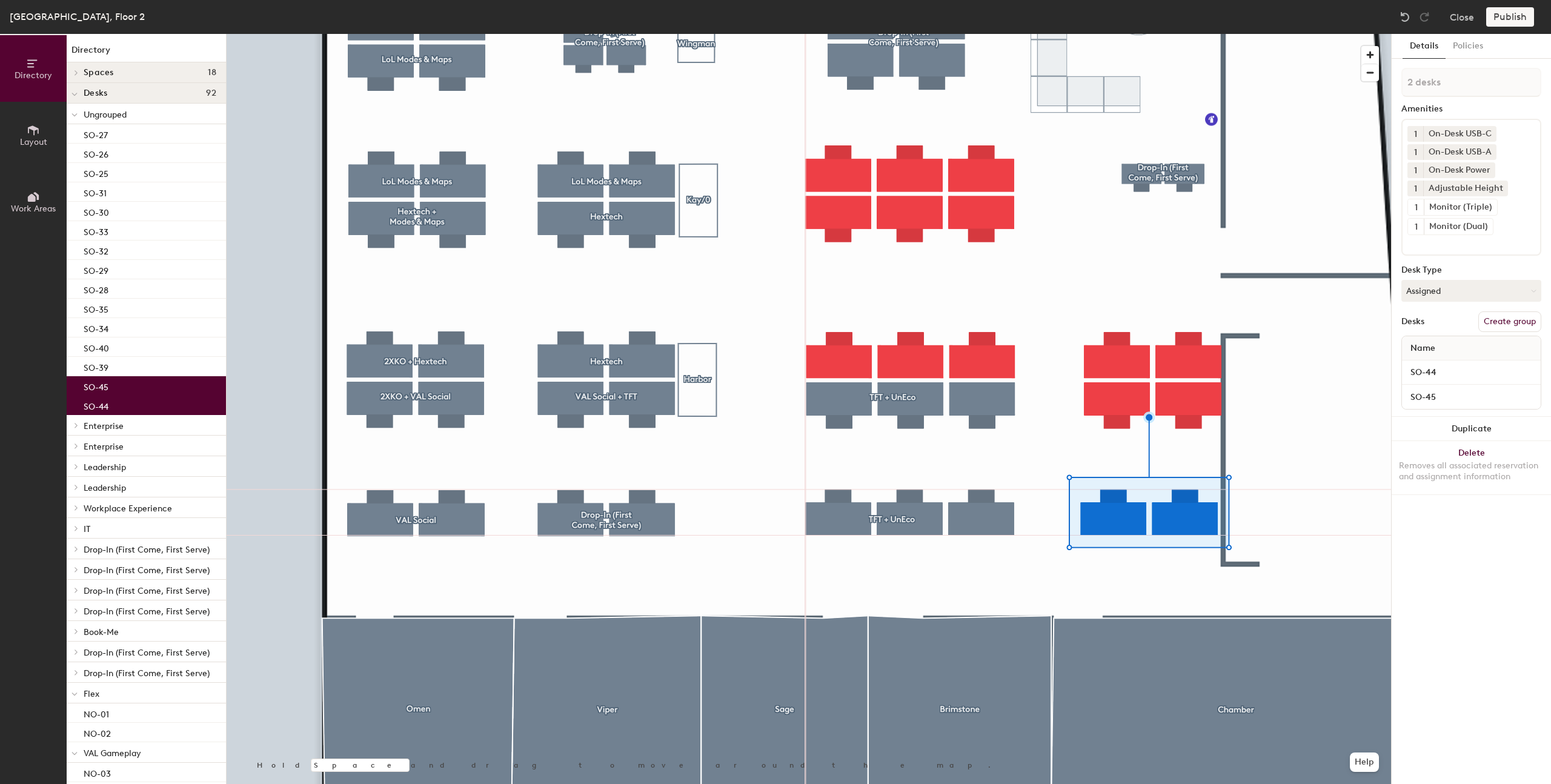
click at [1521, 315] on button "Create group" at bounding box center [1510, 322] width 63 height 21
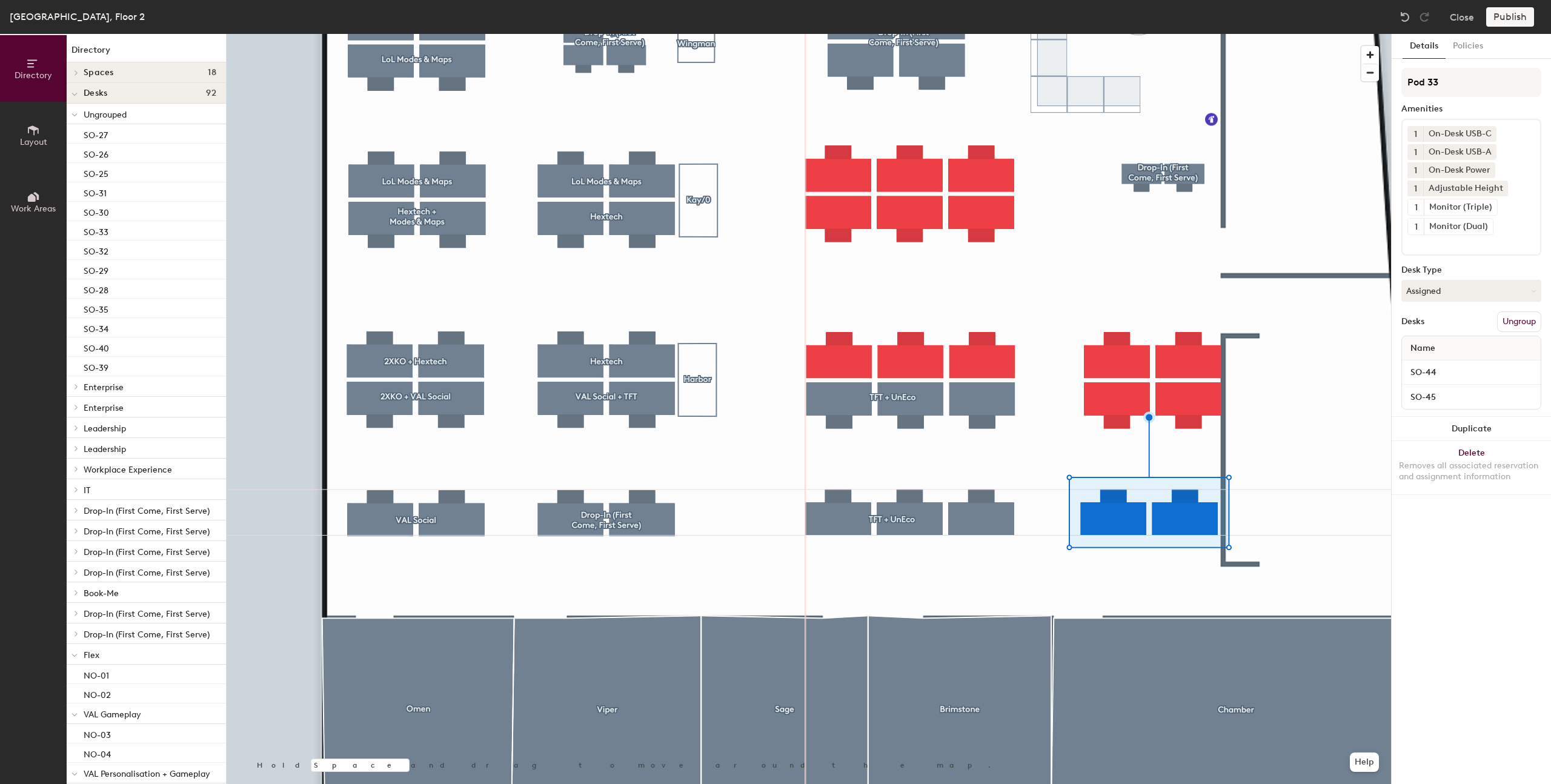
drag, startPoint x: 1440, startPoint y: 82, endPoint x: 1380, endPoint y: 73, distance: 60.7
click at [1380, 73] on div "Directory Layout Work Areas Directory Spaces 18 Bazza Brimstone Chamber Dazza G…" at bounding box center [775, 409] width 1551 height 750
type input "UnEco"
click at [1070, 34] on div at bounding box center [809, 34] width 1164 height 0
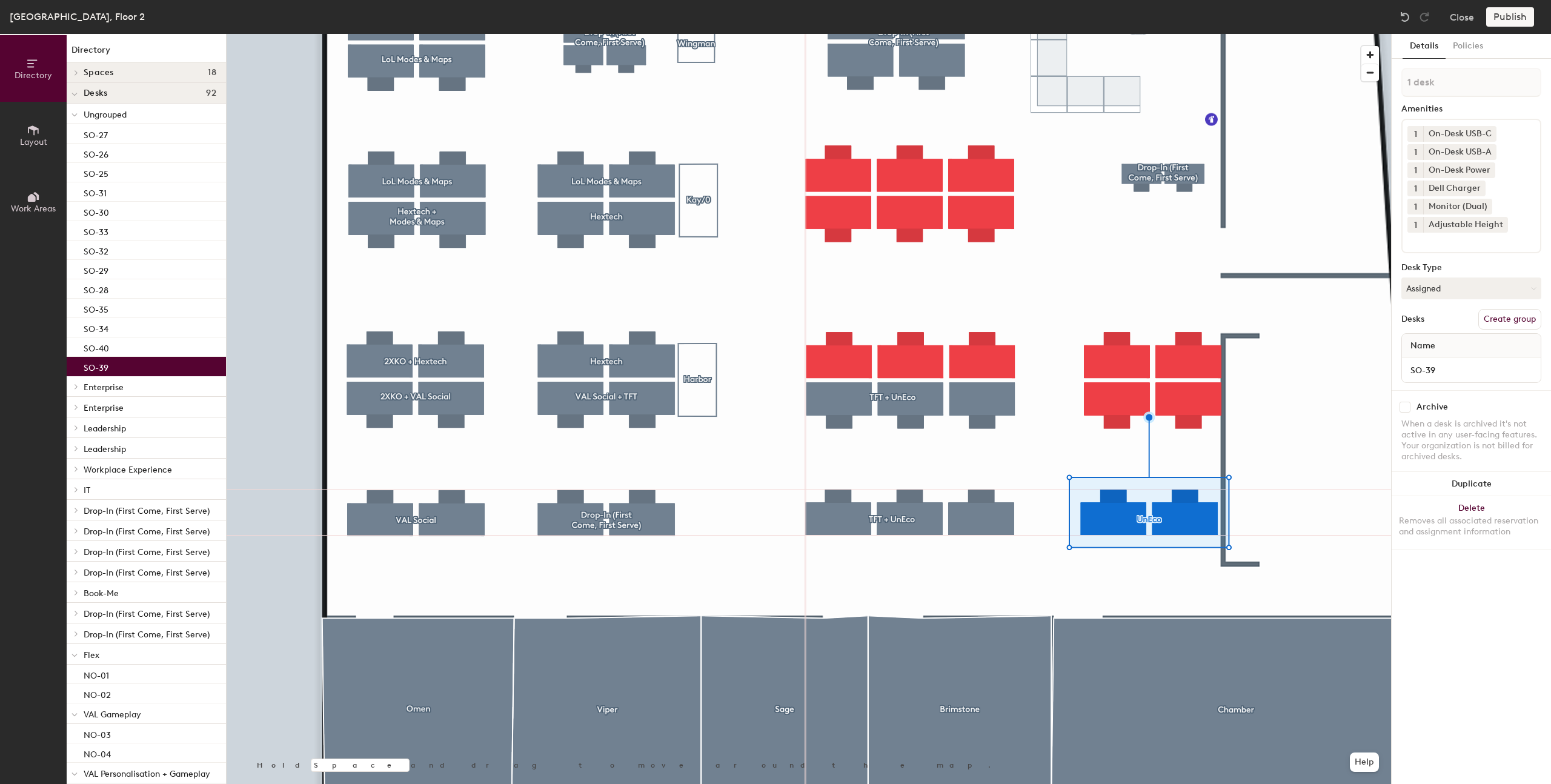
type input "2 desks"
drag, startPoint x: 1515, startPoint y: 325, endPoint x: 1493, endPoint y: 304, distance: 30.4
click at [1514, 325] on button "Create group" at bounding box center [1510, 319] width 63 height 21
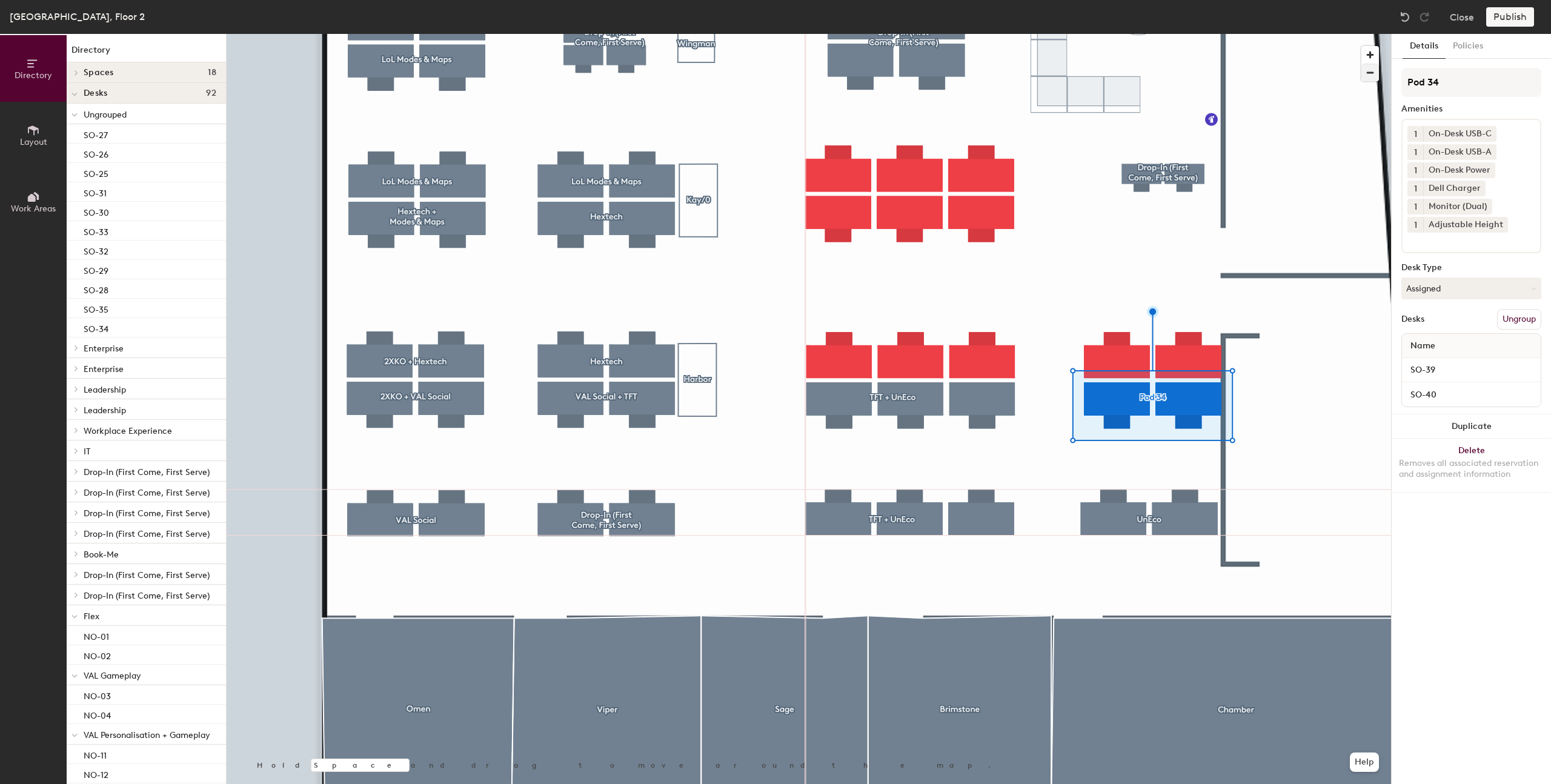
click at [1355, 70] on div "Directory Layout Work Areas Directory Spaces 18 Bazza Brimstone Chamber Dazza G…" at bounding box center [775, 409] width 1551 height 750
type input "FLX"
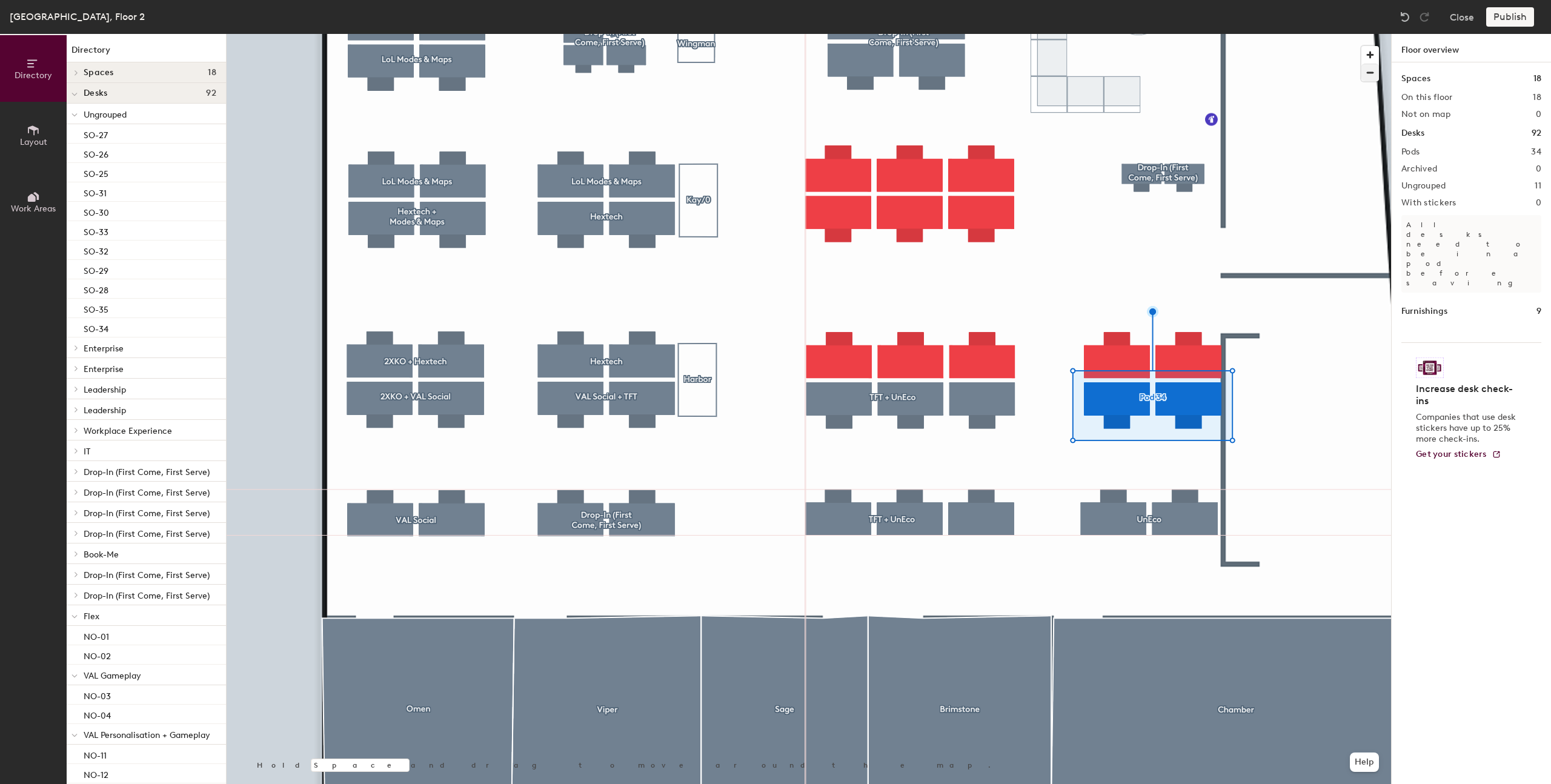
click at [1104, 34] on div at bounding box center [809, 34] width 1164 height 0
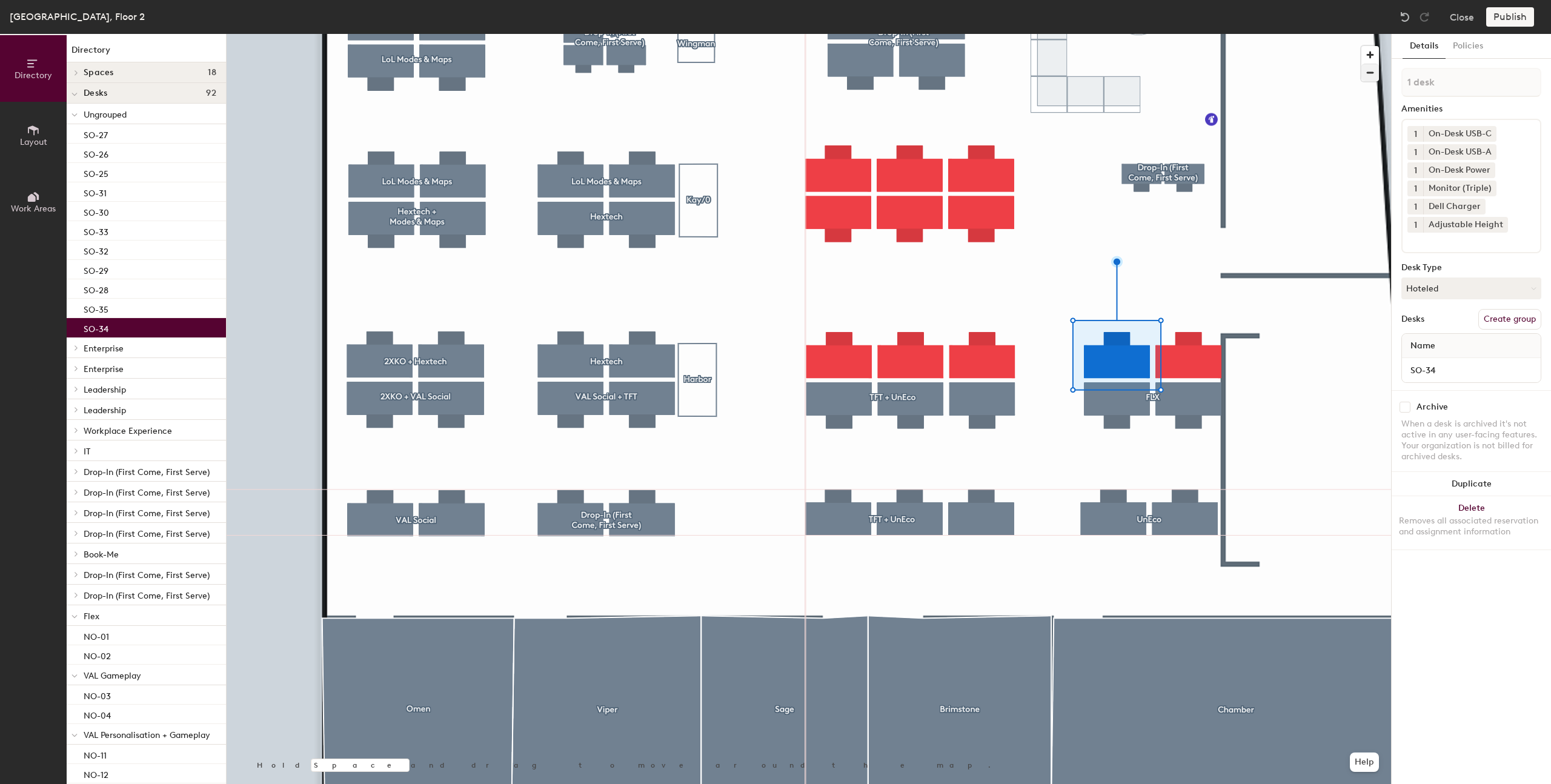
type input "2 desks"
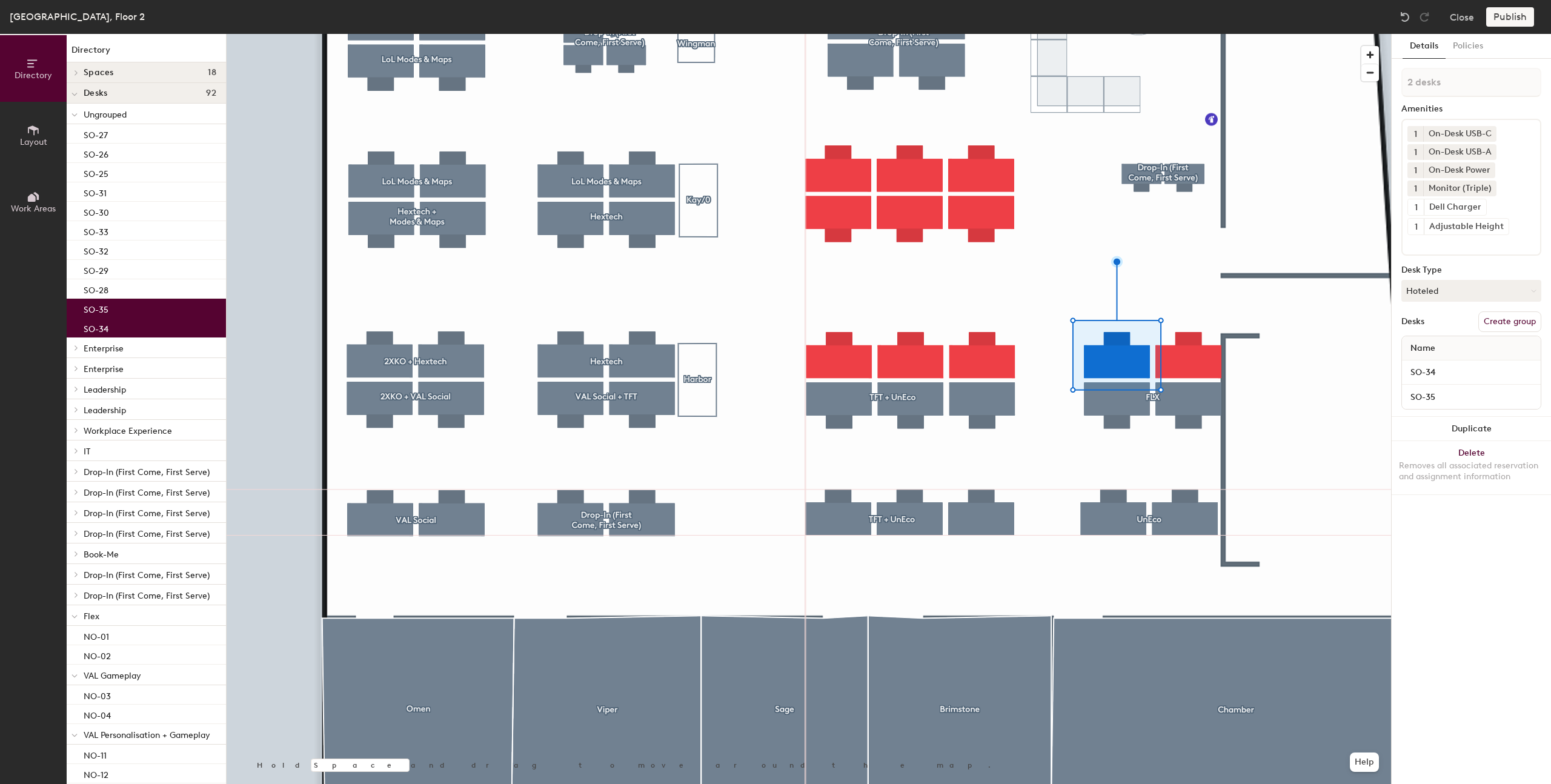
click at [1489, 320] on button "Create group" at bounding box center [1510, 322] width 63 height 21
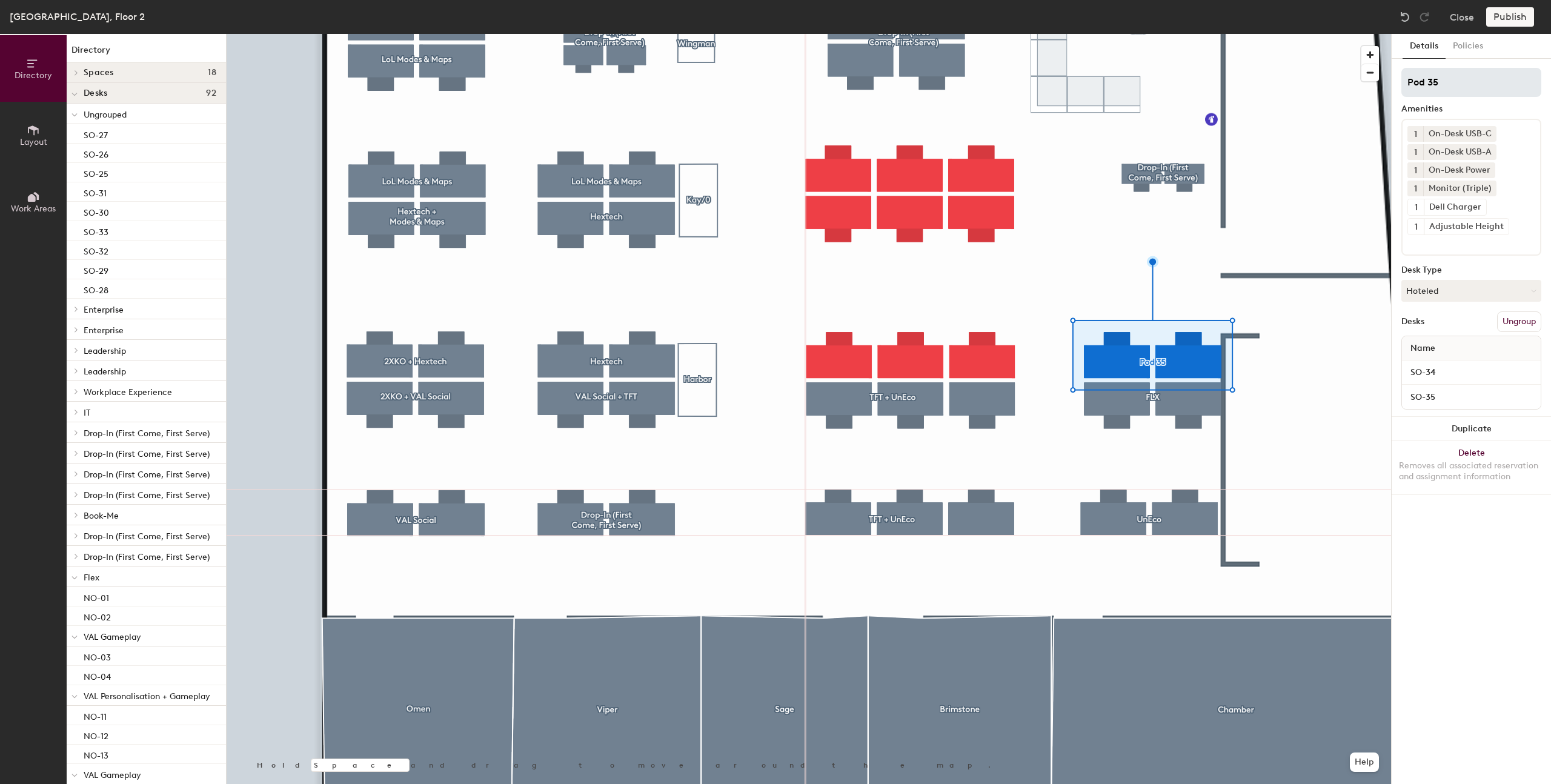
click at [1330, 89] on div "Directory Layout Work Areas Directory Spaces 18 Bazza Brimstone Chamber Dazza G…" at bounding box center [775, 409] width 1551 height 750
click at [1385, 71] on div "Directory Layout Work Areas Directory Spaces 18 Bazza Brimstone Chamber Dazza G…" at bounding box center [775, 409] width 1551 height 750
type input "FLX"
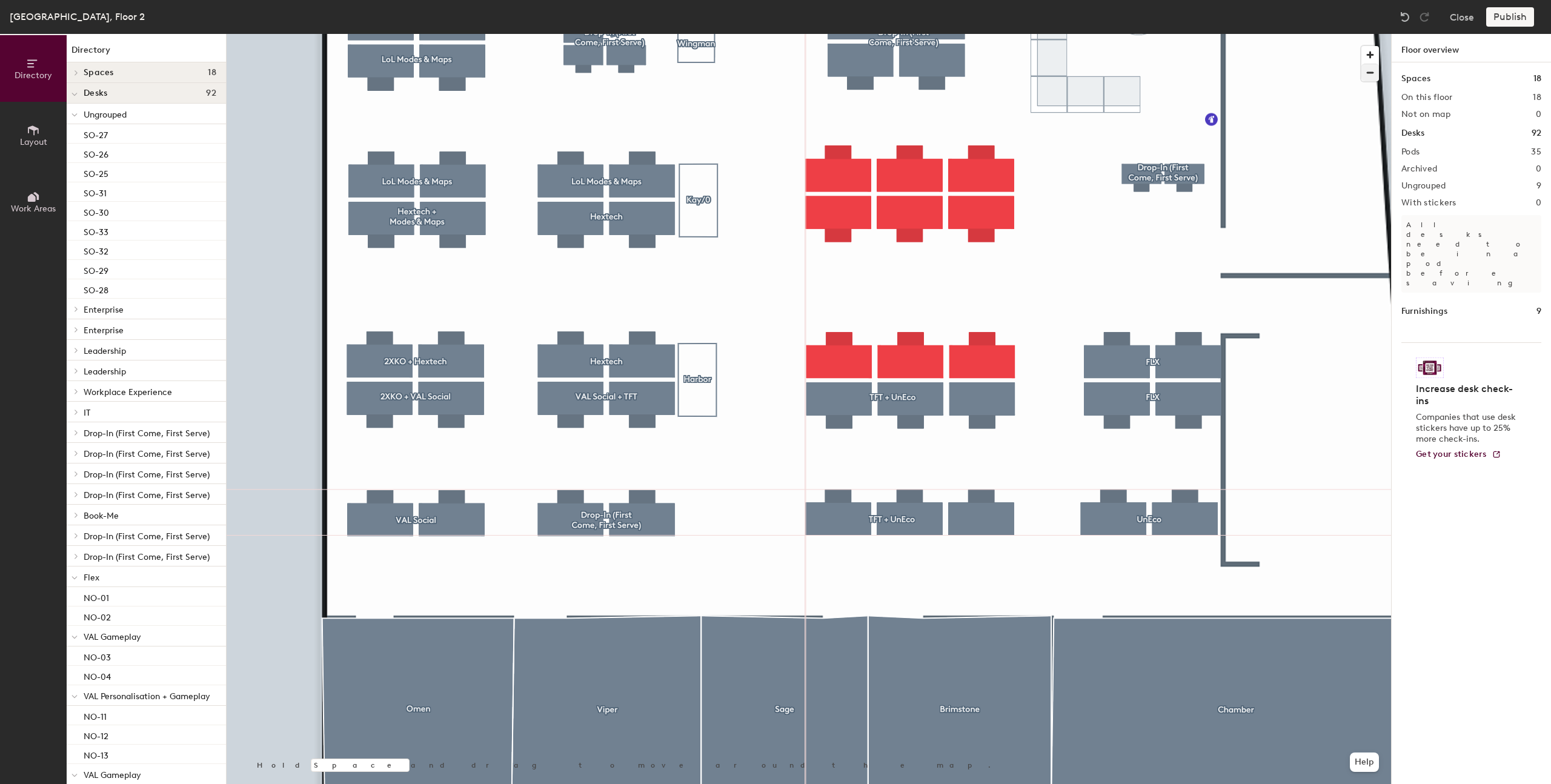
click at [831, 34] on div at bounding box center [809, 34] width 1164 height 0
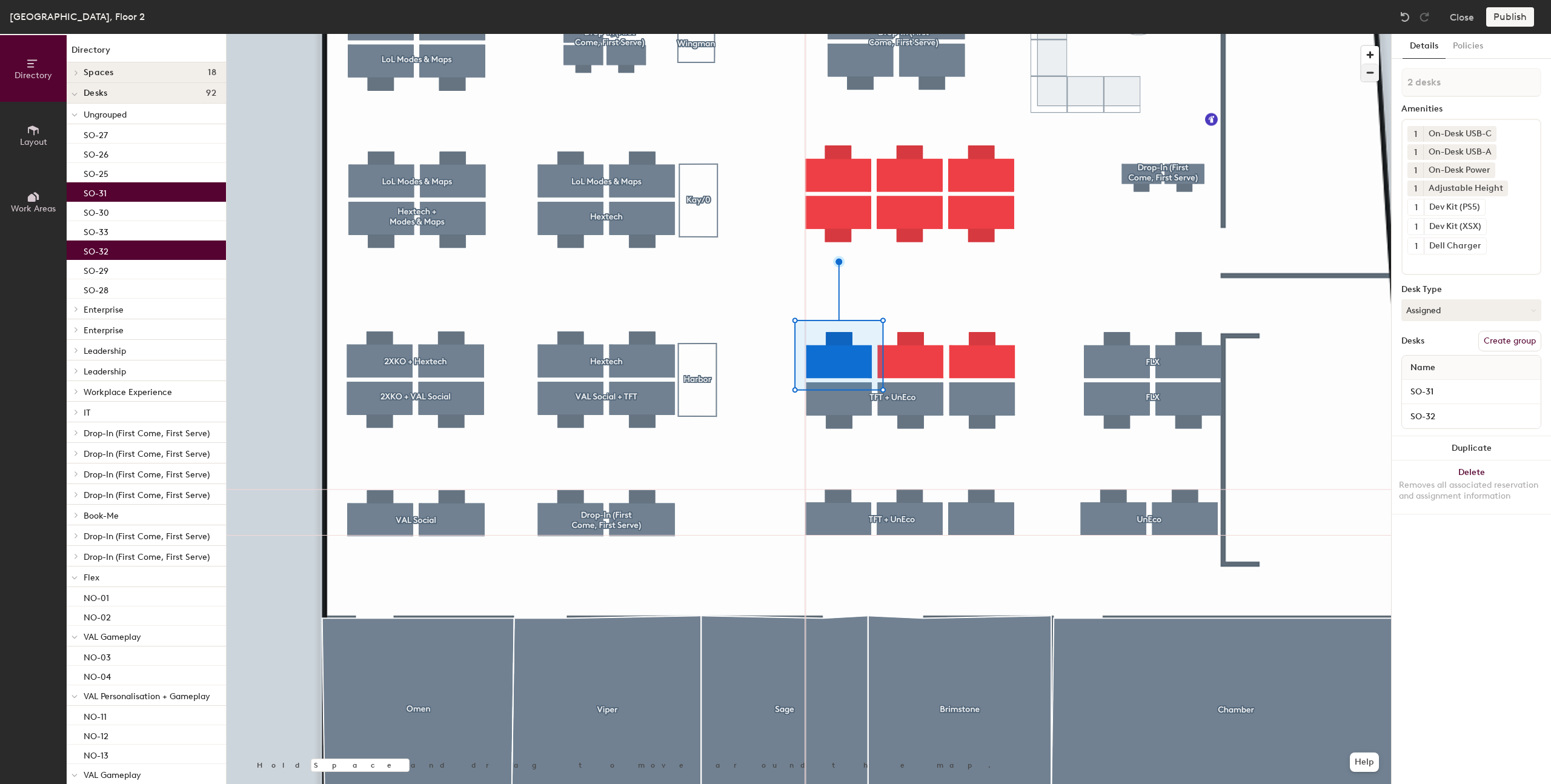
type input "3 desks"
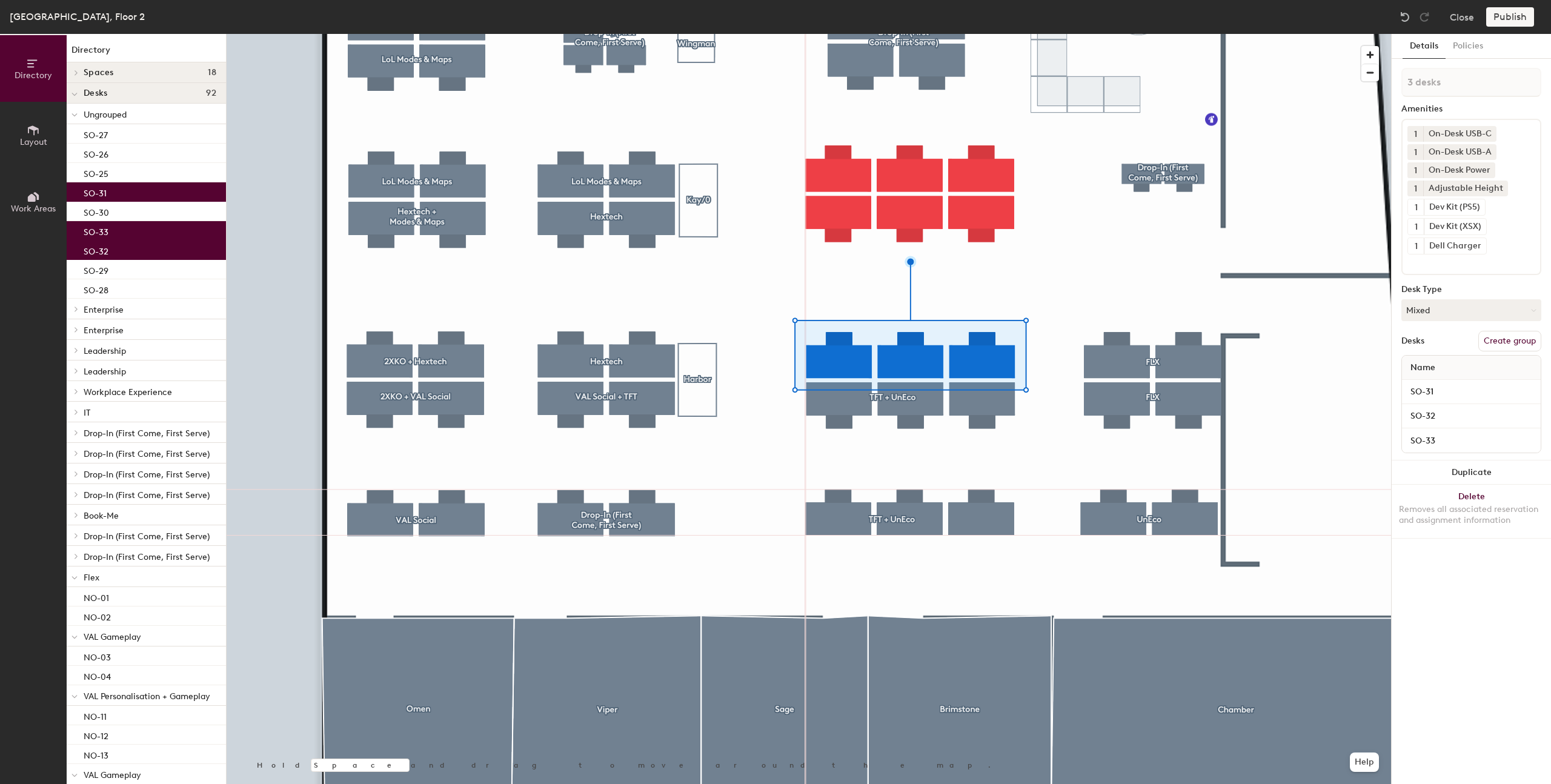
click at [1500, 342] on button "Create group" at bounding box center [1510, 341] width 63 height 21
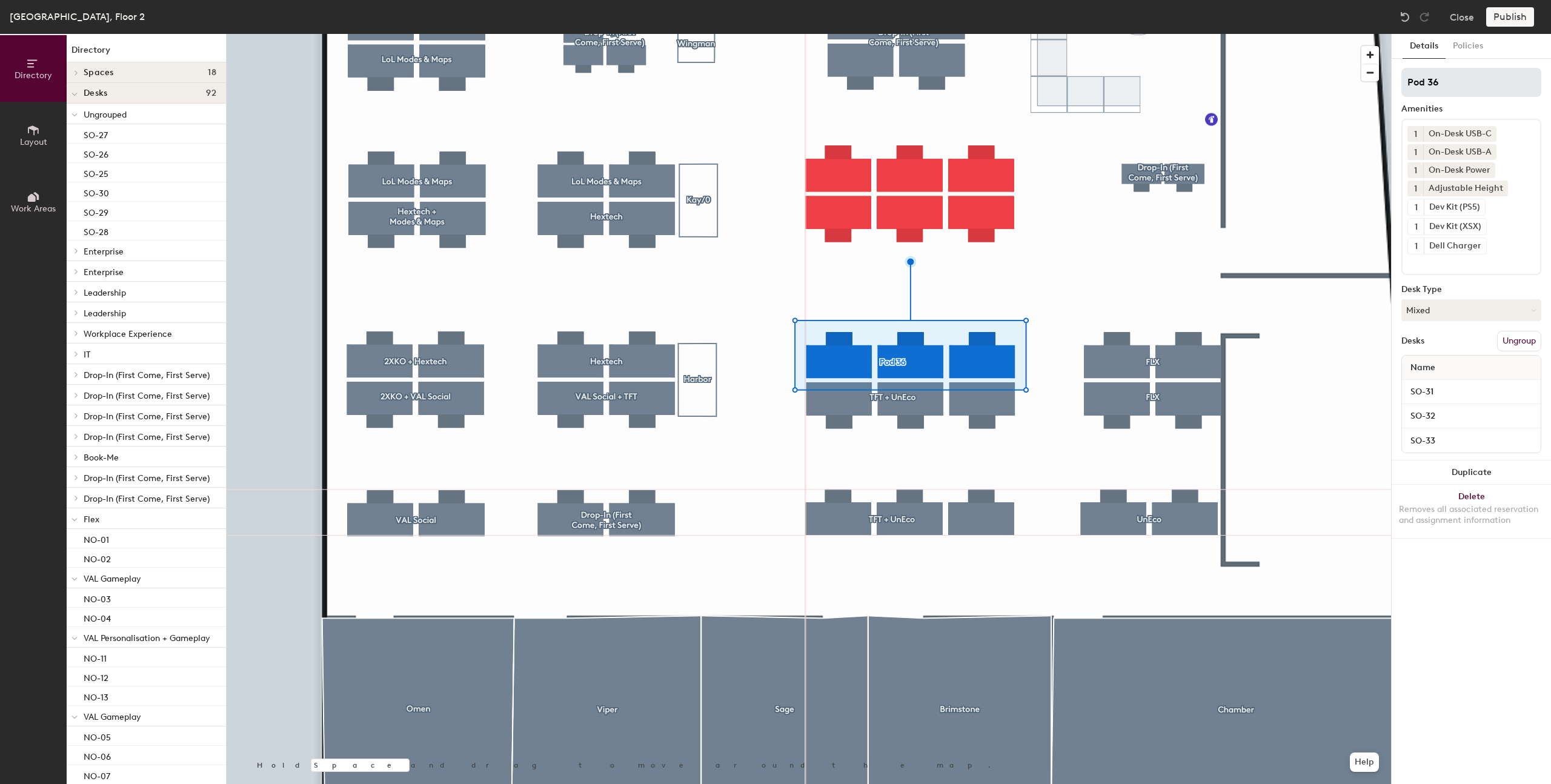
click at [1436, 87] on input "Pod 36" at bounding box center [1471, 82] width 140 height 29
type input "VAL Release Engineering"
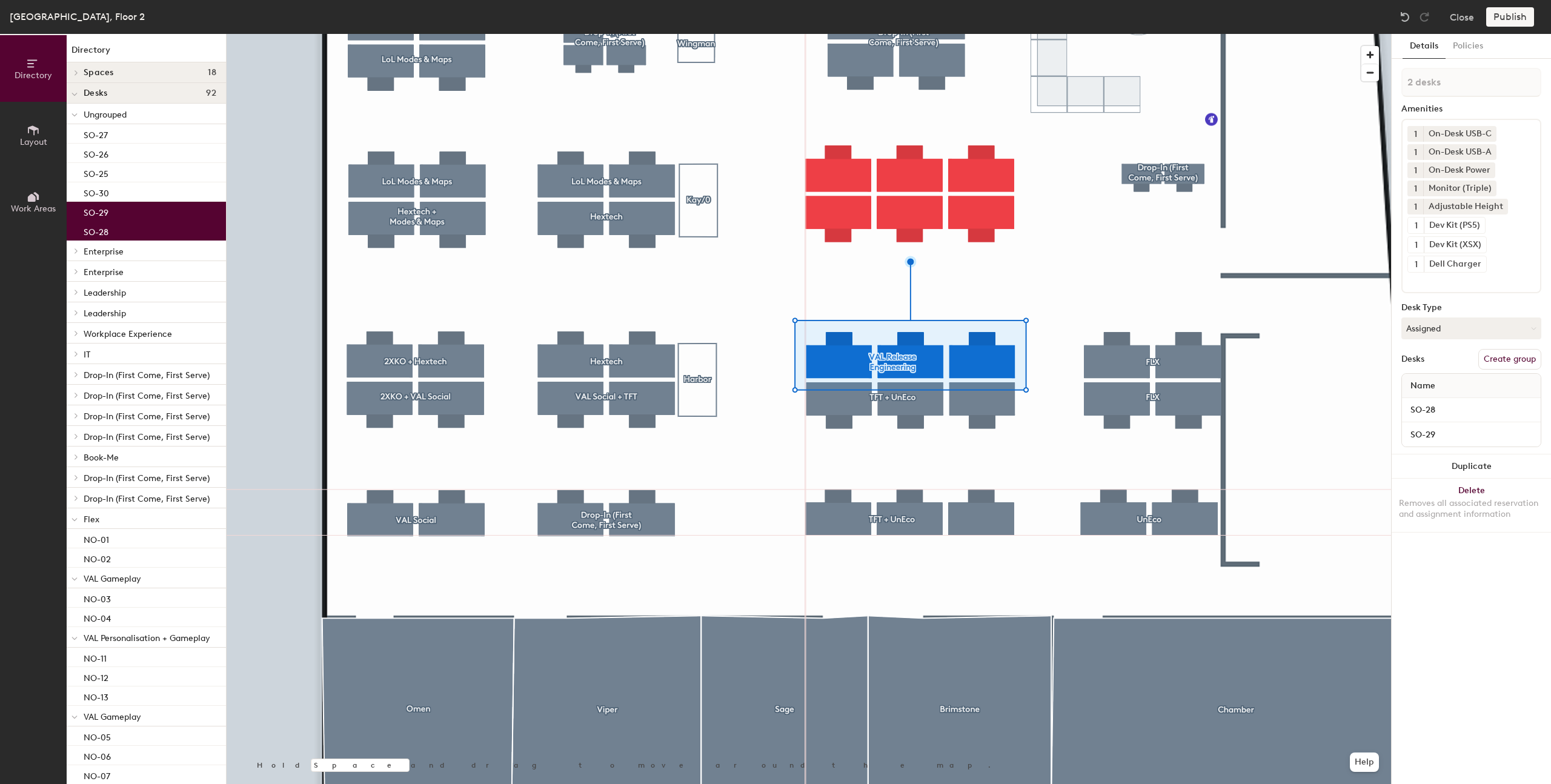
type input "3 desks"
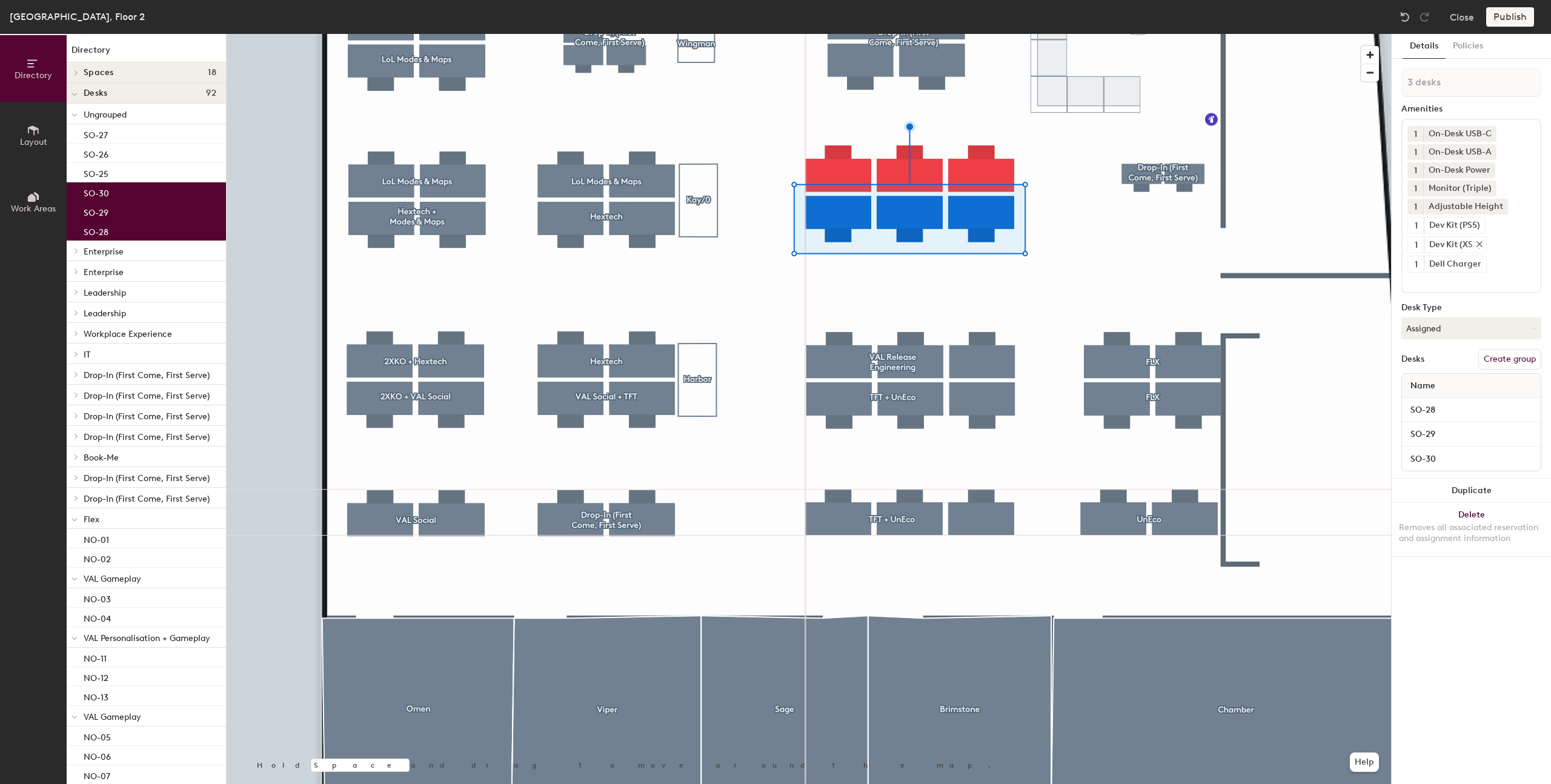
drag, startPoint x: 1497, startPoint y: 360, endPoint x: 1451, endPoint y: 247, distance: 122.0
click at [1497, 360] on button "Create group" at bounding box center [1510, 359] width 63 height 21
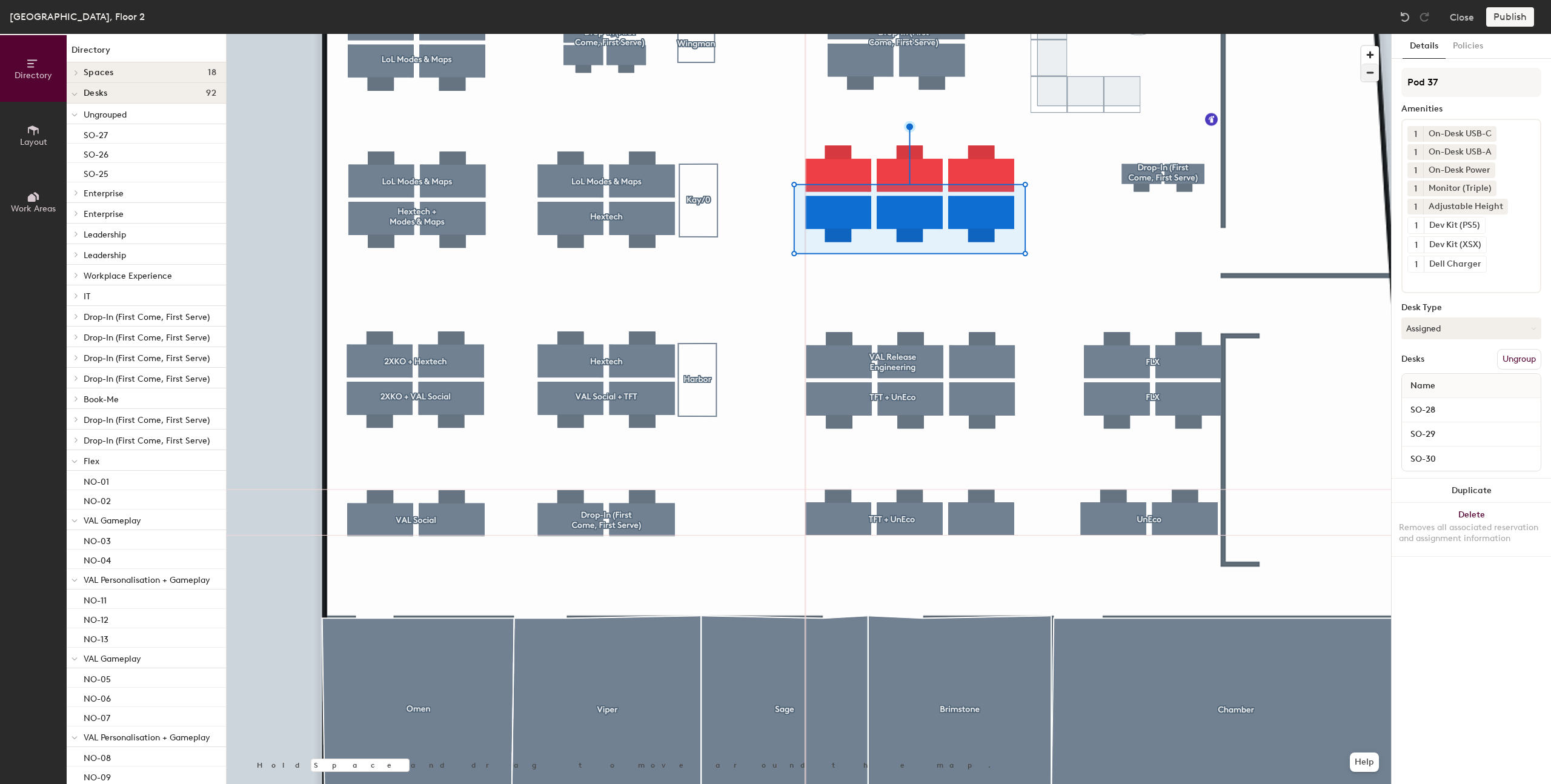
drag, startPoint x: 1398, startPoint y: 80, endPoint x: 1378, endPoint y: 80, distance: 20.0
click at [1378, 80] on div "Directory Layout Work Areas Directory Spaces 18 Bazza Brimstone Chamber Dazza G…" at bounding box center [775, 409] width 1551 height 750
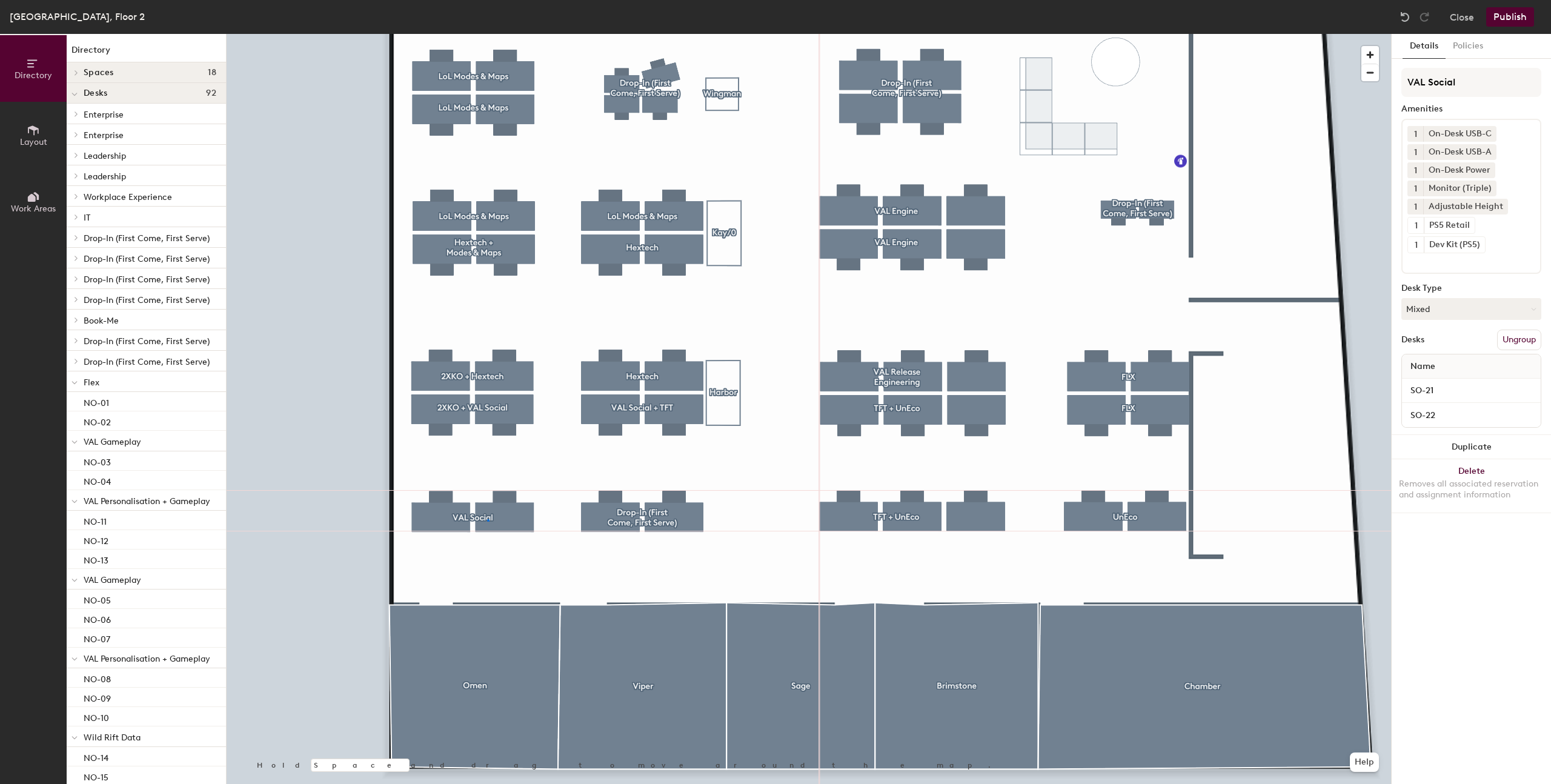
click at [487, 34] on div at bounding box center [809, 34] width 1164 height 0
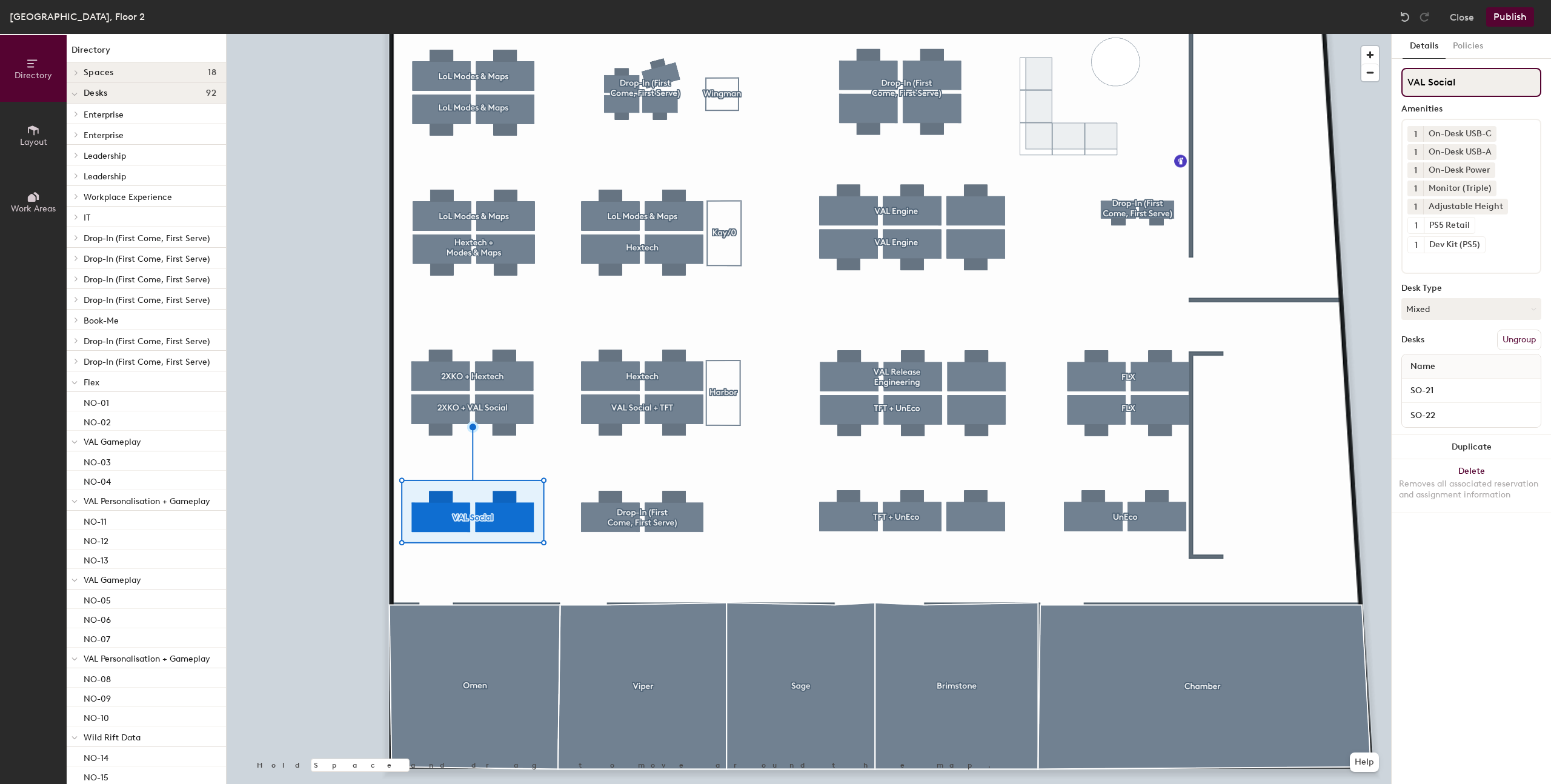
drag, startPoint x: 1429, startPoint y: 81, endPoint x: 1494, endPoint y: 92, distance: 65.9
click at [1495, 91] on input "VAL Social" at bounding box center [1471, 82] width 140 height 29
type input "VAL Player Dynamics"
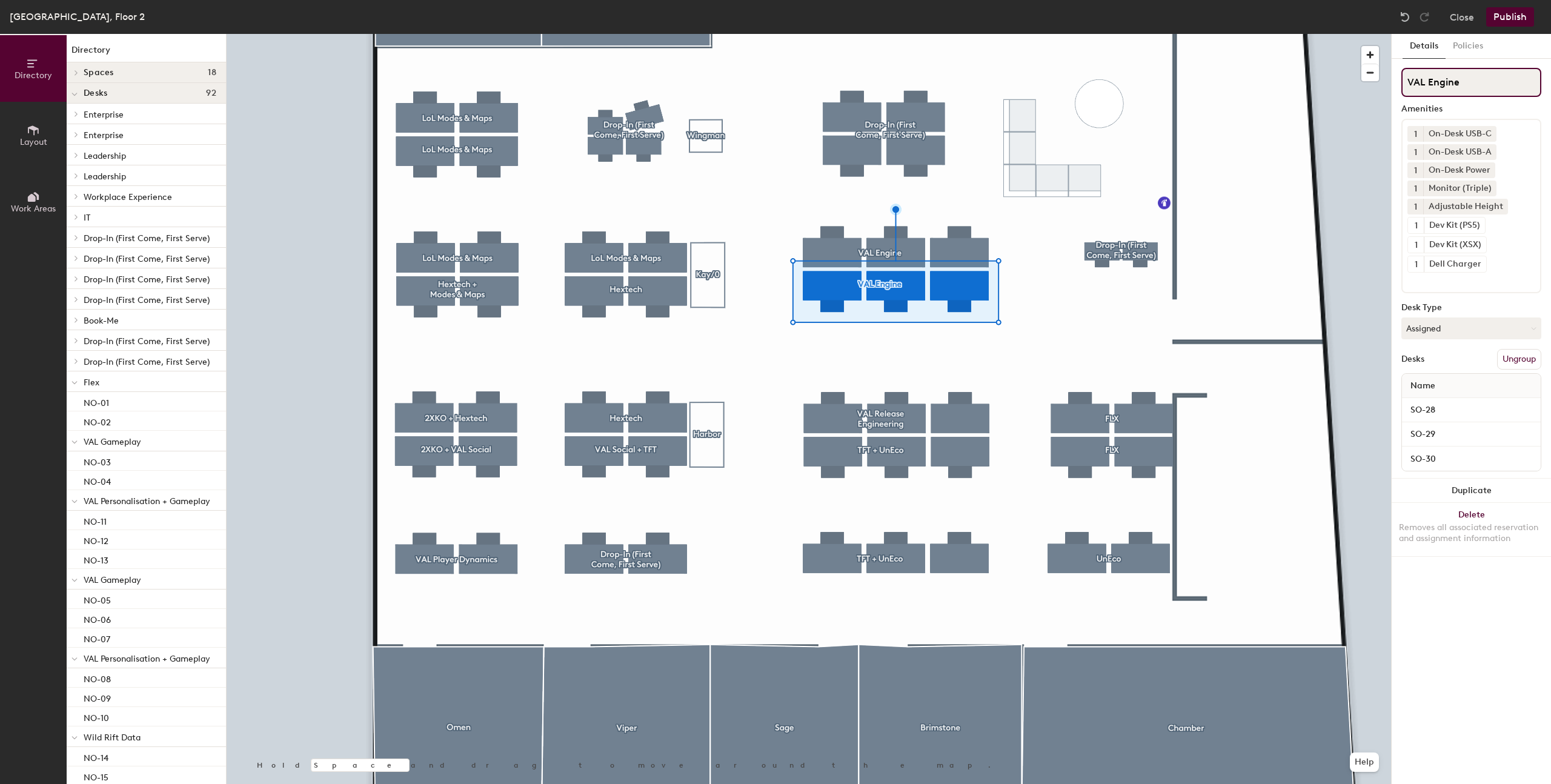
click at [1469, 84] on input "VAL Engine" at bounding box center [1471, 82] width 140 height 29
drag, startPoint x: 1510, startPoint y: 81, endPoint x: 1432, endPoint y: 199, distance: 141.4
click at [1510, 81] on input "VAL Engine + Release Engingeering" at bounding box center [1471, 82] width 140 height 29
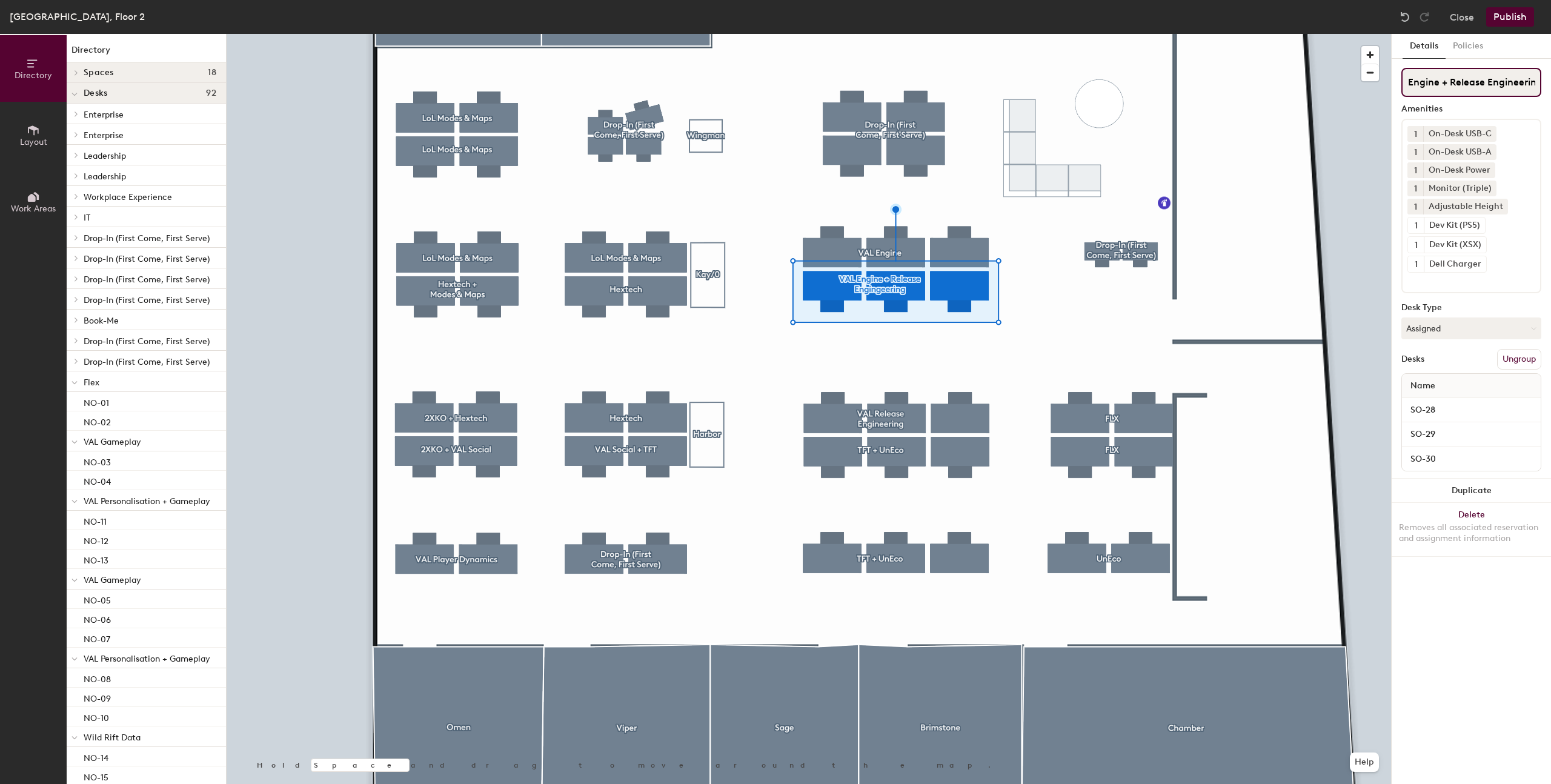
type input "VAL Engine + Release Engineering"
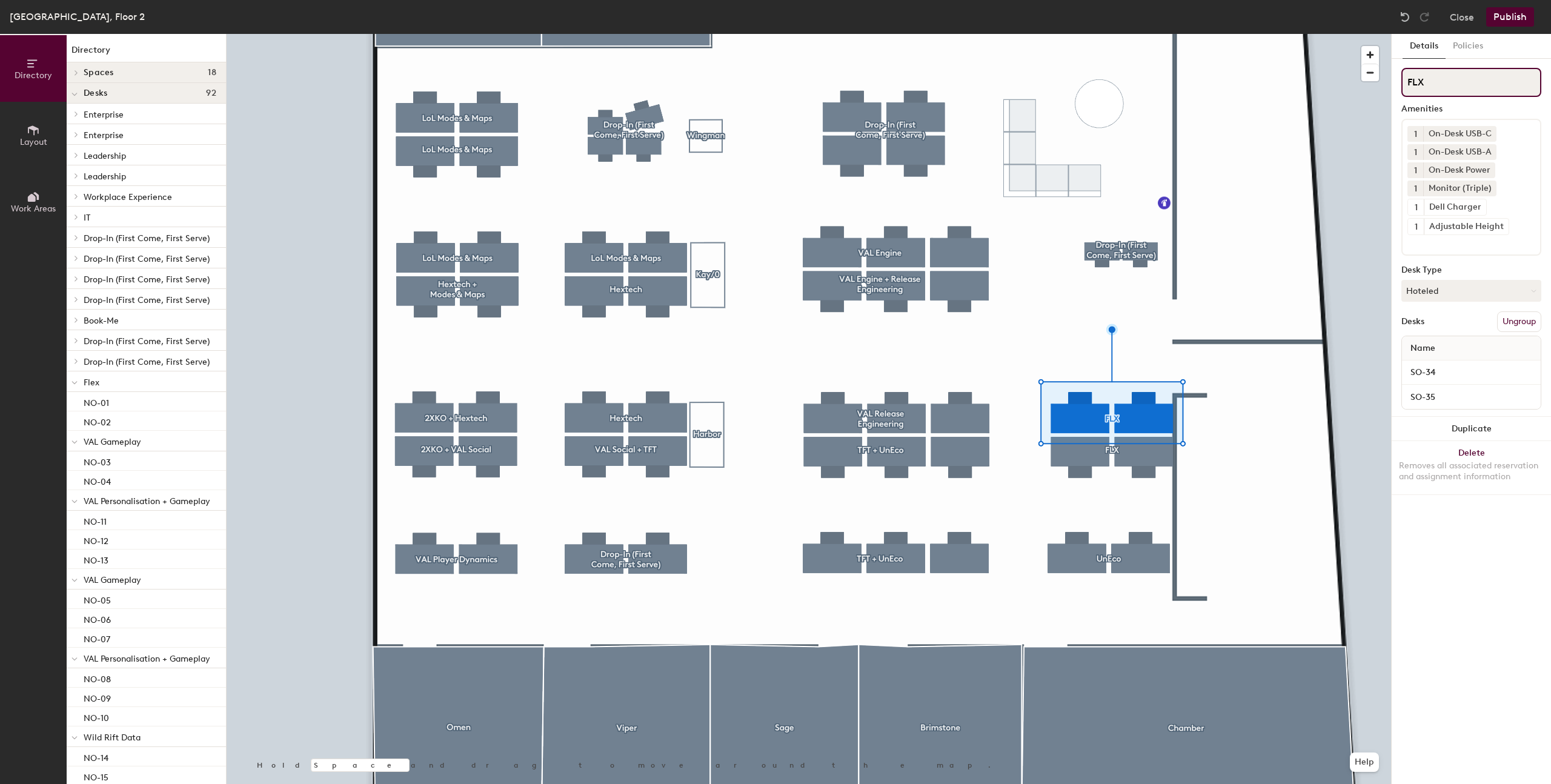
click at [1458, 84] on input "FLX" at bounding box center [1471, 82] width 140 height 29
type input "FLX + UnEco"
click at [999, 34] on div at bounding box center [809, 34] width 1164 height 0
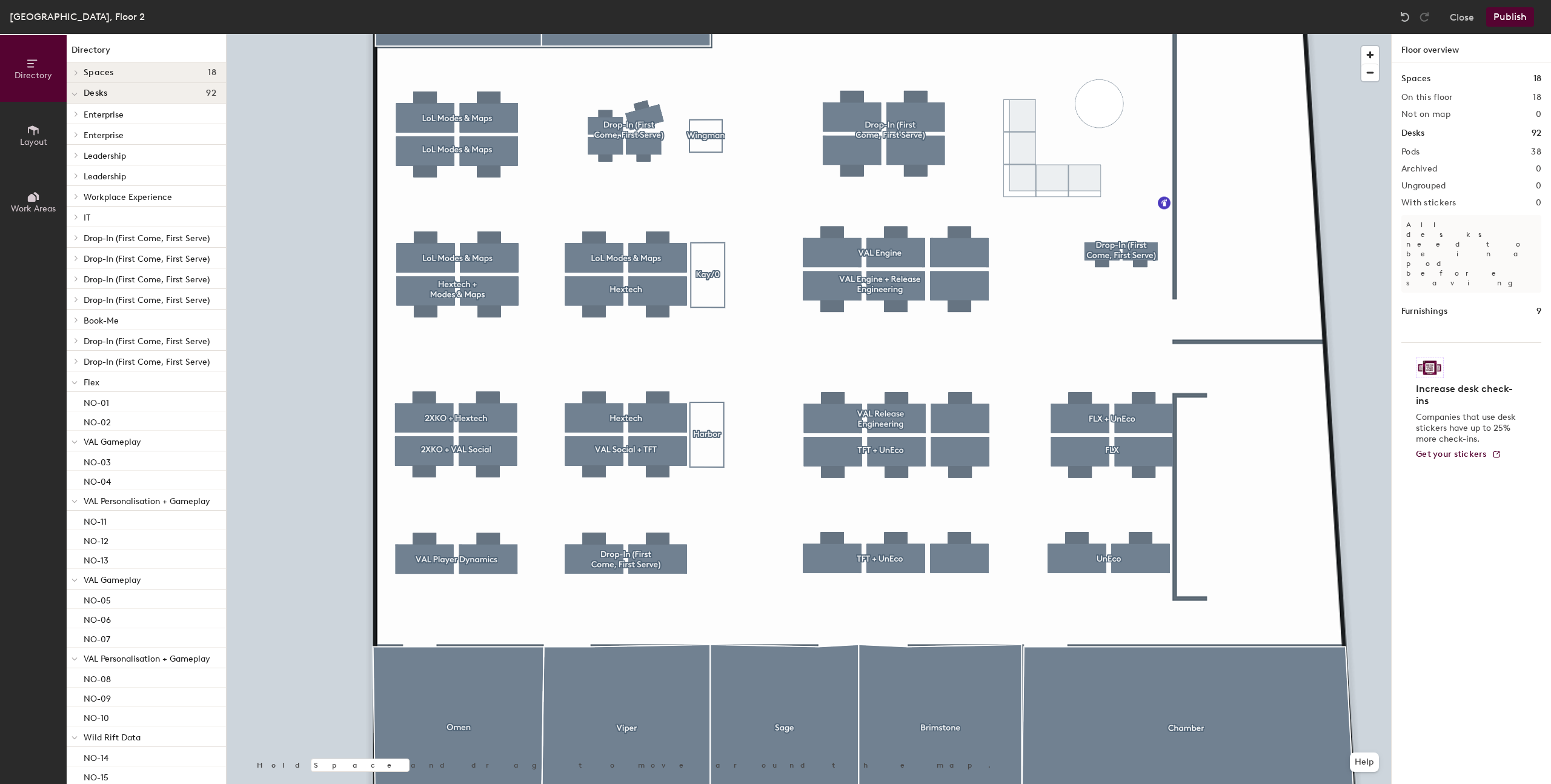
click at [424, 34] on div at bounding box center [809, 34] width 1164 height 0
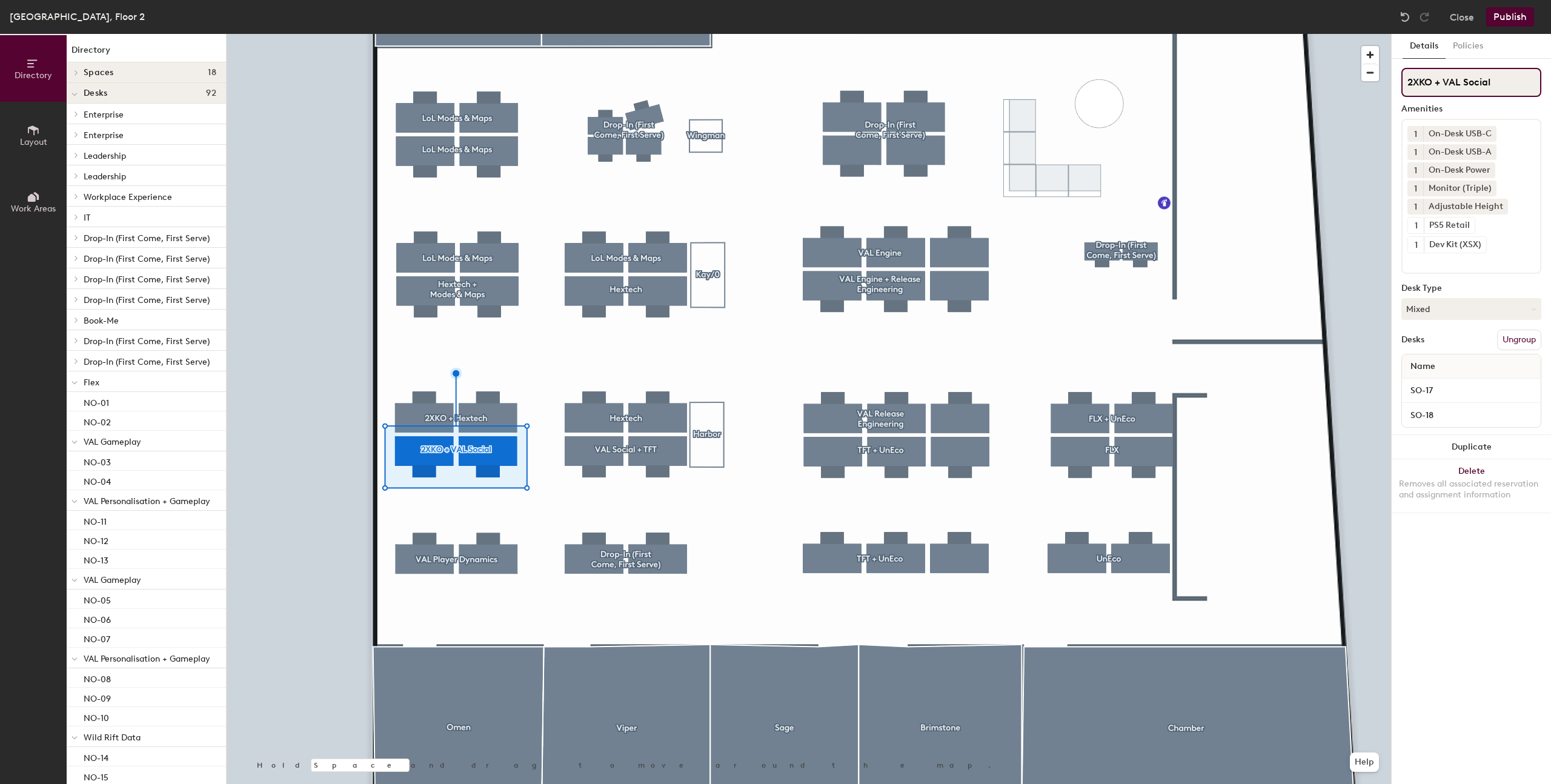
drag, startPoint x: 1464, startPoint y: 78, endPoint x: 1561, endPoint y: 93, distance: 98.2
click at [1550, 93] on html "Skip navigation Schedule Office People Analytics Services Manage RM Sydney, Flo…" at bounding box center [775, 392] width 1551 height 784
type input "2XKO + VAL Player Dynamics"
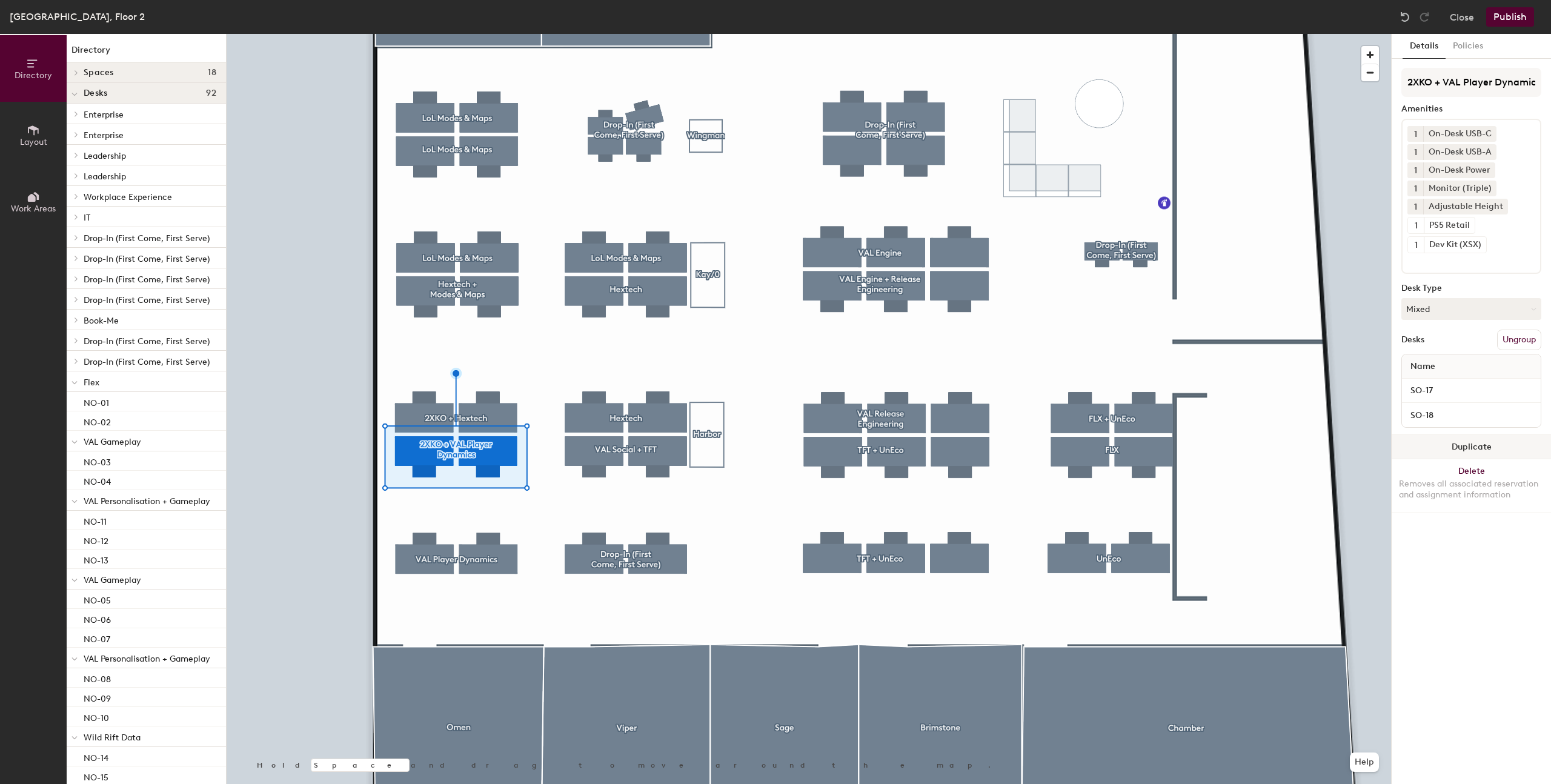
click at [557, 34] on div at bounding box center [809, 34] width 1164 height 0
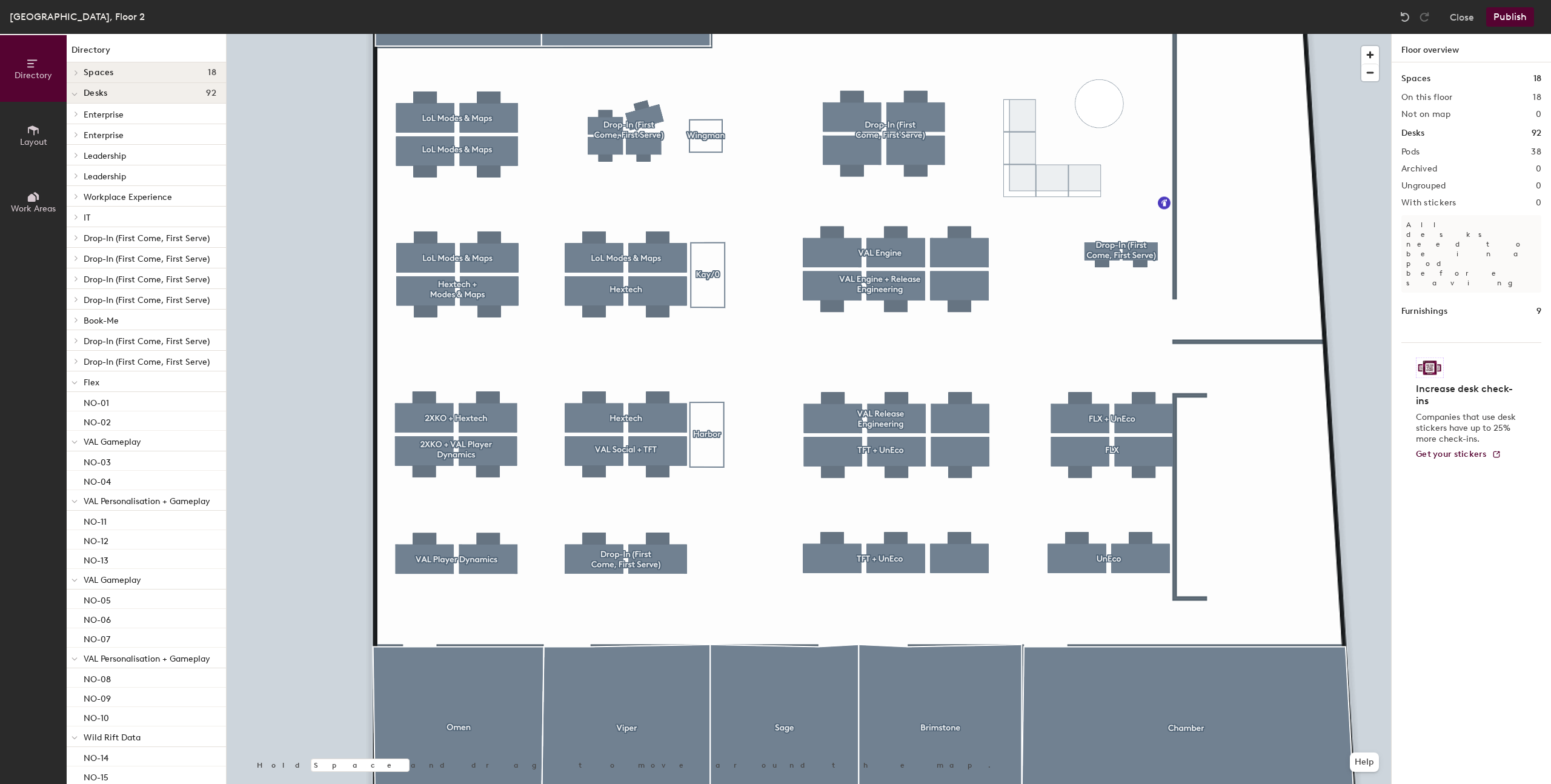
click at [32, 127] on icon at bounding box center [33, 130] width 11 height 10
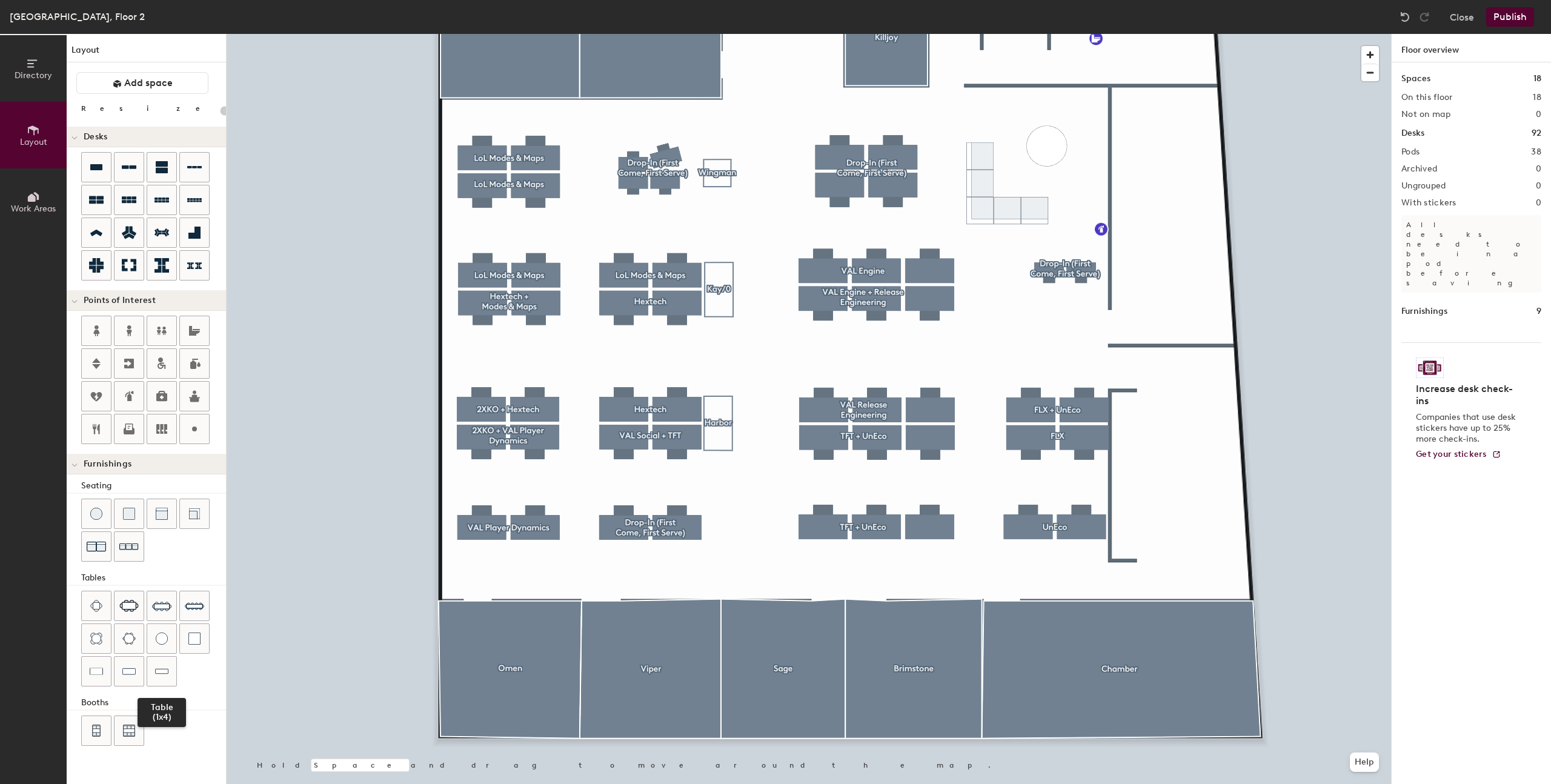
drag, startPoint x: 151, startPoint y: 673, endPoint x: 225, endPoint y: 667, distance: 74.2
click at [151, 673] on div at bounding box center [161, 671] width 29 height 29
drag, startPoint x: 104, startPoint y: 670, endPoint x: 123, endPoint y: 664, distance: 19.9
click at [104, 670] on div at bounding box center [96, 671] width 29 height 29
click at [220, 111] on input "range" at bounding box center [220, 111] width 0 height 10
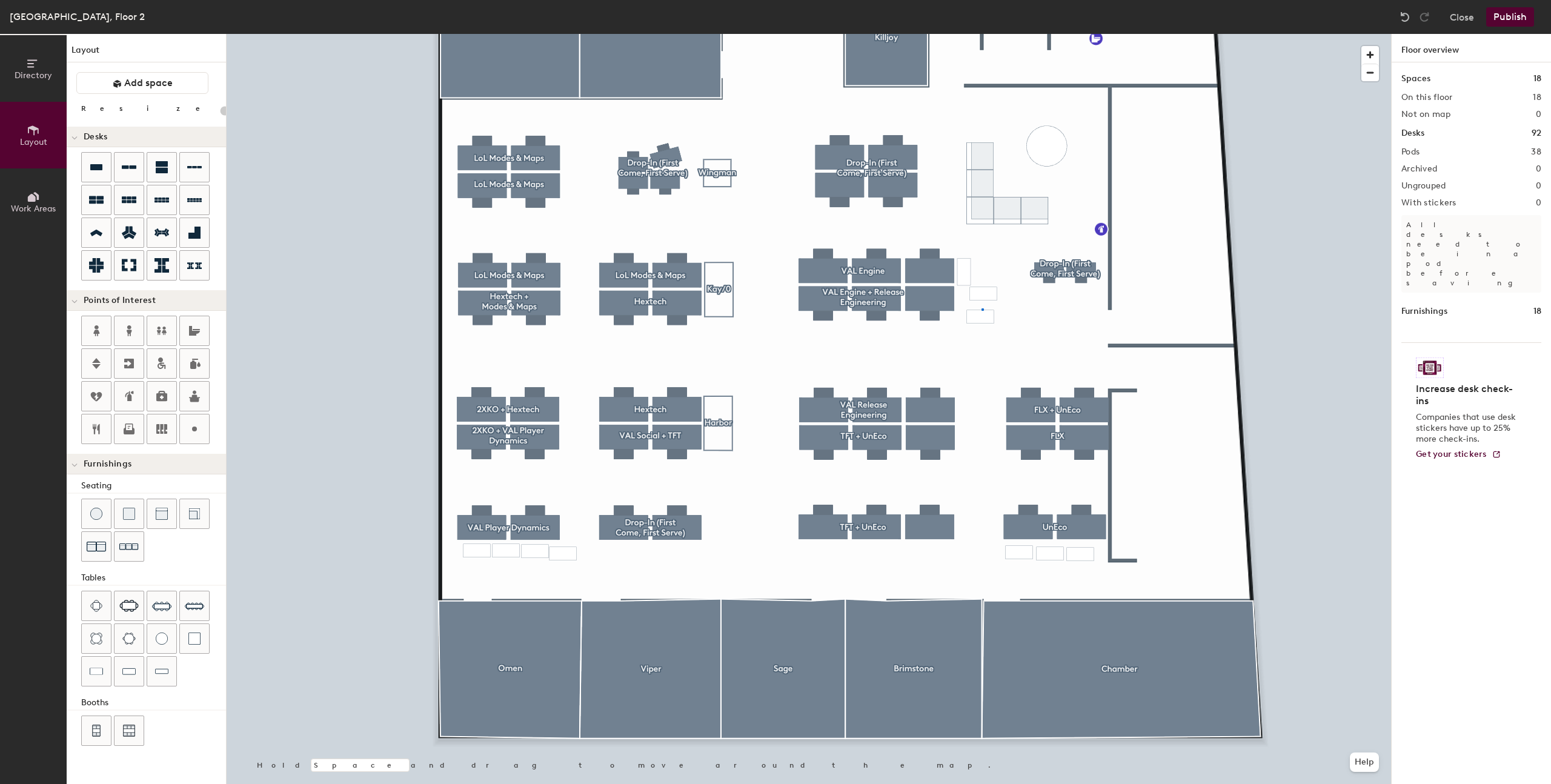
click at [982, 34] on div at bounding box center [809, 34] width 1164 height 0
type input "20"
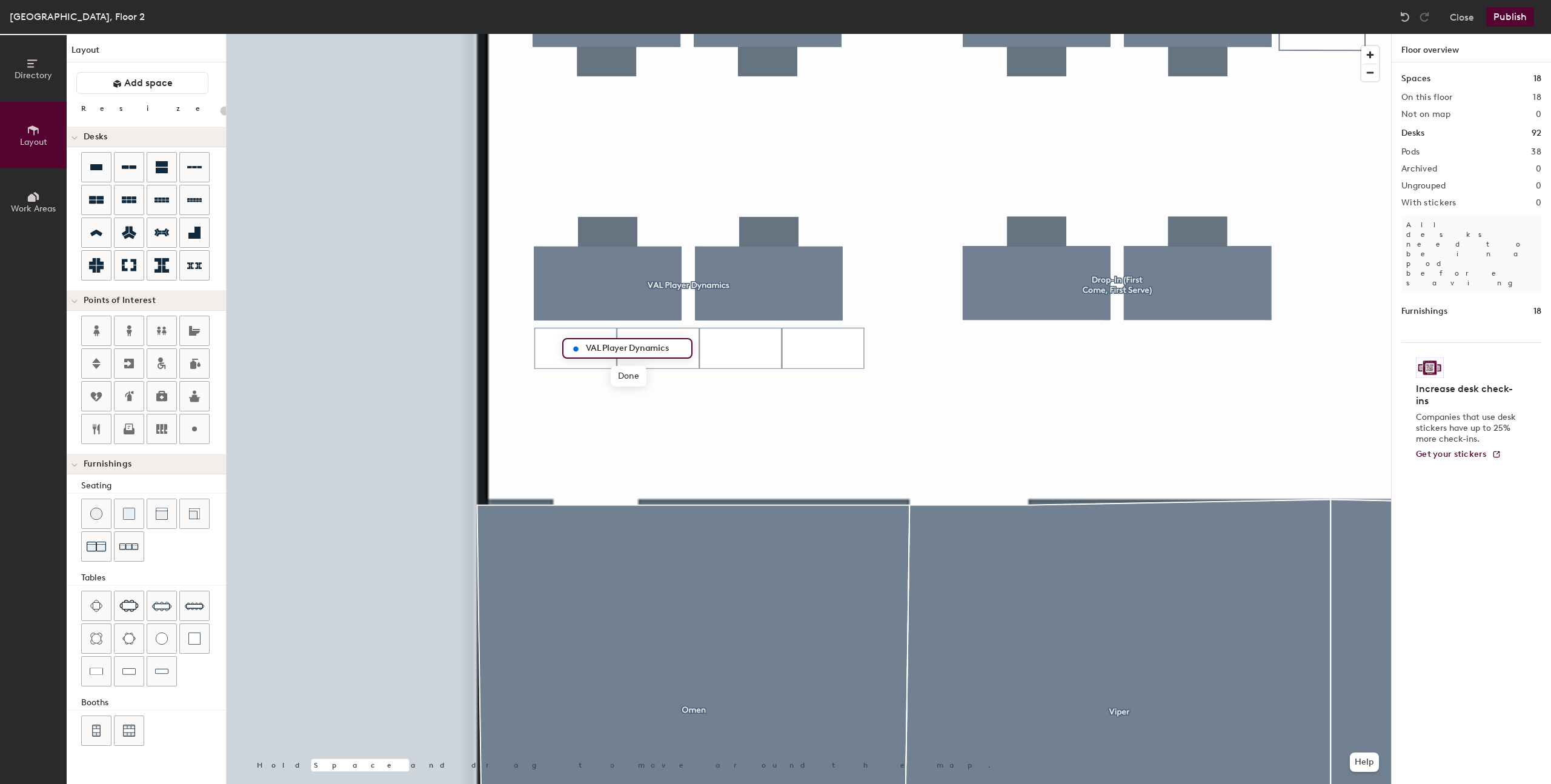
type input "VAL Player Dynamics"
click at [196, 431] on icon at bounding box center [194, 429] width 14 height 14
type input "20"
type input "2XKO"
click at [736, 34] on div at bounding box center [809, 34] width 1164 height 0
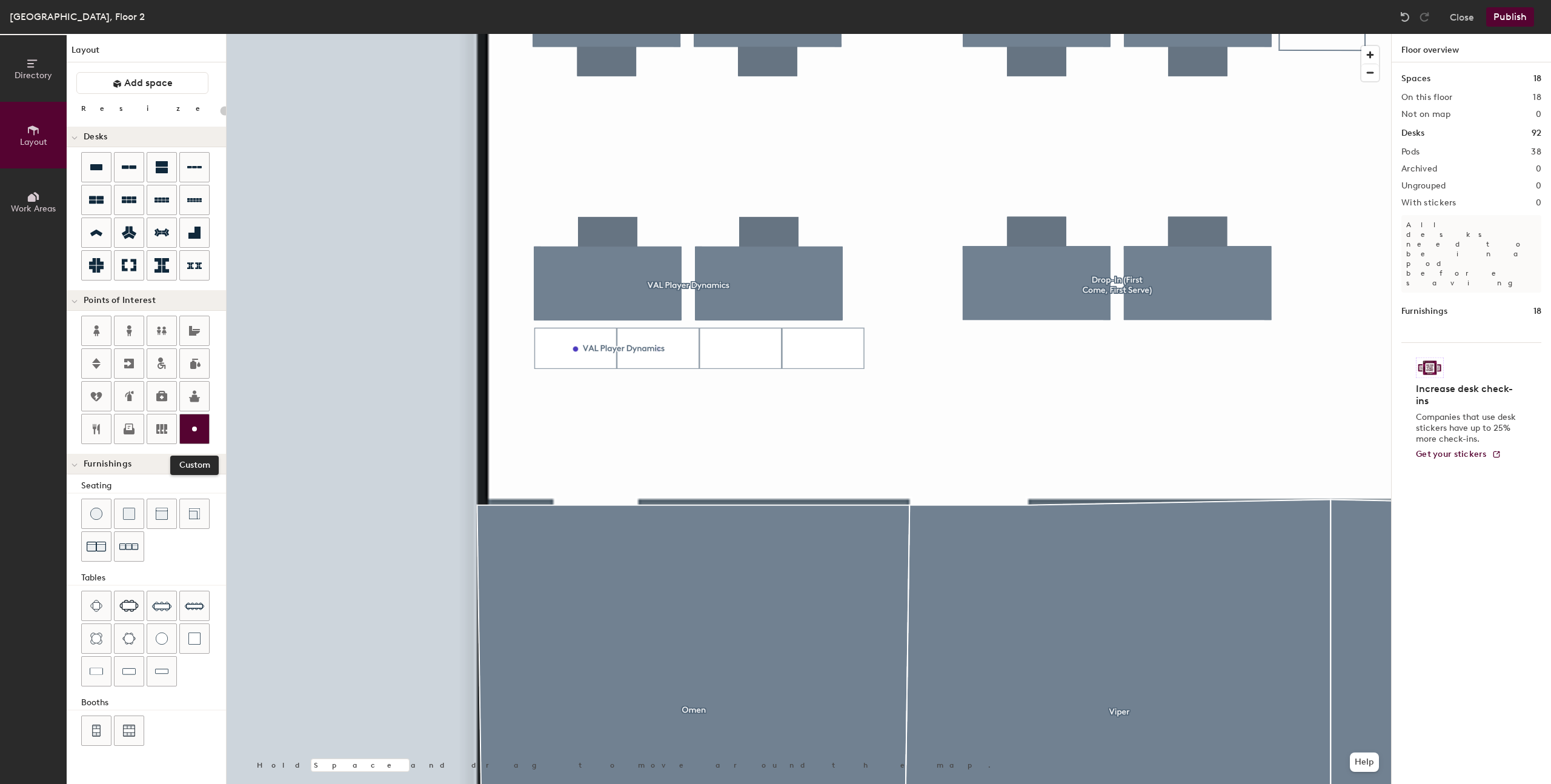
click at [194, 421] on icon at bounding box center [194, 429] width 14 height 14
type input "20"
type input "Hextech"
click at [203, 431] on div at bounding box center [194, 429] width 29 height 29
type input "20"
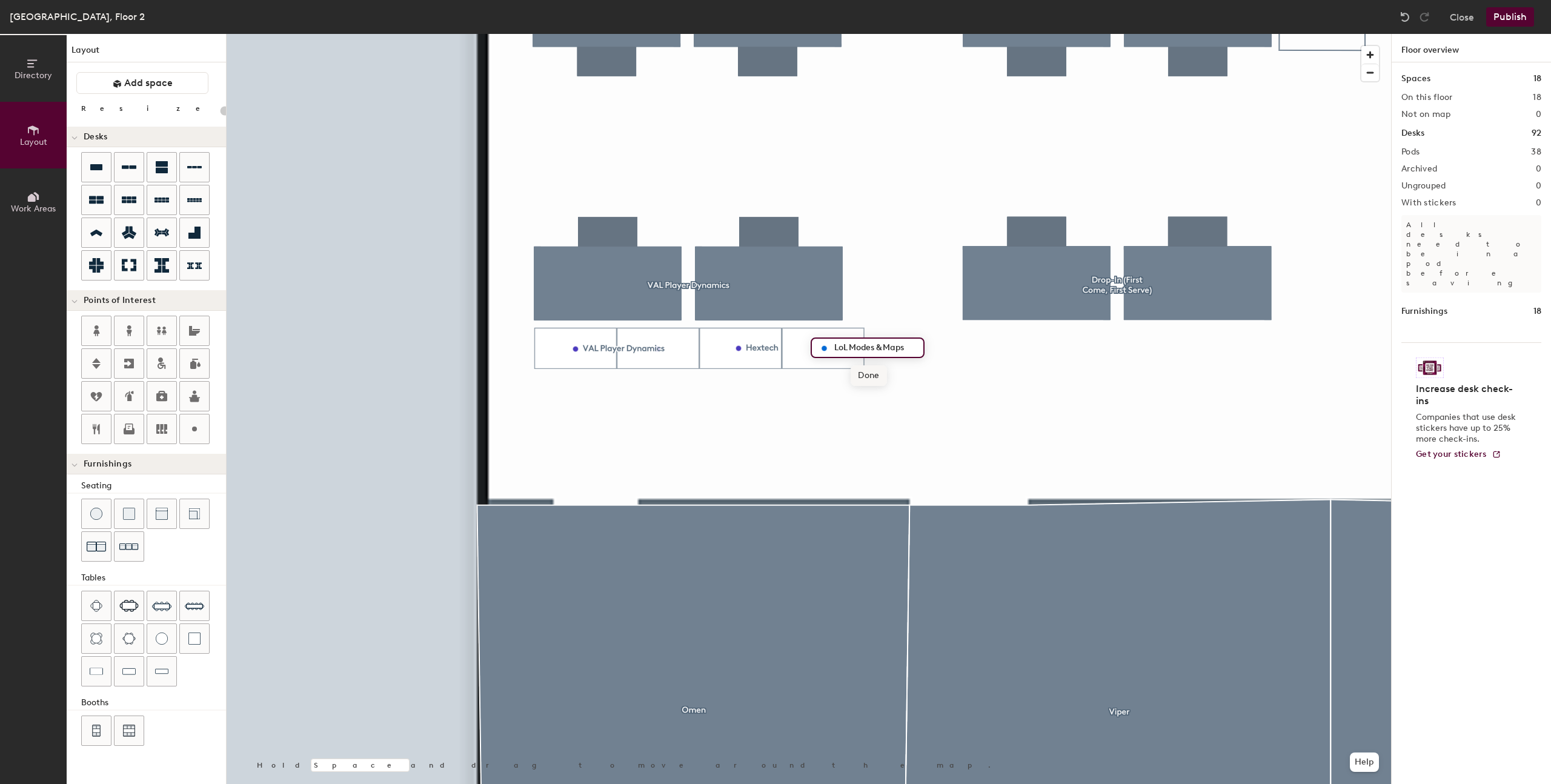
type input "LoL Modes & Maps"
click at [872, 375] on span "Done" at bounding box center [868, 375] width 36 height 21
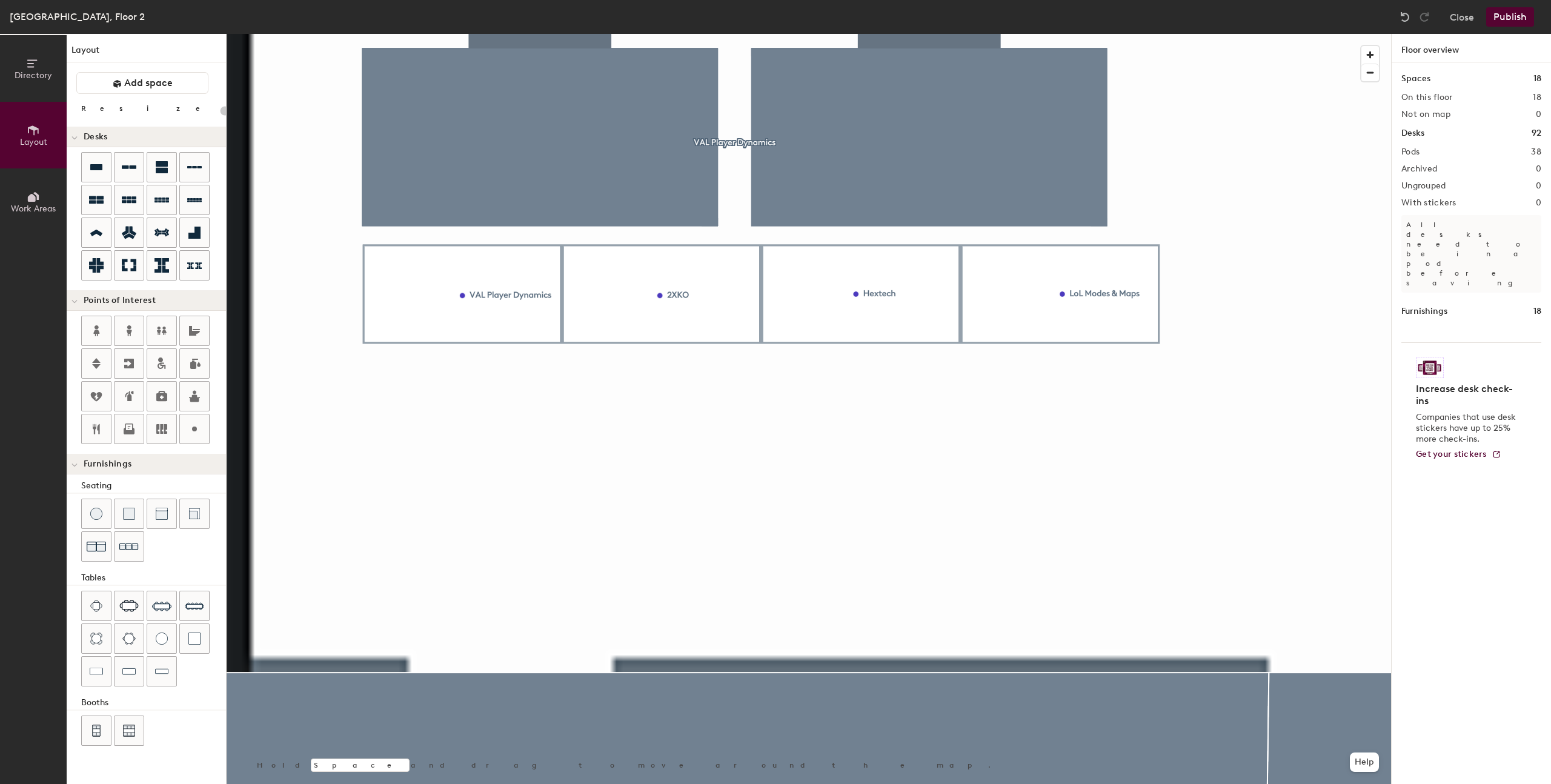
click at [460, 34] on div at bounding box center [809, 34] width 1164 height 0
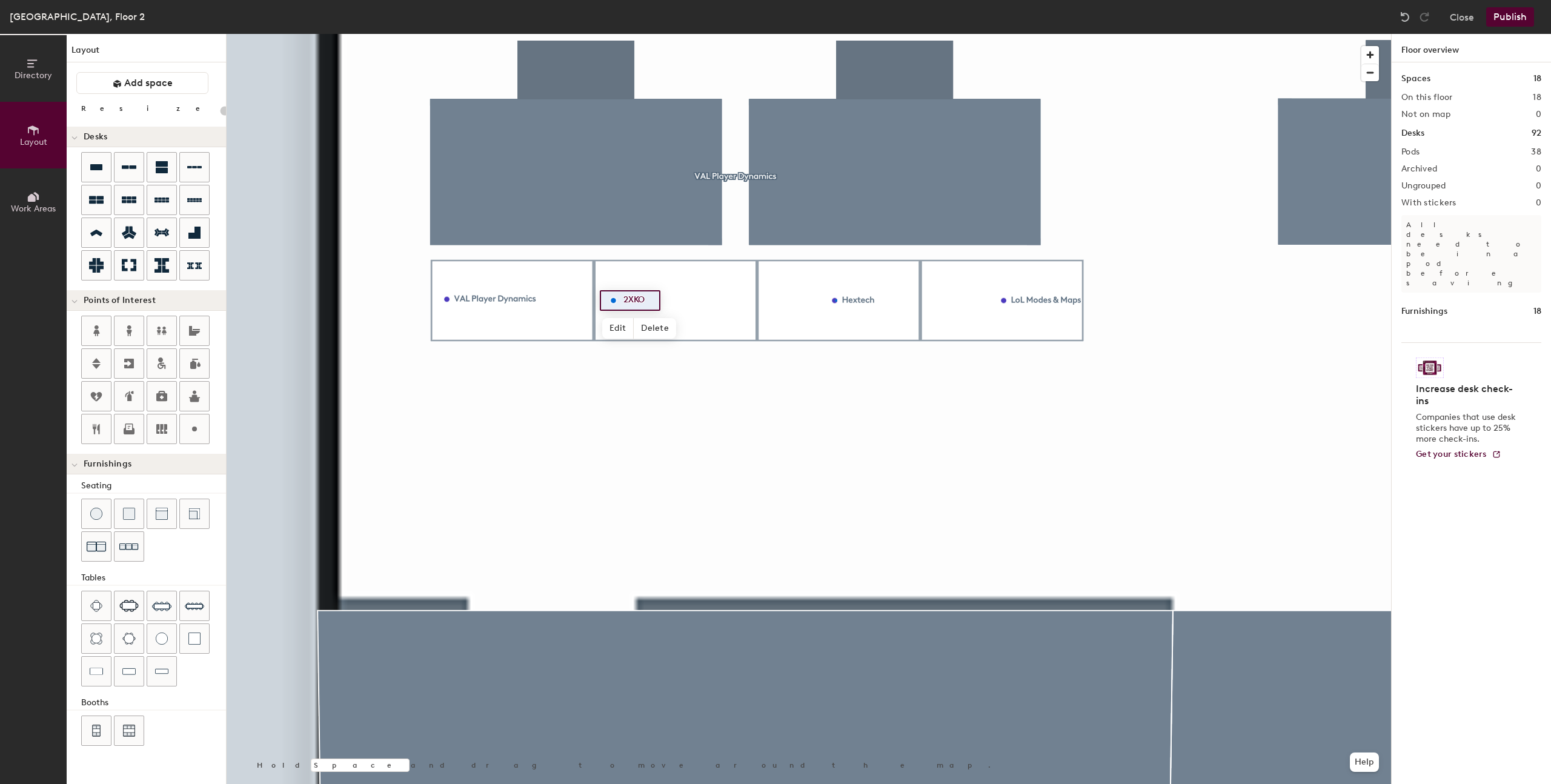
click at [835, 34] on div at bounding box center [809, 34] width 1164 height 0
click at [1142, 34] on div at bounding box center [809, 34] width 1164 height 0
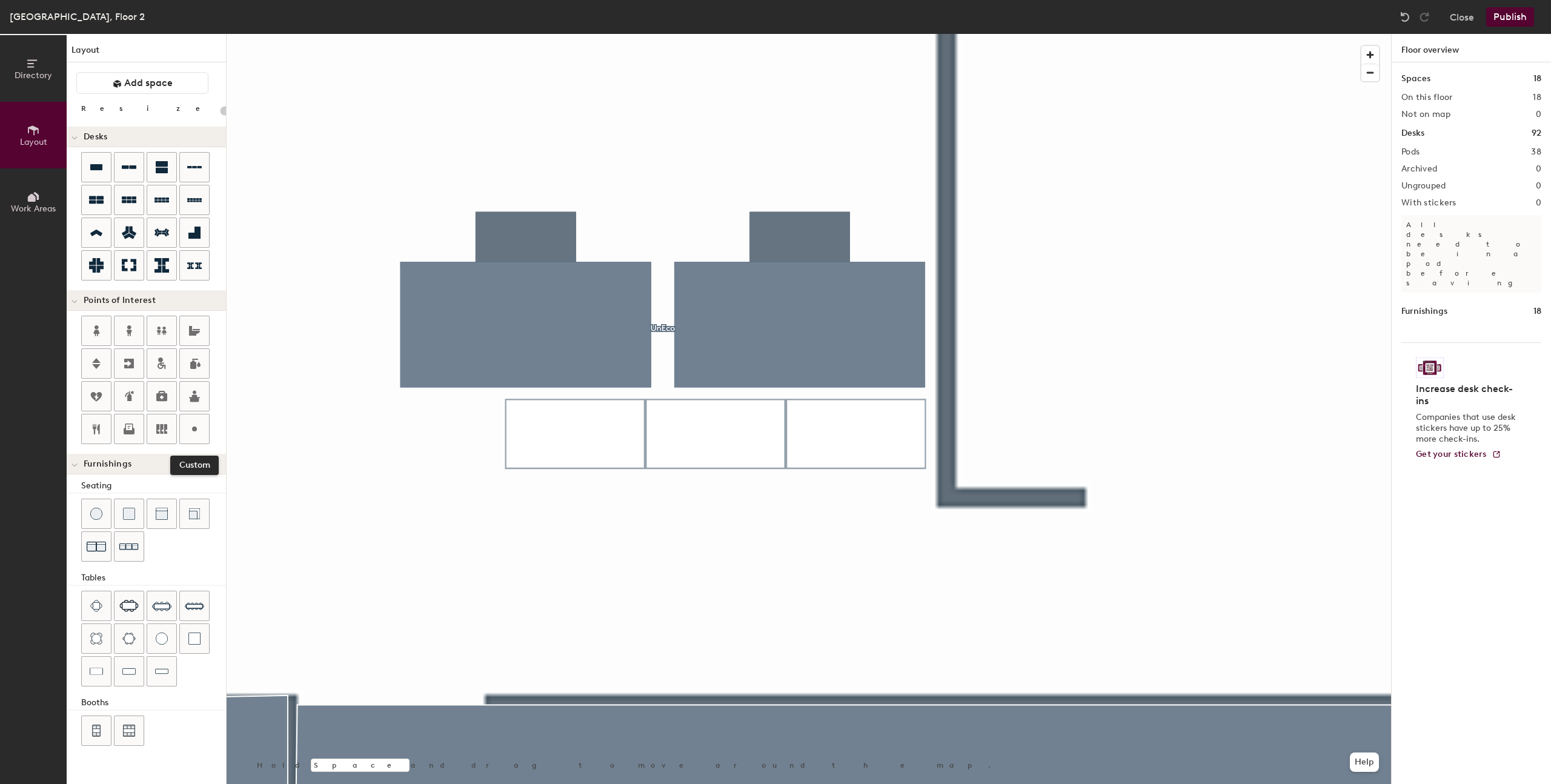
drag, startPoint x: 198, startPoint y: 425, endPoint x: 213, endPoint y: 428, distance: 15.3
click at [199, 425] on icon at bounding box center [194, 429] width 14 height 14
type input "20"
type input "U"
type input "20"
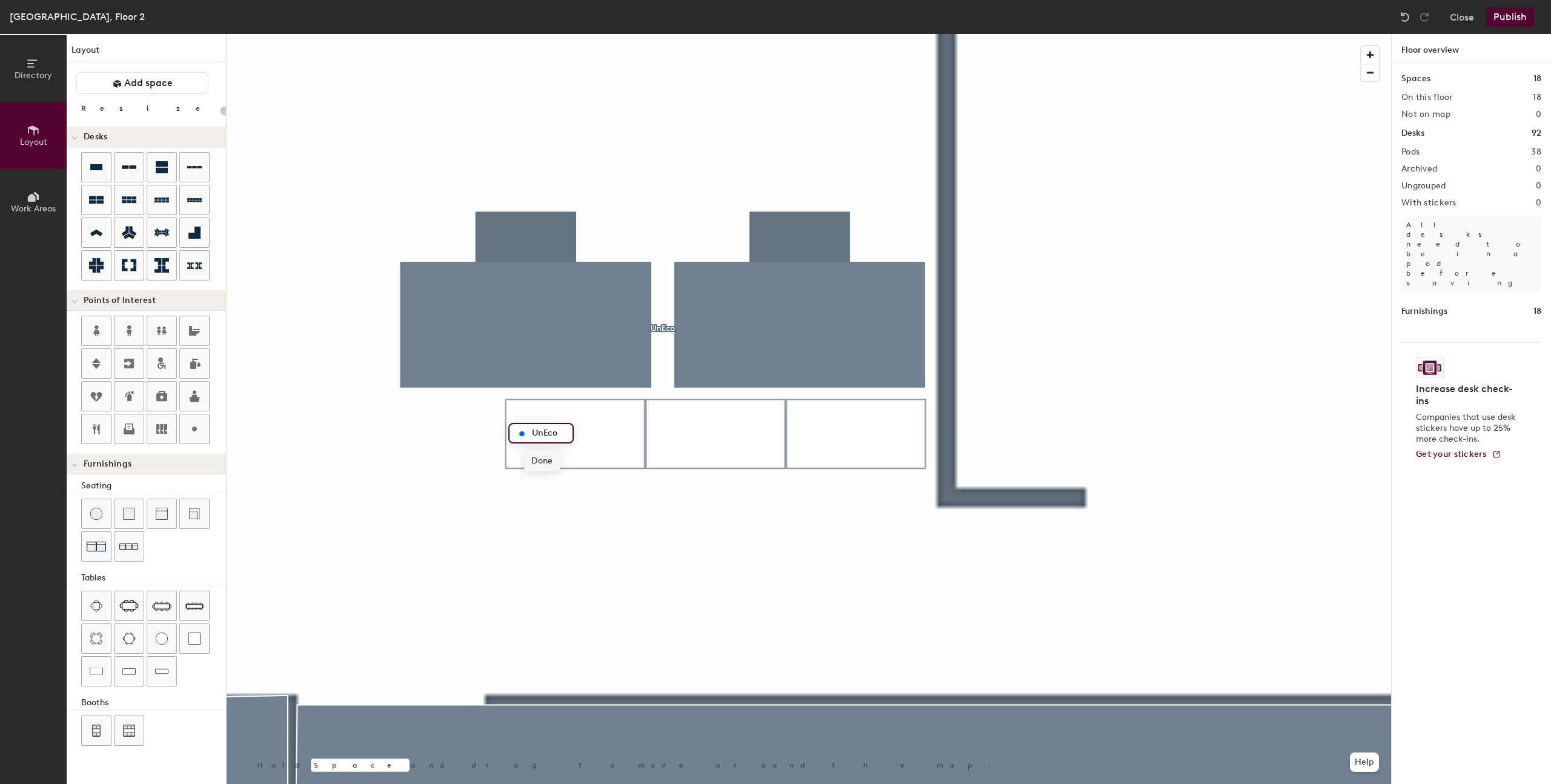
type input "UnEco"
click at [541, 460] on span "Done" at bounding box center [541, 461] width 36 height 21
click at [201, 431] on icon at bounding box center [194, 429] width 14 height 14
type input "20"
type input "TF"
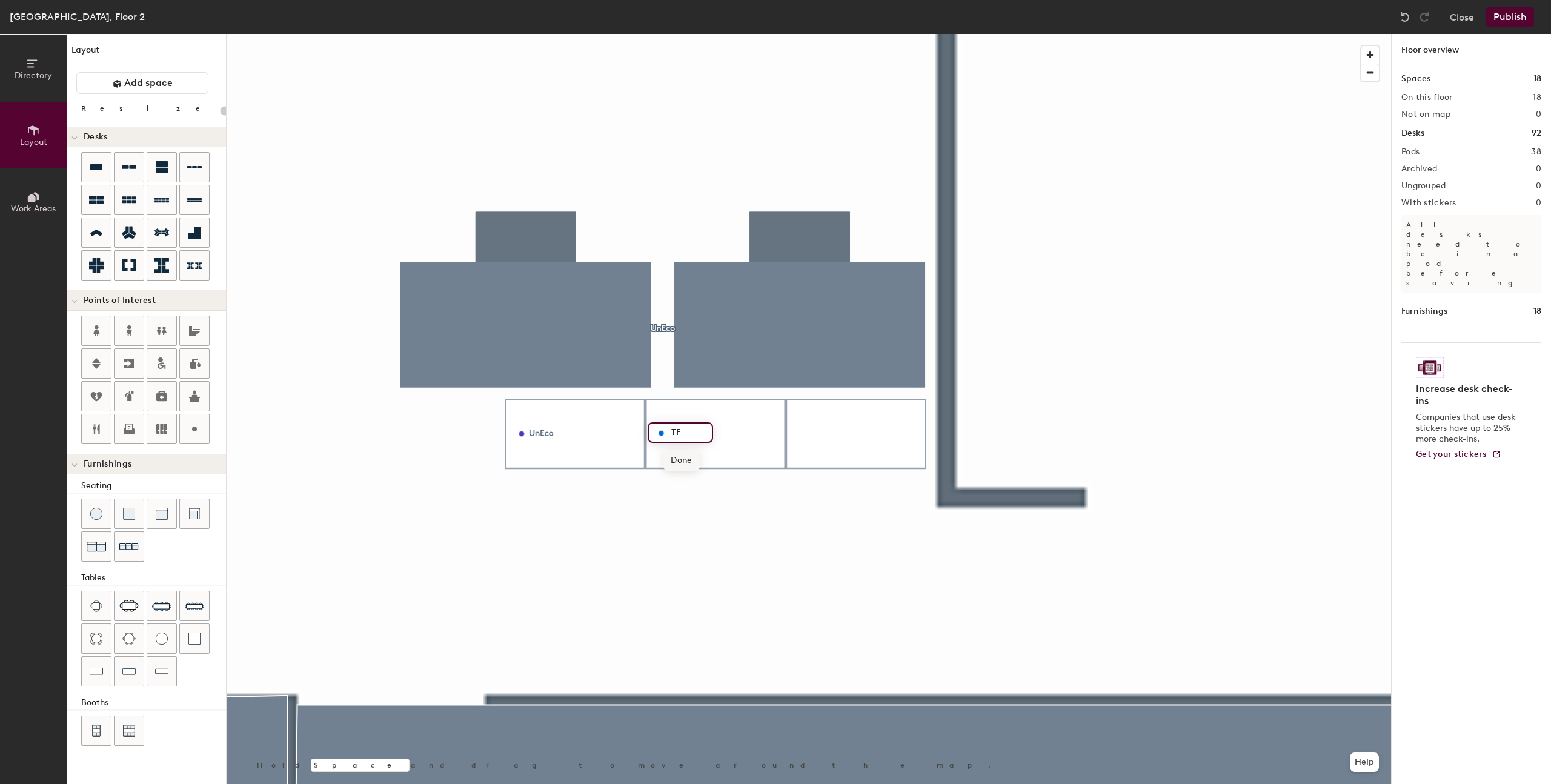
type input "20"
type input "TFT"
click at [675, 462] on span "Done" at bounding box center [681, 460] width 36 height 21
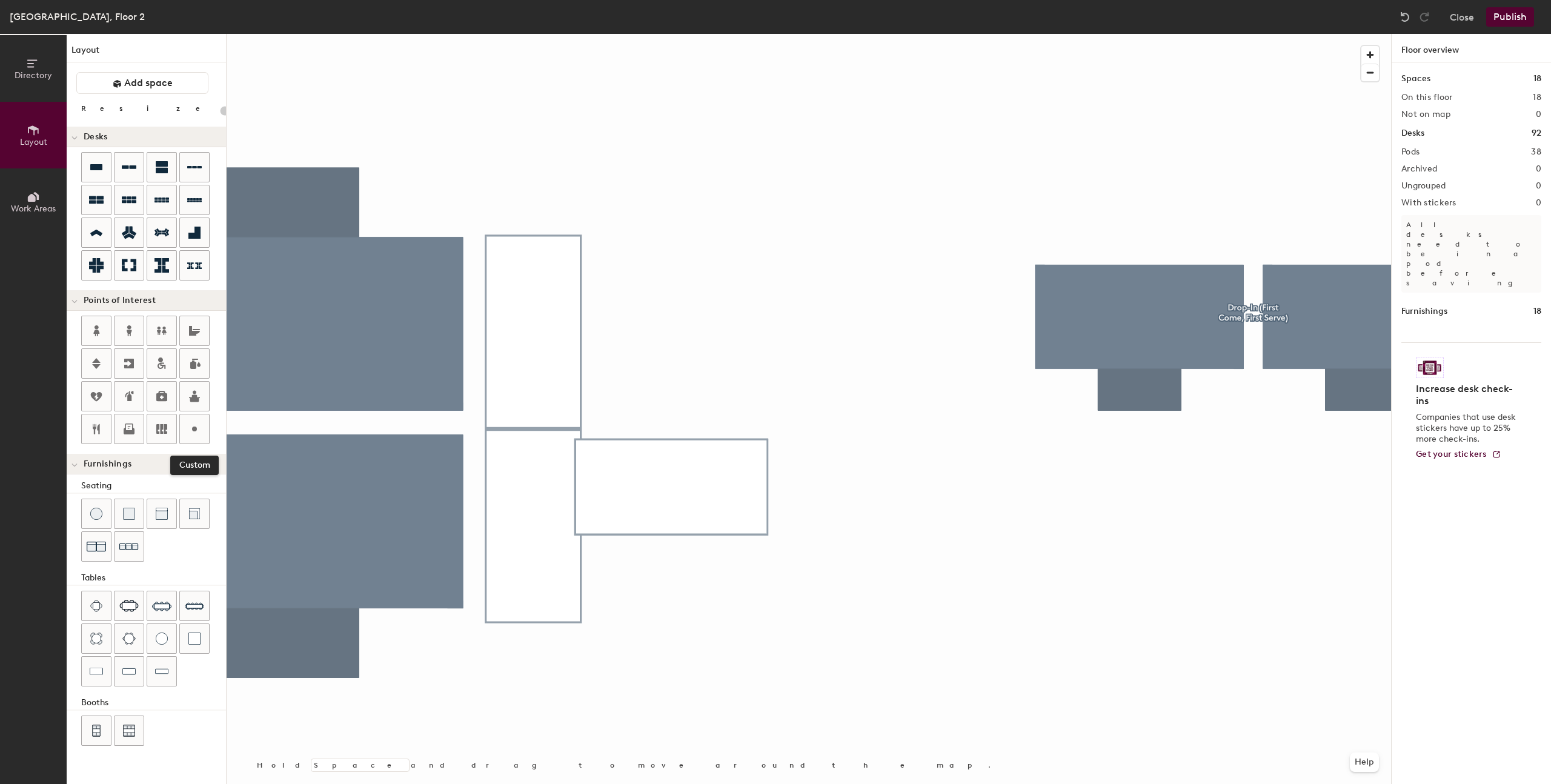
click at [195, 438] on div at bounding box center [194, 429] width 29 height 29
type input "20"
type input "V"
type input "20"
type input "VAL Release Engineering"
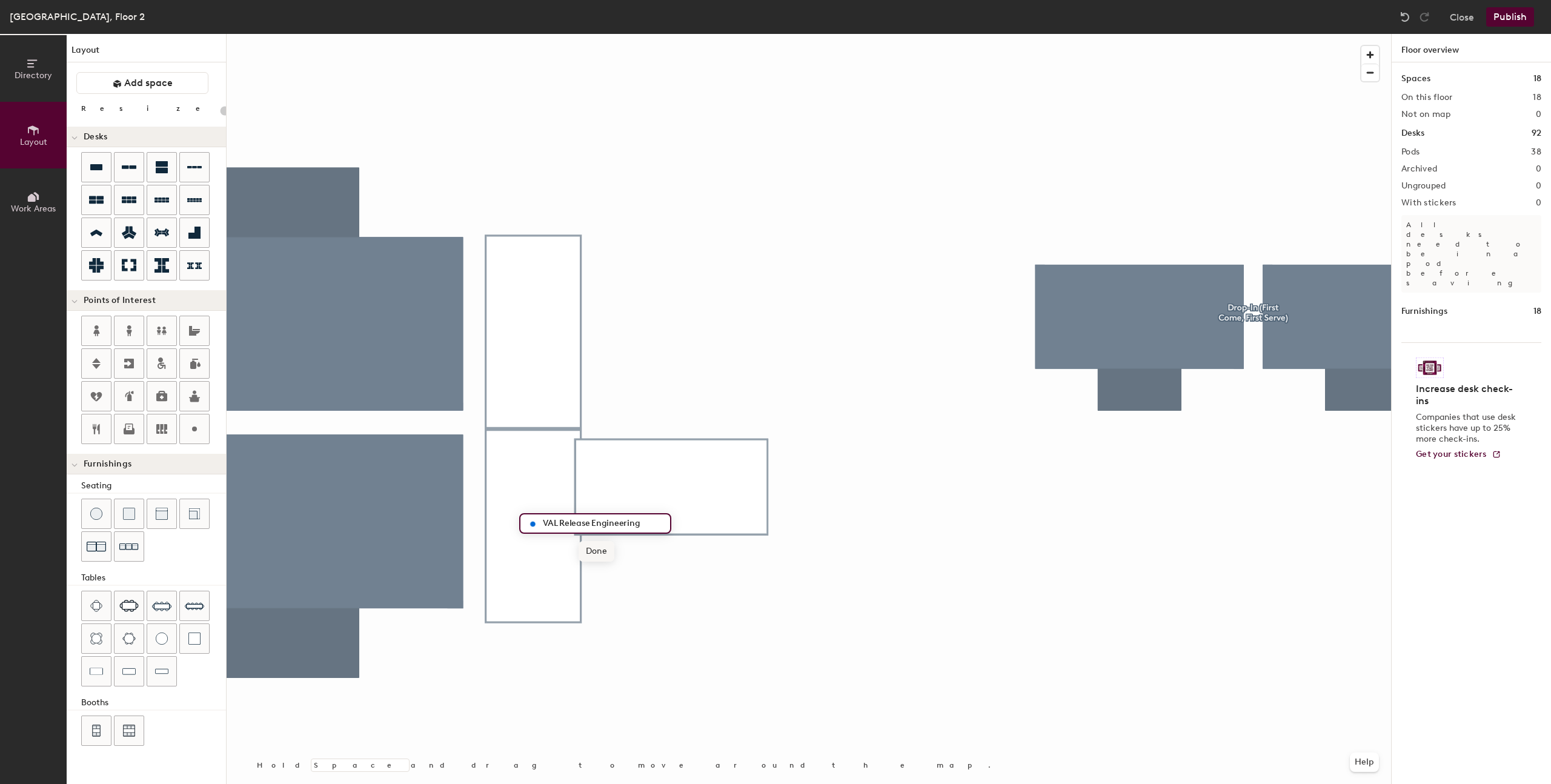
click at [587, 547] on span "Done" at bounding box center [596, 552] width 36 height 21
click at [187, 433] on icon at bounding box center [194, 429] width 14 height 14
type input "20"
type input "VA"
type input "20"
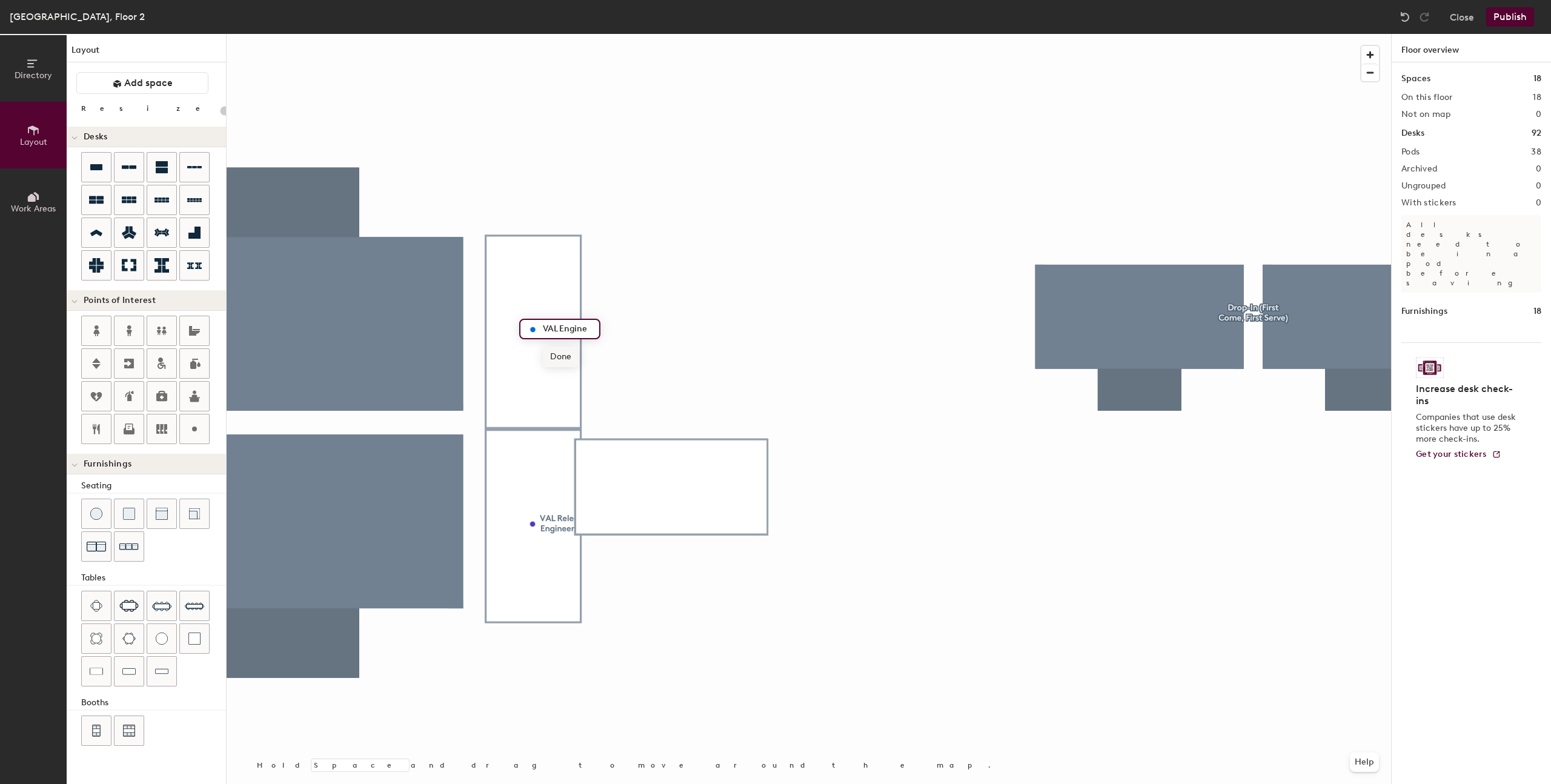
type input "VAL Engine"
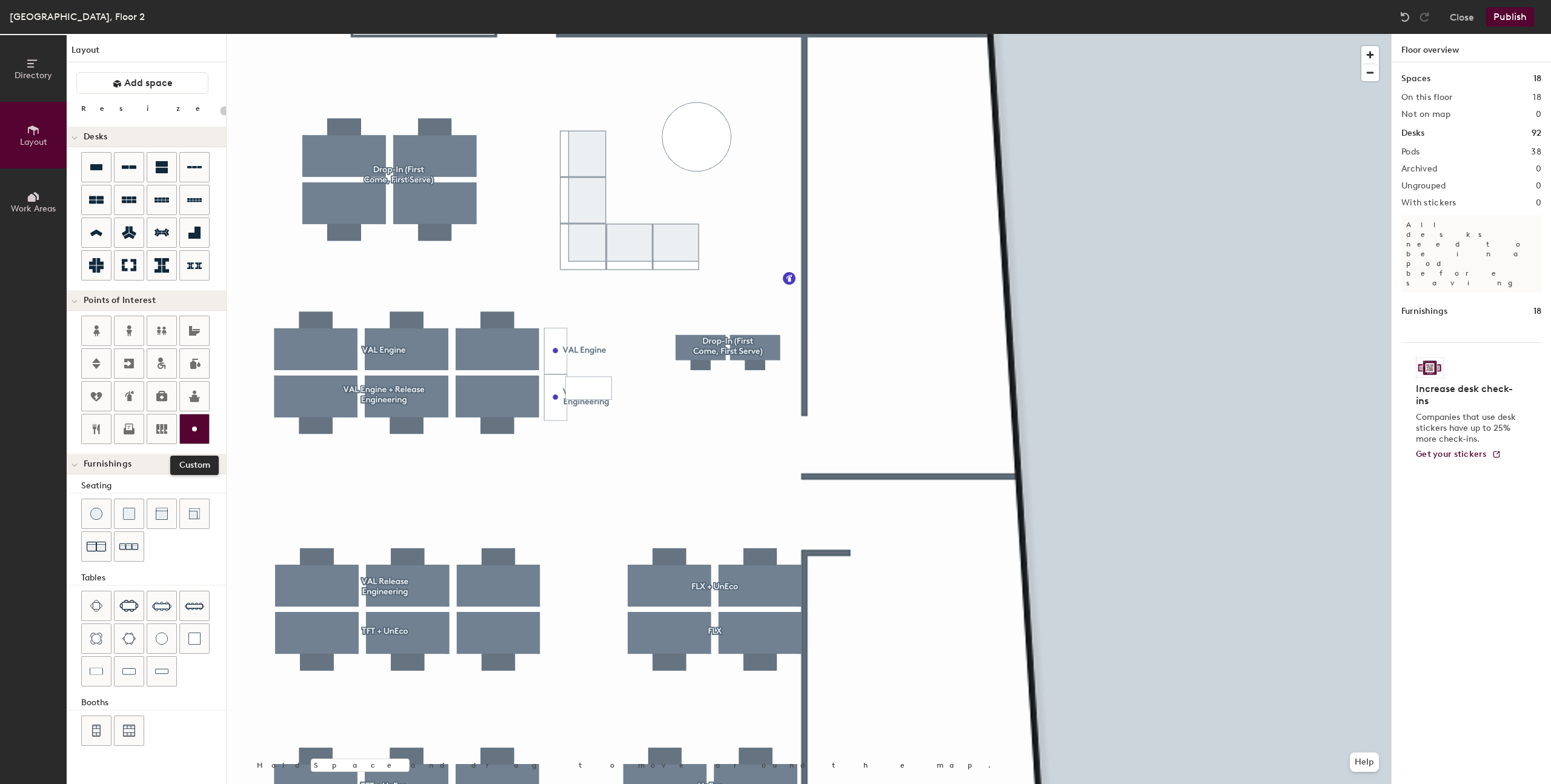
click at [201, 431] on icon at bounding box center [194, 429] width 14 height 14
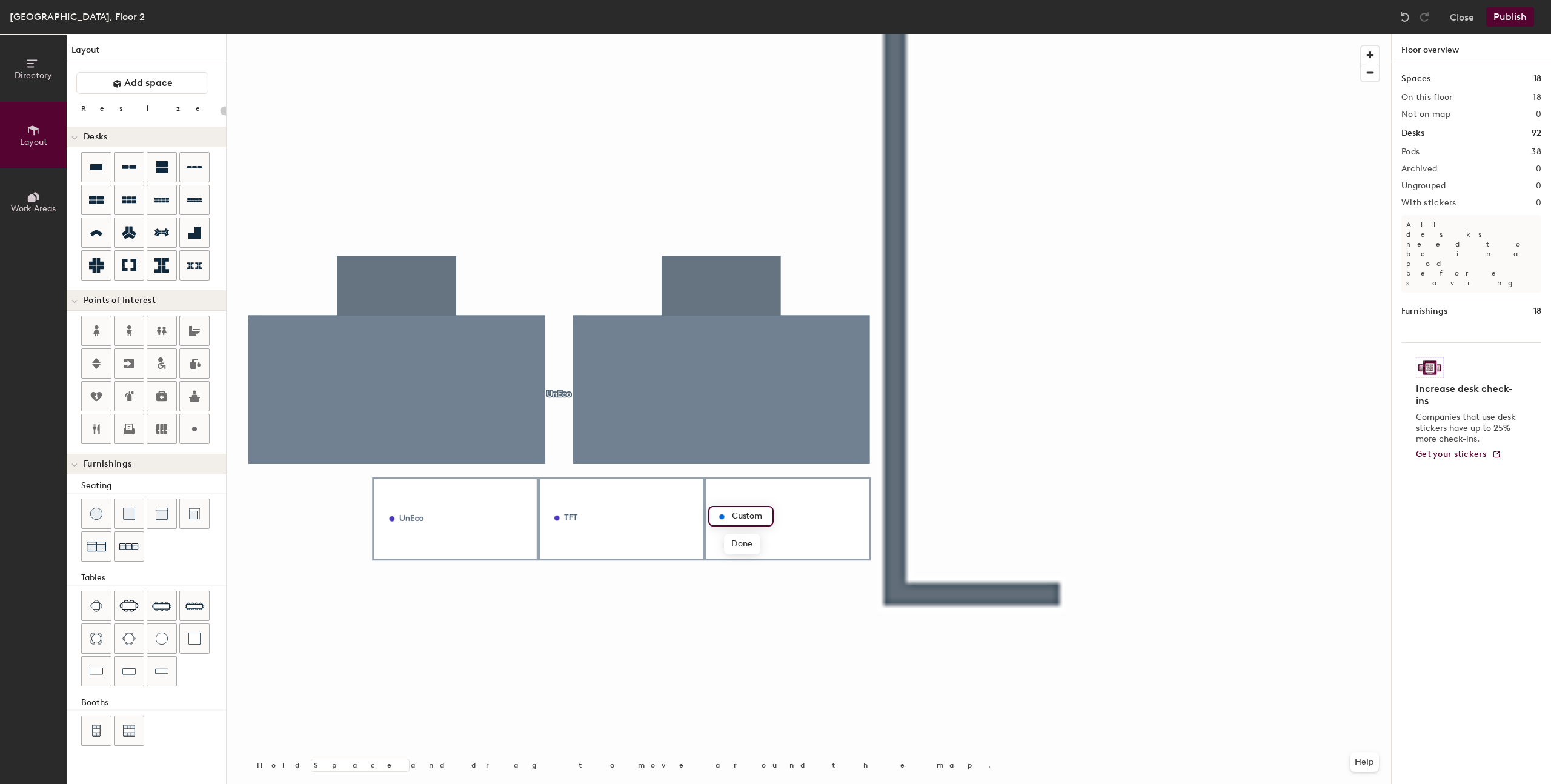
type input "20"
type input "FL"
type input "20"
type input "FLX"
click at [739, 546] on span "Done" at bounding box center [742, 544] width 36 height 21
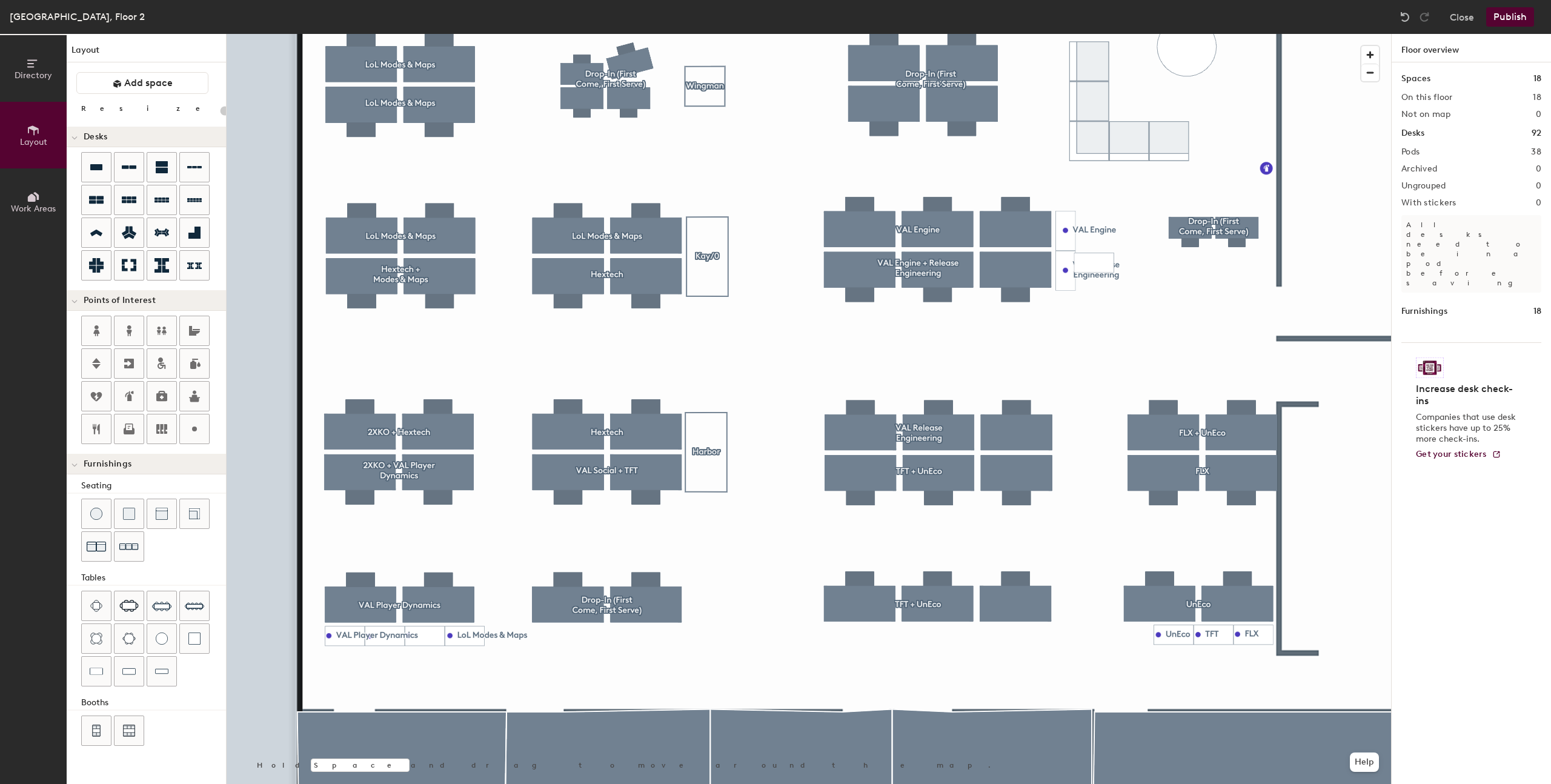
click at [577, 34] on div at bounding box center [809, 34] width 1164 height 0
type input "100"
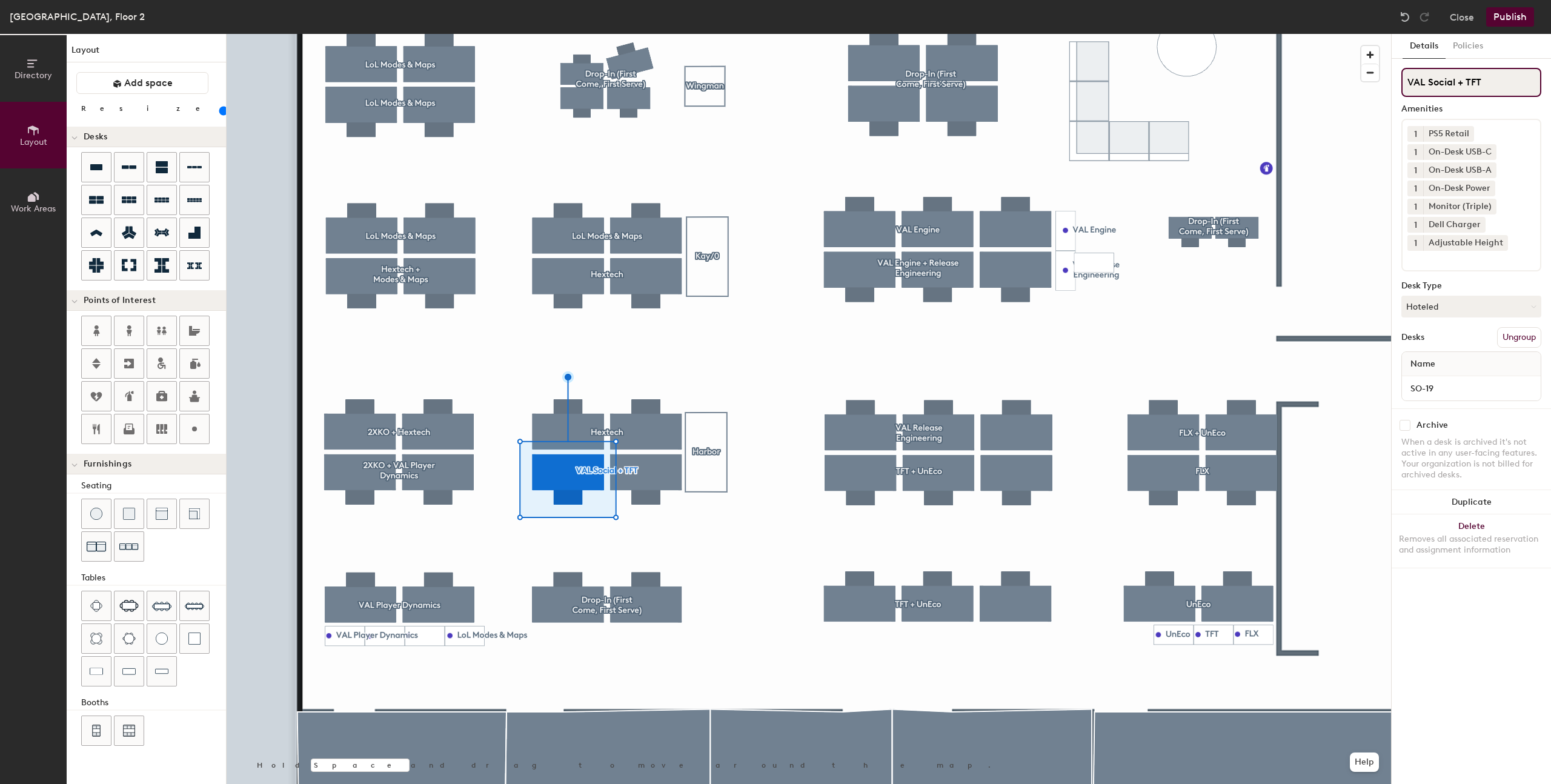
click at [1429, 85] on input "VAL Social + TFT" at bounding box center [1471, 82] width 140 height 29
click at [1455, 87] on input "VAL Social + TFT" at bounding box center [1471, 82] width 140 height 29
click at [1388, 74] on div "Directory Layout Work Areas Layout Add space Resize Desks Points of Interest Fu…" at bounding box center [775, 409] width 1551 height 750
type input "2XKO + TFT"
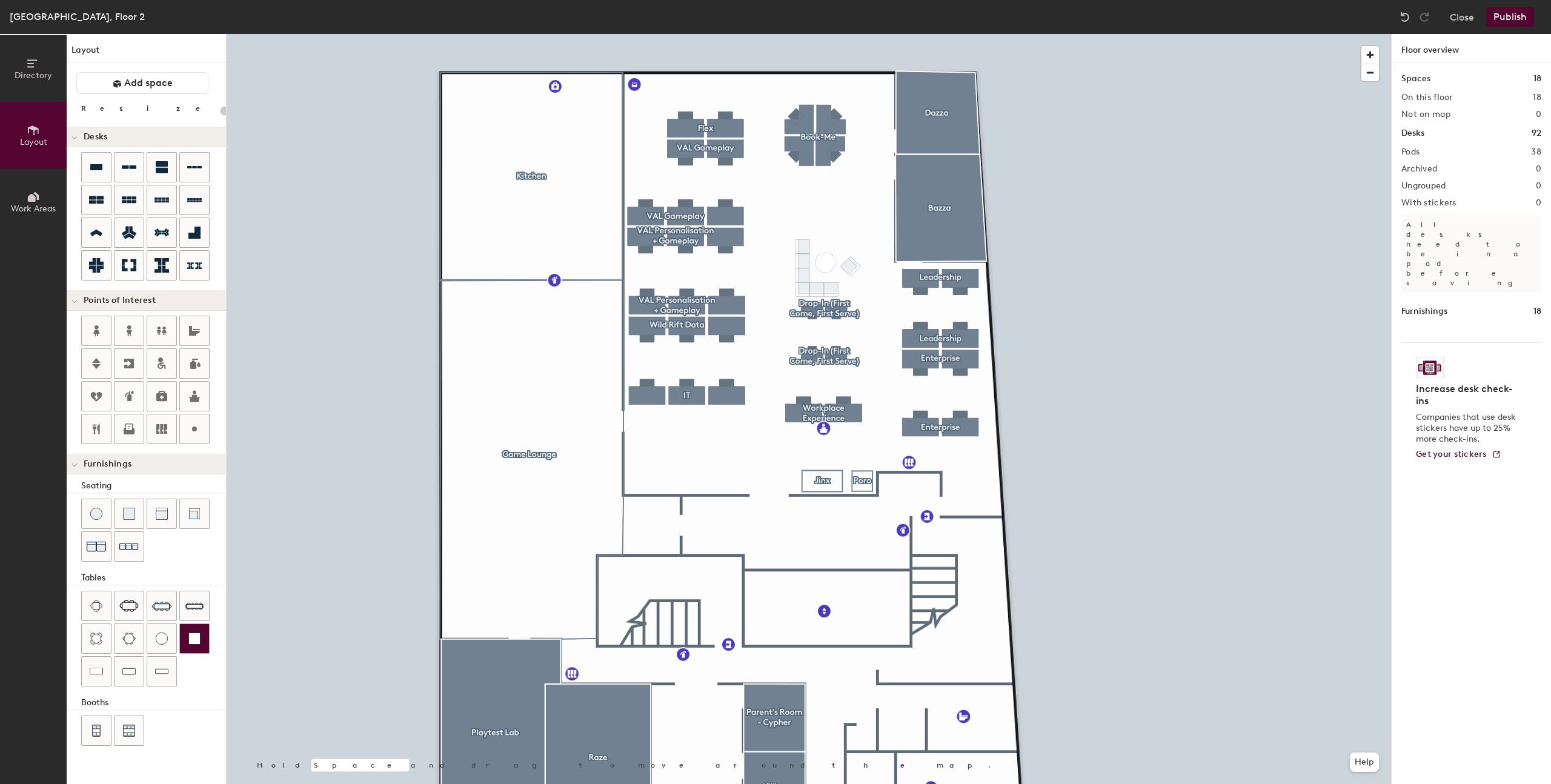
drag, startPoint x: 101, startPoint y: 669, endPoint x: 205, endPoint y: 625, distance: 112.9
click at [101, 669] on img at bounding box center [96, 671] width 14 height 12
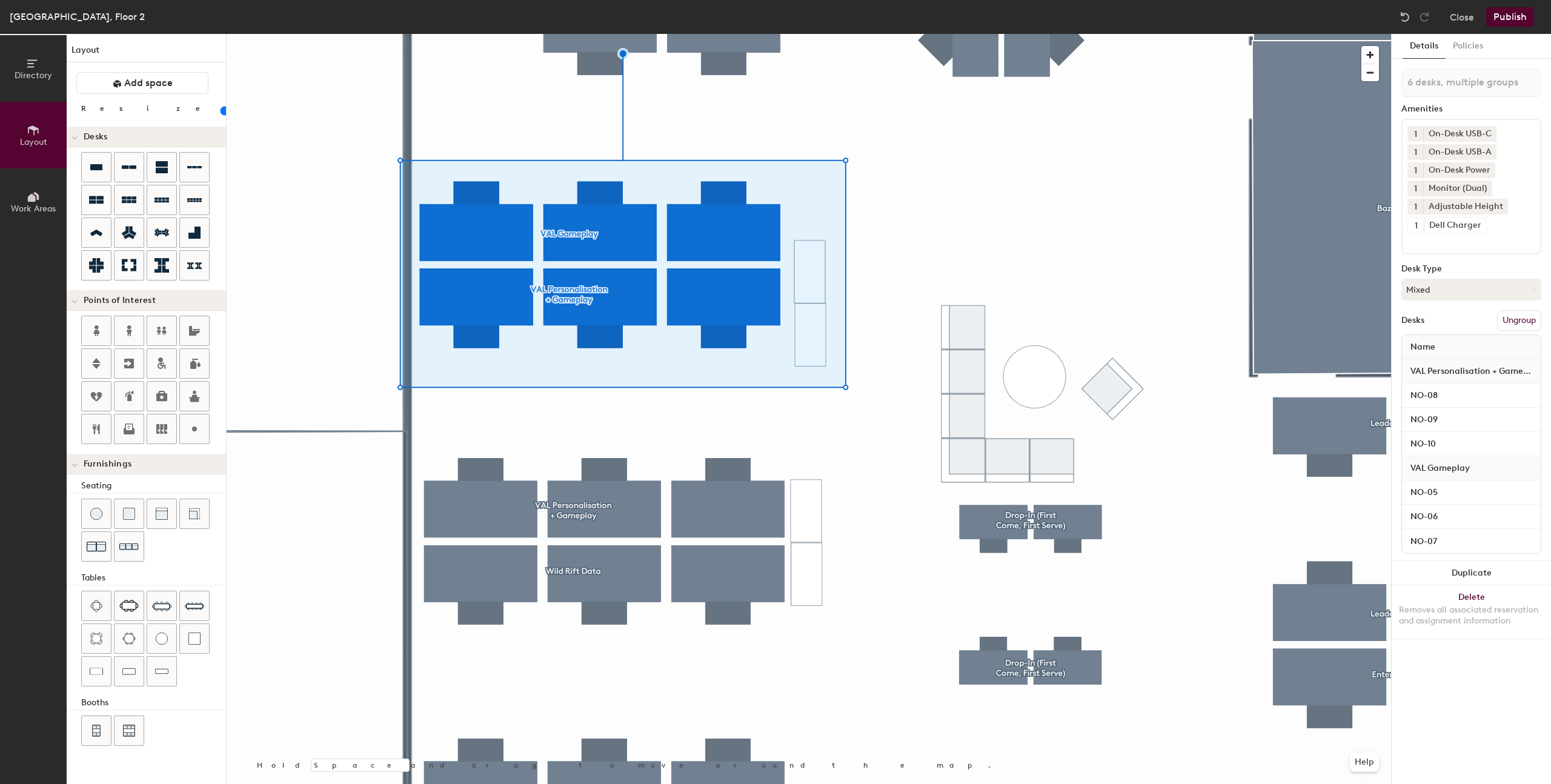
click at [862, 34] on div at bounding box center [809, 34] width 1164 height 0
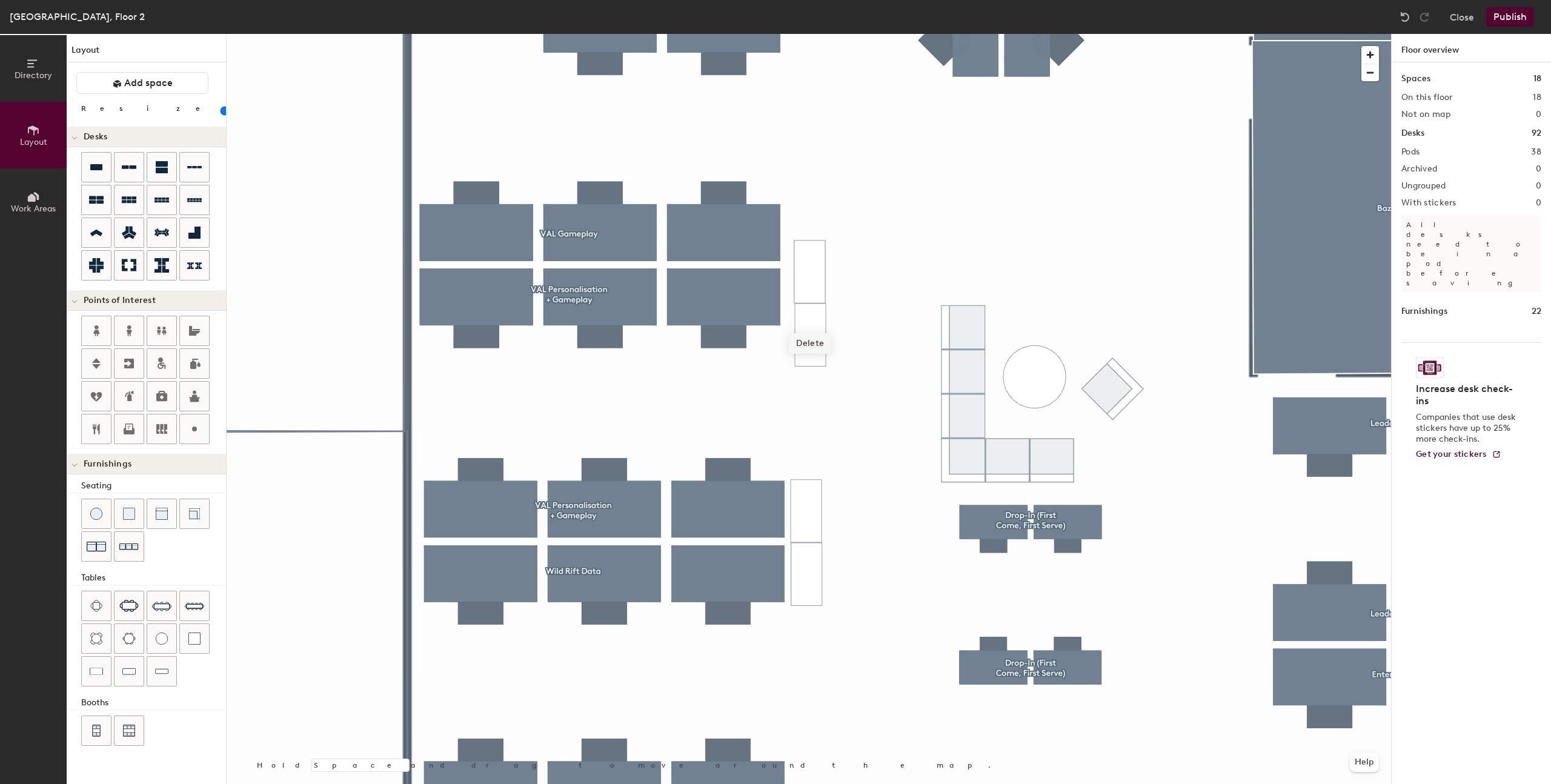
click at [811, 334] on span "Delete" at bounding box center [809, 344] width 42 height 21
click at [805, 34] on div at bounding box center [809, 34] width 1164 height 0
click at [858, 34] on div at bounding box center [809, 34] width 1164 height 0
click at [798, 34] on div at bounding box center [809, 34] width 1164 height 0
click at [194, 434] on icon at bounding box center [194, 429] width 14 height 14
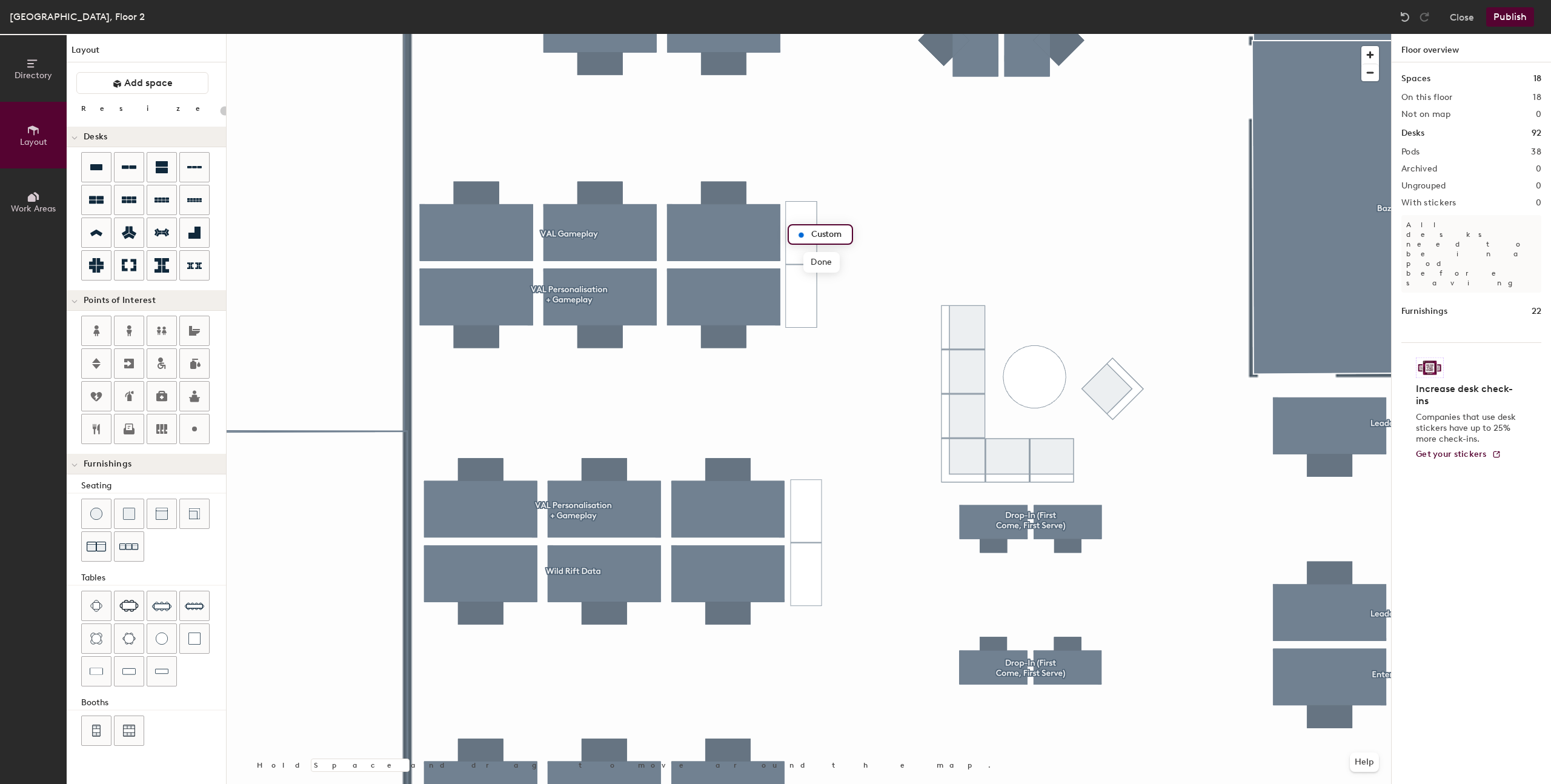
type input "20"
type input "VAL Gameplay"
click at [828, 263] on span "Done" at bounding box center [834, 262] width 36 height 21
click at [205, 427] on div at bounding box center [194, 429] width 29 height 29
type input "20"
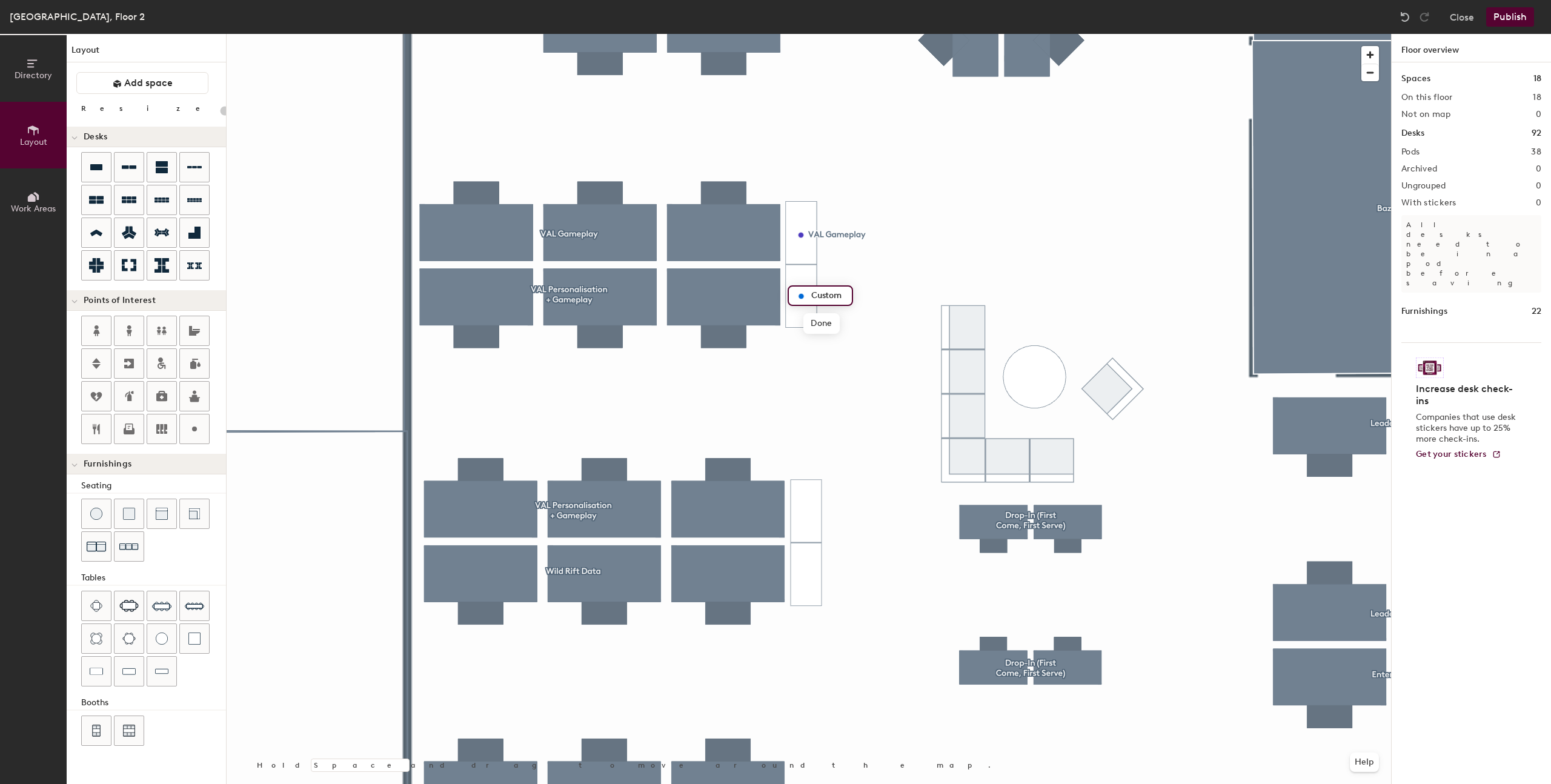
type input "V"
type input "20"
type input "VAL Personalisation"
click at [854, 324] on span "Done" at bounding box center [854, 324] width 36 height 21
click at [196, 422] on icon at bounding box center [194, 429] width 14 height 14
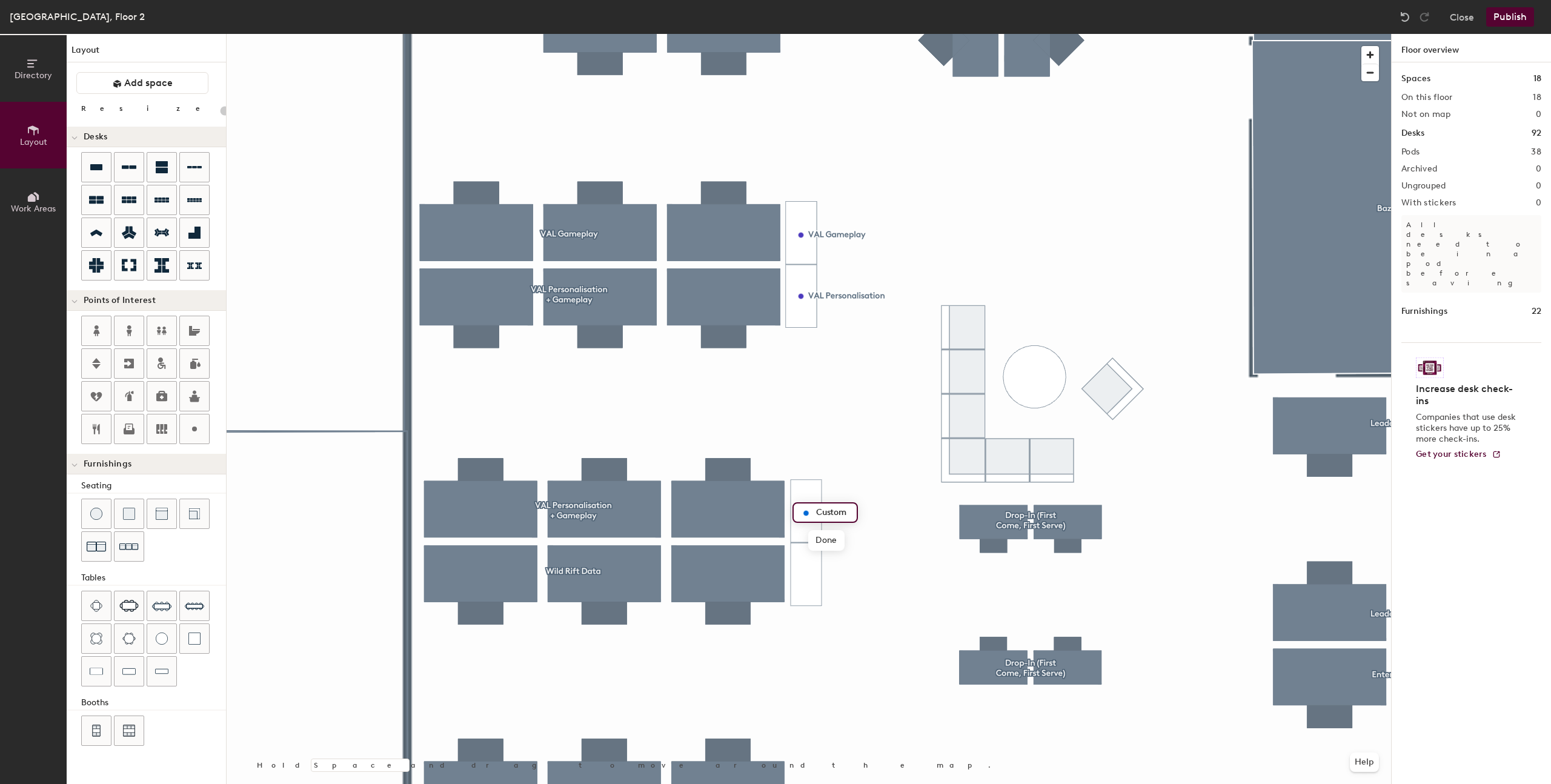
type input "20"
type input "W"
type input "20"
type input "Wild Rift Data"
click at [839, 541] on span "Done" at bounding box center [844, 541] width 36 height 21
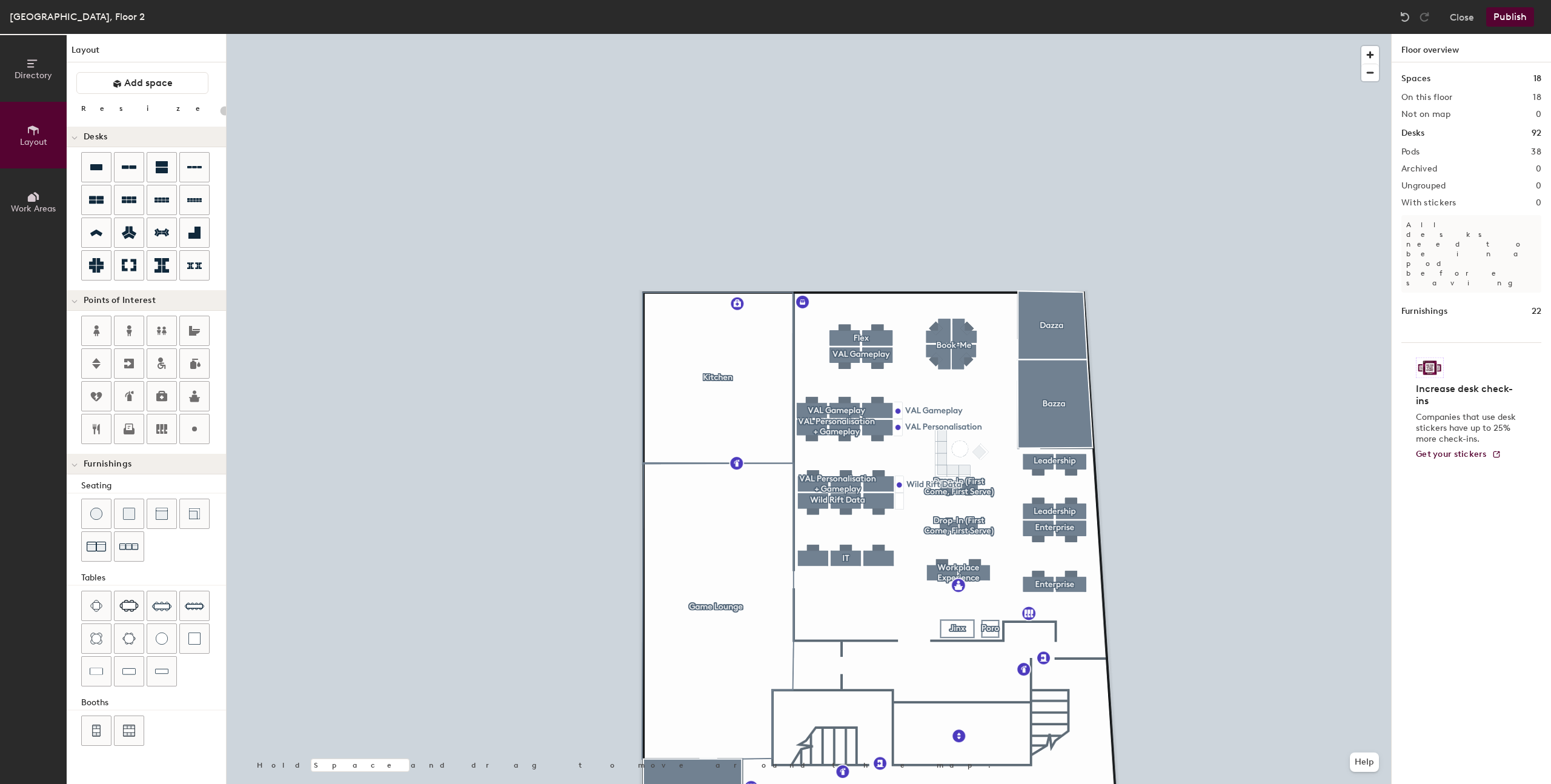
click at [1504, 14] on button "Publish" at bounding box center [1510, 17] width 48 height 19
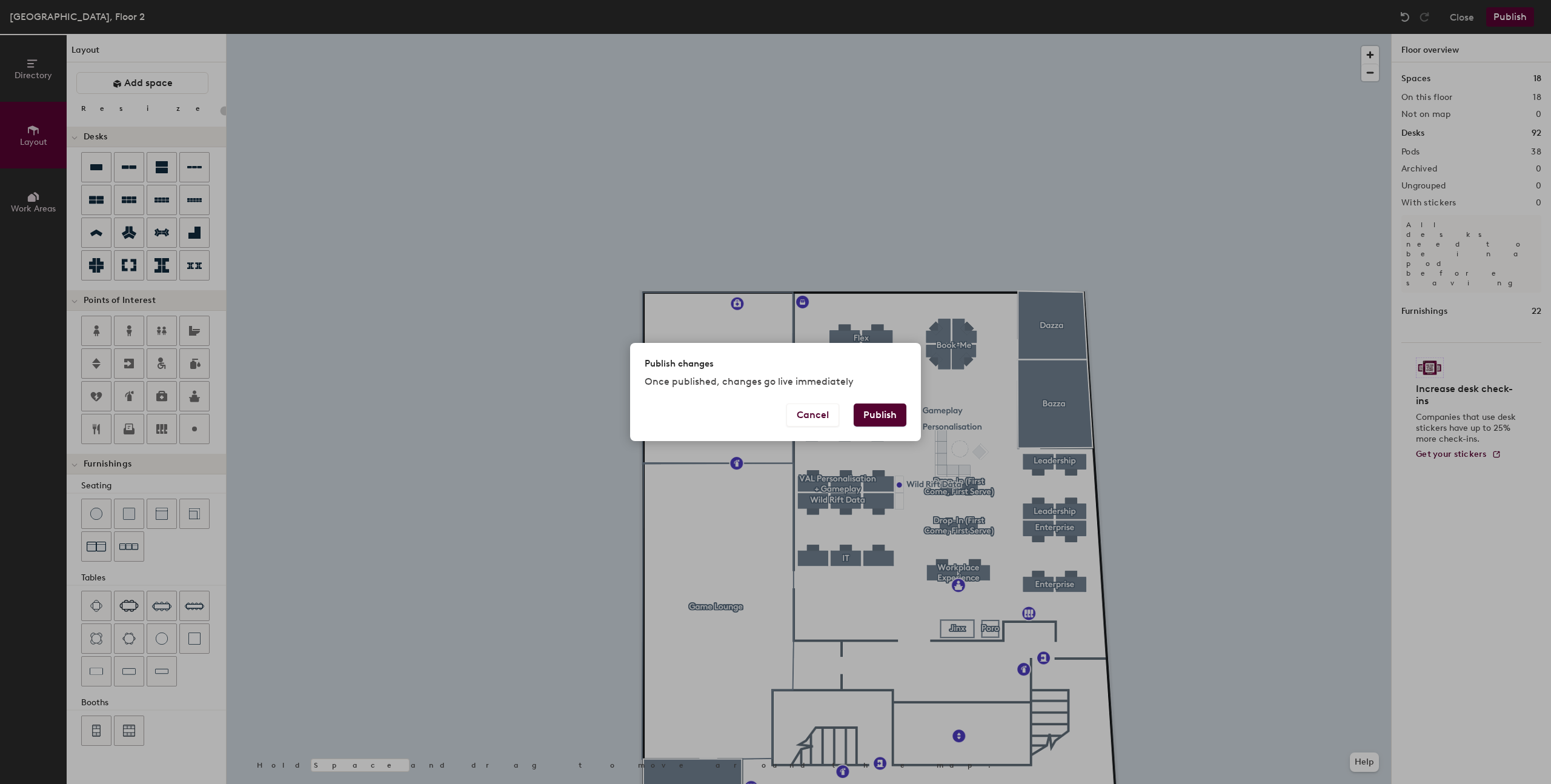
click at [880, 418] on button "Publish" at bounding box center [879, 415] width 52 height 23
type input "20"
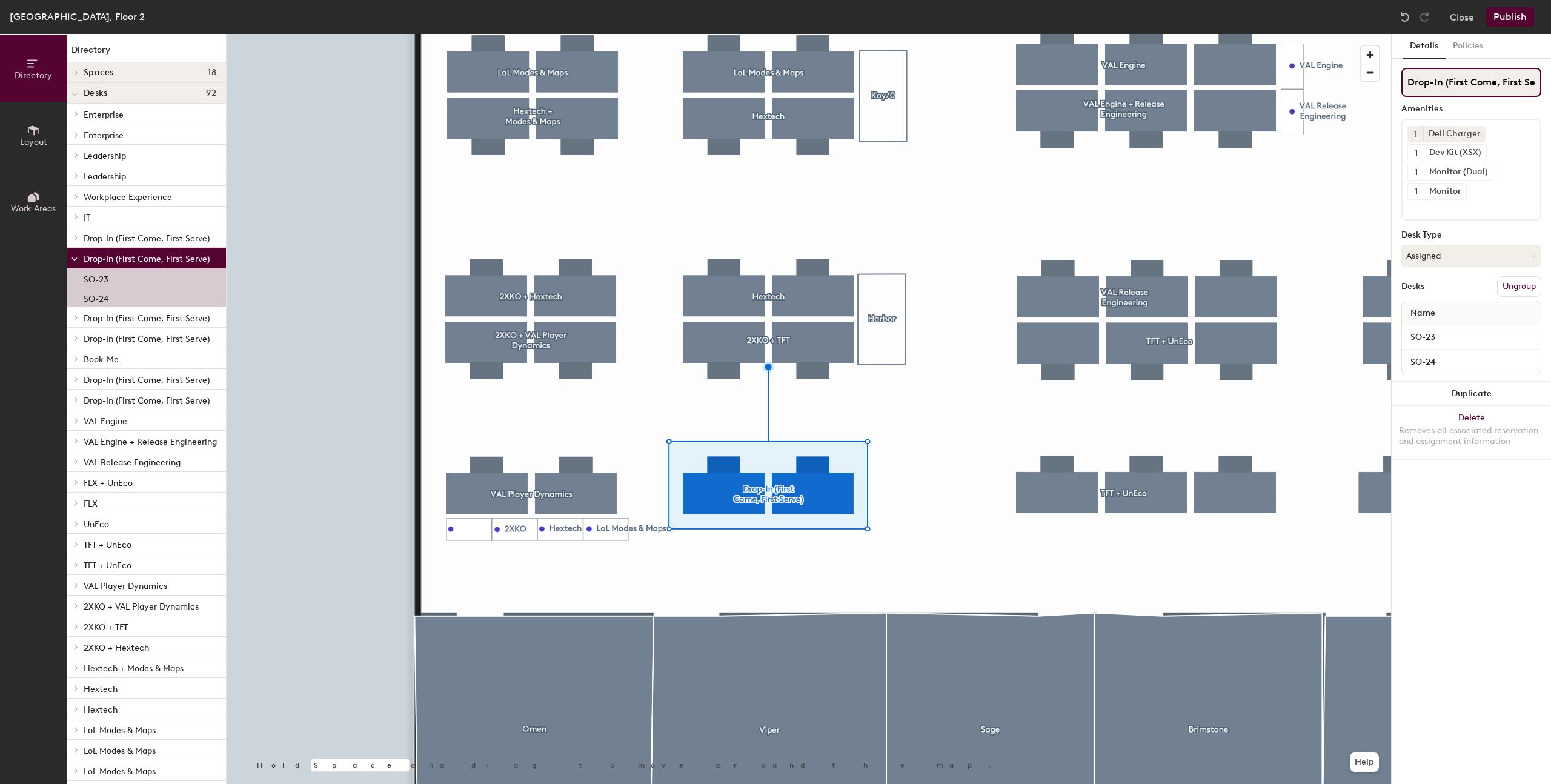
click at [1442, 89] on input "Drop-In (First Come, First Serve)" at bounding box center [1471, 82] width 140 height 29
click at [1513, 283] on button "Ungroup" at bounding box center [1519, 287] width 44 height 21
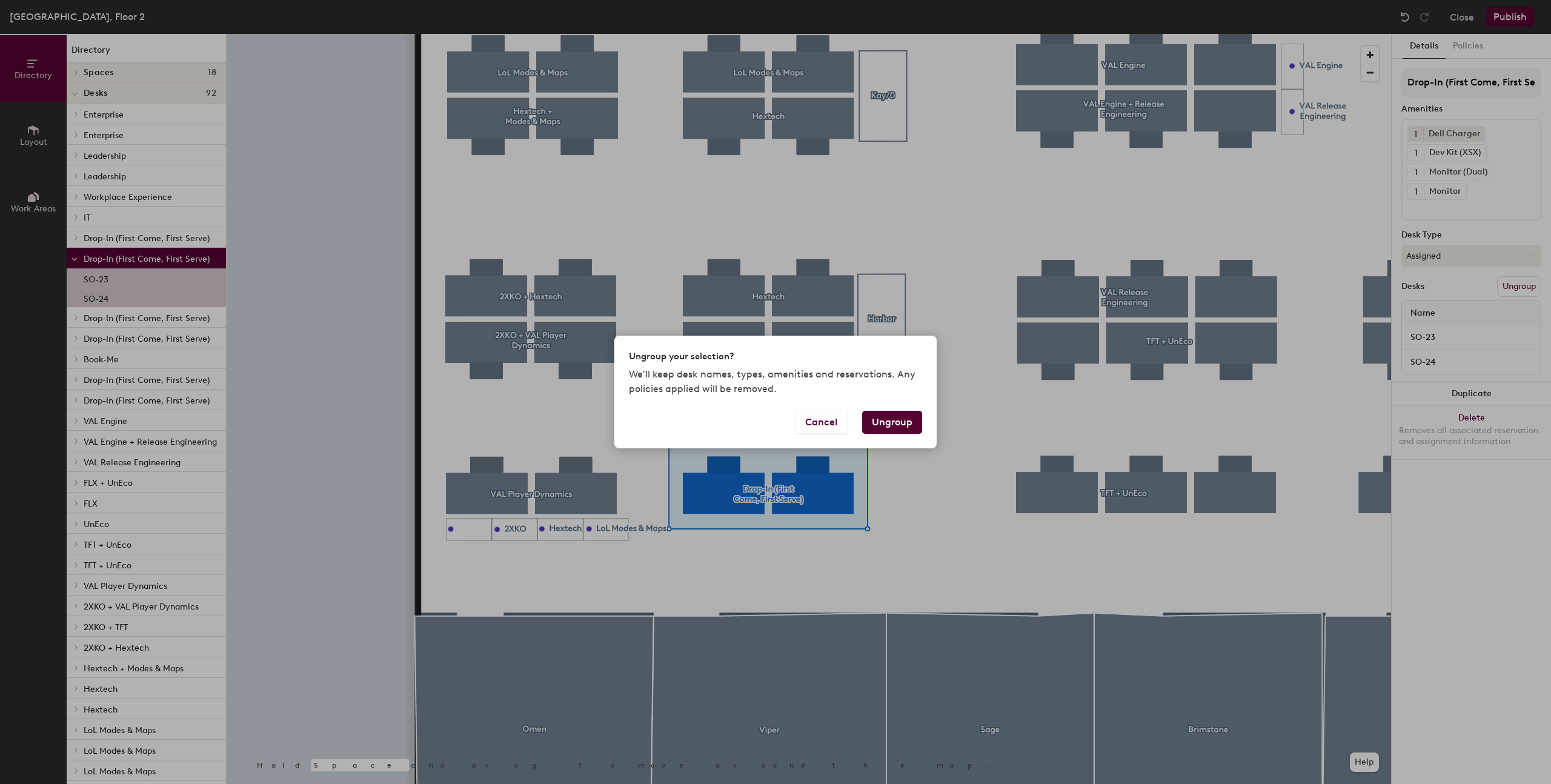
click at [905, 430] on button "Ungroup" at bounding box center [892, 422] width 60 height 23
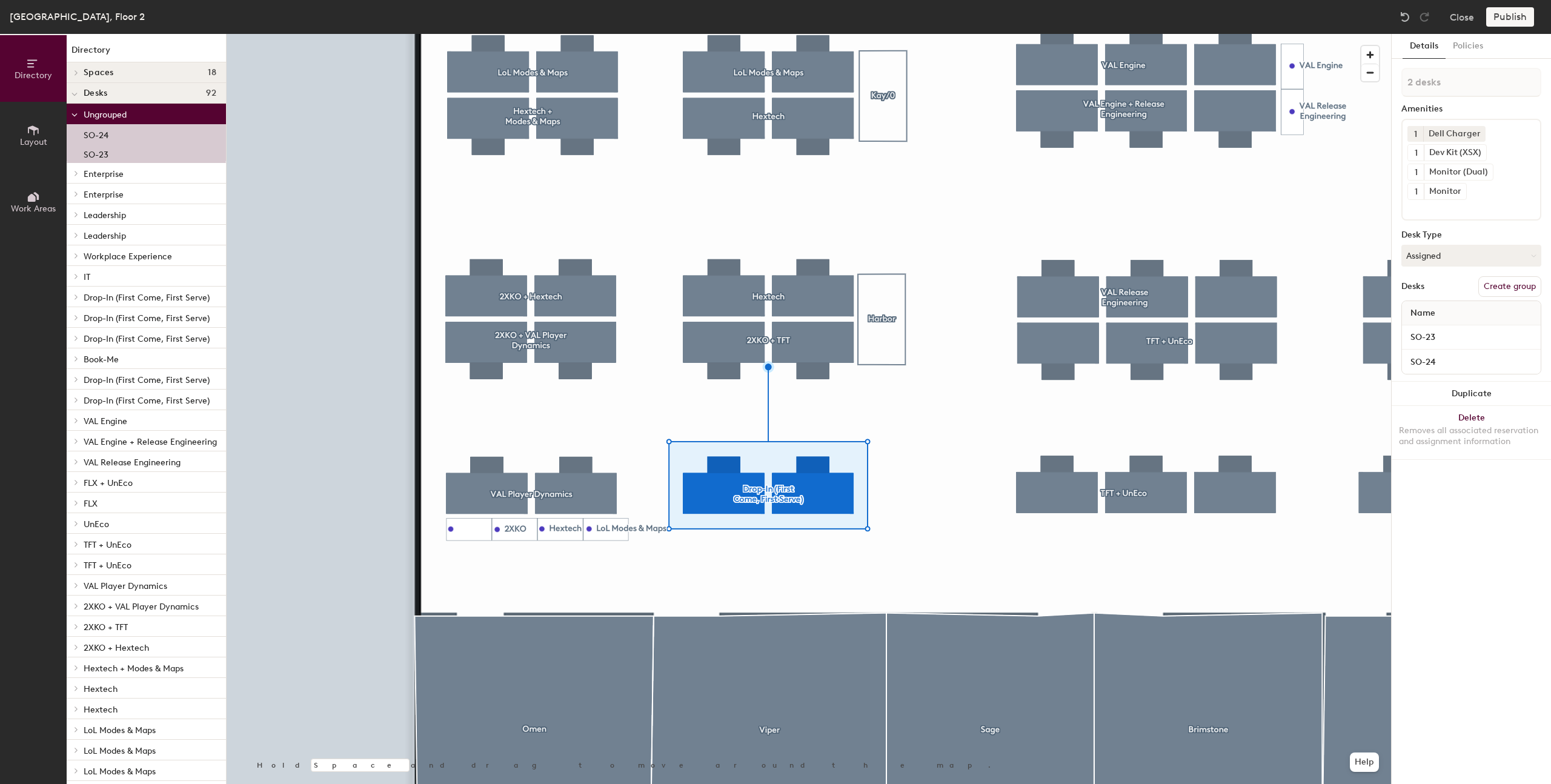
type input "1 desk"
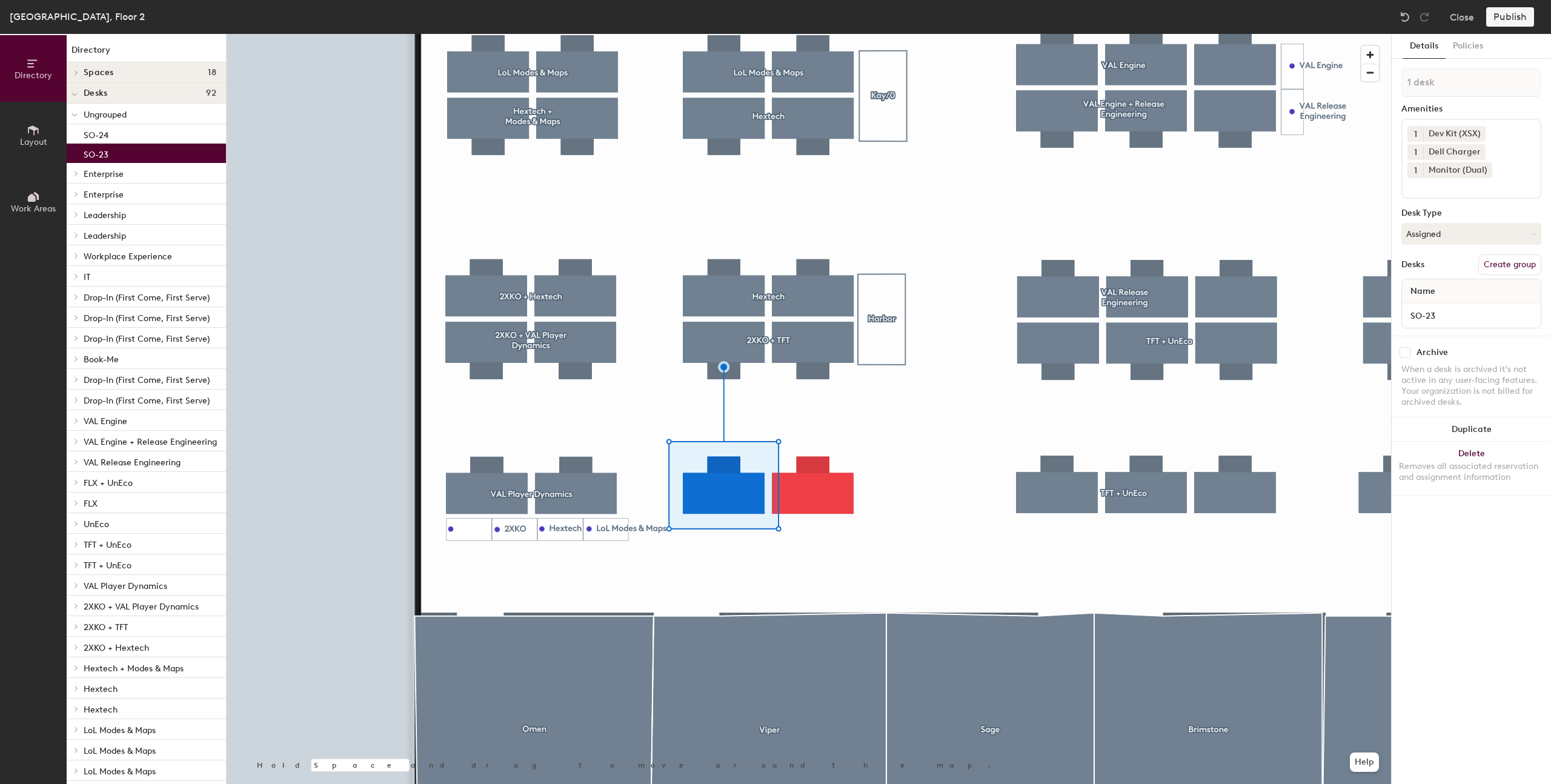
click at [1524, 262] on button "Create group" at bounding box center [1510, 265] width 63 height 21
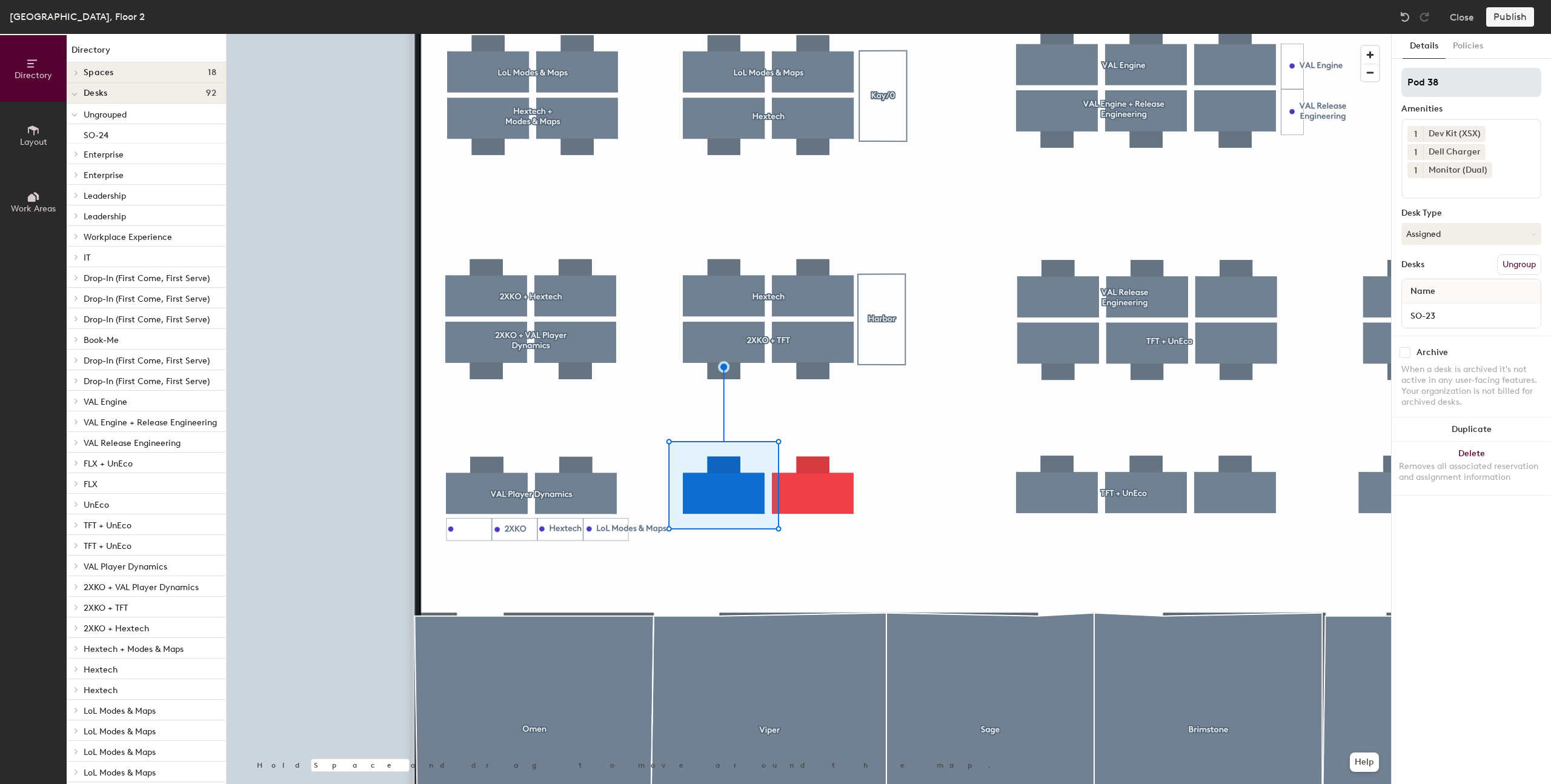
click at [1431, 80] on input "Pod 38" at bounding box center [1471, 82] width 140 height 29
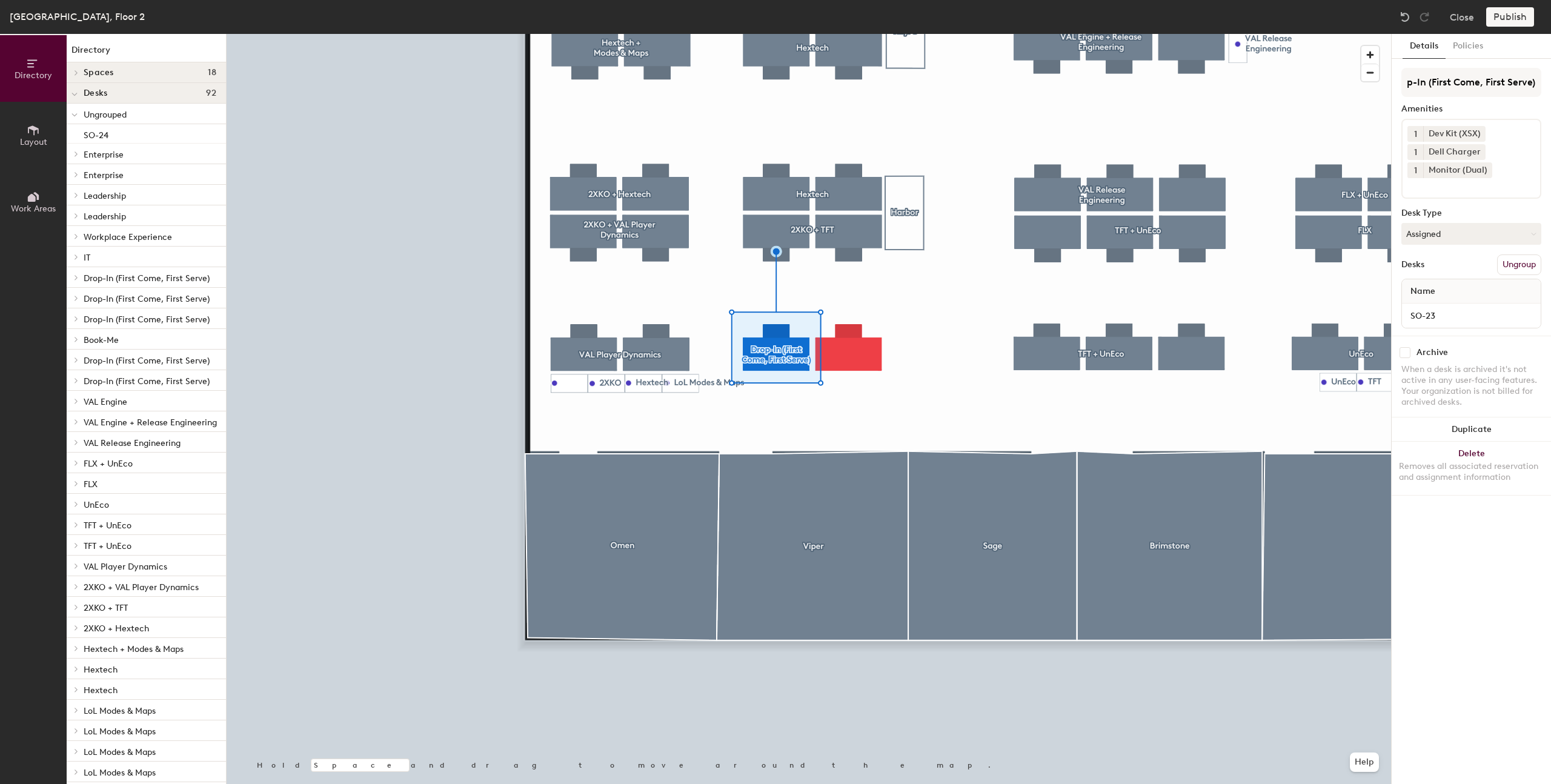
drag, startPoint x: 1427, startPoint y: 88, endPoint x: 1557, endPoint y: 87, distance: 130.0
click at [1550, 87] on html "Skip navigation Schedule Office People Analytics Services Manage RM Sydney, Flo…" at bounding box center [775, 392] width 1551 height 784
type input "Drop-In"
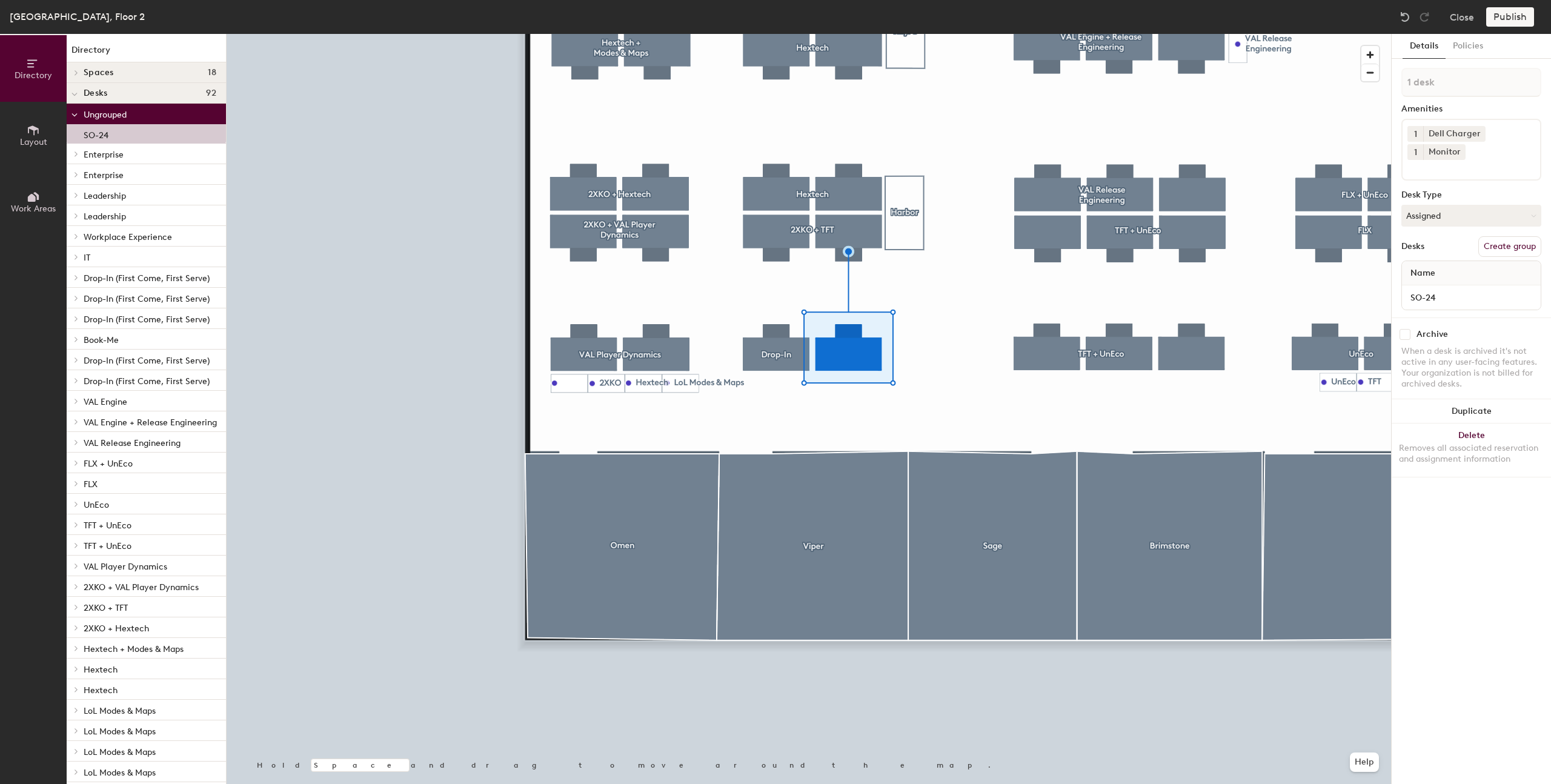
click at [1500, 248] on button "Create group" at bounding box center [1510, 247] width 63 height 21
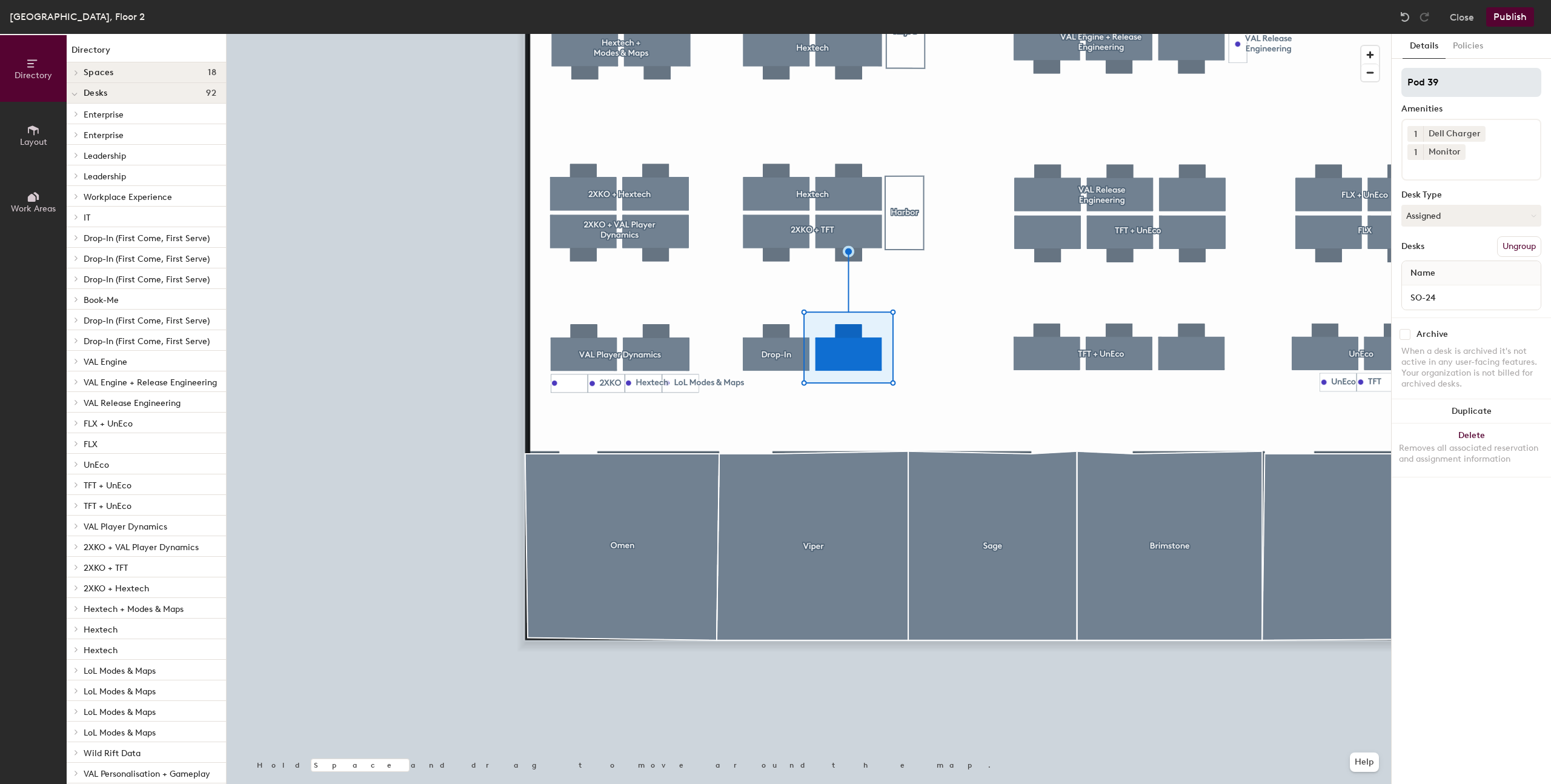
click at [1428, 76] on input "Pod 39" at bounding box center [1471, 82] width 140 height 29
type input "TFT"
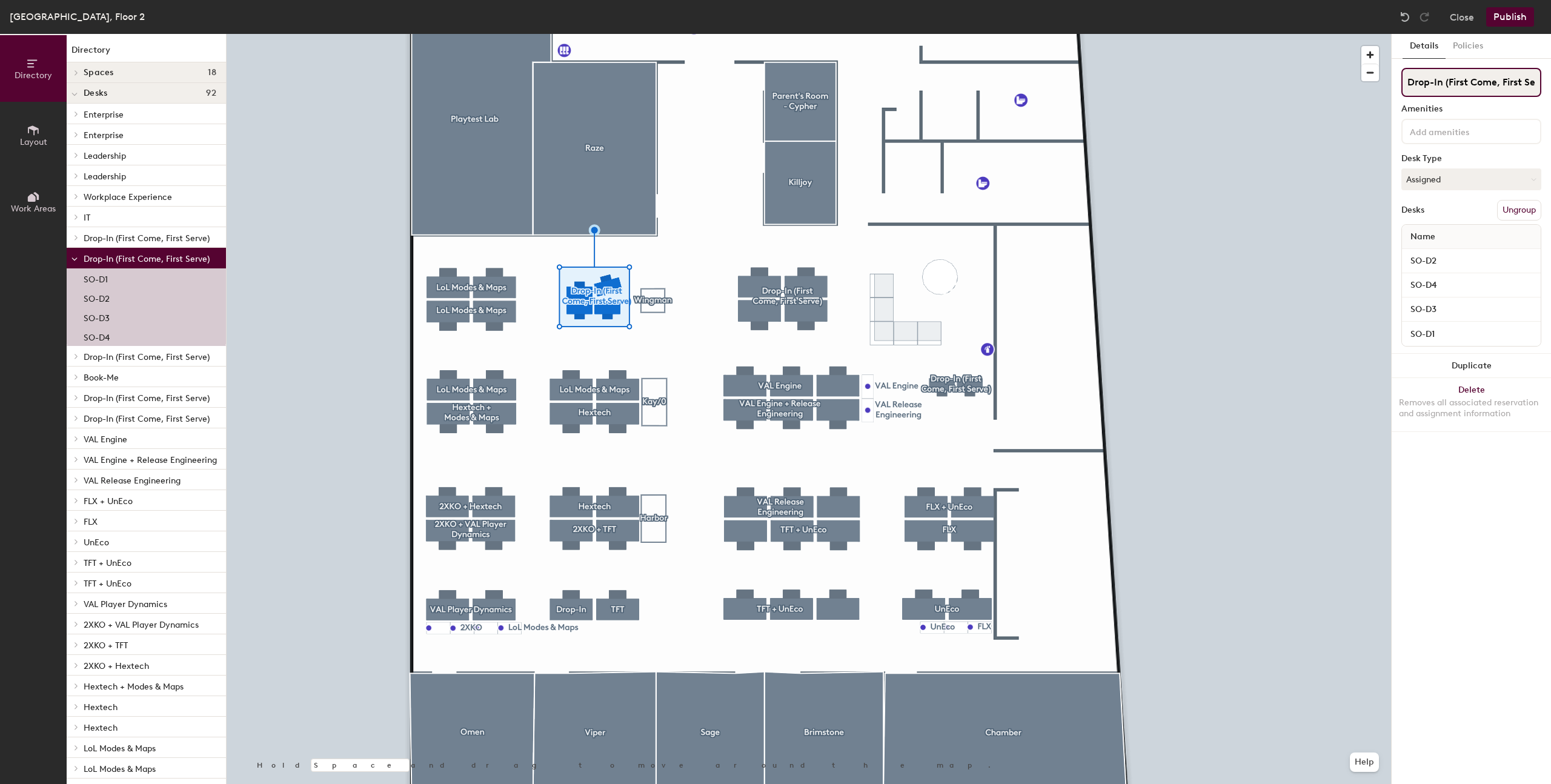
scroll to position [0, 18]
drag, startPoint x: 1445, startPoint y: 85, endPoint x: 1577, endPoint y: 92, distance: 132.2
click at [1550, 92] on html "Skip navigation Schedule Office People Analytics Services Manage RM Sydney, Flo…" at bounding box center [775, 392] width 1551 height 784
type input "Drop-In"
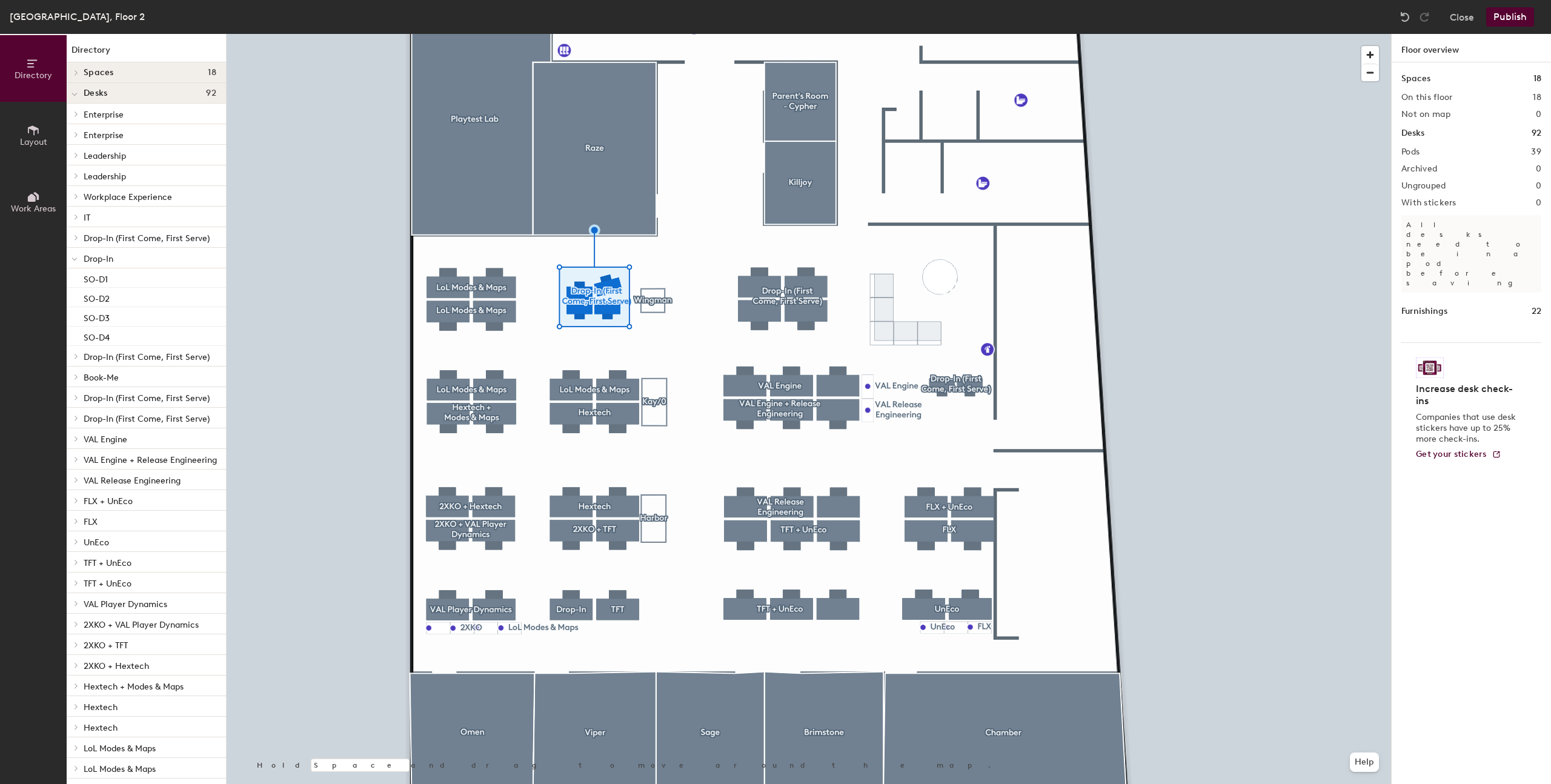
click at [793, 34] on div at bounding box center [809, 34] width 1164 height 0
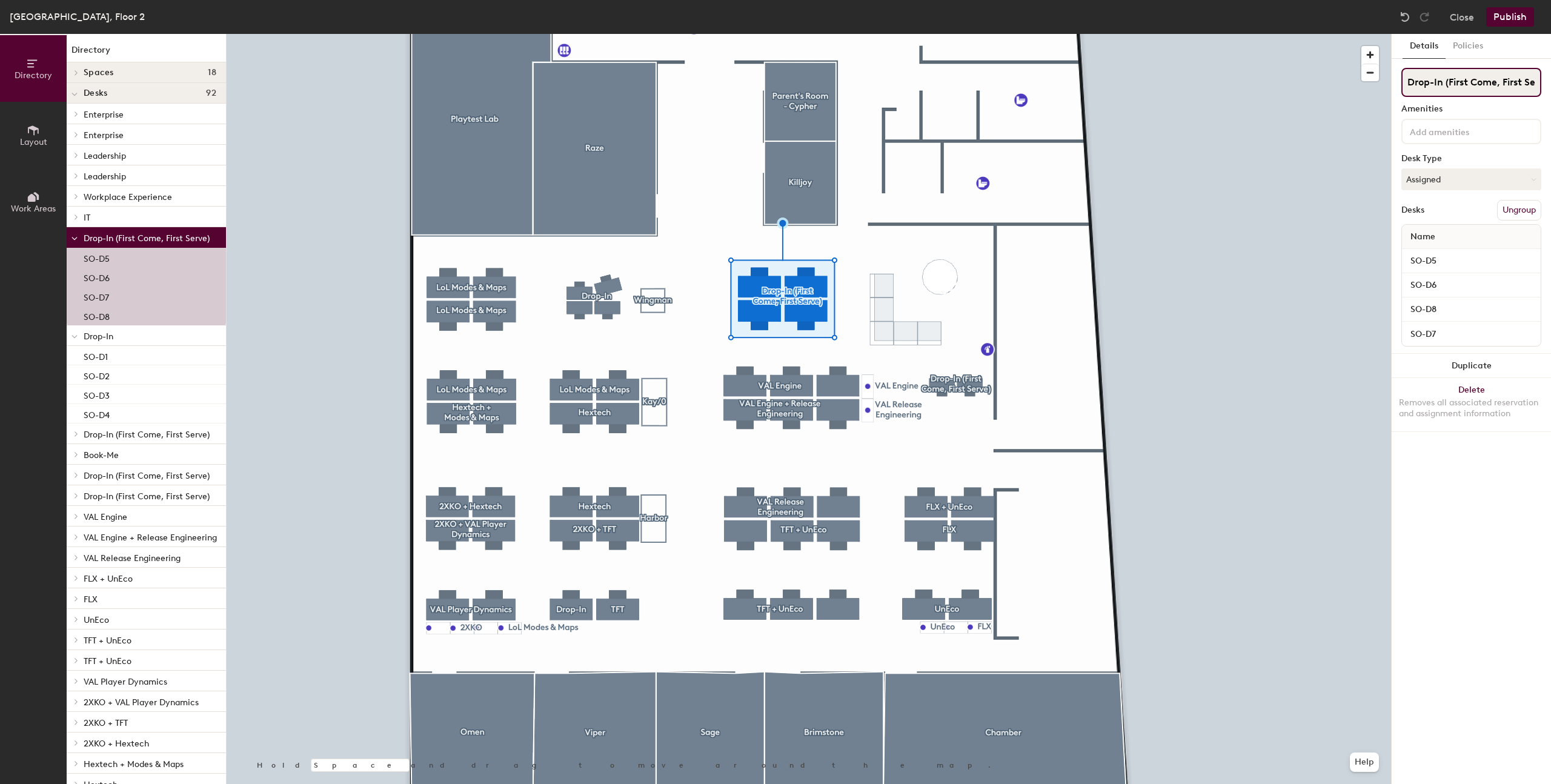
scroll to position [0, 18]
drag, startPoint x: 1449, startPoint y: 81, endPoint x: 1547, endPoint y: 80, distance: 98.0
click at [1548, 80] on div "Details Policies Drop-In (First Come, First Serve) Amenities Desk Type Assigned…" at bounding box center [1471, 409] width 159 height 750
click at [1430, 85] on input "Drop-In (First Come, First Serve)" at bounding box center [1471, 82] width 140 height 29
drag, startPoint x: 1432, startPoint y: 84, endPoint x: 1532, endPoint y: 82, distance: 100.0
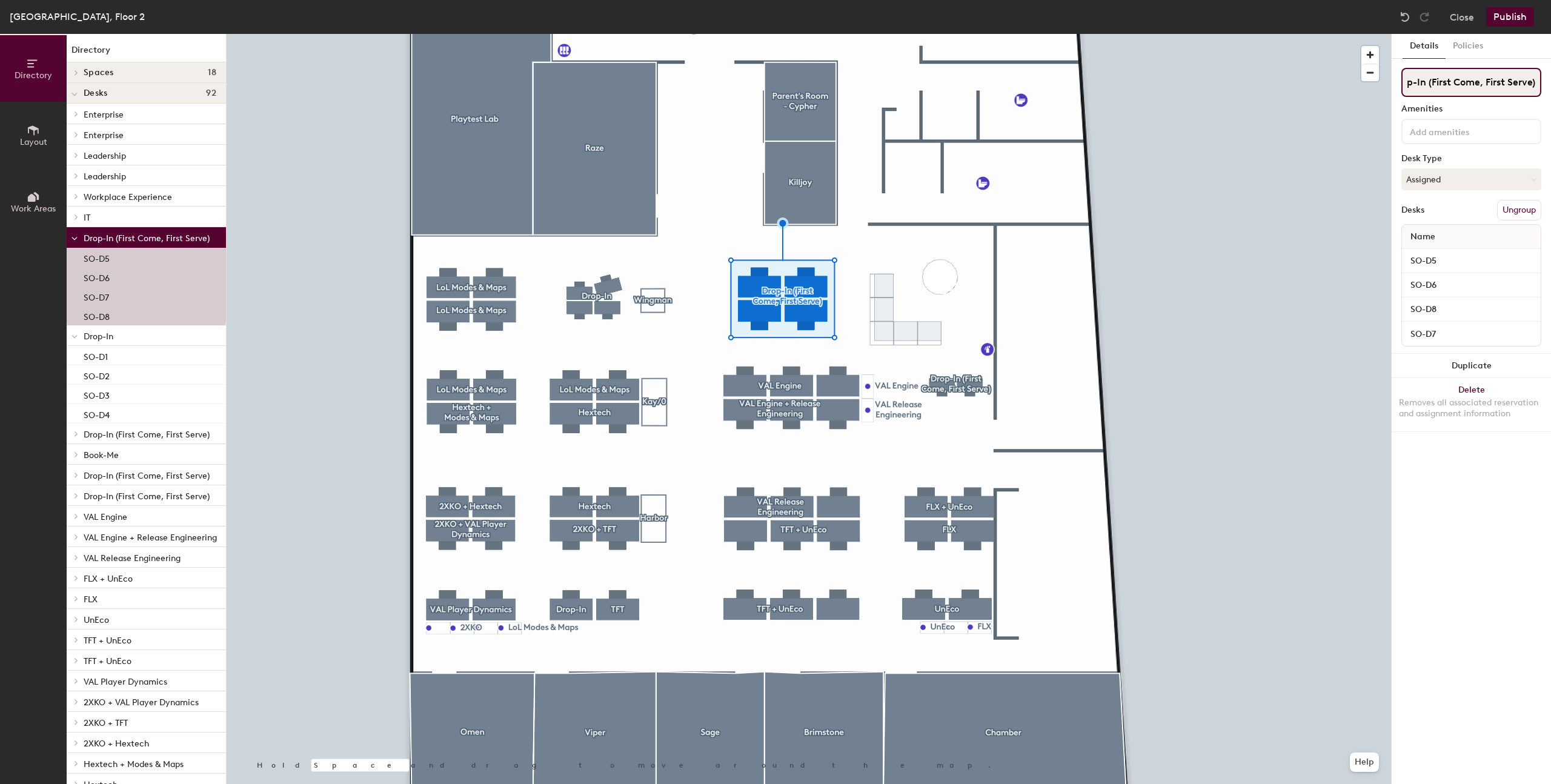
click at [1532, 82] on input "Drop-In (First Come, First Serve)" at bounding box center [1471, 82] width 140 height 29
type input "Drop-In (Powered, No Monitors)"
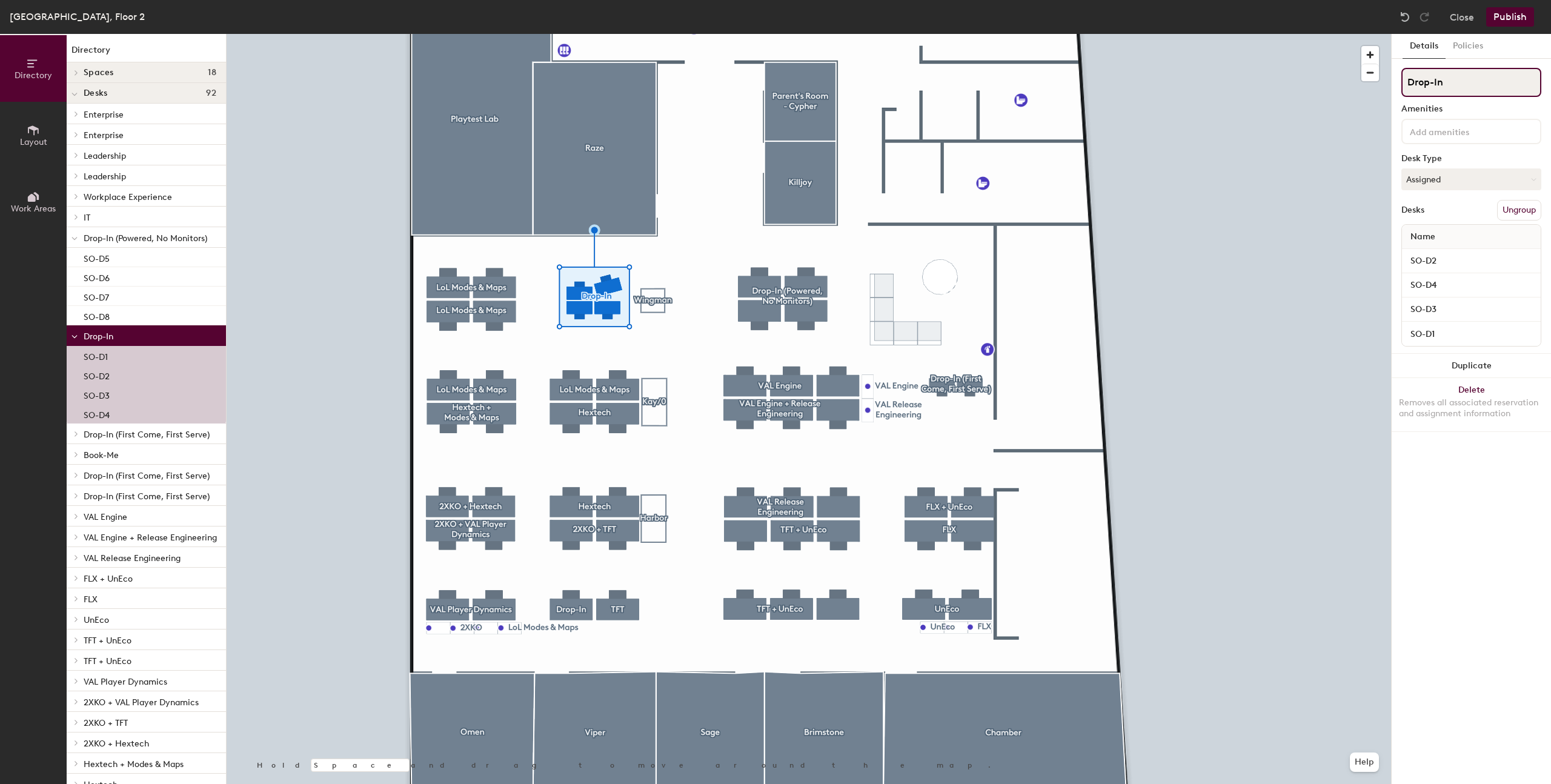
click at [1455, 91] on input "Drop-In" at bounding box center [1471, 82] width 140 height 29
type input "Drop-In (No Power, No Monitors)"
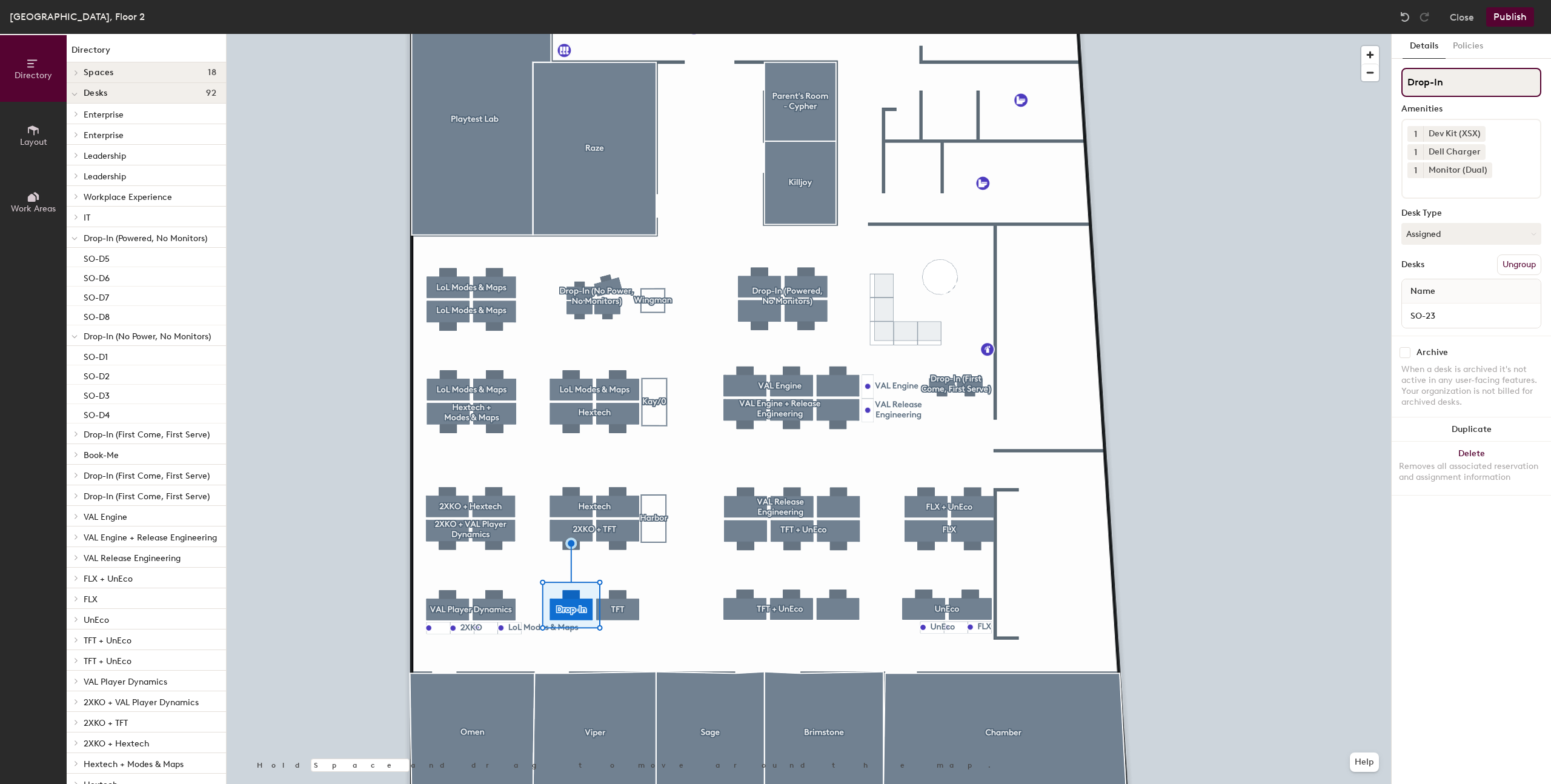
click at [1471, 89] on input "Drop-In" at bounding box center [1471, 82] width 140 height 29
type input "Drop-In"
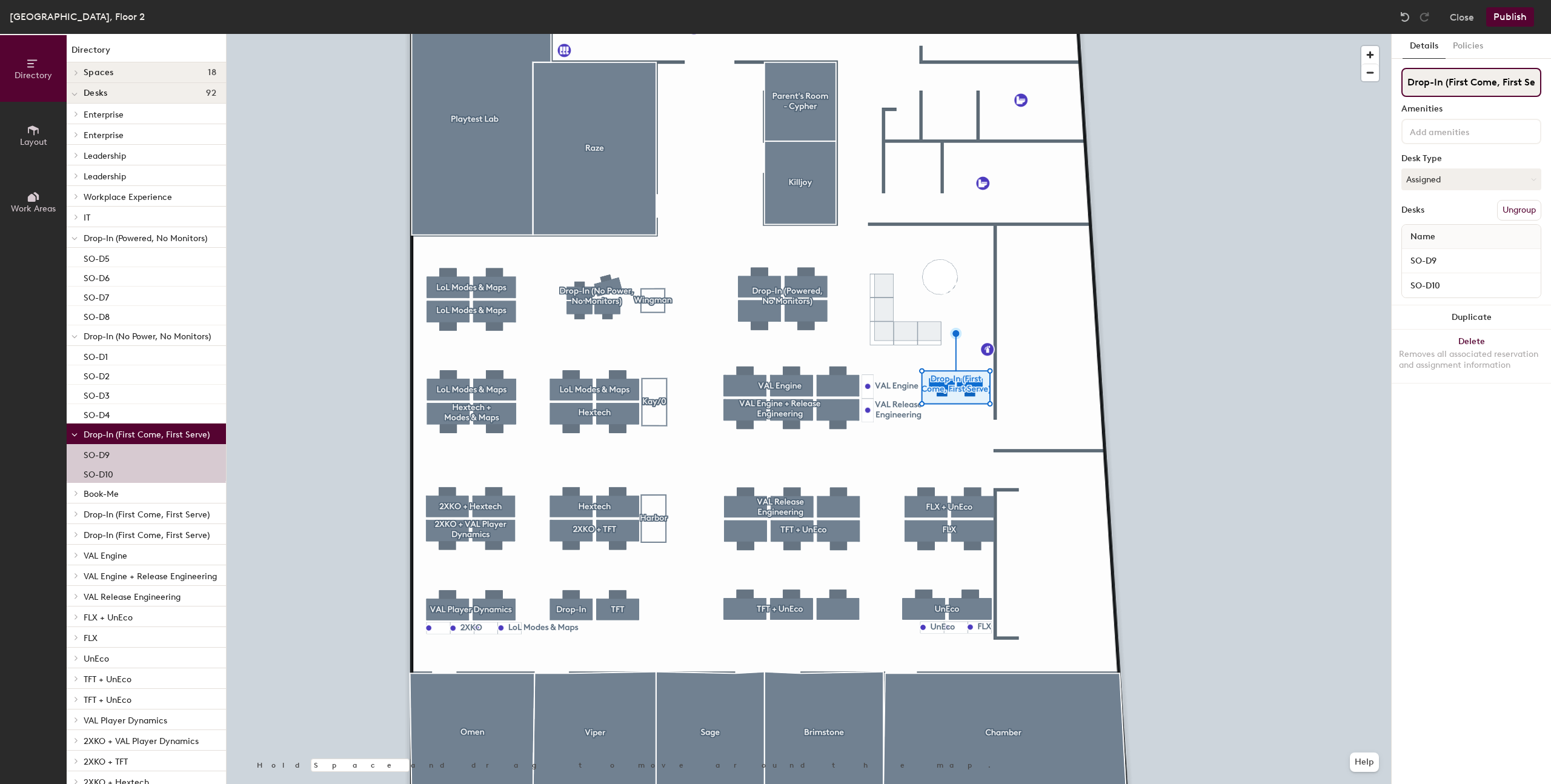
drag, startPoint x: 1450, startPoint y: 84, endPoint x: 1497, endPoint y: 80, distance: 47.2
click at [1497, 80] on input "Drop-In (First Come, First Serve)" at bounding box center [1471, 82] width 140 height 29
drag, startPoint x: 1501, startPoint y: 84, endPoint x: 1644, endPoint y: 99, distance: 143.8
click at [1550, 99] on html "Skip navigation Schedule Office People Analytics Services Manage RM Sydney, Flo…" at bounding box center [775, 392] width 1551 height 784
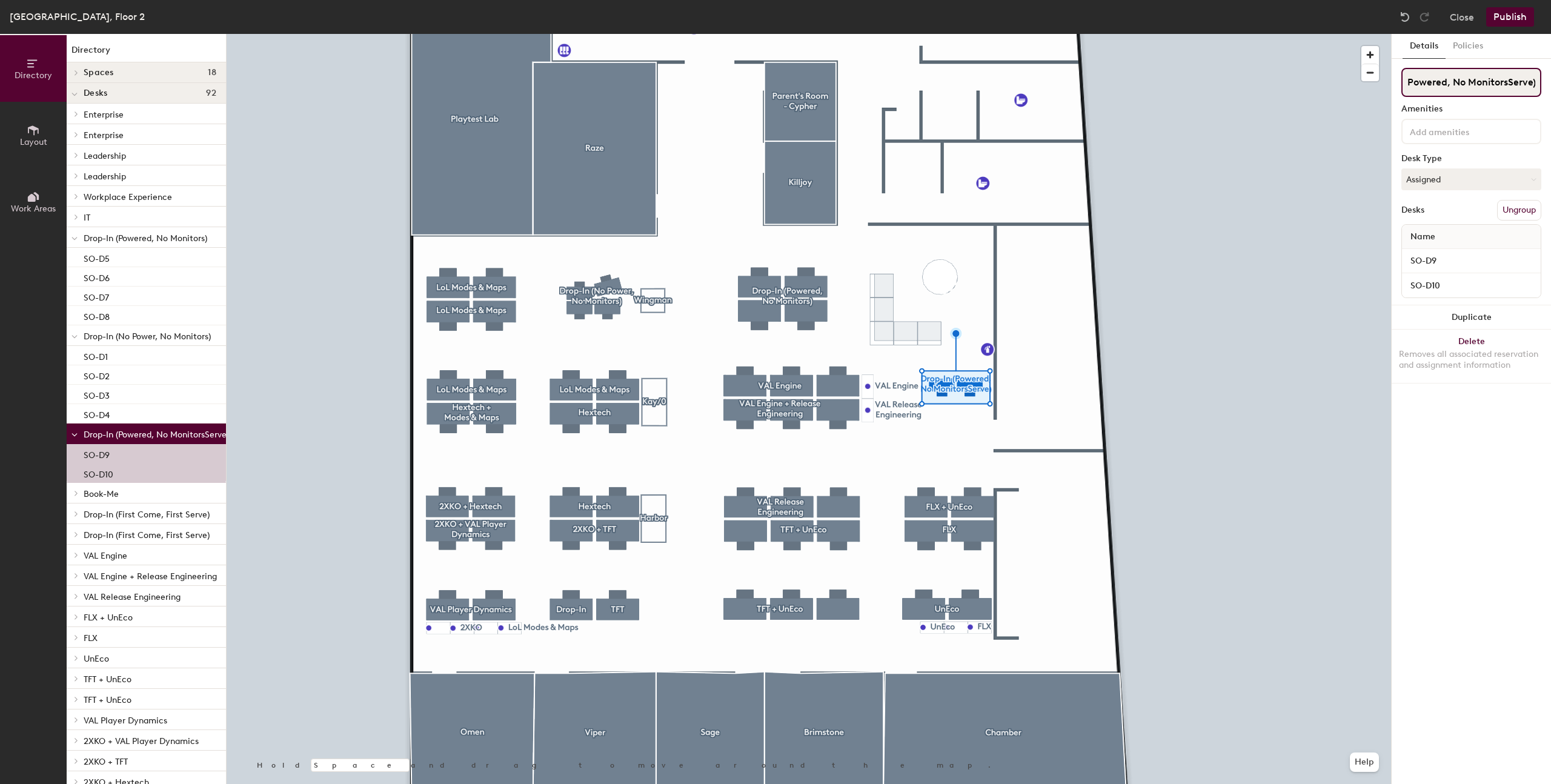
click at [1521, 82] on input "Drop-In (Powered, No MonitorsServe)" at bounding box center [1471, 82] width 140 height 29
drag, startPoint x: 1534, startPoint y: 81, endPoint x: 1530, endPoint y: 97, distance: 16.5
click at [1533, 81] on input "Drop-In (Powered, No MonitorsServe)" at bounding box center [1471, 82] width 140 height 29
type input "Drop-In (Powered, No Monitors)"
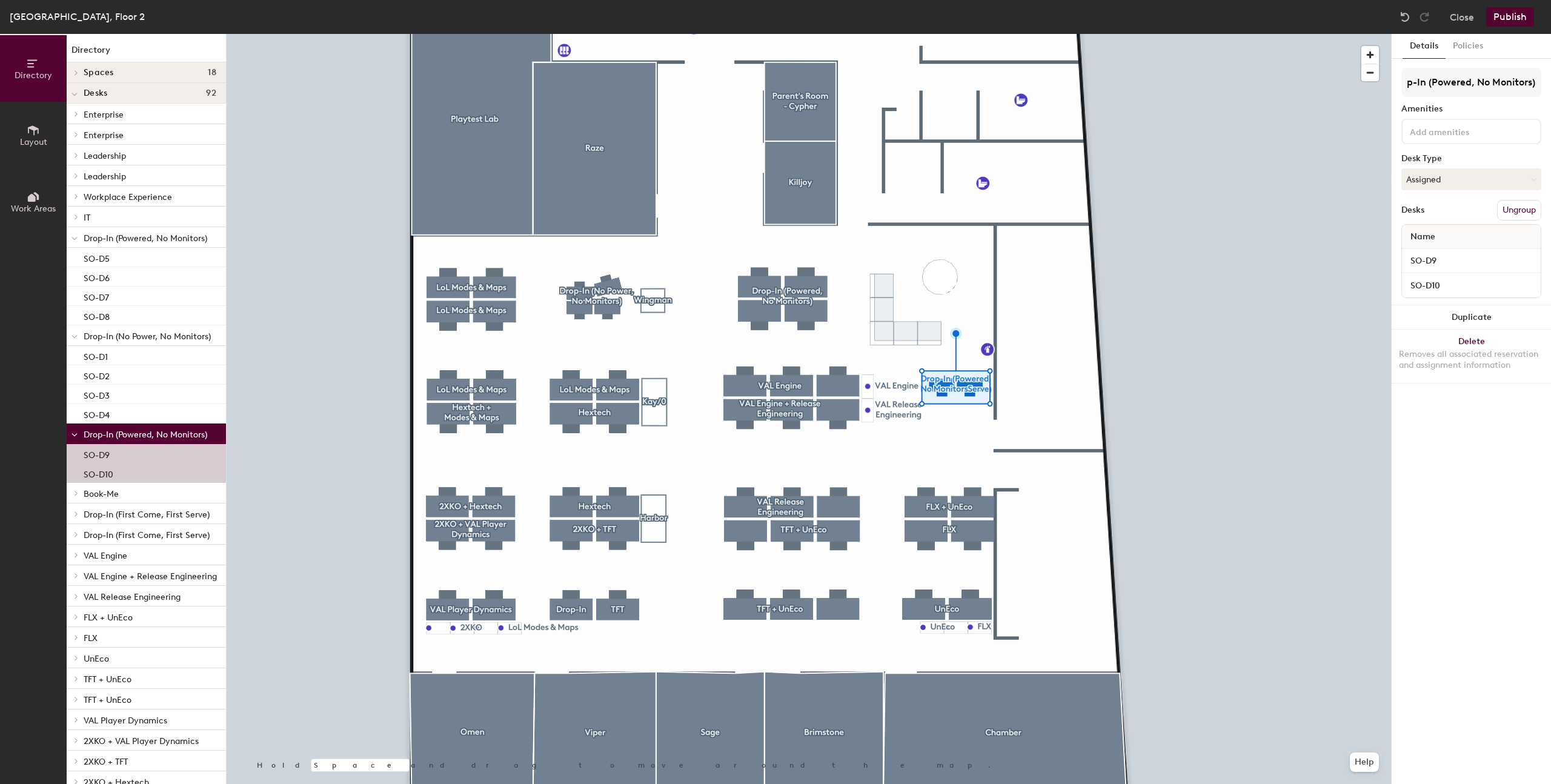
scroll to position [0, 0]
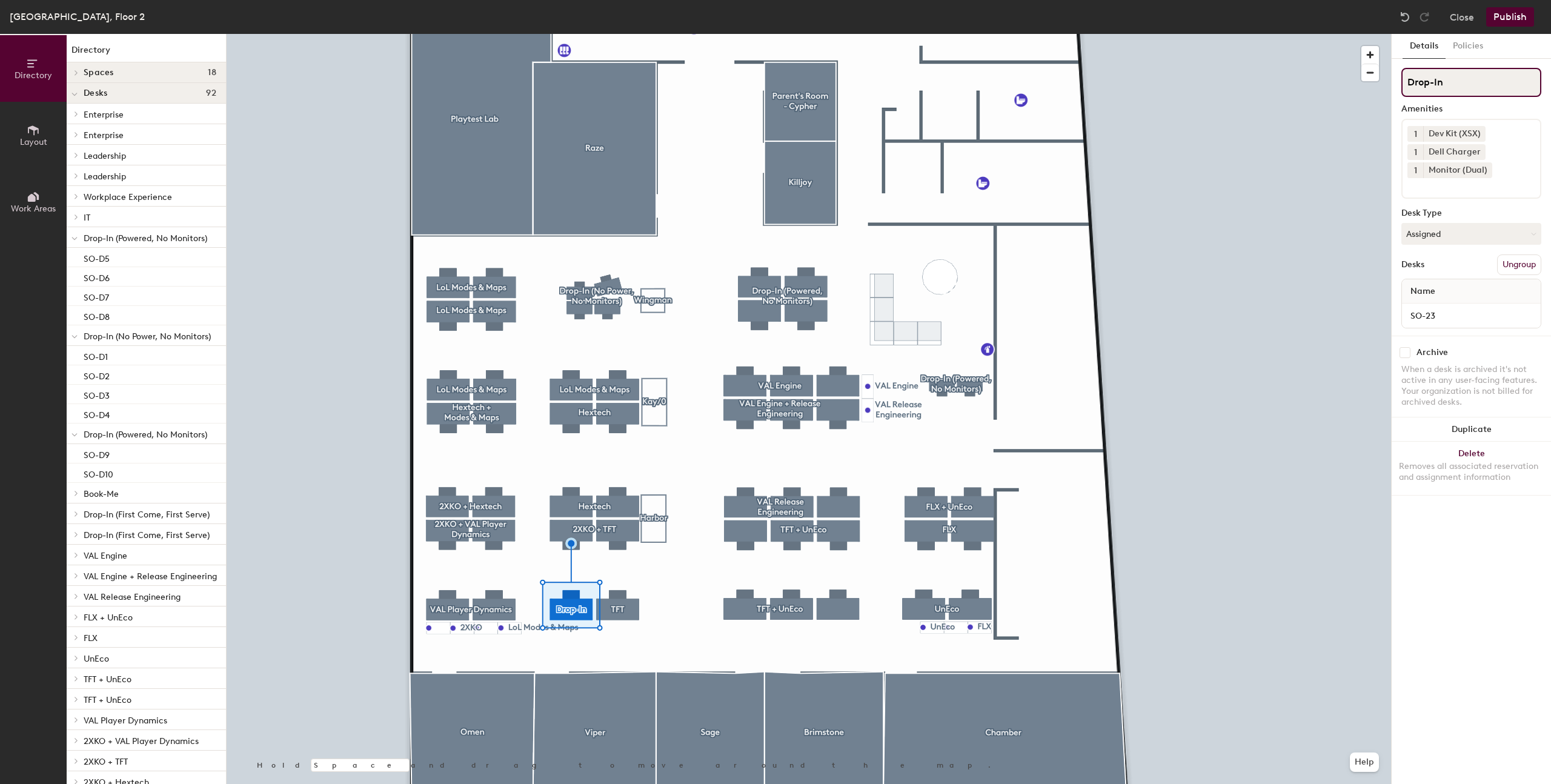
click at [1460, 93] on input "Drop-In" at bounding box center [1471, 82] width 140 height 29
drag, startPoint x: 1484, startPoint y: 80, endPoint x: 1490, endPoint y: 89, distance: 10.8
click at [1484, 80] on input "Drop-In (Powered, Monitor)" at bounding box center [1471, 82] width 140 height 29
drag, startPoint x: 1489, startPoint y: 83, endPoint x: 1485, endPoint y: 96, distance: 13.6
click at [1489, 83] on input "Drop-In (Powered, Monitor)" at bounding box center [1471, 82] width 140 height 29
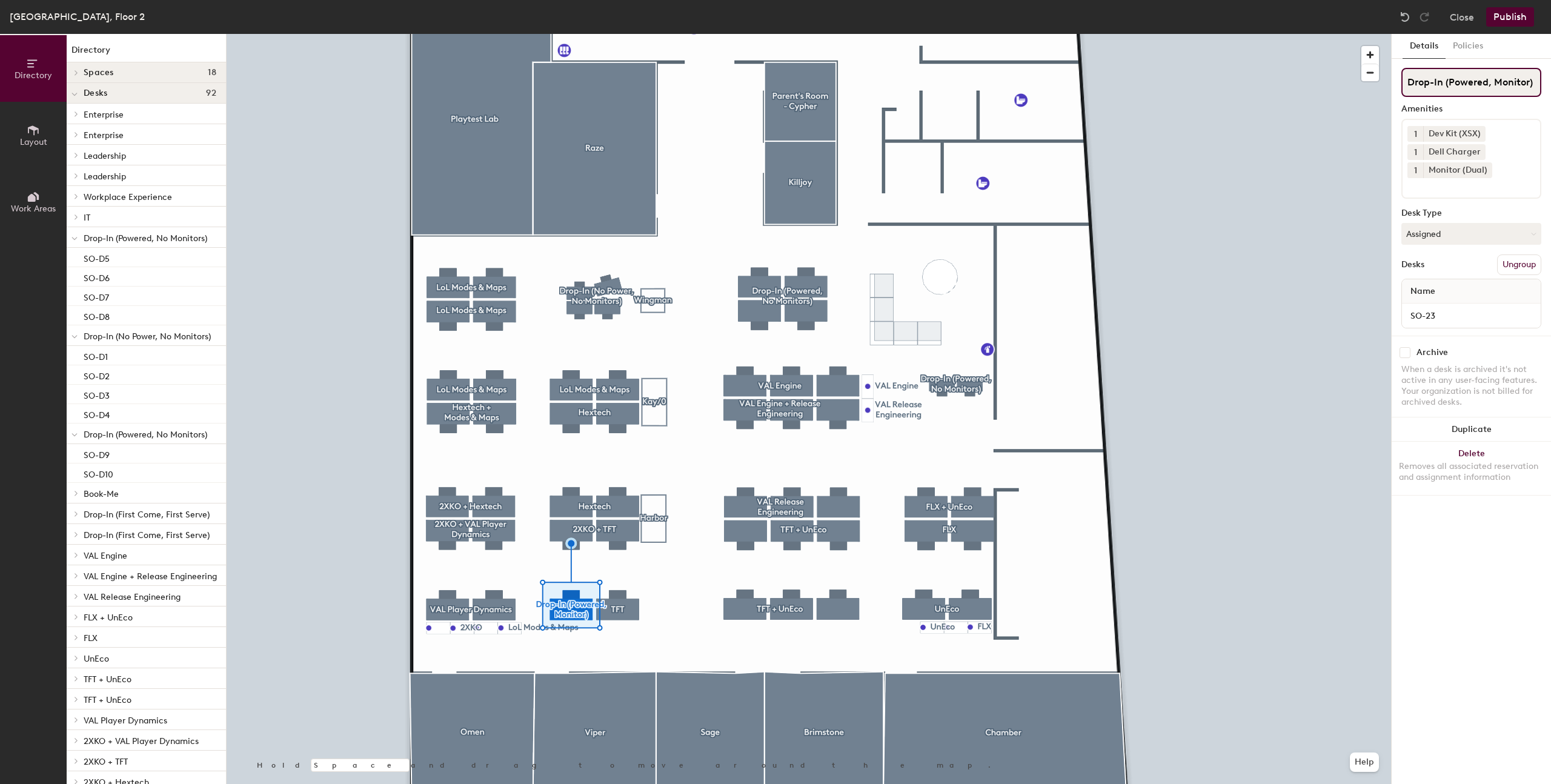
click at [1488, 80] on input "Drop-In (Powered, Monitor)" at bounding box center [1471, 82] width 140 height 29
type input "Drop-In (Power, Monitor)"
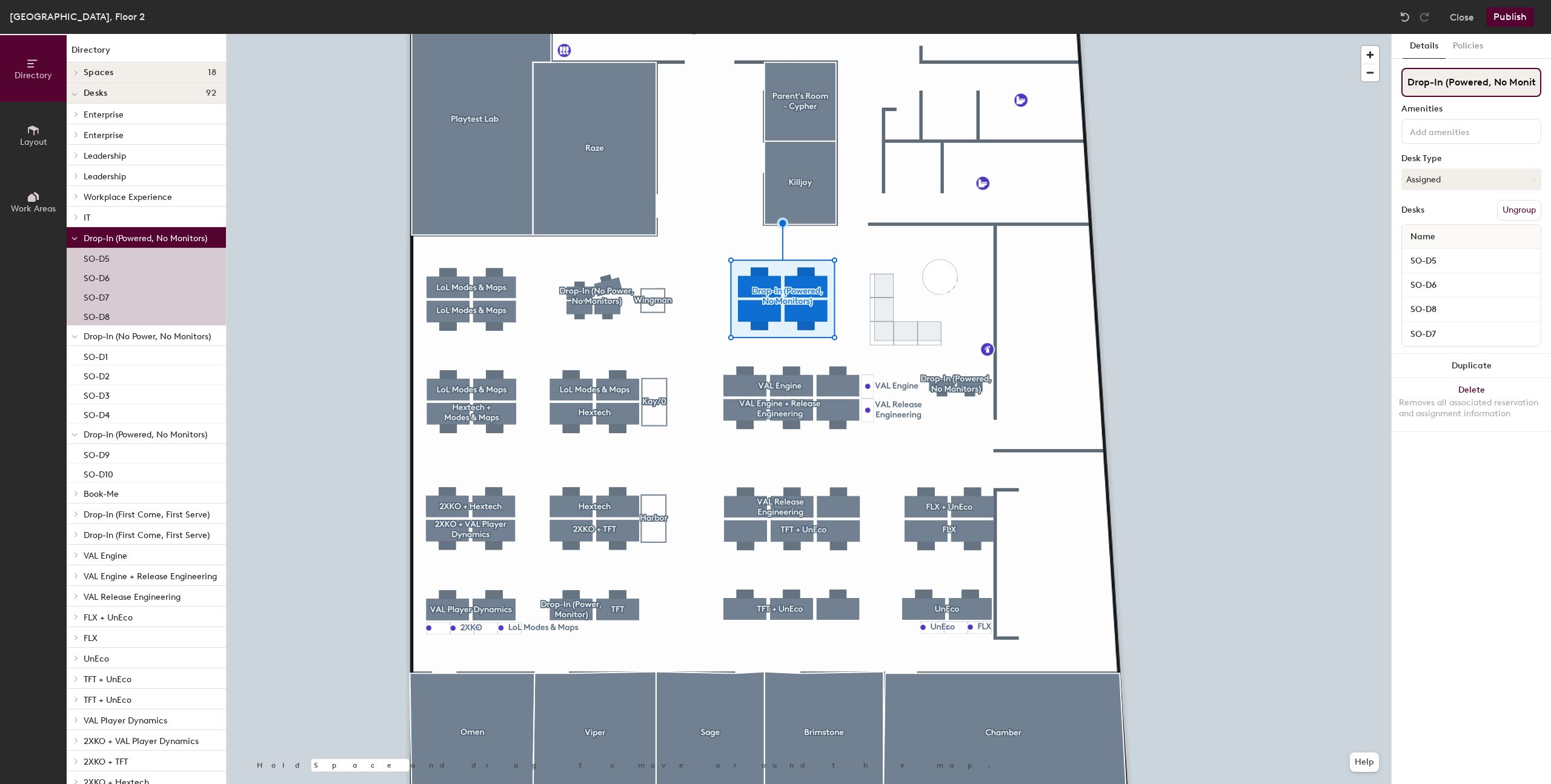
click at [1487, 81] on input "Drop-In (Powered, No Monitors)" at bounding box center [1471, 82] width 140 height 29
type input "Drop-In (Power, No Monitors)"
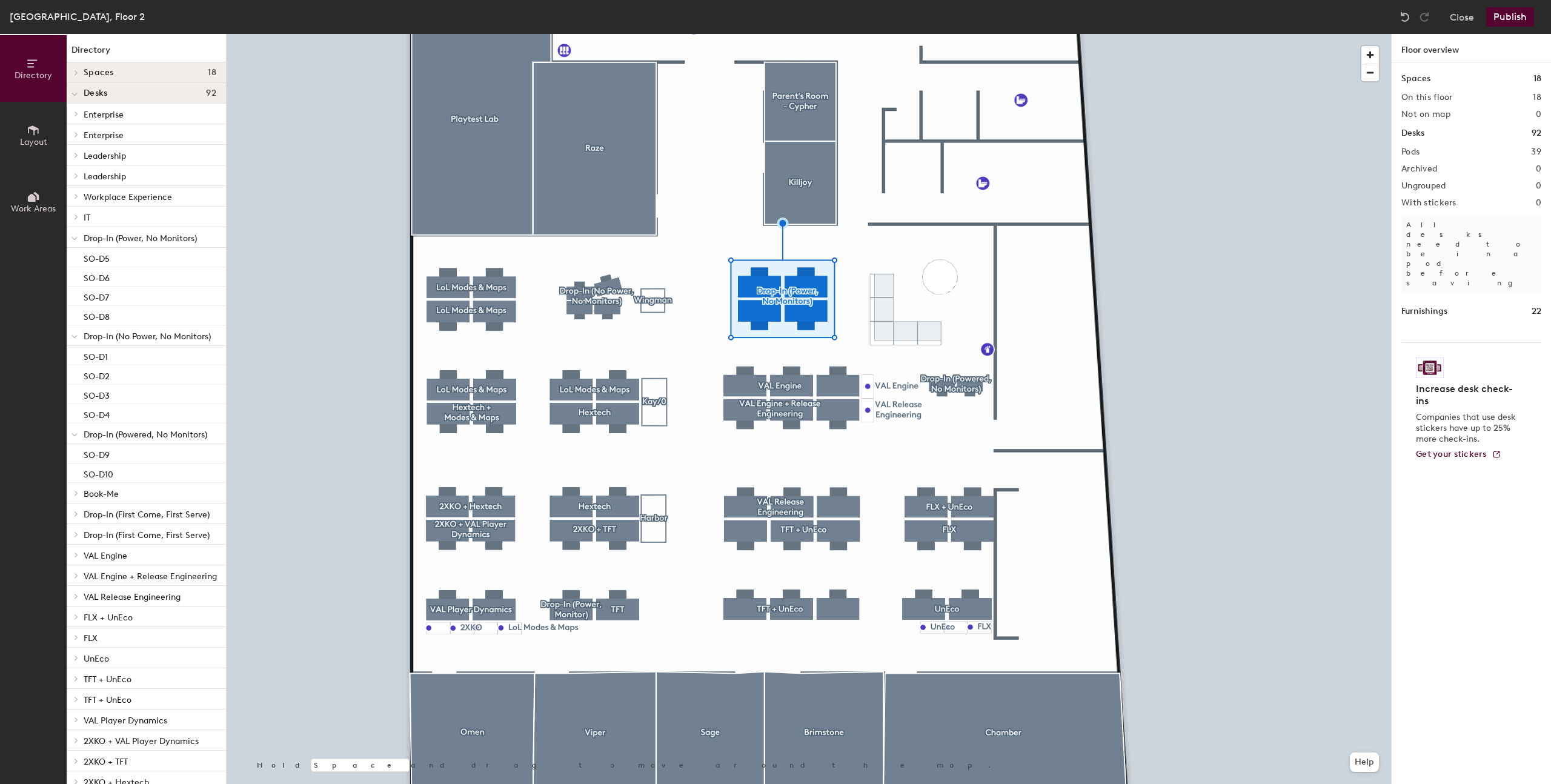
click at [957, 34] on div at bounding box center [809, 34] width 1164 height 0
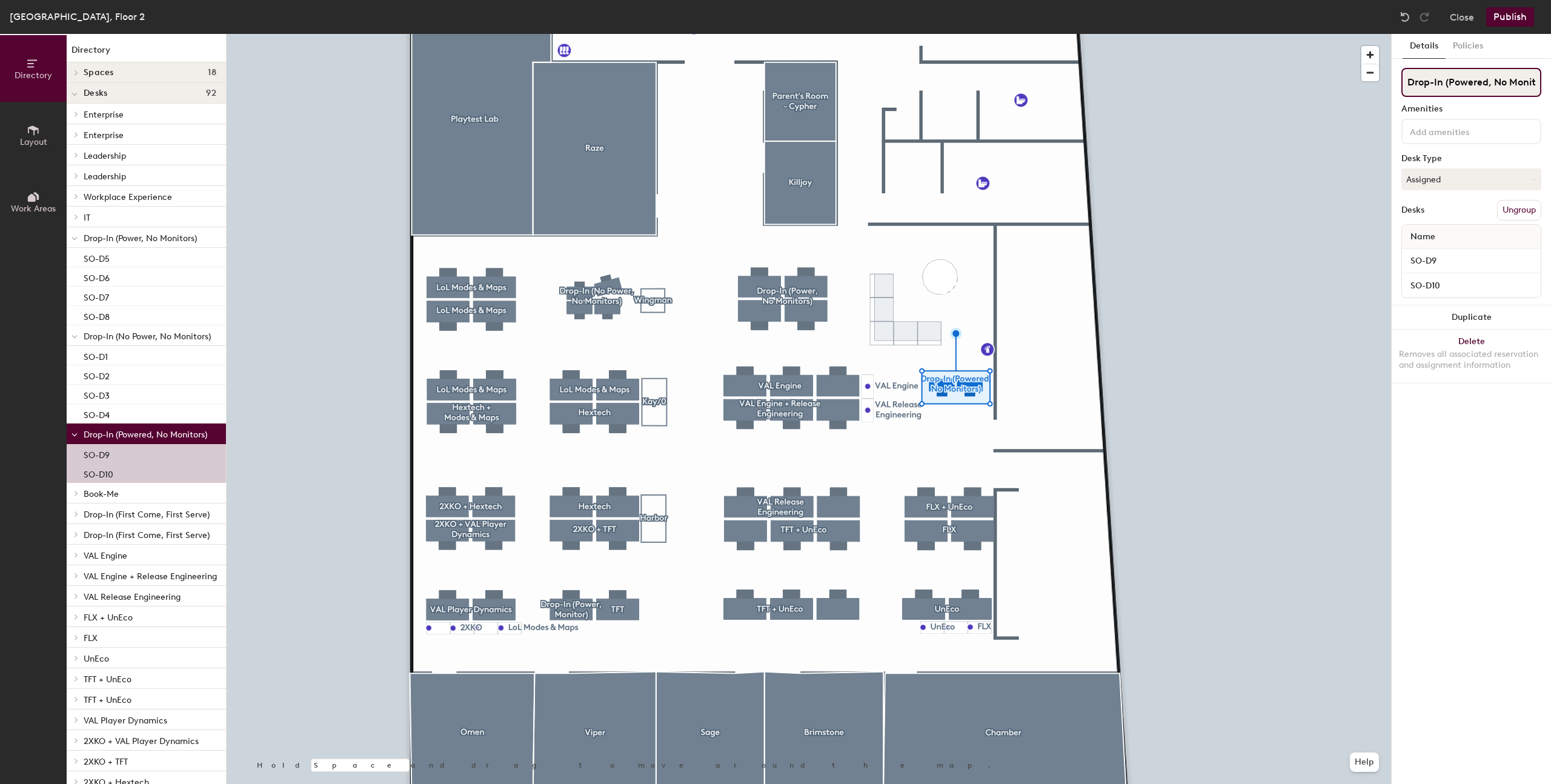
click at [1489, 80] on input "Drop-In (Powered, No Monitors)" at bounding box center [1471, 82] width 140 height 29
type input "Drop-In (Power, No Monitors)"
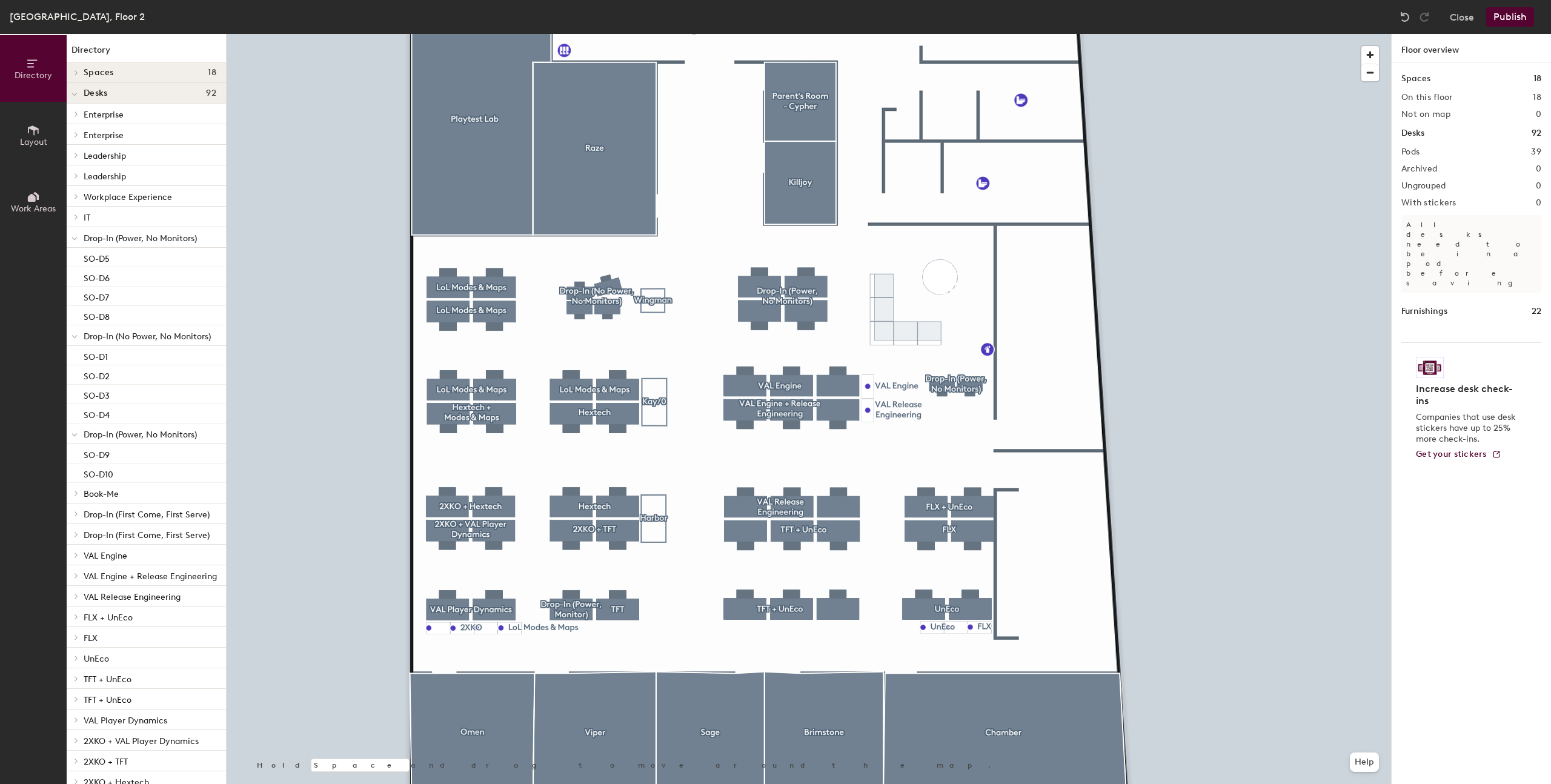
click at [897, 34] on div at bounding box center [809, 34] width 1164 height 0
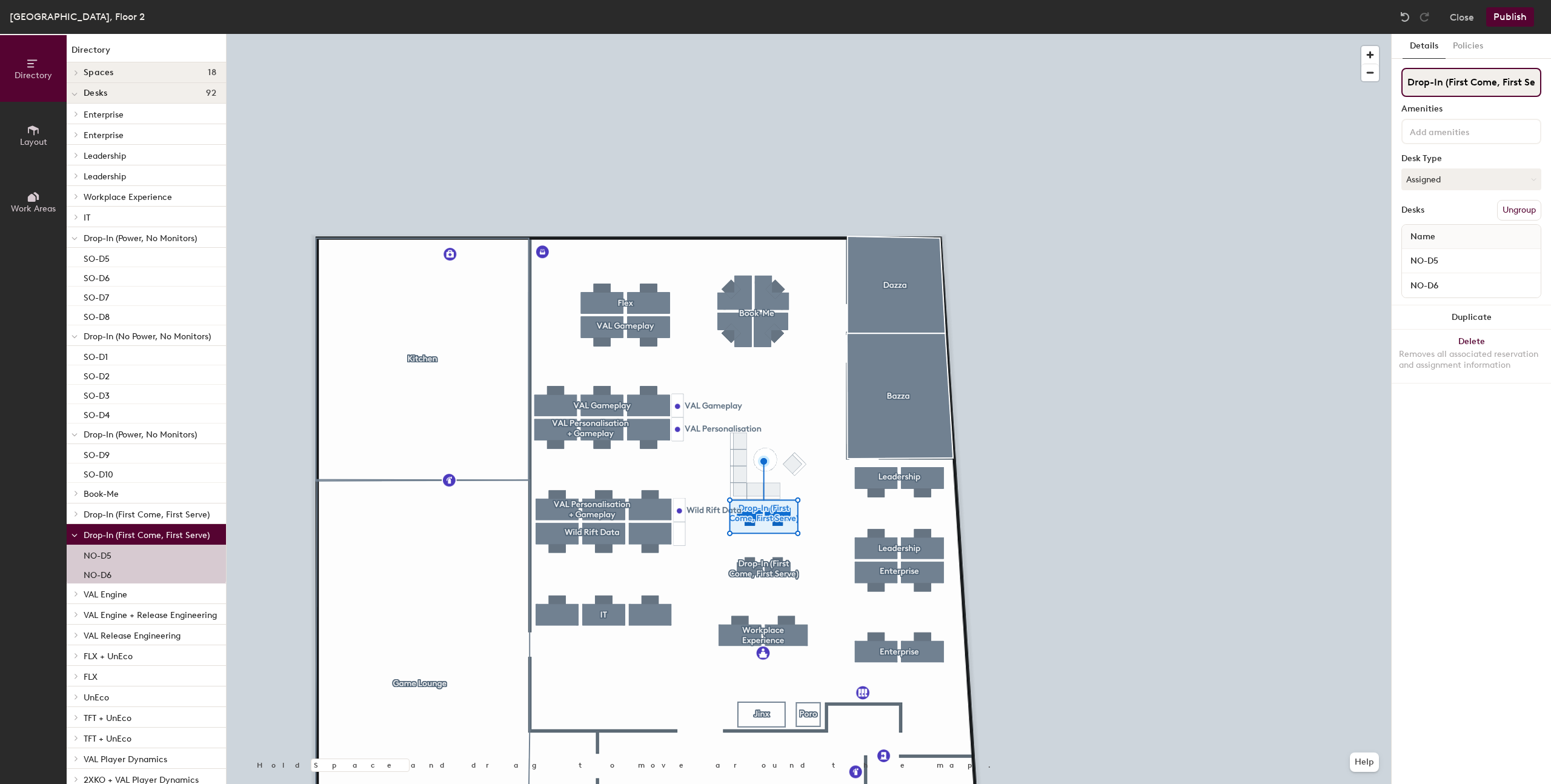
scroll to position [0, 18]
drag, startPoint x: 1453, startPoint y: 80, endPoint x: 1583, endPoint y: 89, distance: 130.3
click at [1550, 89] on html "Skip navigation Schedule Office People Analytics Services Manage RM Sydney, Flo…" at bounding box center [775, 392] width 1551 height 784
type input "Drop-In (No Power, No Monitors)"
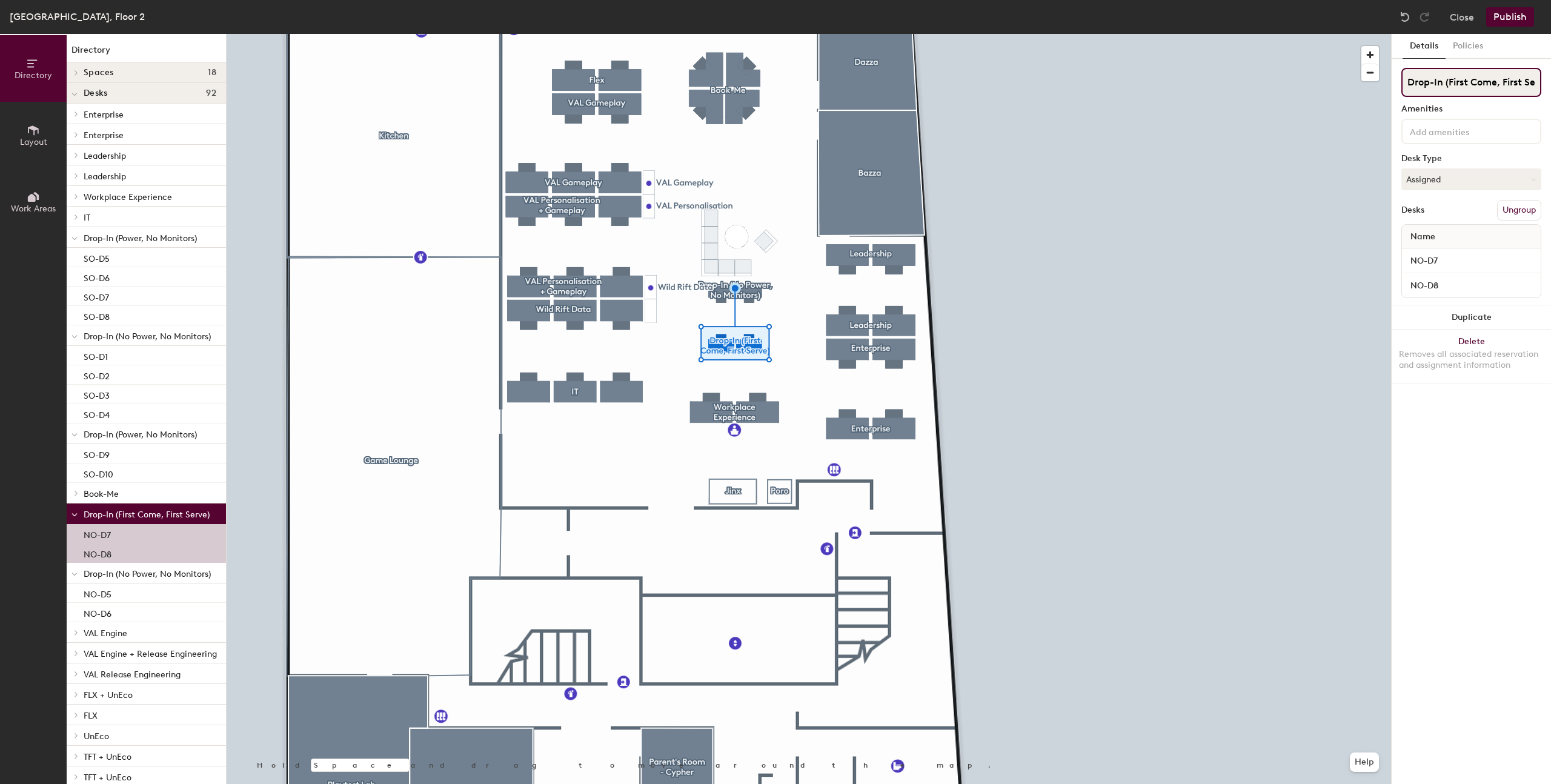
scroll to position [0, 18]
drag, startPoint x: 1451, startPoint y: 85, endPoint x: 1553, endPoint y: 89, distance: 102.1
click at [1550, 89] on html "Skip navigation Schedule Office People Analytics Services Manage RM Sydney, Flo…" at bounding box center [775, 392] width 1551 height 784
type input "Drop-In (No Power, No Monitors)"
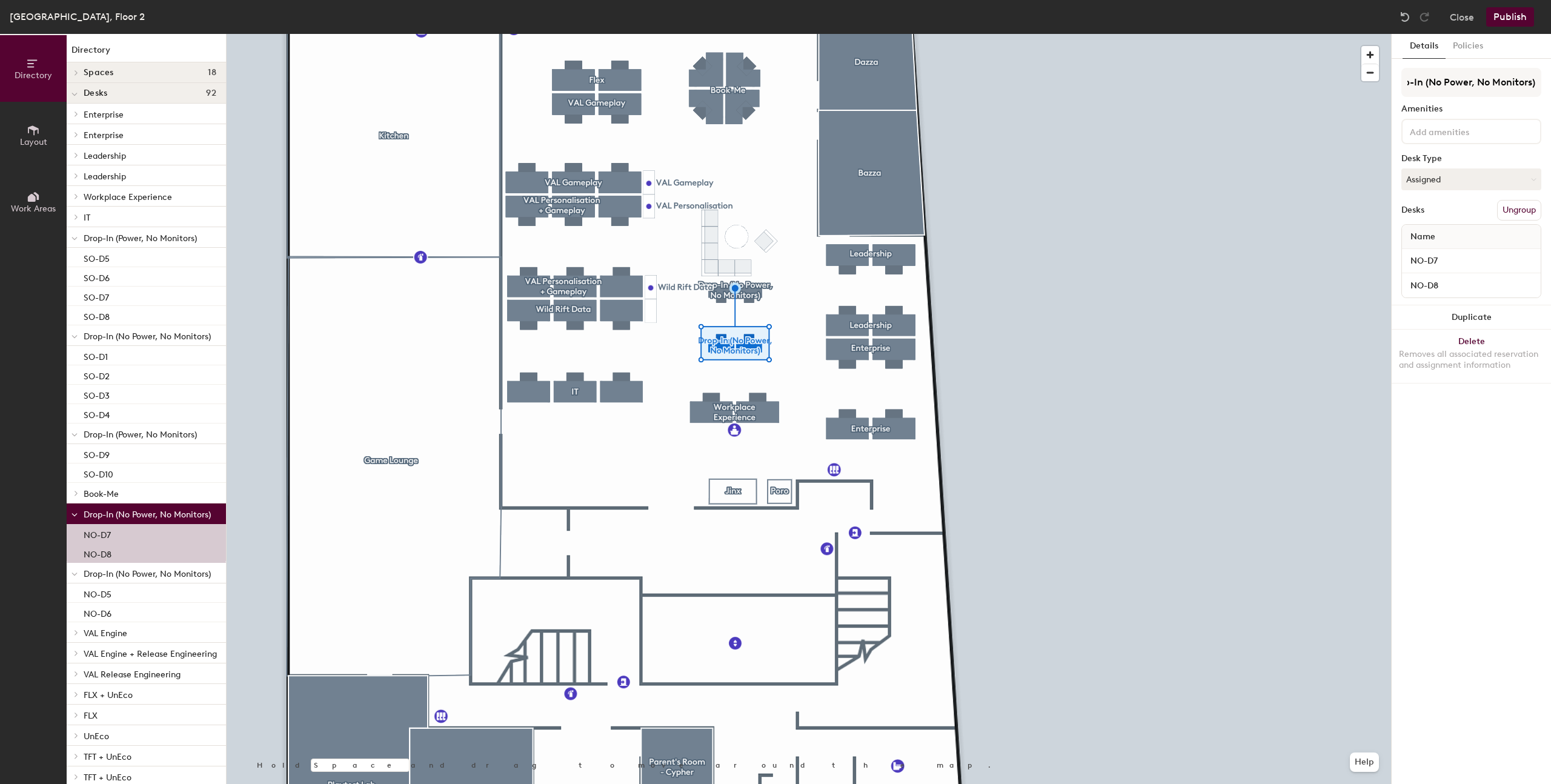
scroll to position [0, 0]
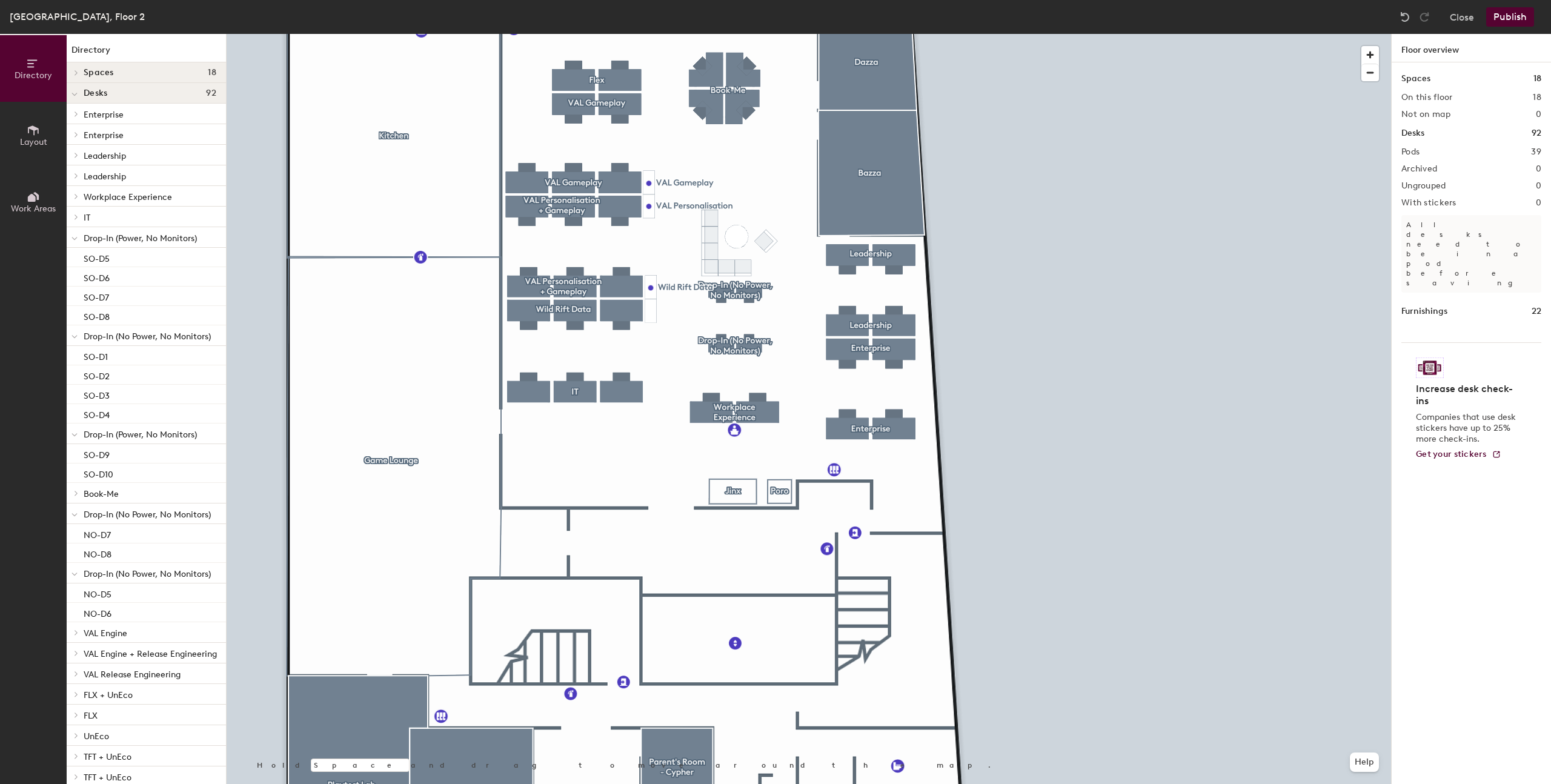
click at [1508, 18] on button "Publish" at bounding box center [1510, 17] width 48 height 19
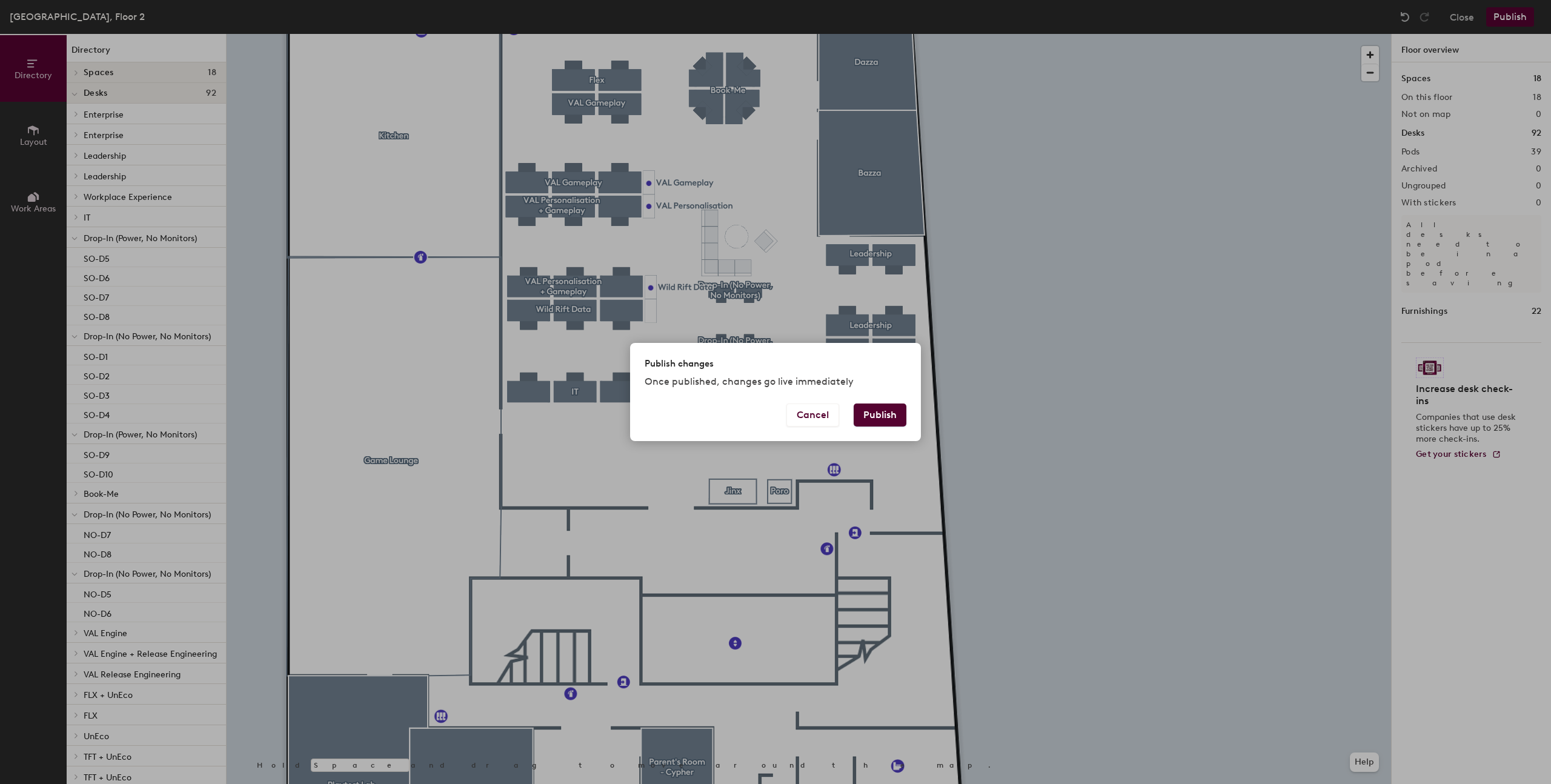
click at [879, 416] on button "Publish" at bounding box center [879, 415] width 52 height 23
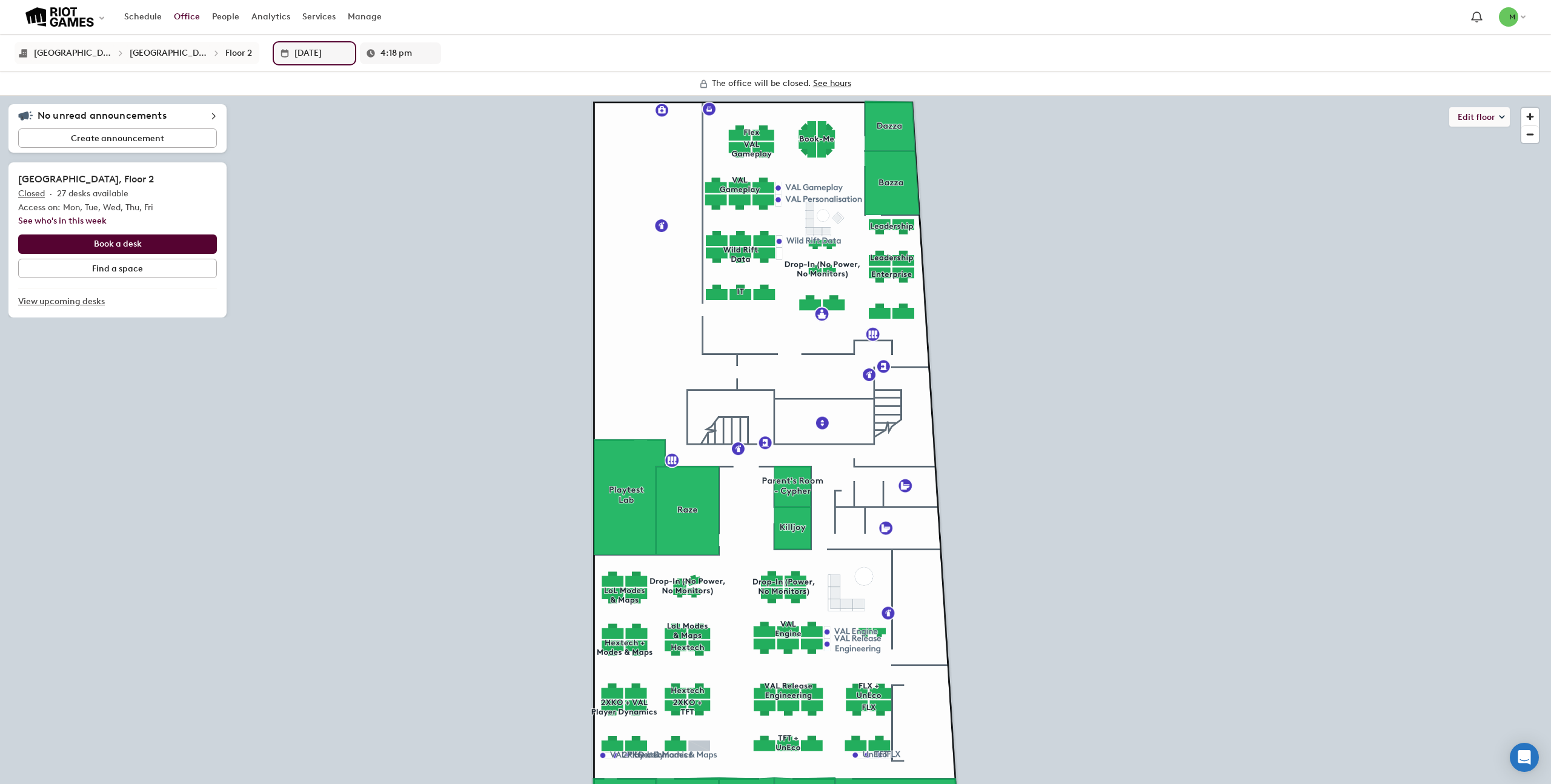
drag, startPoint x: 255, startPoint y: 54, endPoint x: 253, endPoint y: 87, distance: 33.1
click at [295, 54] on input "[DATE]" at bounding box center [322, 53] width 54 height 22
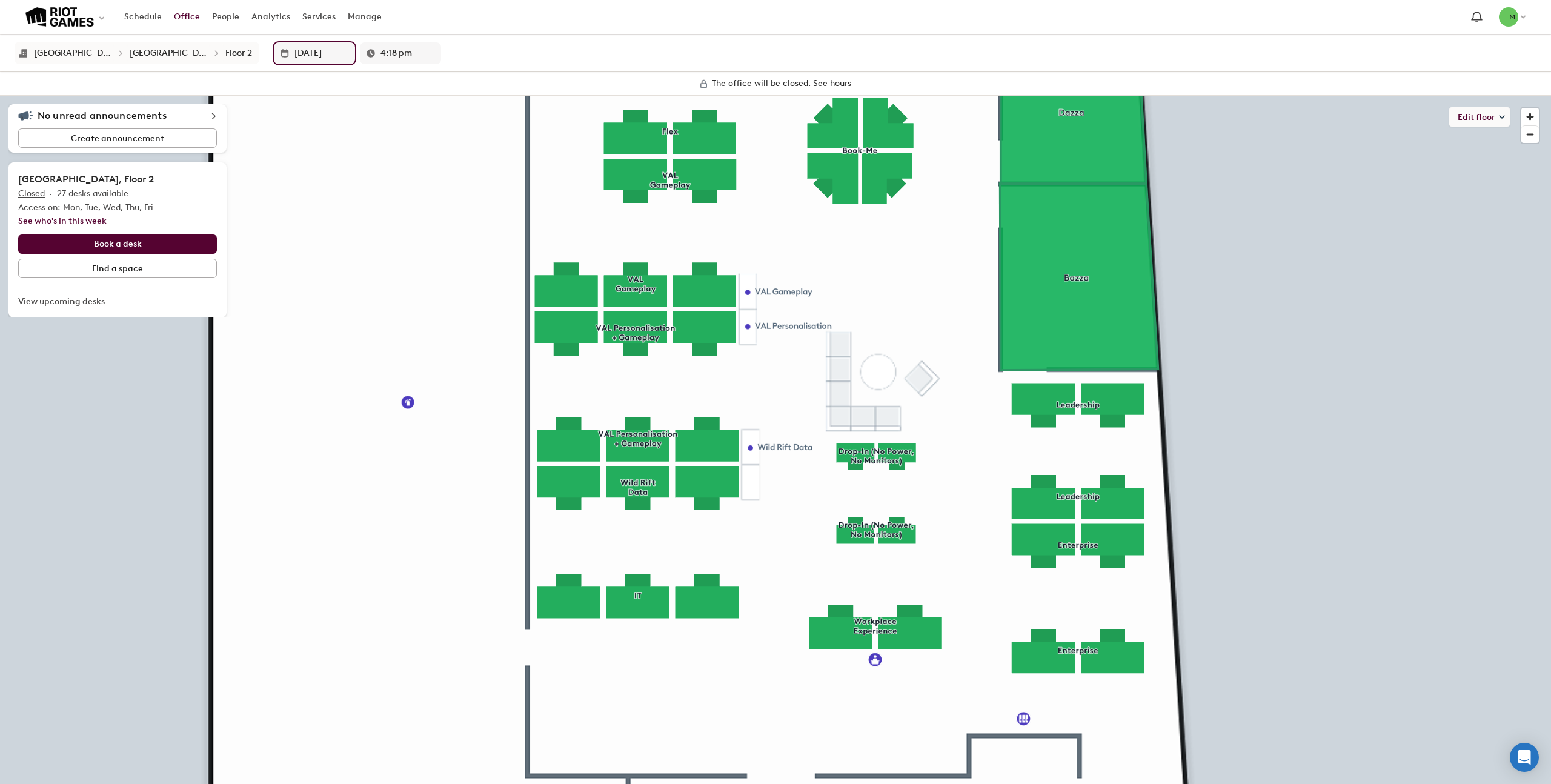
click at [295, 50] on input "[DATE]" at bounding box center [322, 53] width 54 height 22
click at [287, 137] on span "8" at bounding box center [294, 137] width 14 height 21
type input "[DATE]"
type input "7:00 am"
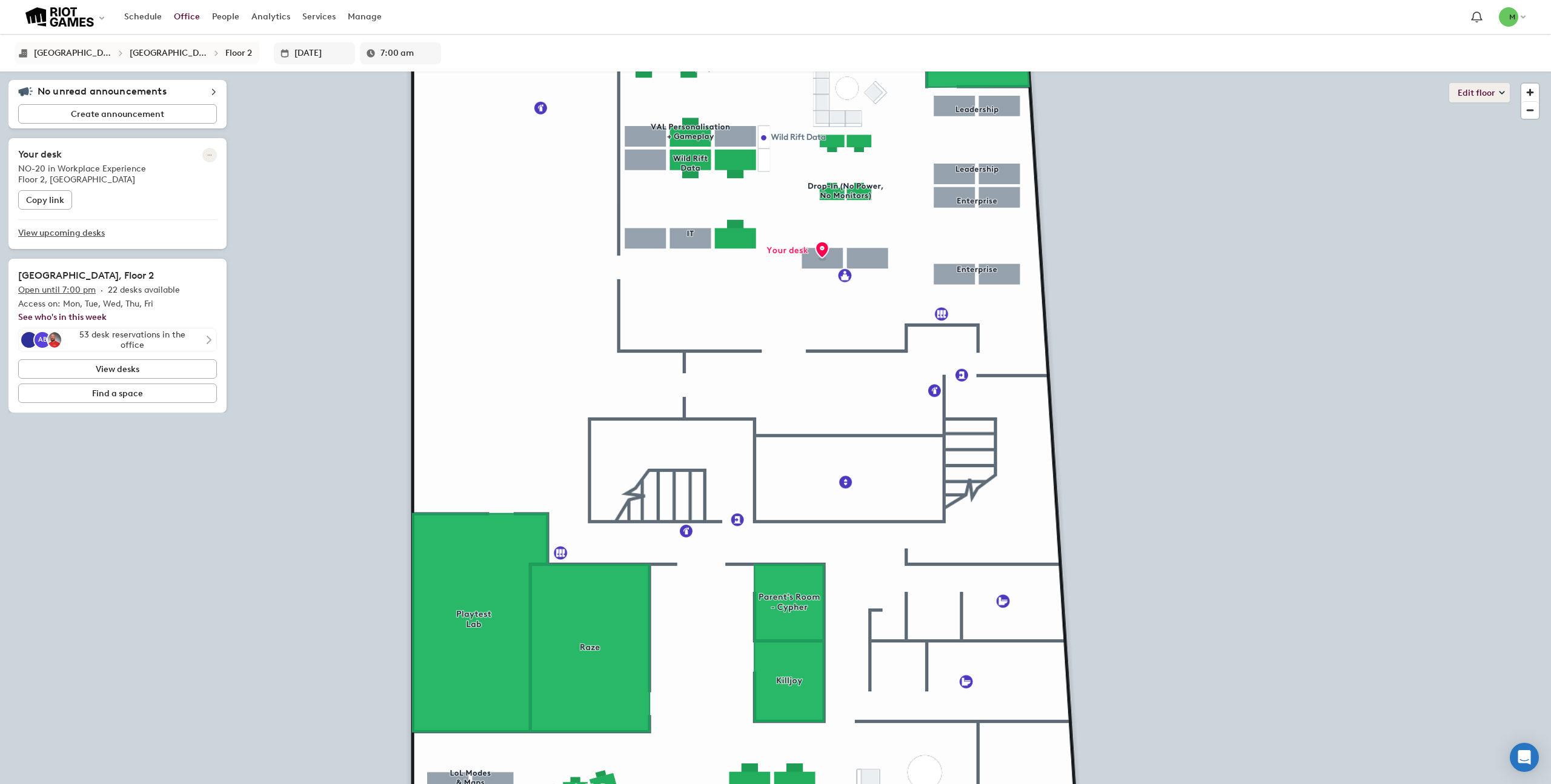
click at [1484, 99] on button "Edit floor" at bounding box center [1480, 93] width 61 height 19
click at [1388, 155] on li "Layout" at bounding box center [1434, 153] width 150 height 17
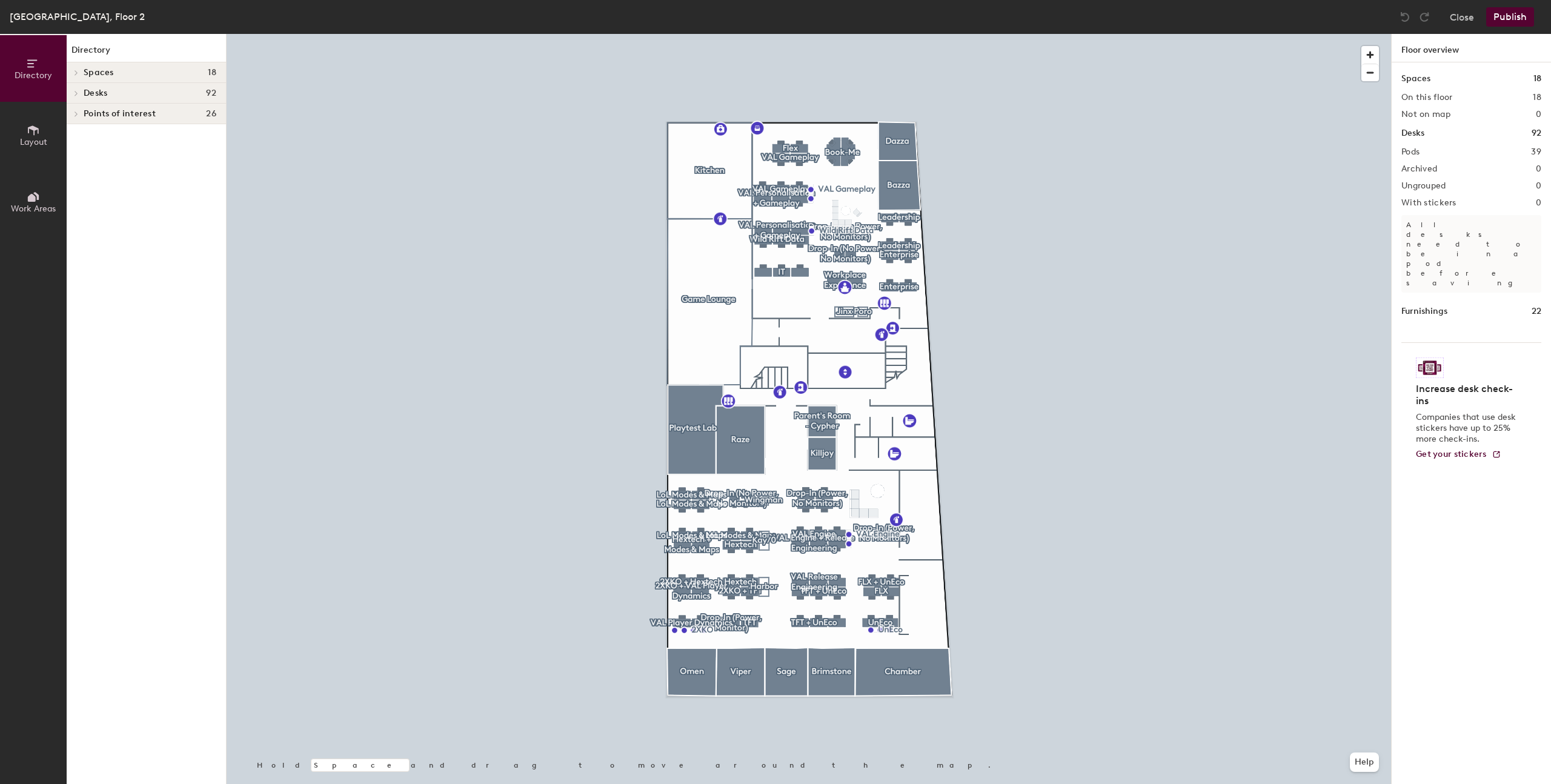
click at [744, 34] on div at bounding box center [809, 34] width 1164 height 0
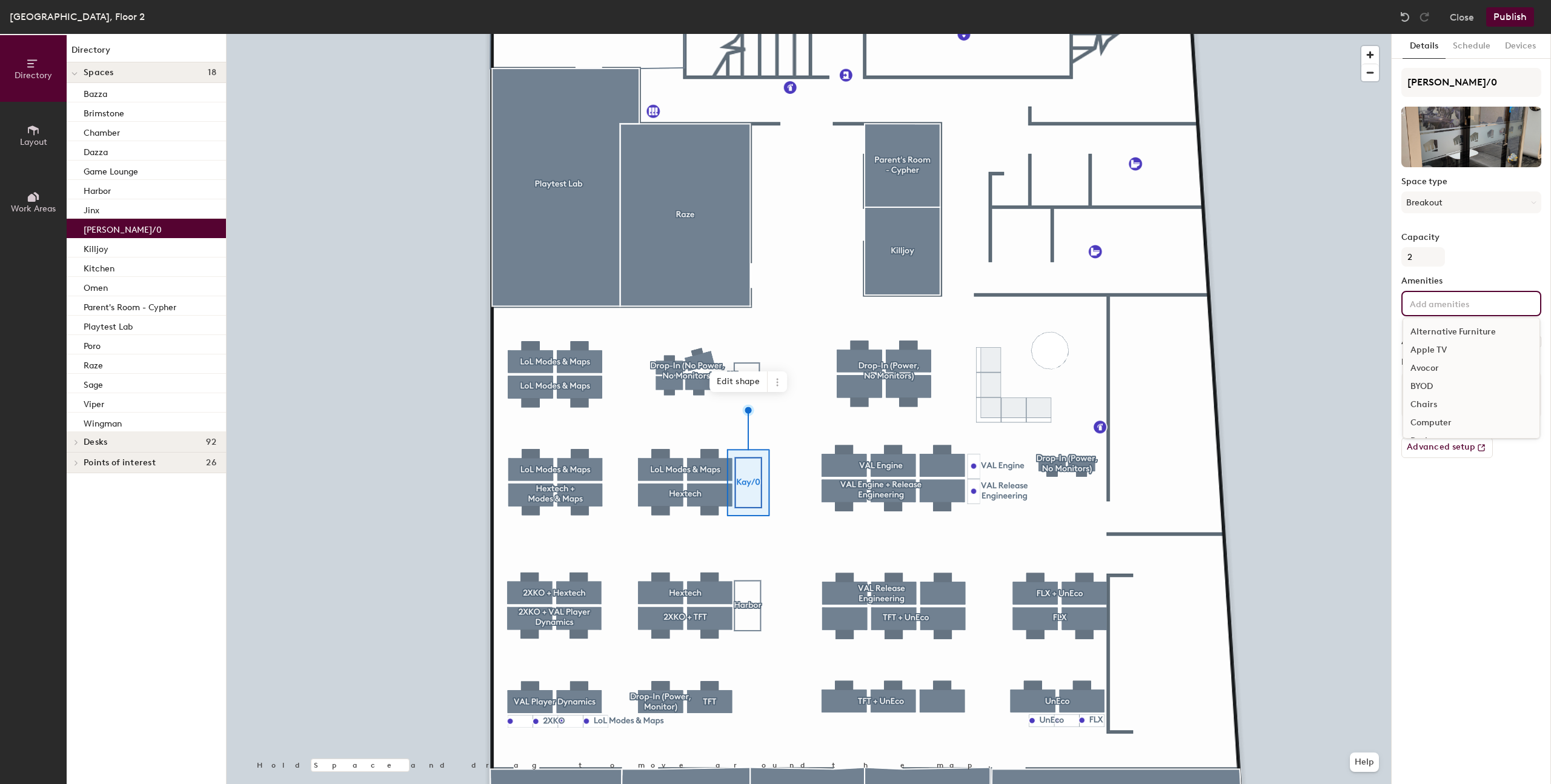
click at [1451, 298] on input at bounding box center [1462, 303] width 109 height 14
click at [1334, 34] on div at bounding box center [809, 34] width 1164 height 0
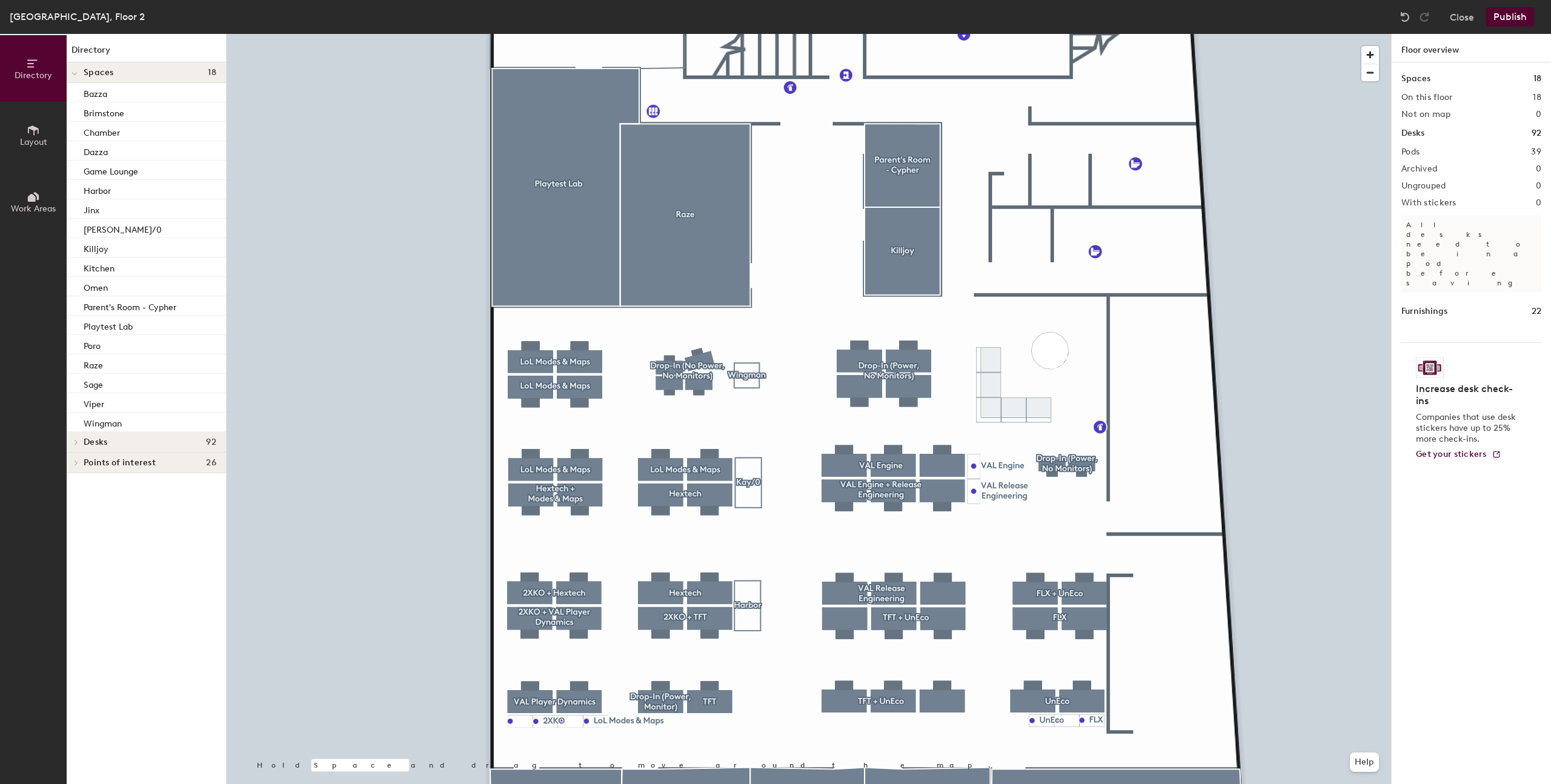
click at [754, 34] on div at bounding box center [809, 34] width 1164 height 0
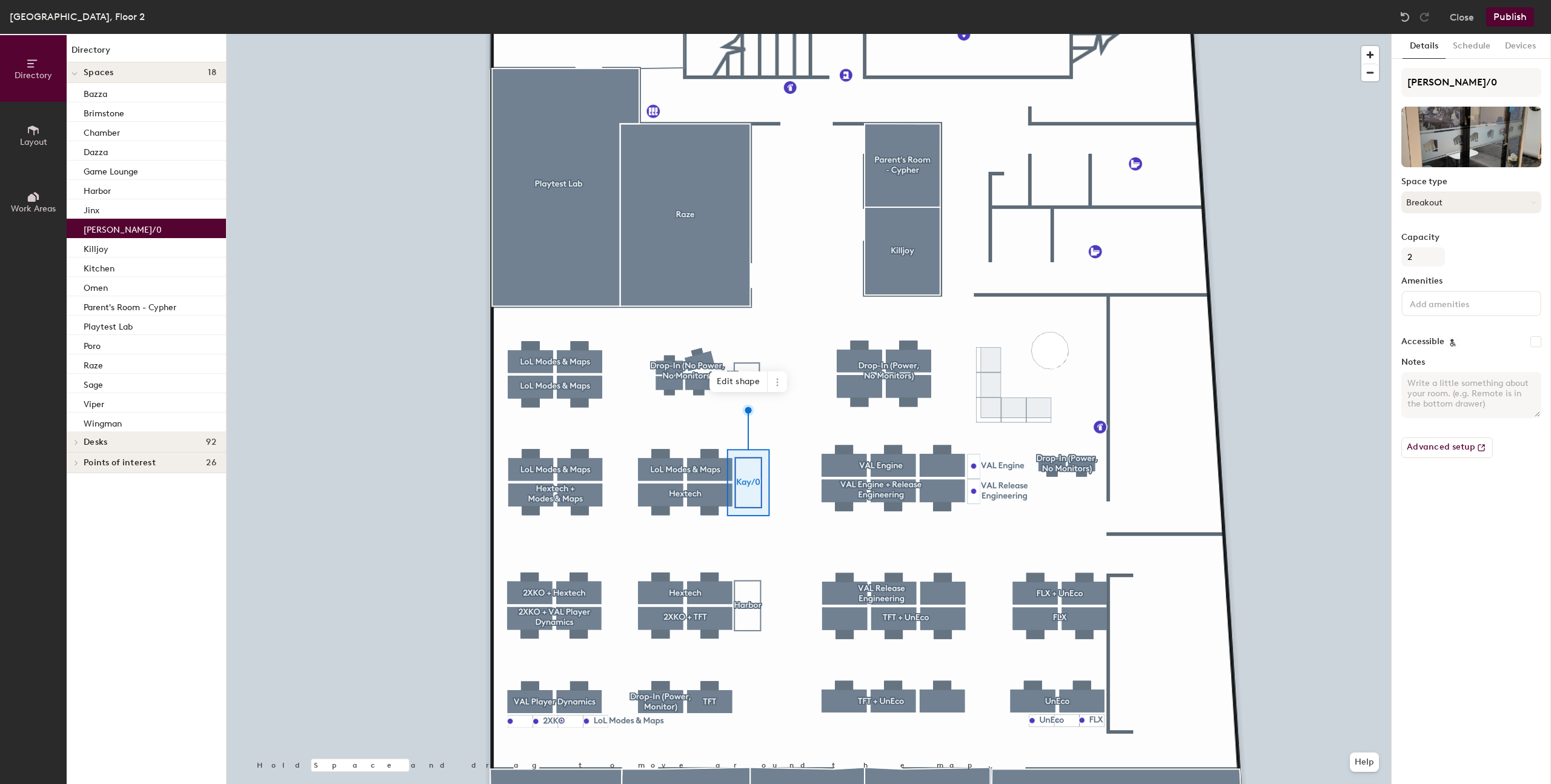
click at [1489, 203] on button "Breakout" at bounding box center [1471, 203] width 140 height 22
click at [1467, 19] on button "Close" at bounding box center [1462, 17] width 24 height 19
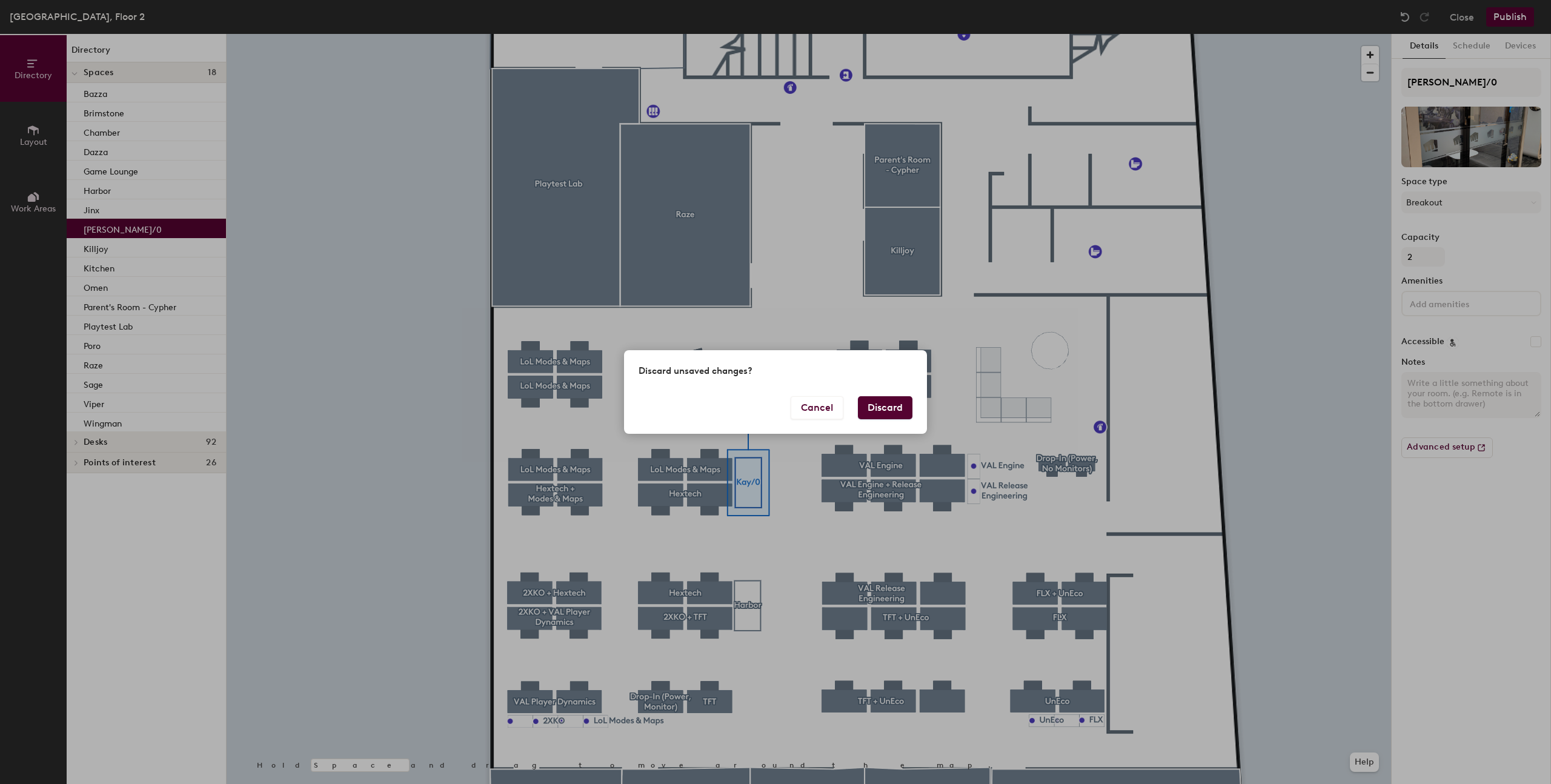
click at [870, 408] on button "Discard" at bounding box center [885, 408] width 54 height 23
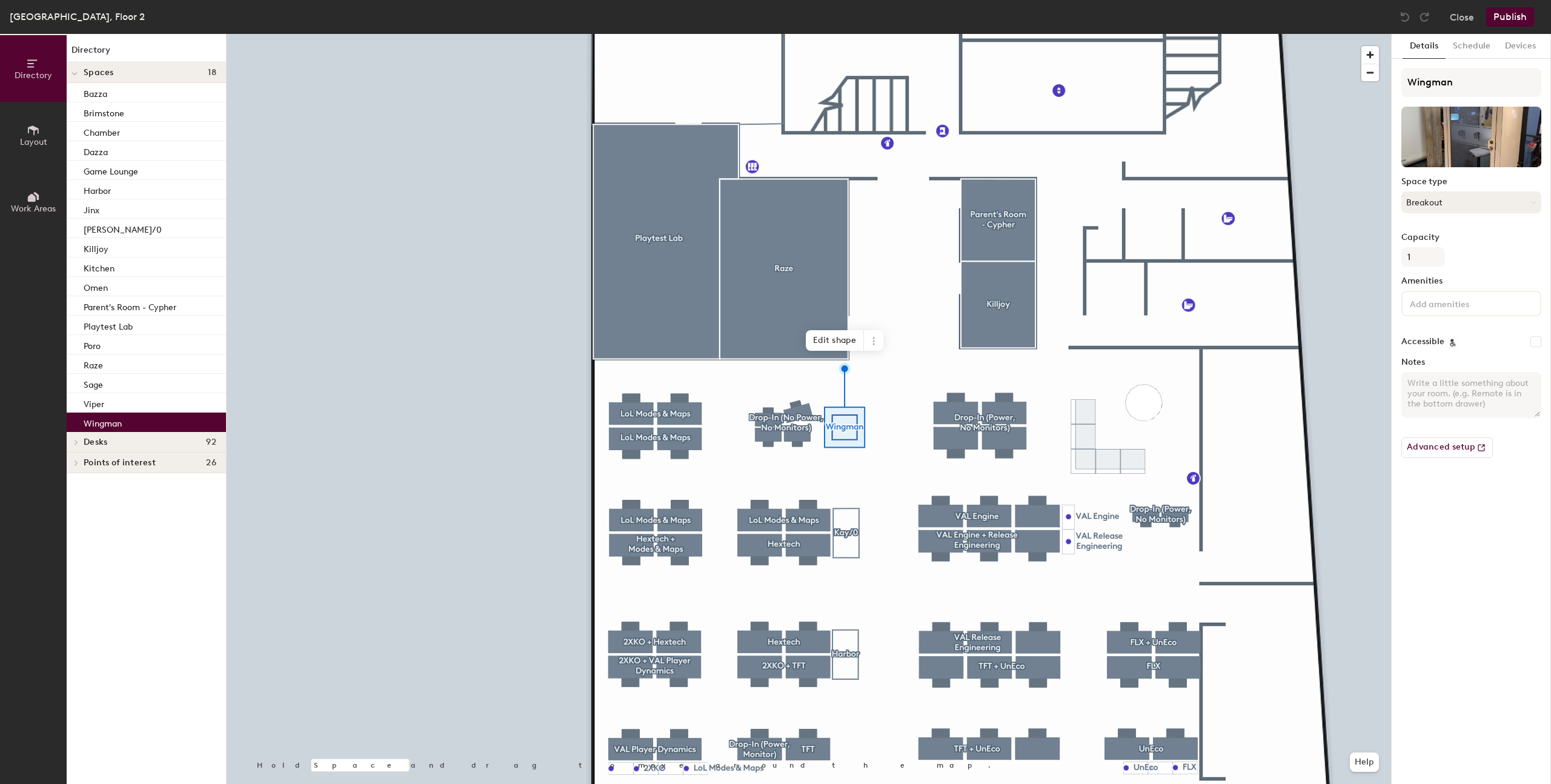
click at [1446, 198] on button "Breakout" at bounding box center [1471, 203] width 140 height 22
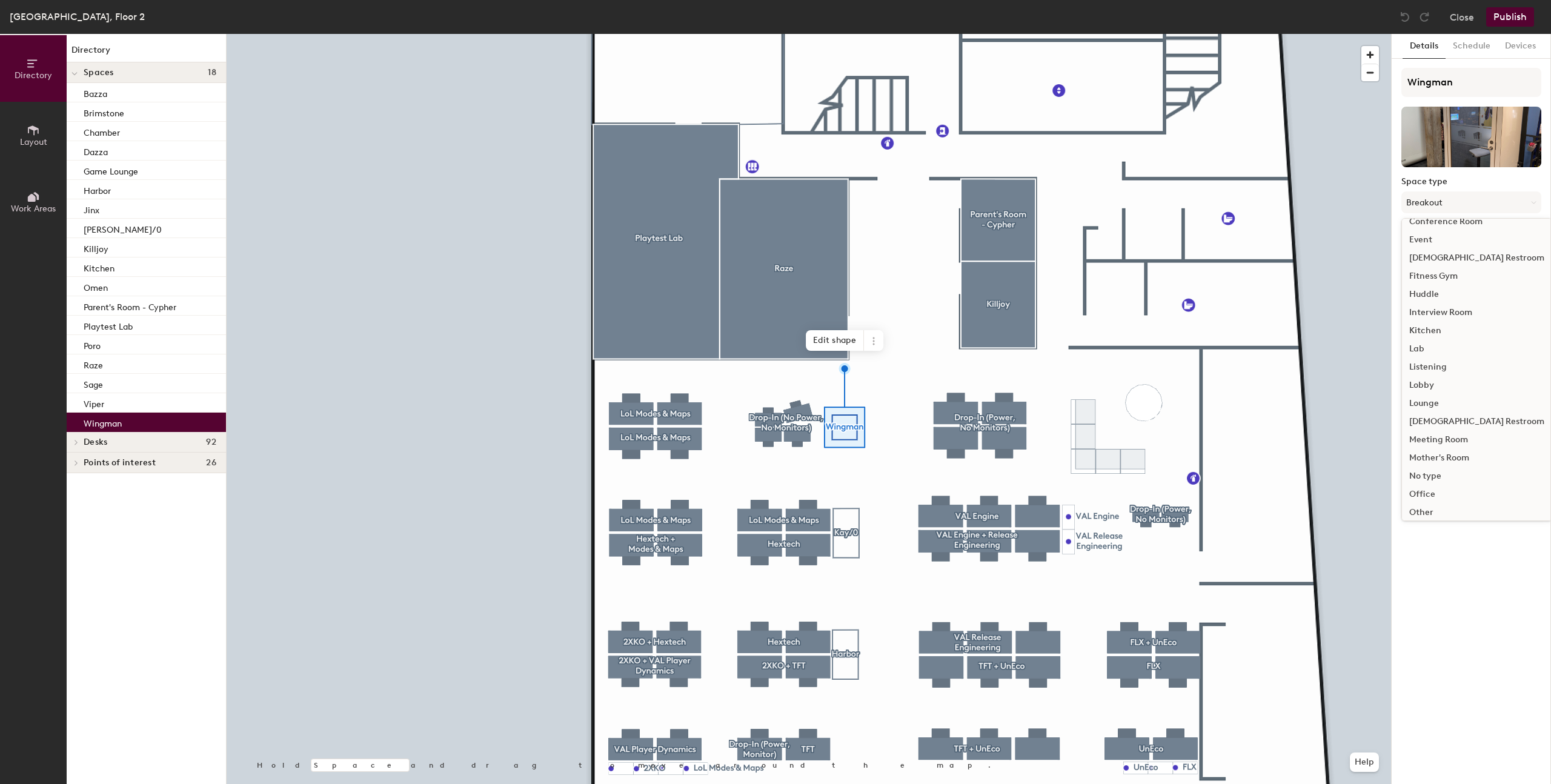
scroll to position [271, 0]
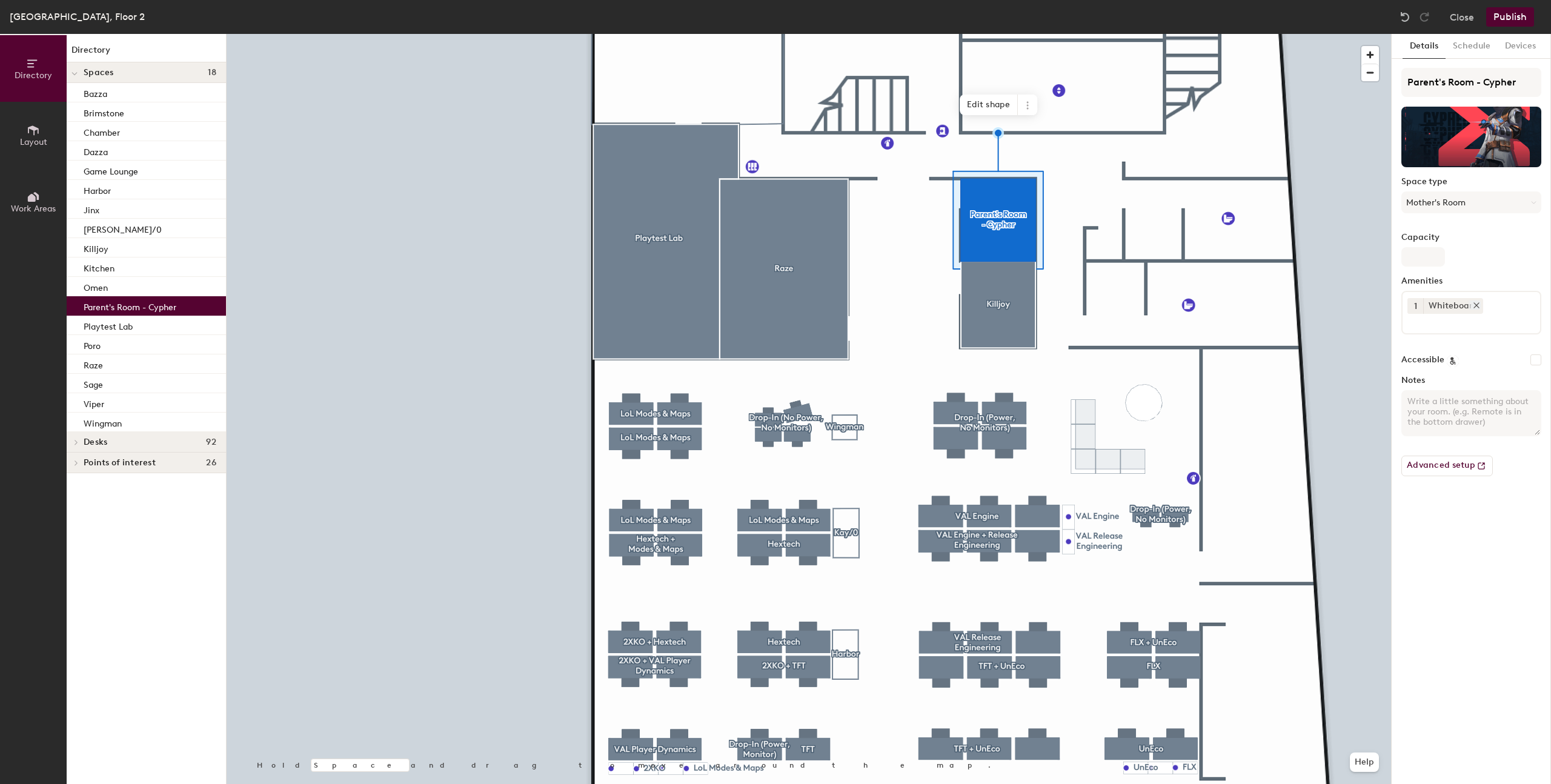
click at [1475, 306] on icon at bounding box center [1476, 305] width 5 height 5
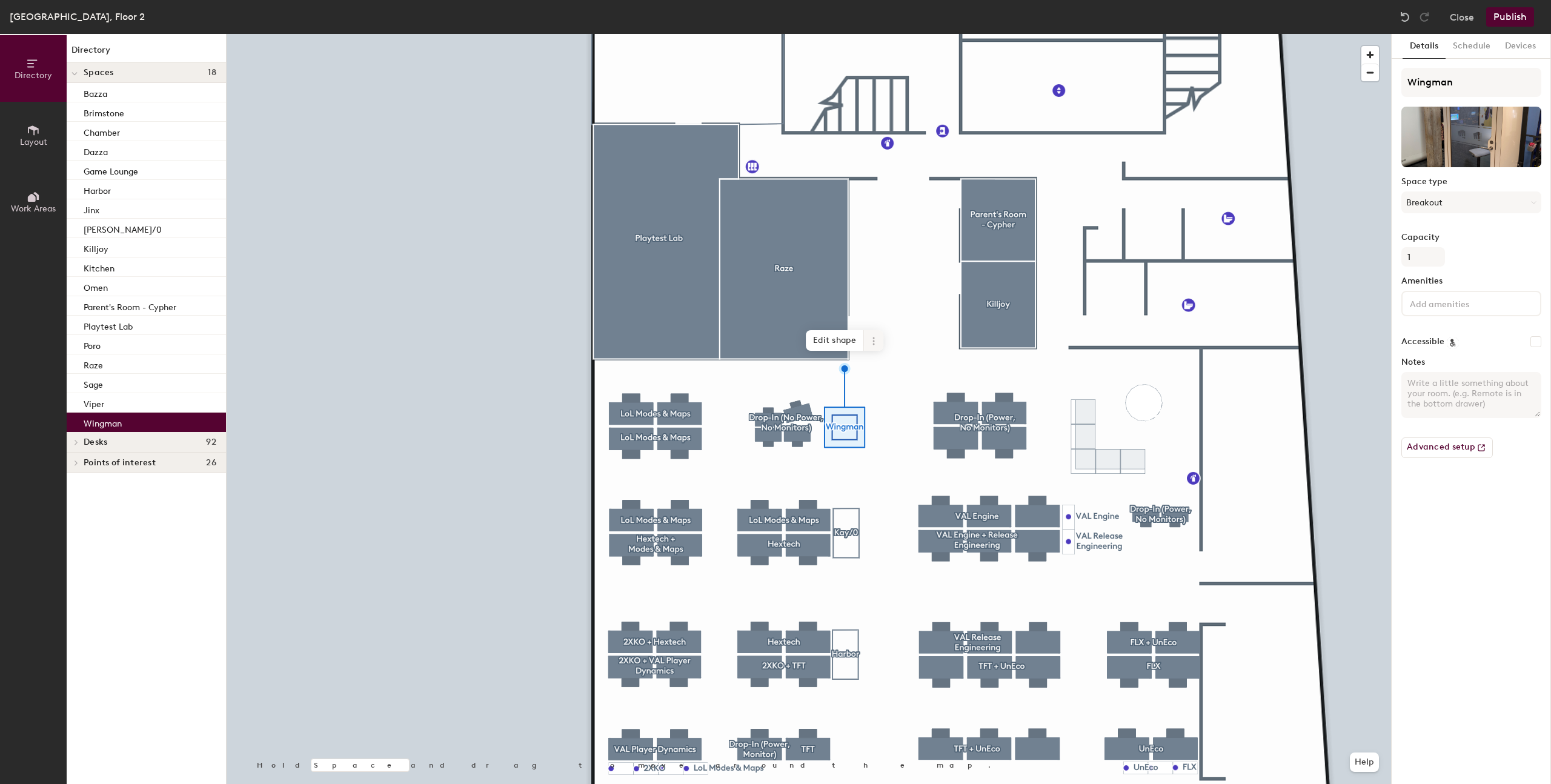
click at [871, 338] on icon at bounding box center [874, 341] width 10 height 10
click at [912, 392] on span "Activate" at bounding box center [917, 390] width 108 height 21
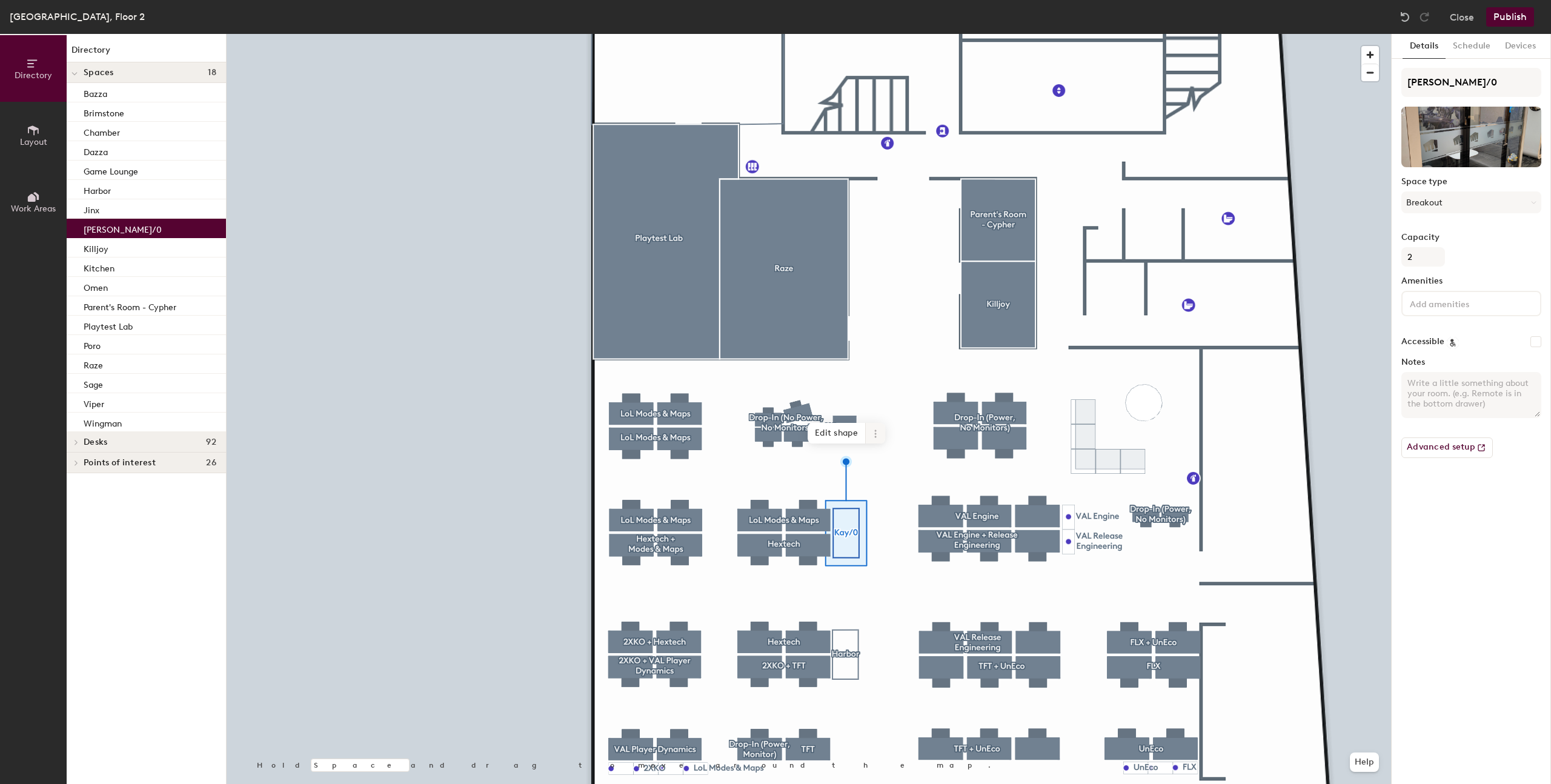
click at [871, 433] on icon at bounding box center [876, 433] width 10 height 10
click at [907, 482] on span "Activate" at bounding box center [919, 482] width 108 height 21
click at [882, 34] on div at bounding box center [809, 34] width 1164 height 0
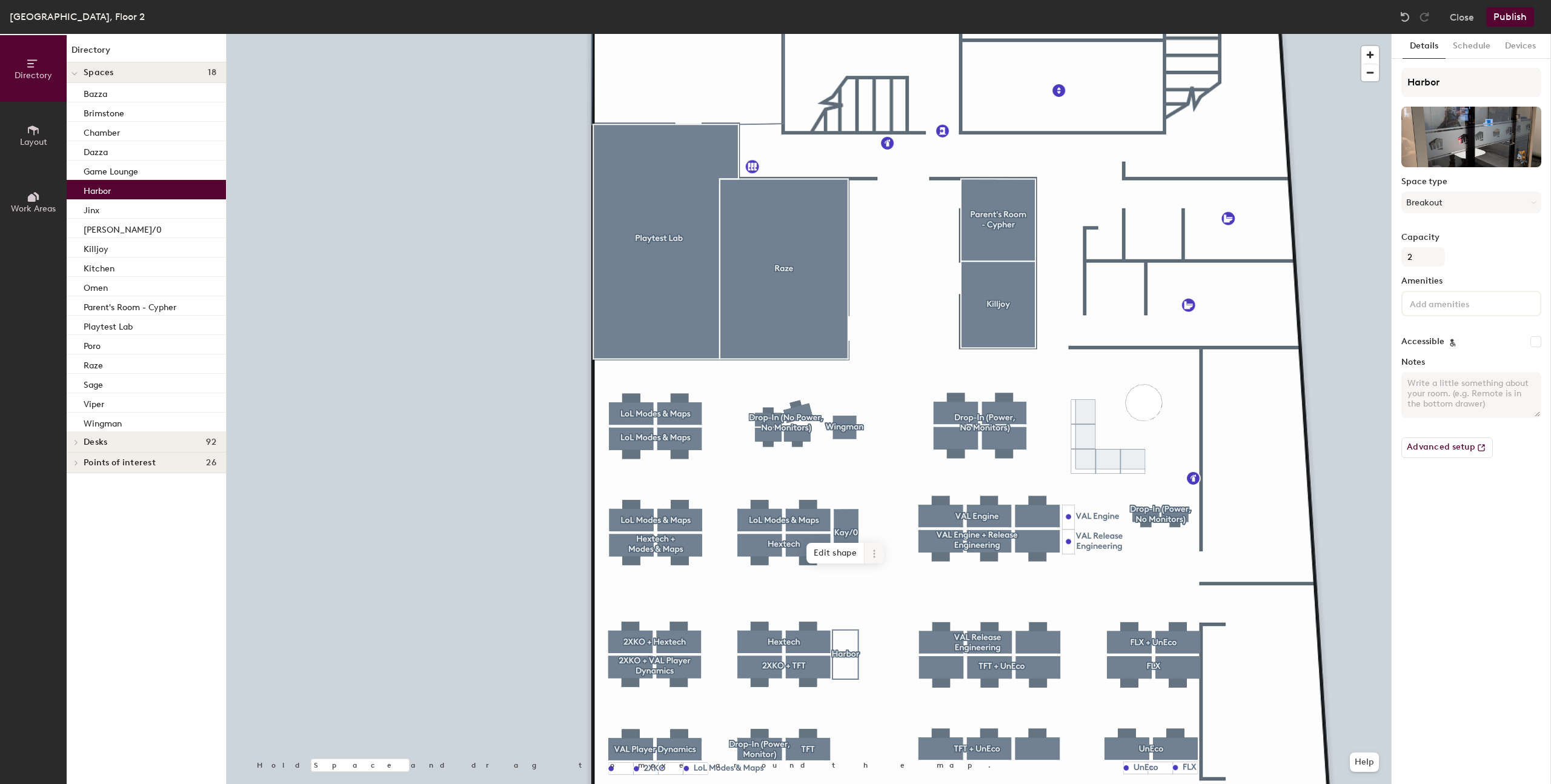
click at [876, 553] on icon at bounding box center [874, 554] width 10 height 10
click at [897, 601] on span "Activate" at bounding box center [918, 602] width 108 height 21
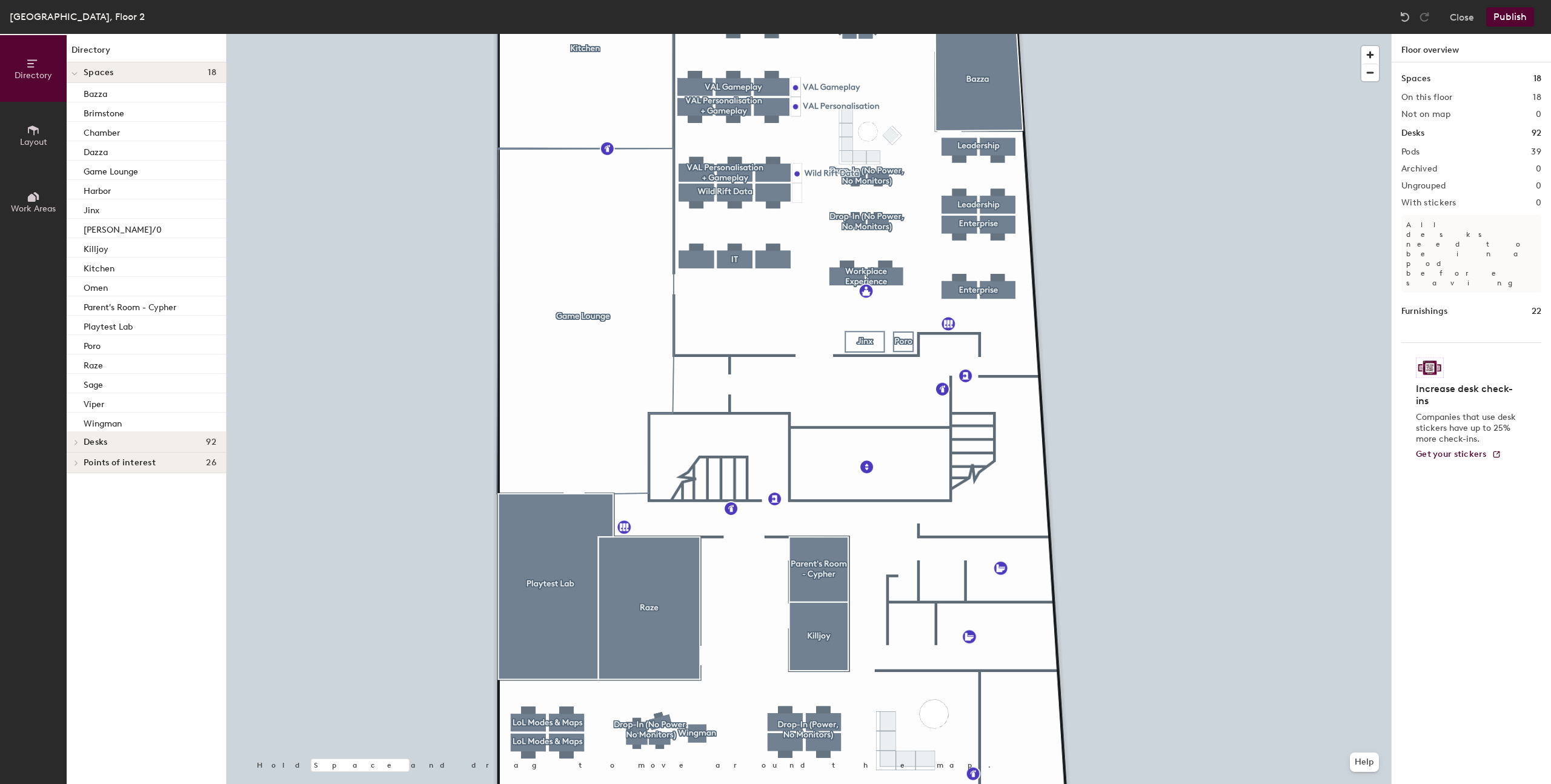
click at [1511, 25] on button "Publish" at bounding box center [1510, 17] width 48 height 19
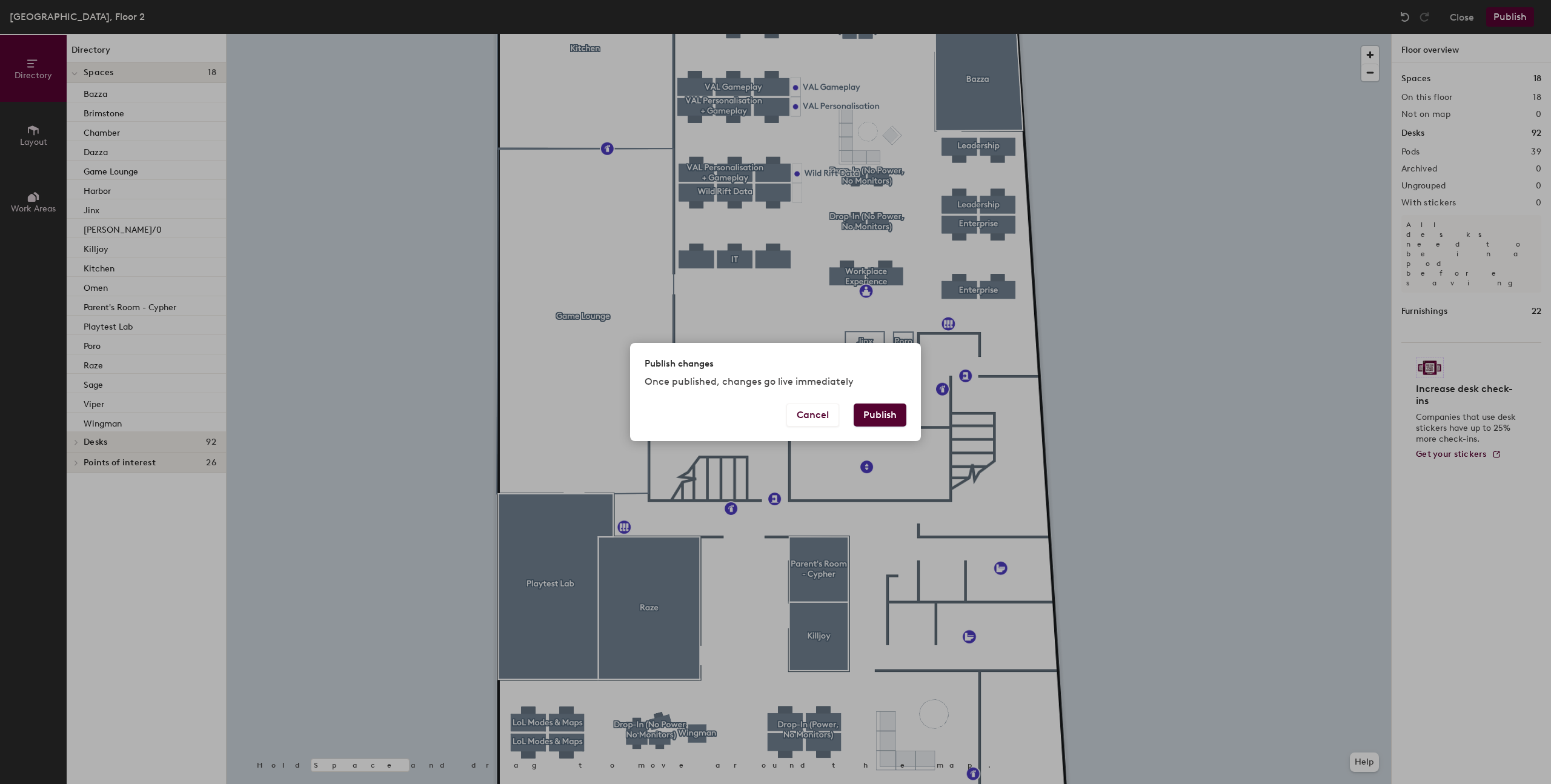
click at [878, 420] on button "Publish" at bounding box center [879, 415] width 52 height 23
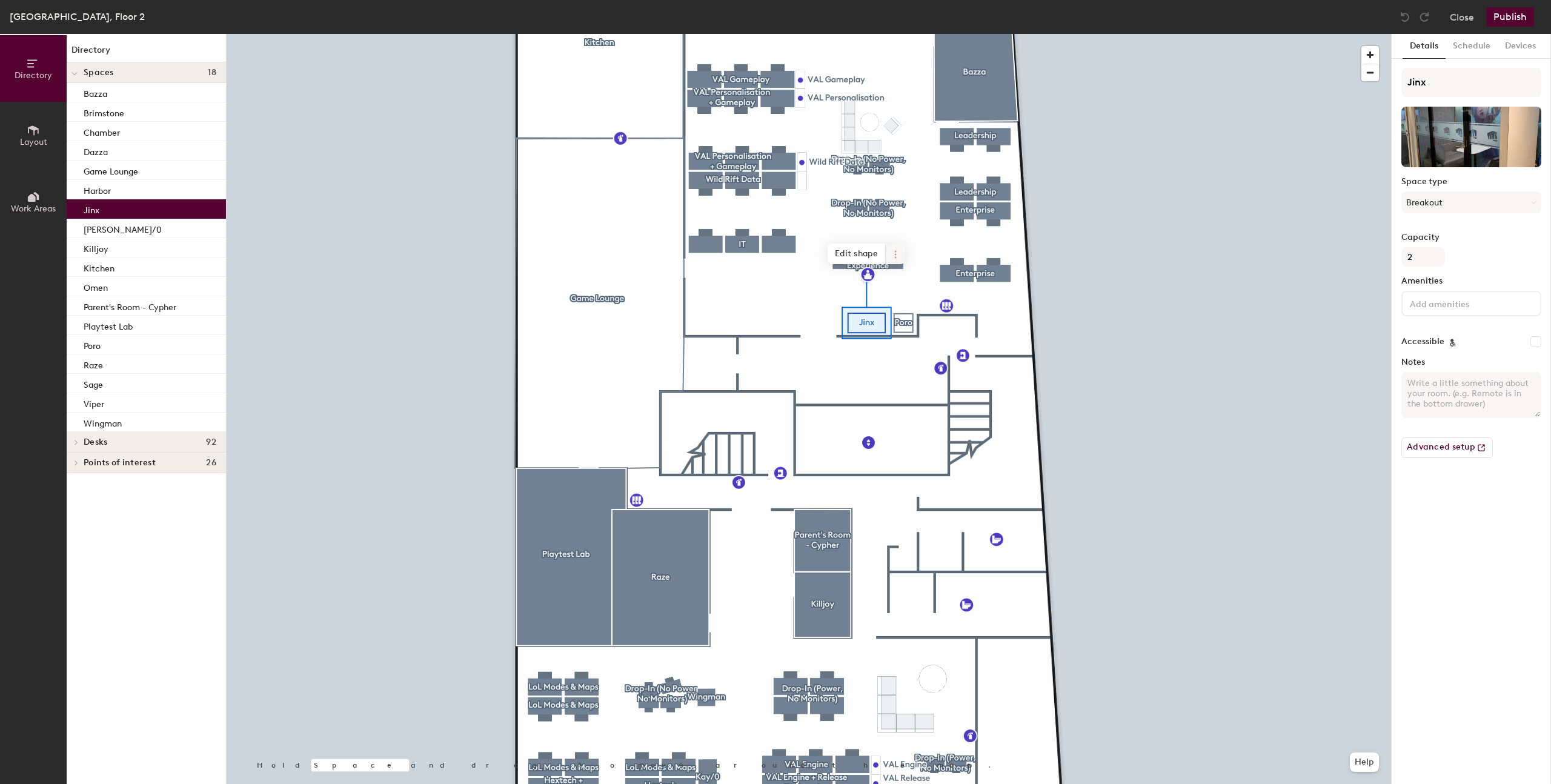
click at [898, 254] on icon at bounding box center [895, 254] width 10 height 10
click at [919, 305] on span "Activate" at bounding box center [939, 303] width 108 height 21
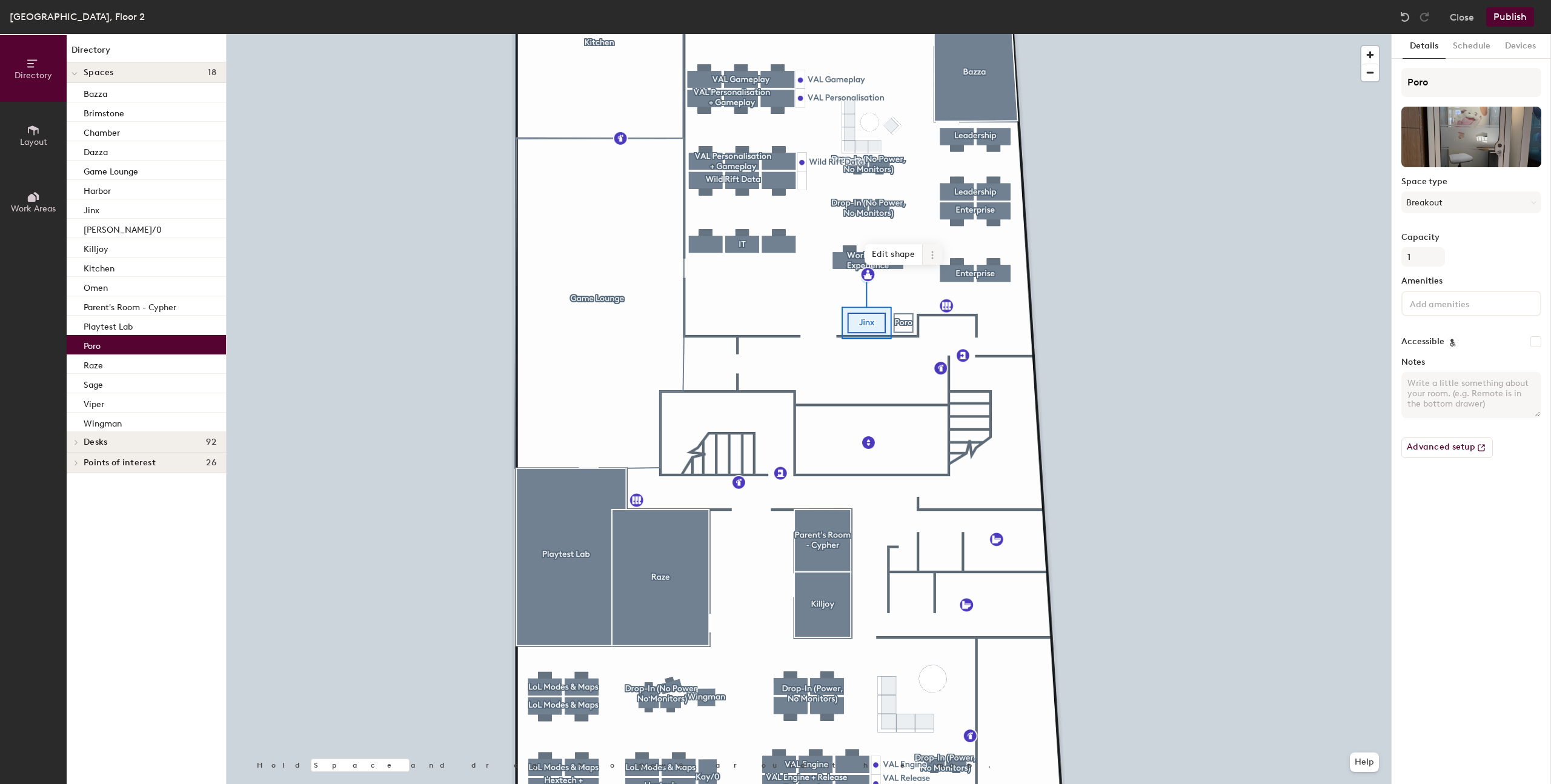
click at [927, 258] on icon at bounding box center [932, 254] width 10 height 10
click at [950, 302] on span "Activate" at bounding box center [976, 304] width 108 height 21
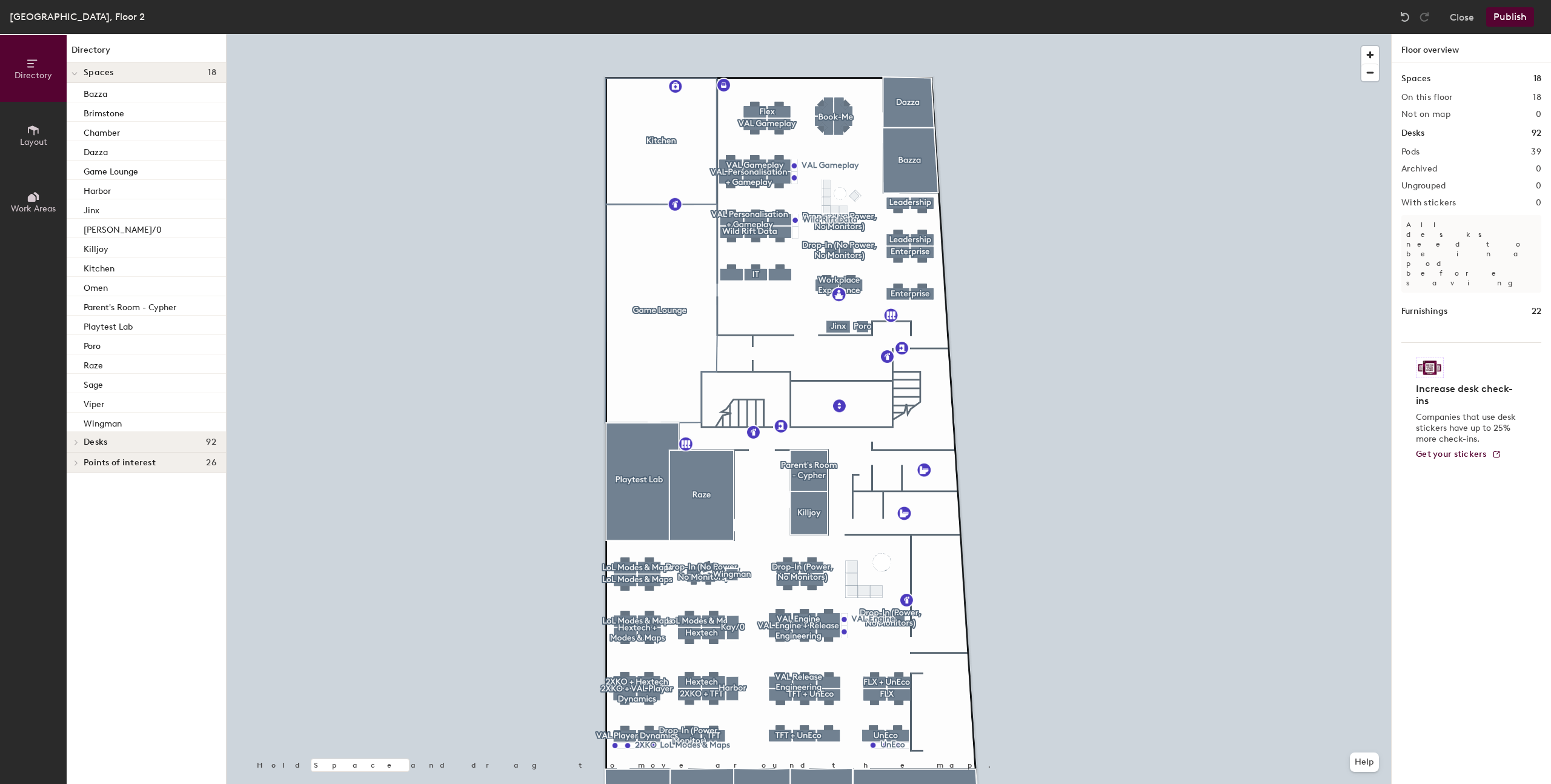
click at [831, 34] on div at bounding box center [809, 34] width 1164 height 0
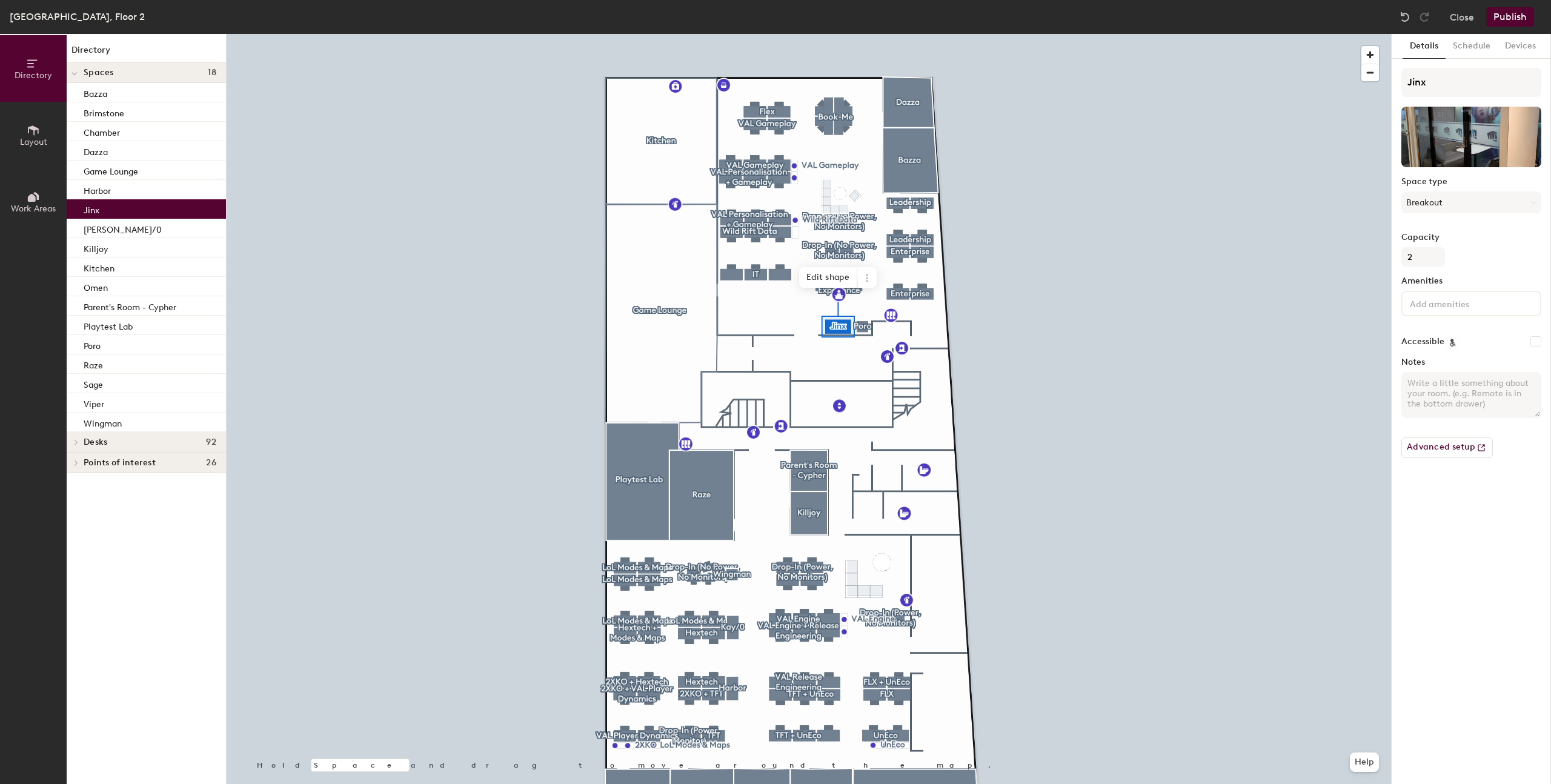
click at [1437, 302] on input at bounding box center [1462, 303] width 109 height 14
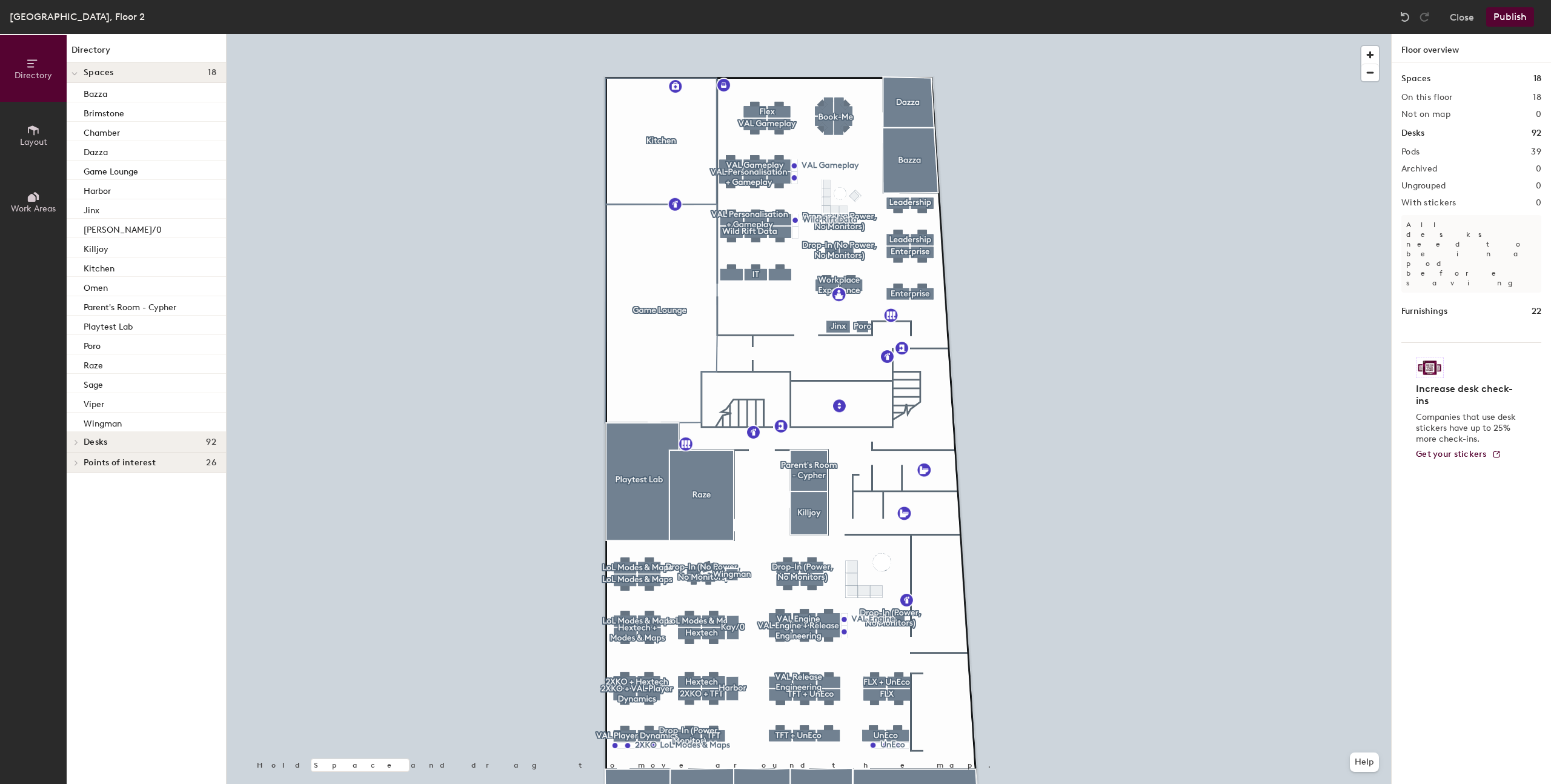
click at [1184, 34] on div at bounding box center [809, 34] width 1164 height 0
click at [1513, 16] on button "Publish" at bounding box center [1510, 17] width 48 height 19
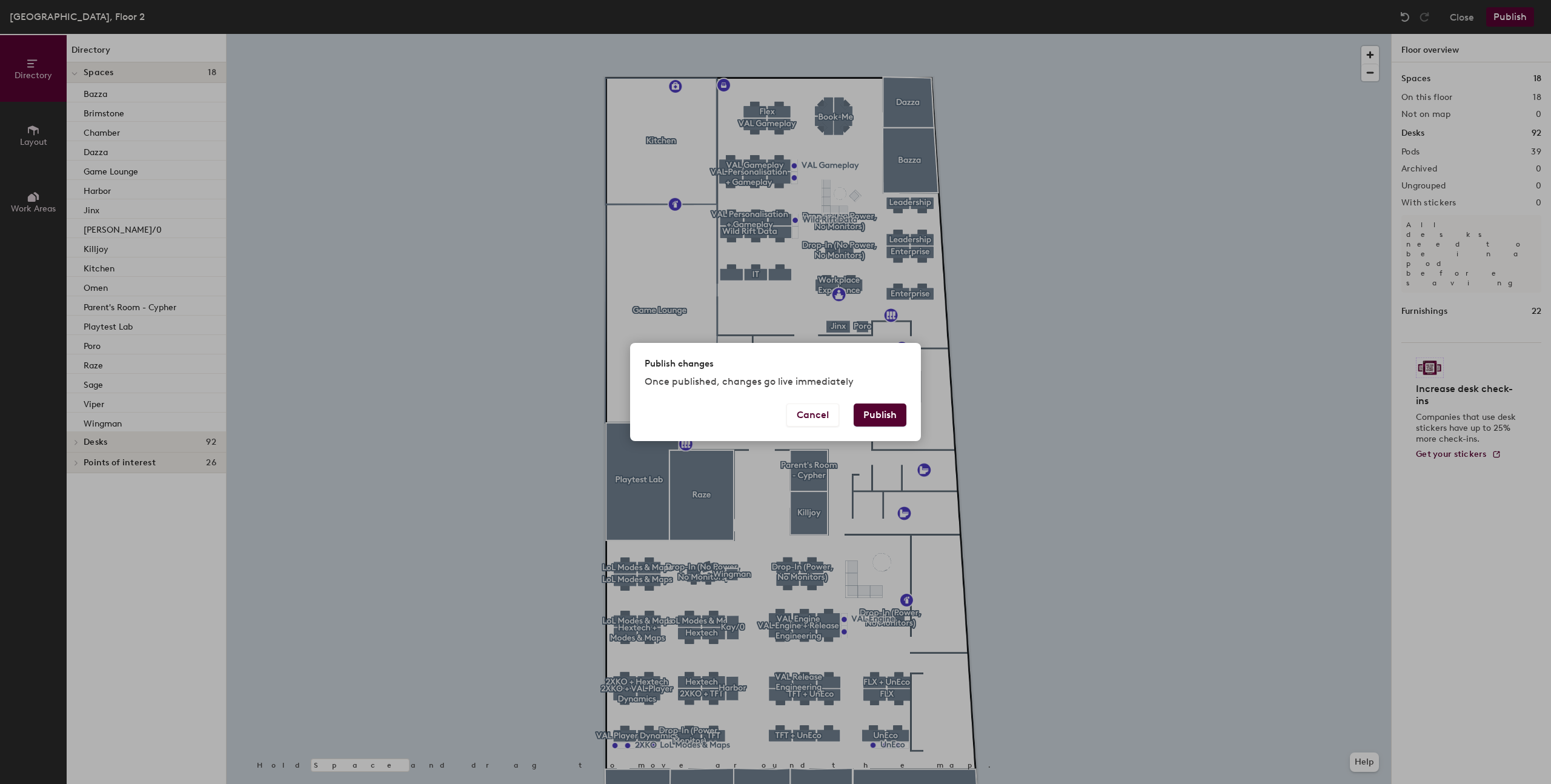
click at [882, 427] on div "Cancel Publish" at bounding box center [775, 422] width 291 height 38
click at [882, 414] on button "Publish" at bounding box center [879, 415] width 52 height 23
